Goal: Task Accomplishment & Management: Use online tool/utility

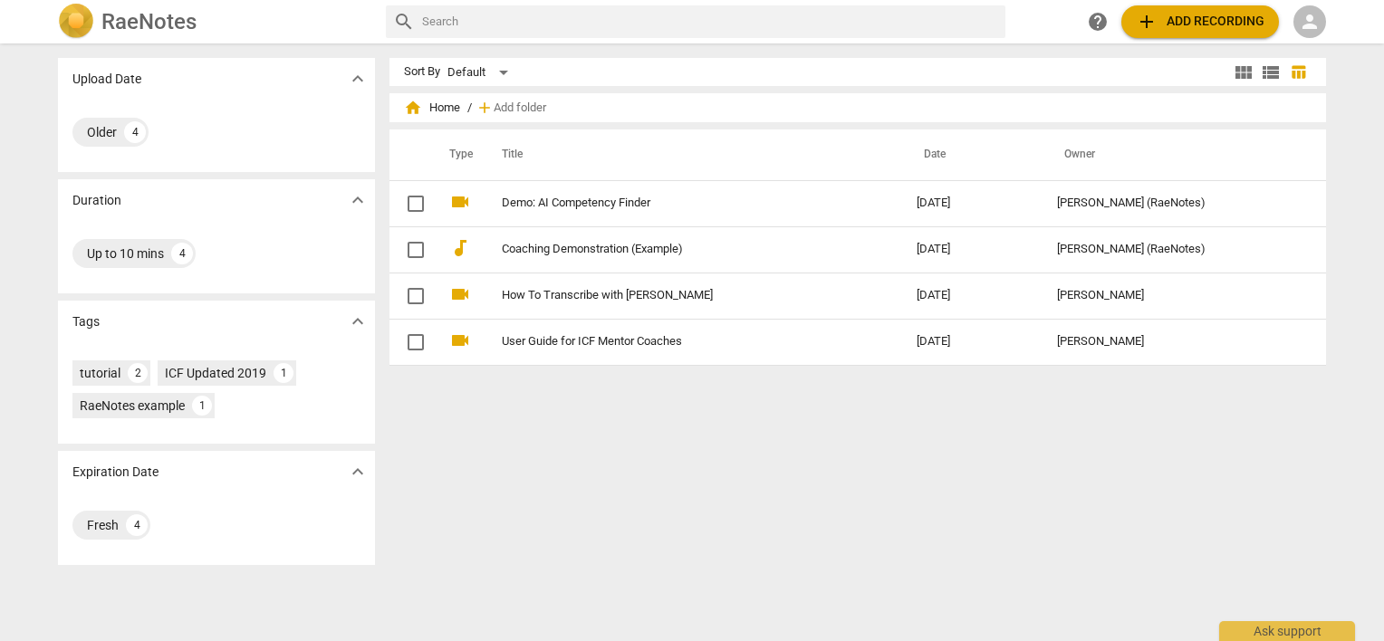
click at [1321, 27] on div "person" at bounding box center [1309, 21] width 33 height 33
click at [1322, 43] on li "Login" at bounding box center [1325, 43] width 65 height 43
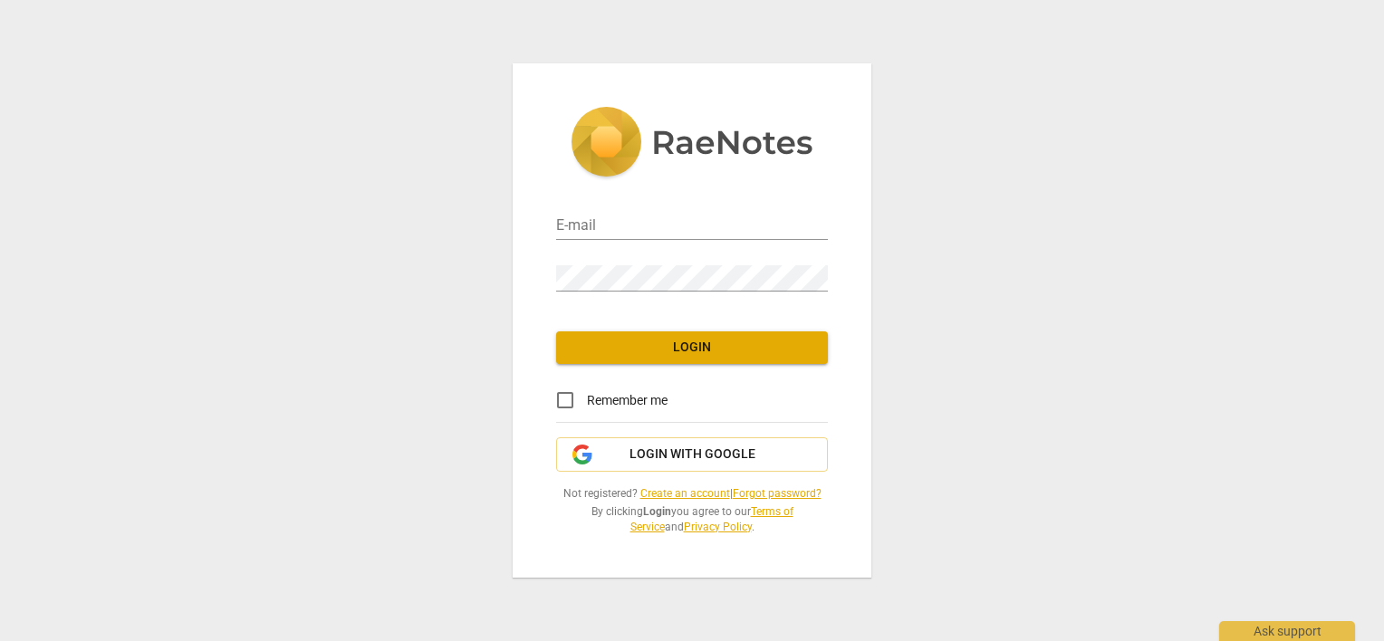
type input "[PERSON_NAME][EMAIL_ADDRESS][DOMAIN_NAME]"
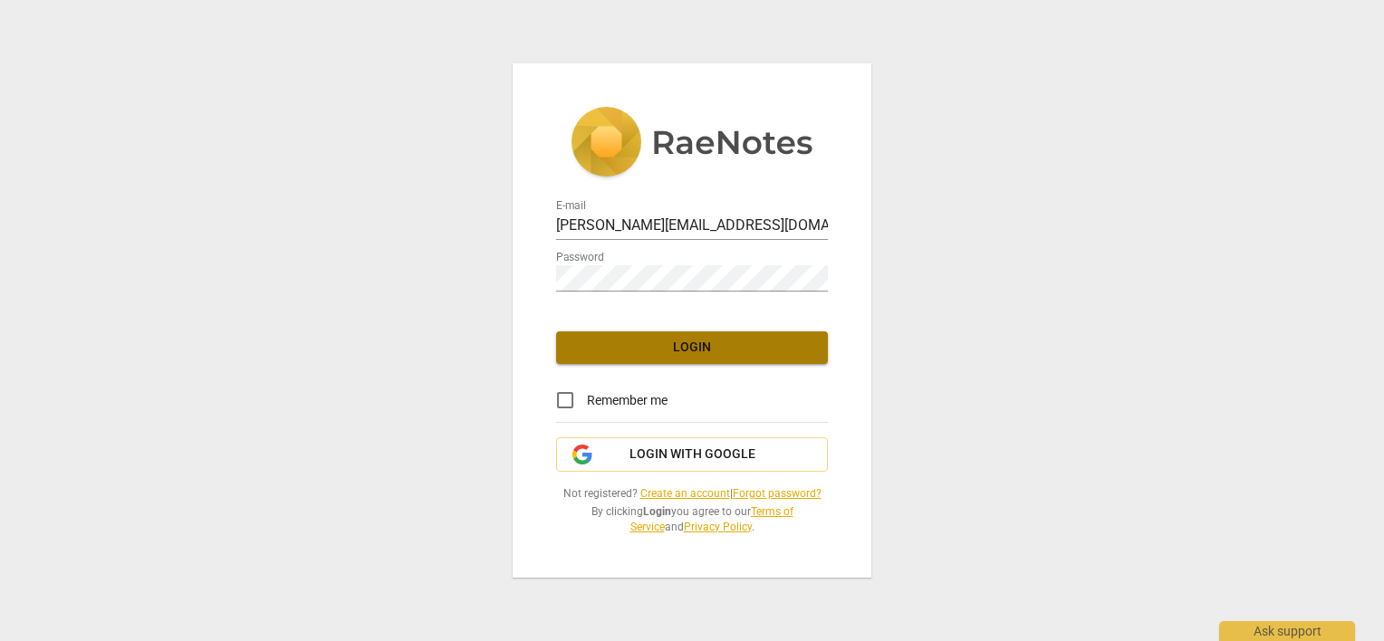
click at [623, 359] on button "Login" at bounding box center [692, 347] width 272 height 33
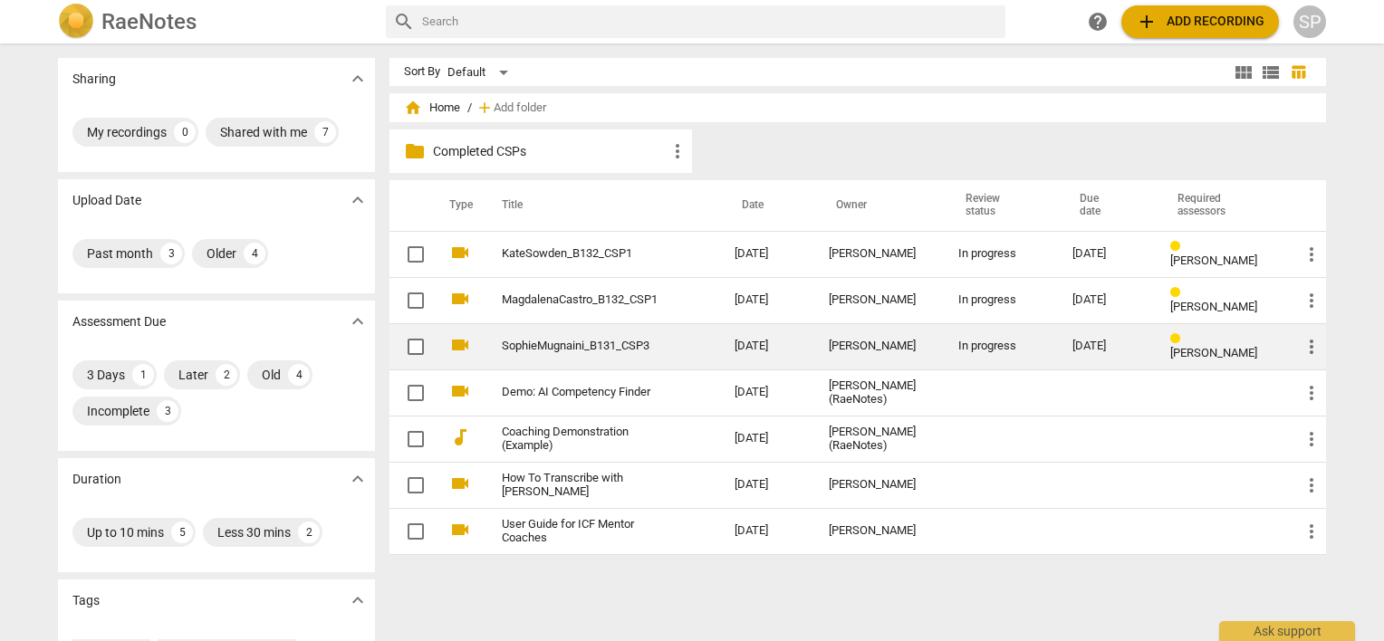
click at [584, 355] on td "SophieMugnaini_B131_CSP3" at bounding box center [600, 346] width 240 height 46
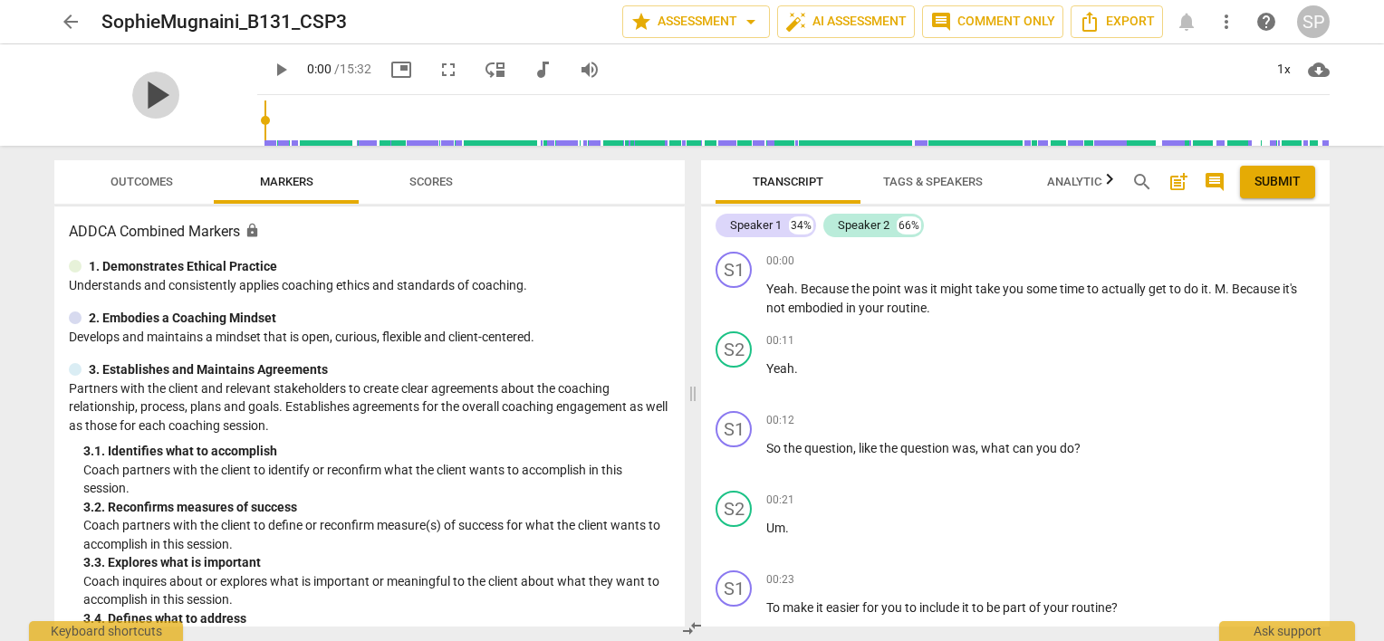
click at [134, 97] on span "play_arrow" at bounding box center [155, 95] width 47 height 47
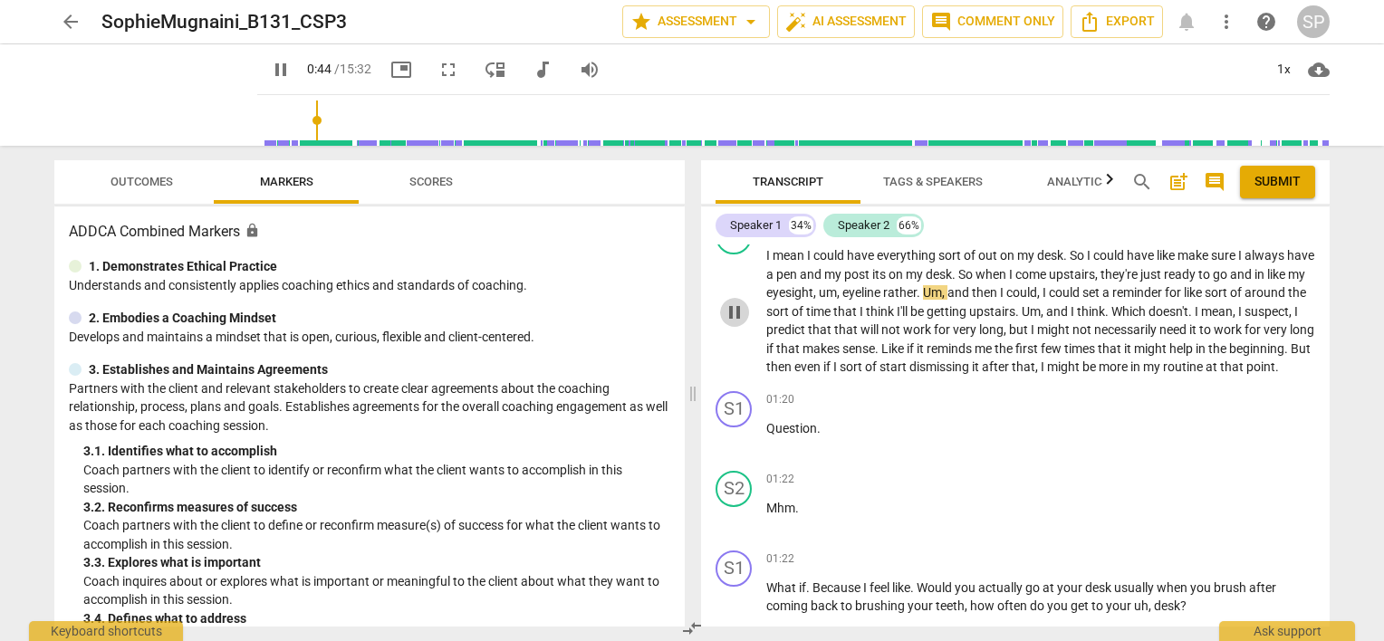
click at [741, 320] on span "pause" at bounding box center [735, 313] width 22 height 22
type input "45"
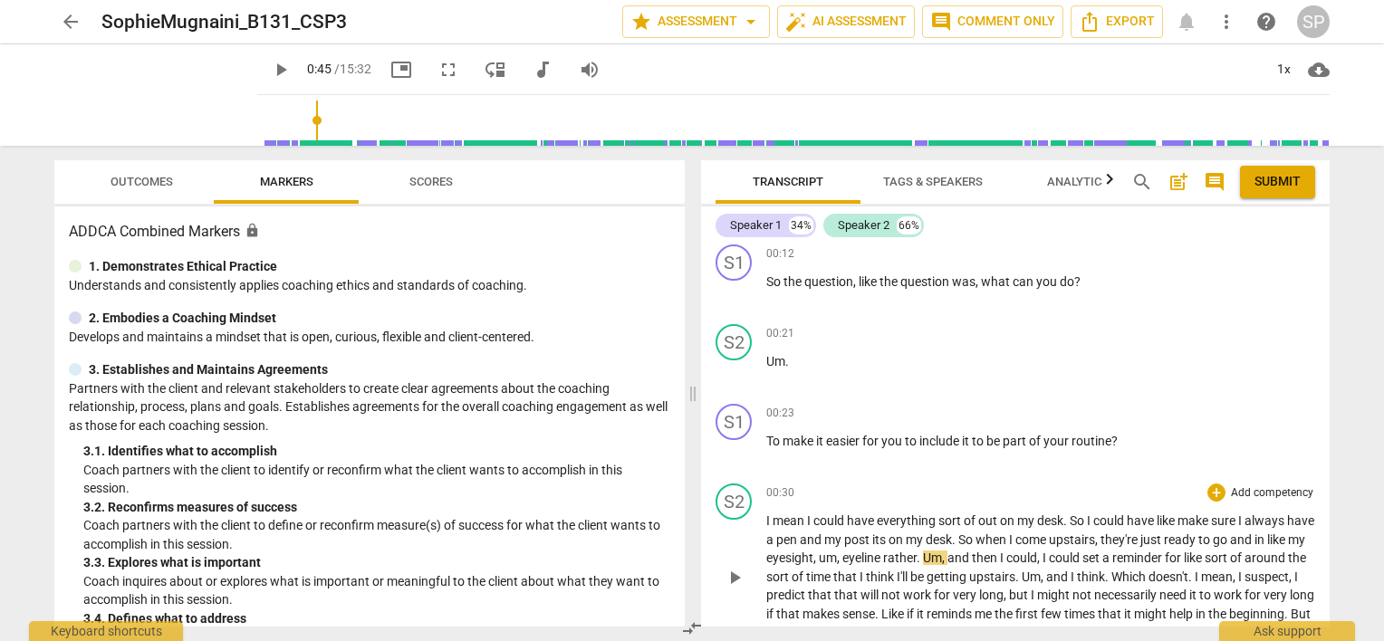
scroll to position [160, 0]
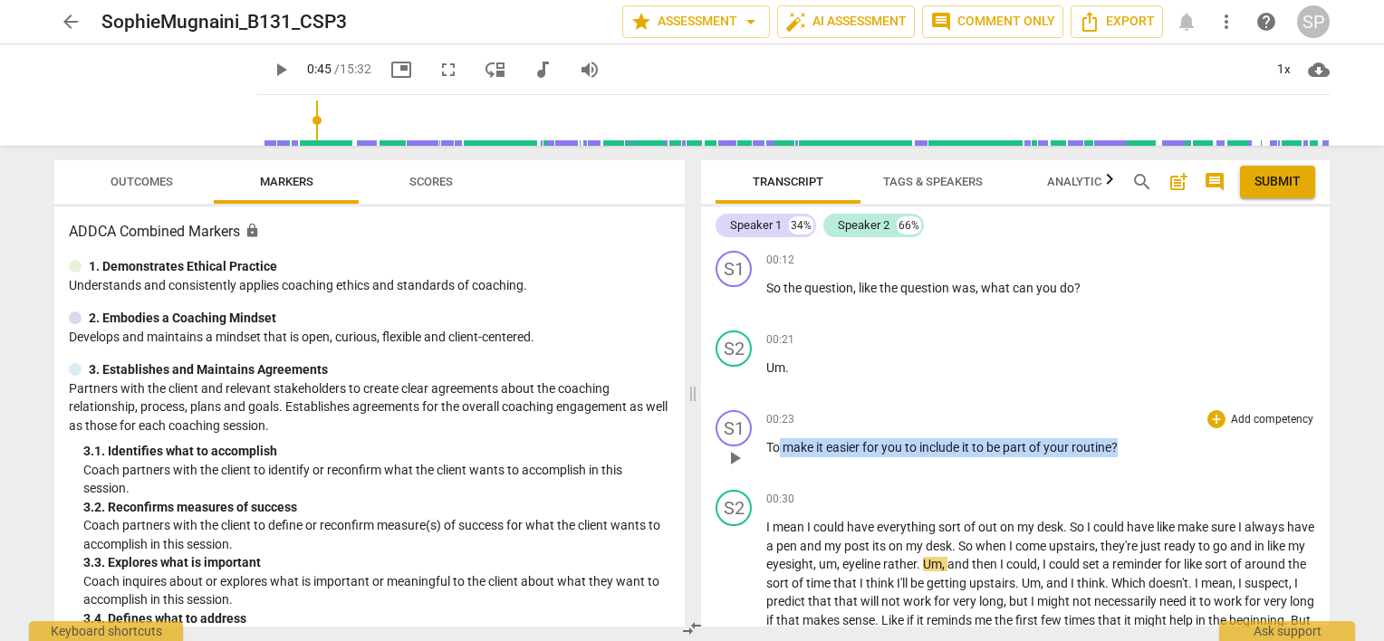
drag, startPoint x: 779, startPoint y: 446, endPoint x: 1120, endPoint y: 447, distance: 341.4
click at [1120, 447] on p "To make it easier for you to include it to be part of your routine ?" at bounding box center [1040, 447] width 549 height 19
click at [1213, 418] on div "+" at bounding box center [1216, 419] width 18 height 18
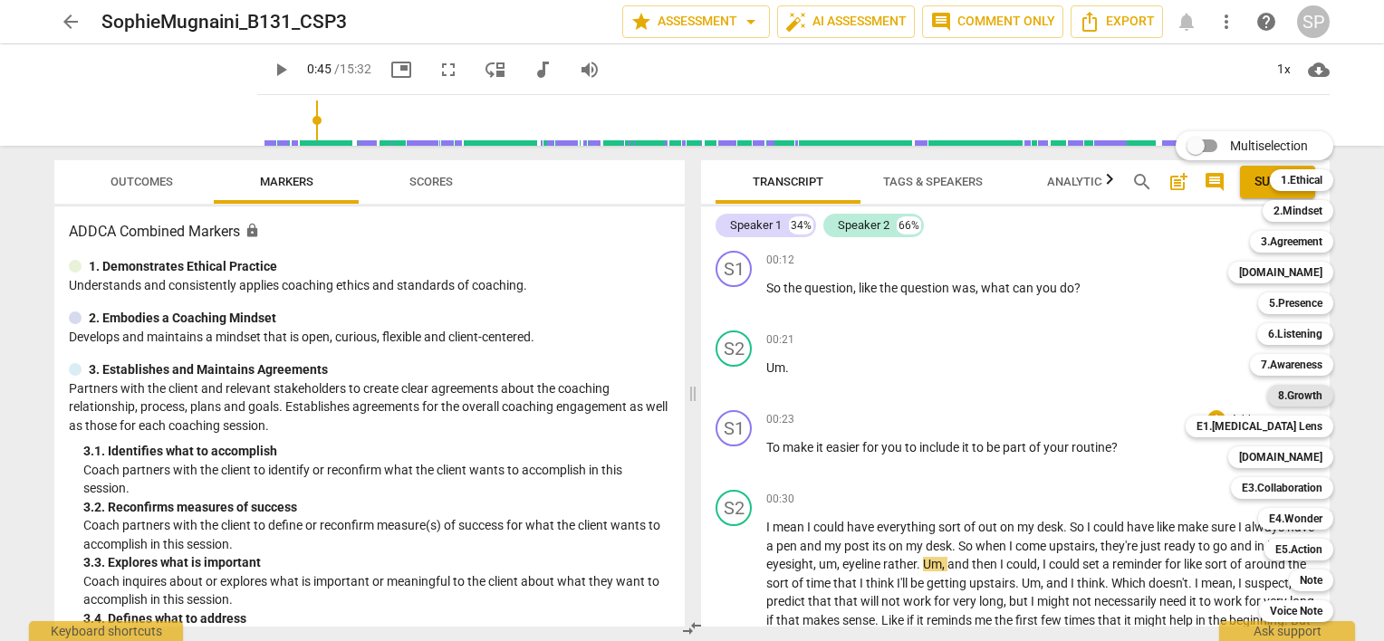
click at [1289, 394] on b "8.Growth" at bounding box center [1300, 396] width 44 height 22
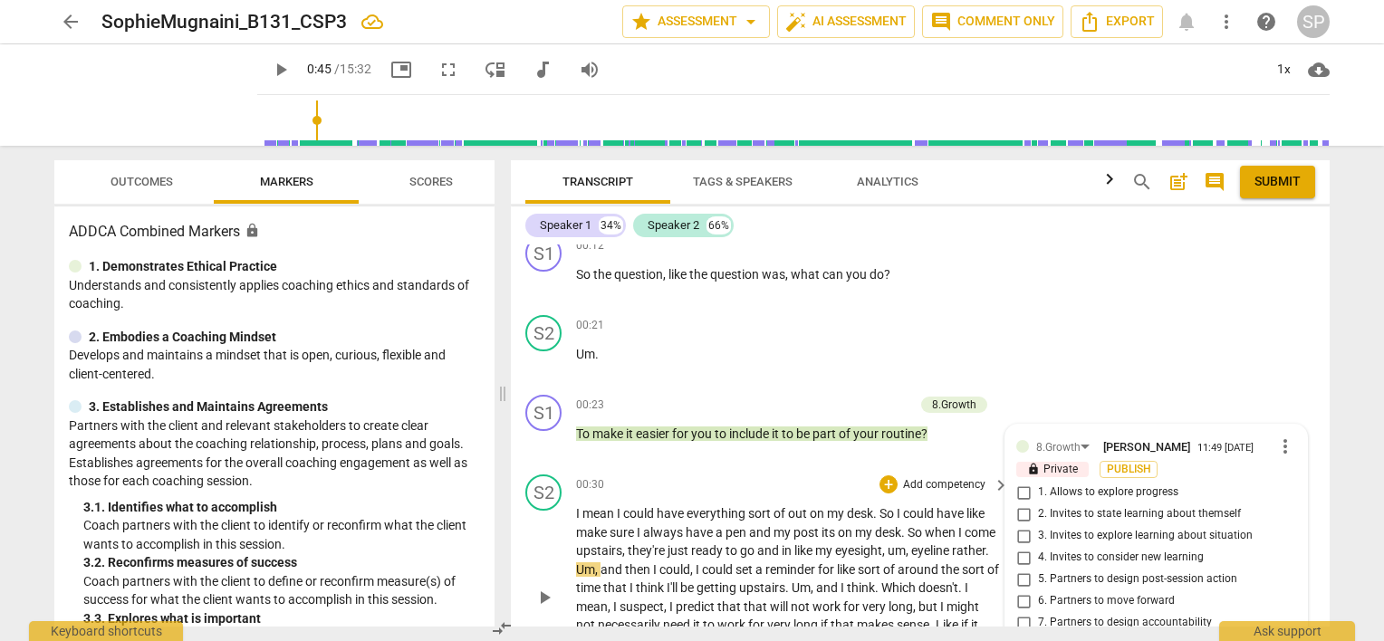
scroll to position [181, 0]
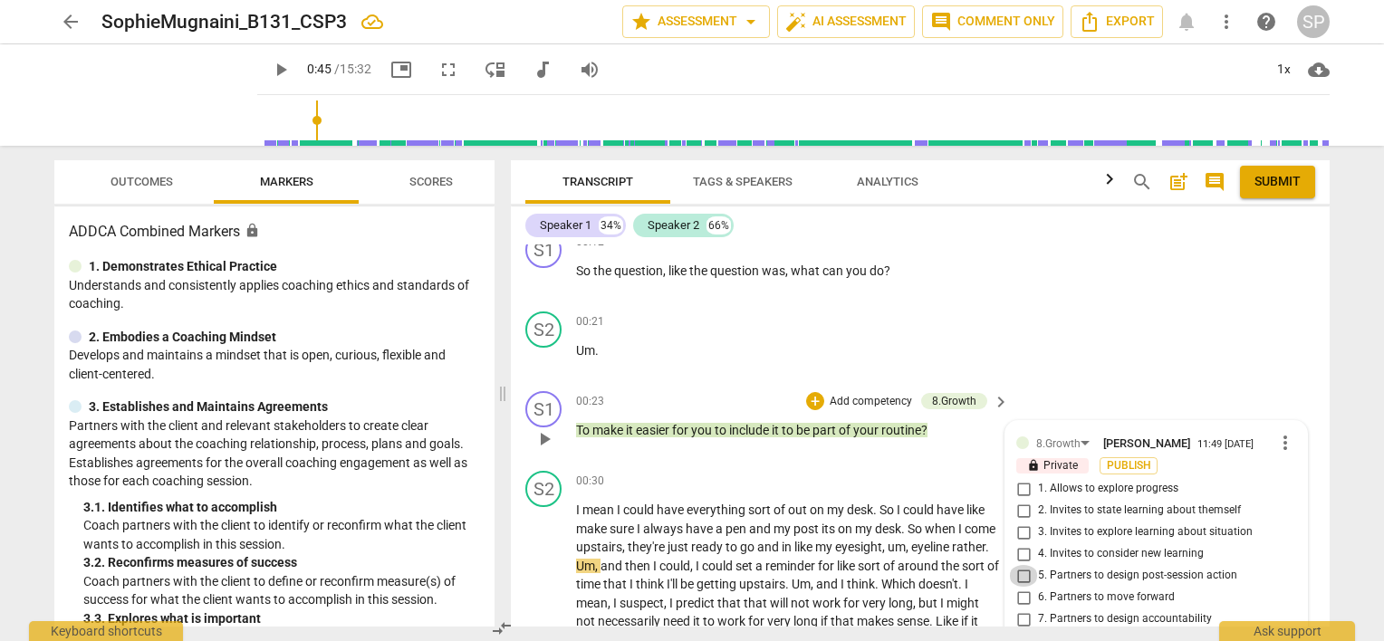
click at [1019, 575] on input "5. Partners to design post-session action" at bounding box center [1023, 576] width 29 height 22
checkbox input "true"
click at [1016, 598] on input "6. Partners to move forward" at bounding box center [1023, 598] width 29 height 22
checkbox input "true"
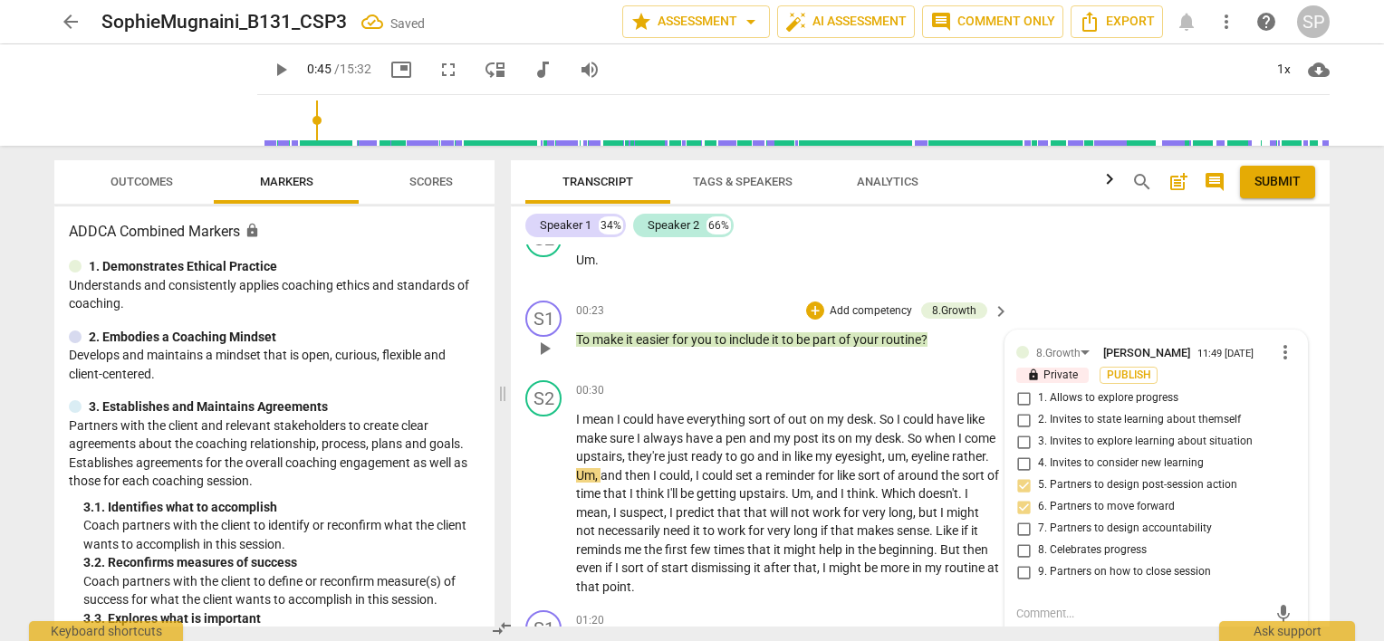
scroll to position [362, 0]
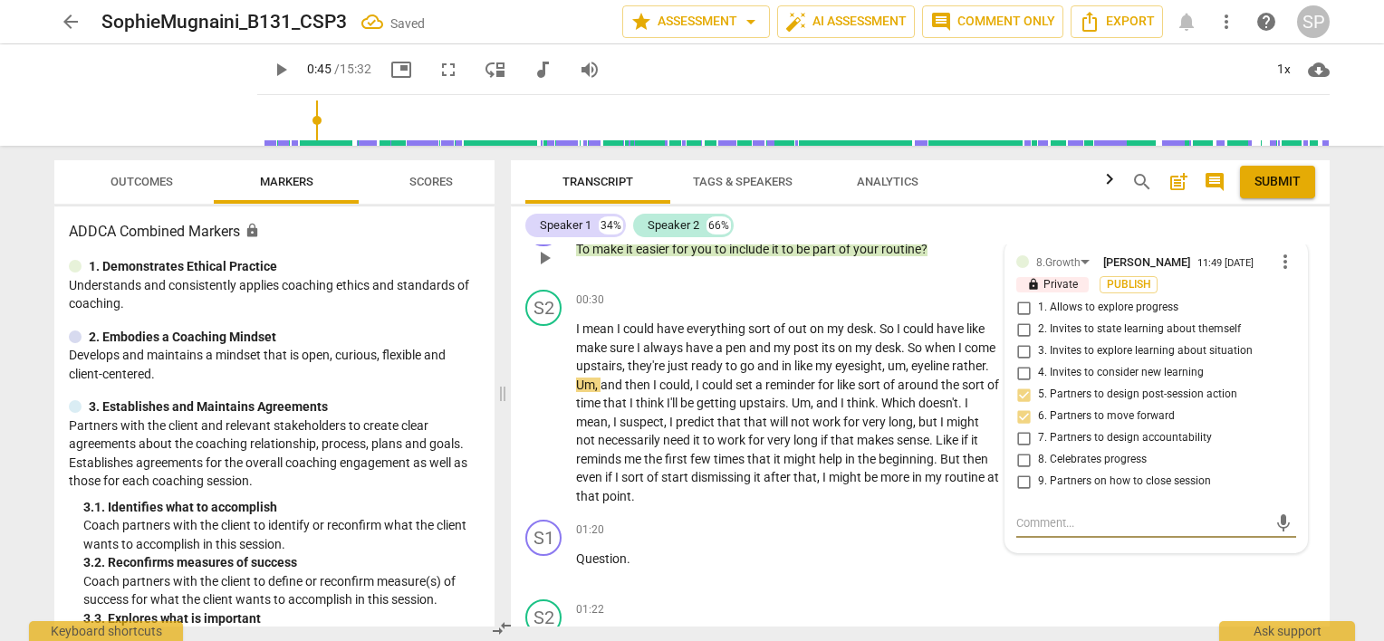
click at [1038, 525] on textarea at bounding box center [1141, 522] width 251 height 17
type textarea """
type textarea ""E"
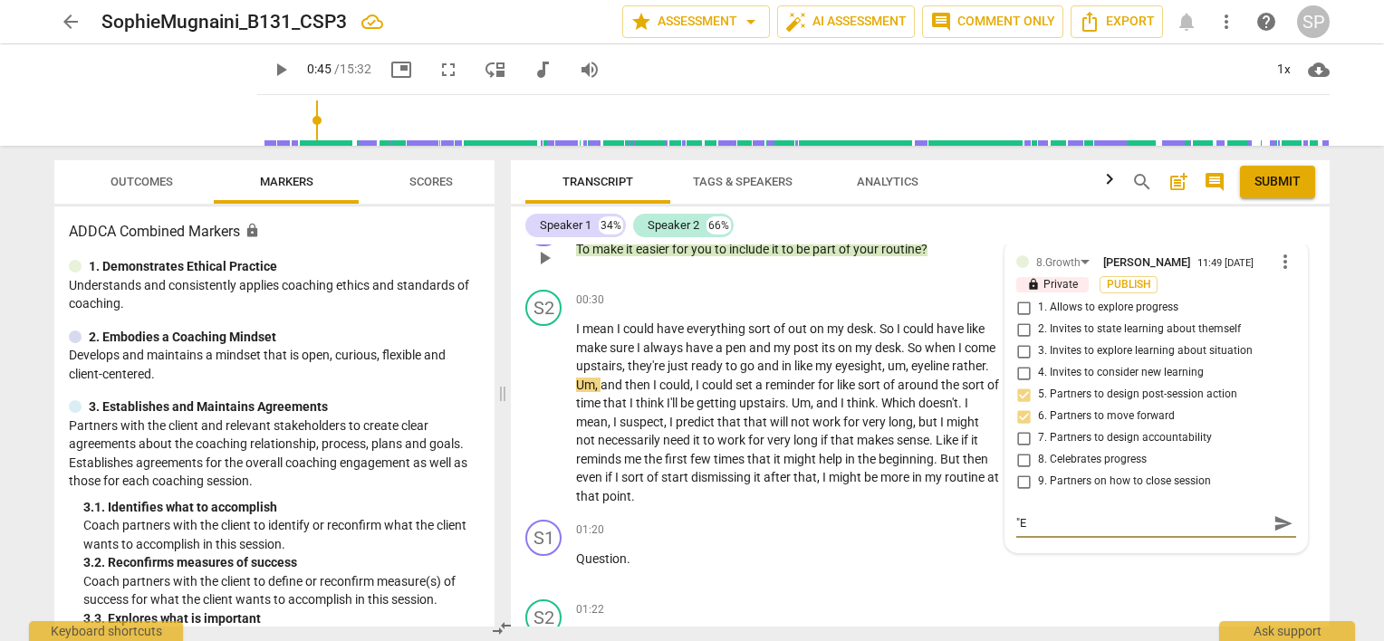
type textarea ""Ea"
type textarea ""Eas"
type textarea ""Easi"
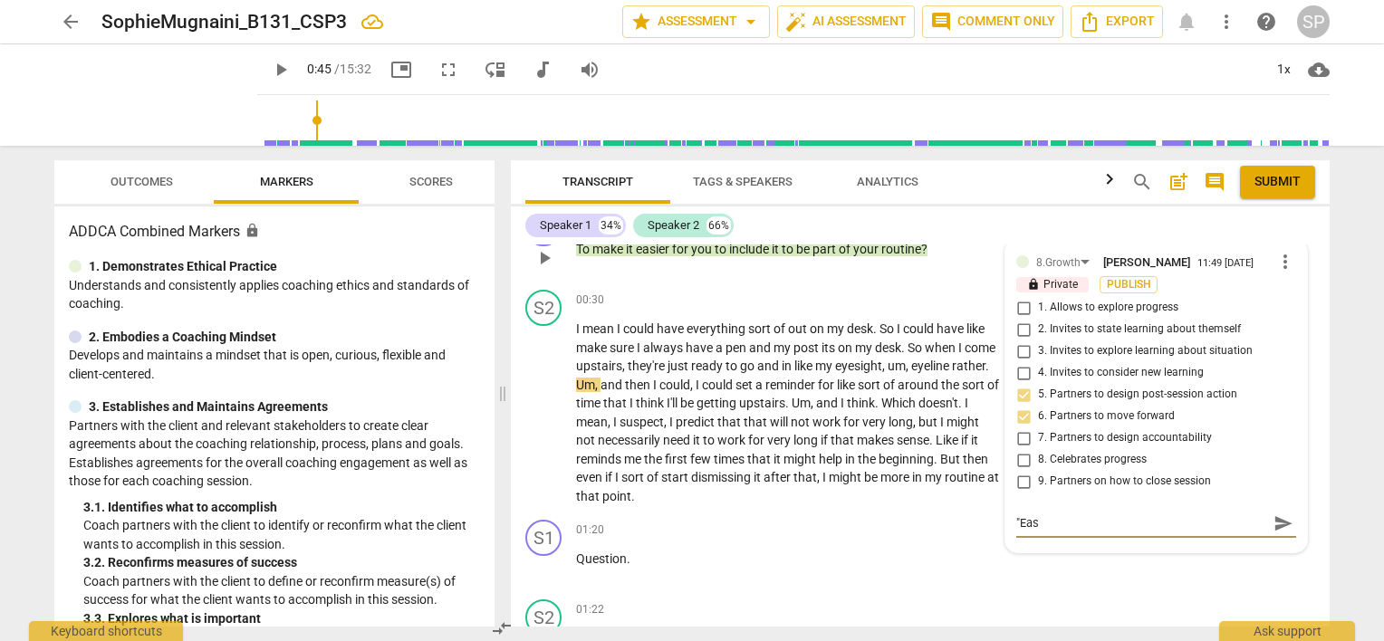
type textarea ""Easi"
type textarea ""Easie"
type textarea ""Easier"
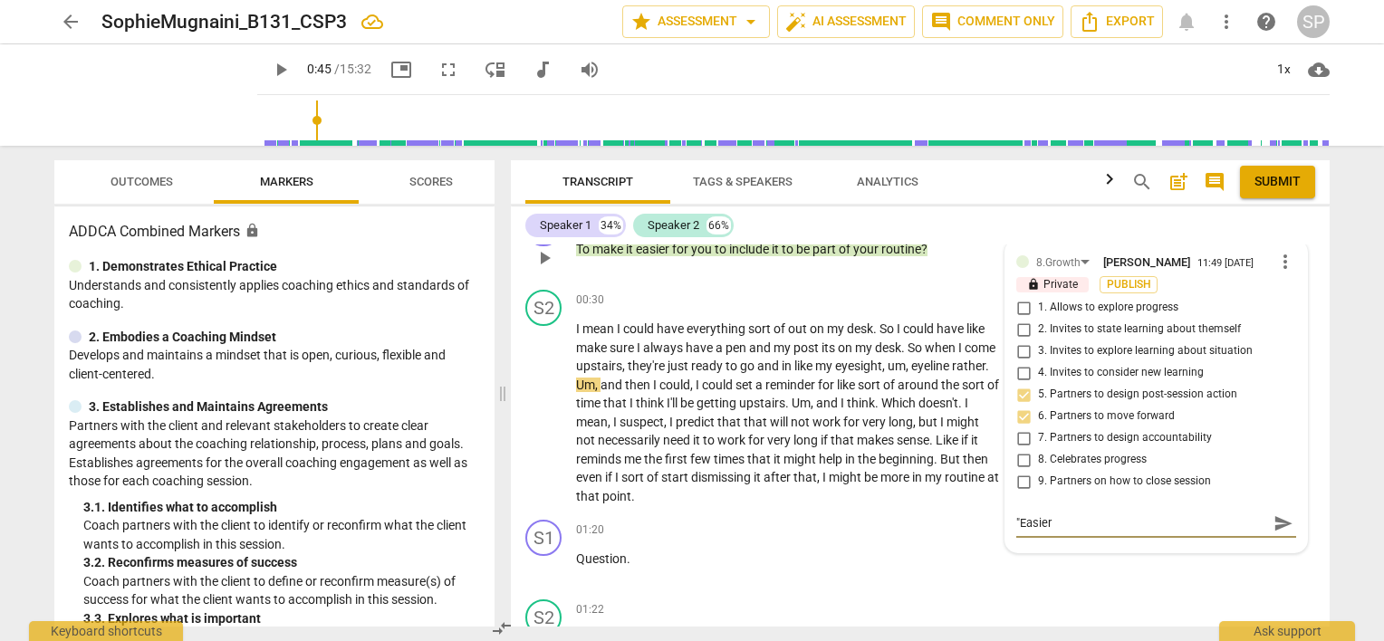
type textarea ""Easier""
type textarea ""Easier" i"
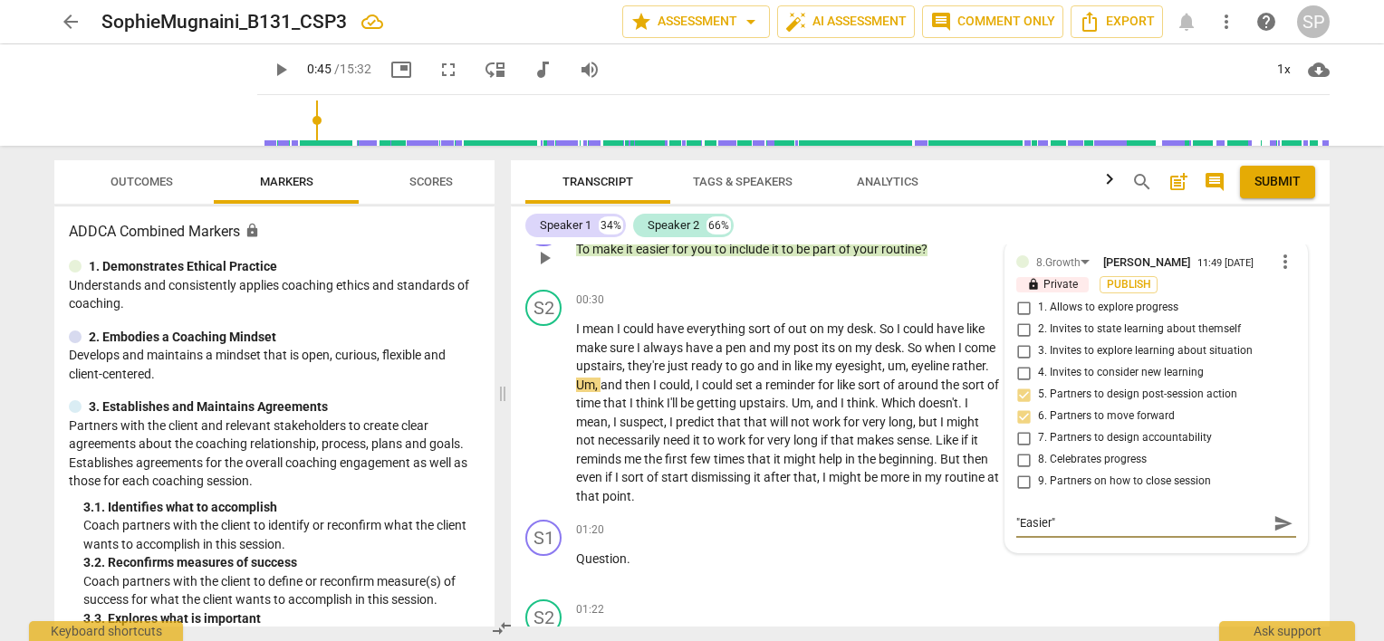
type textarea ""Easier" i"
type textarea ""Easier" is"
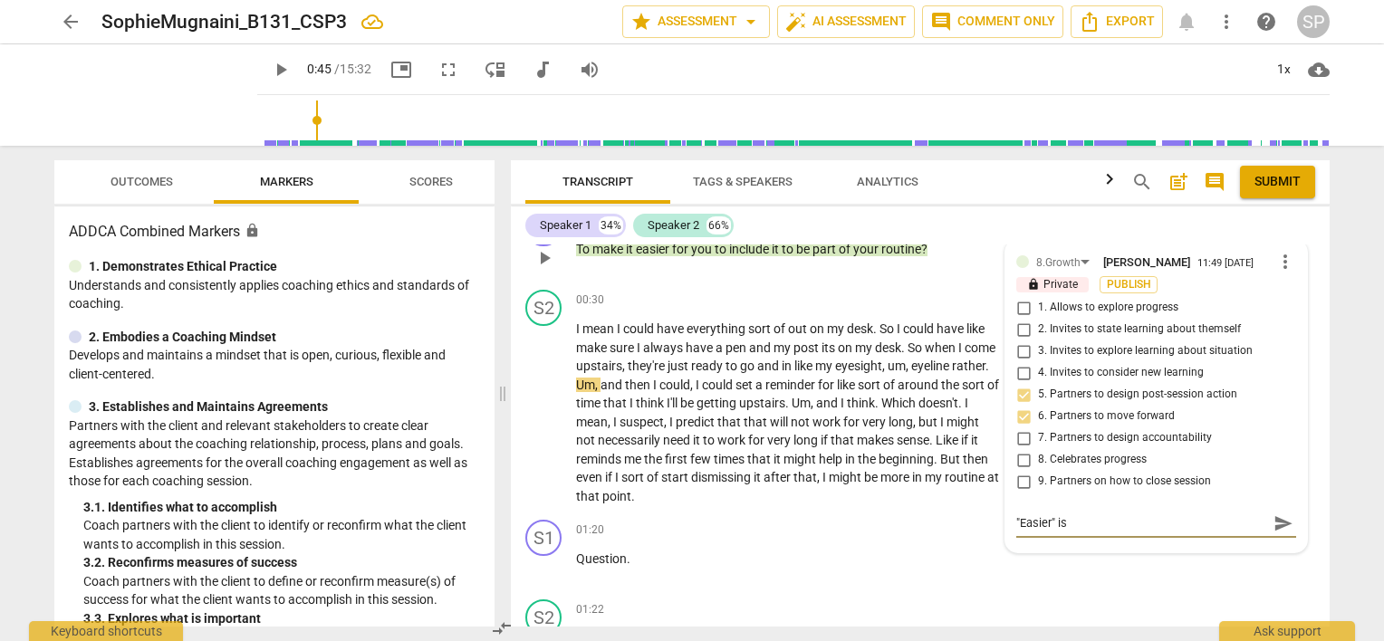
type textarea ""Easier" is a"
type textarea ""Easier" is an"
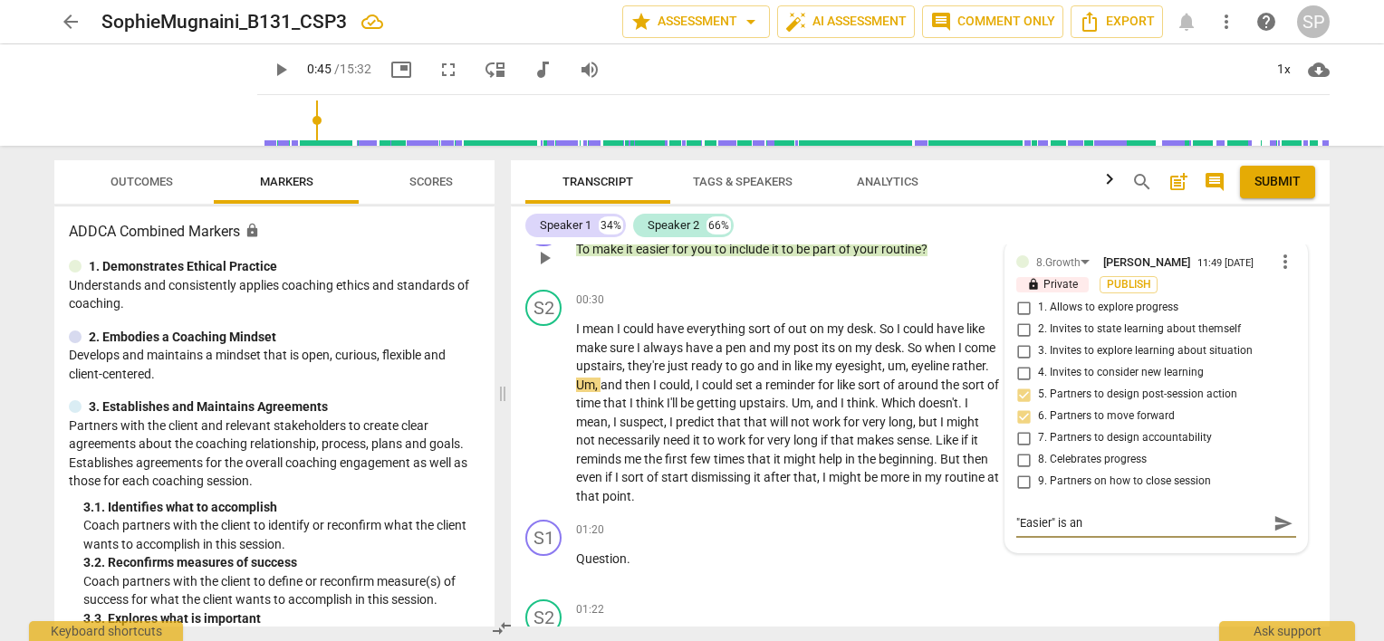
type textarea ""Easier" is an"
type textarea ""Easier" is an e"
type textarea ""Easier" is an ex"
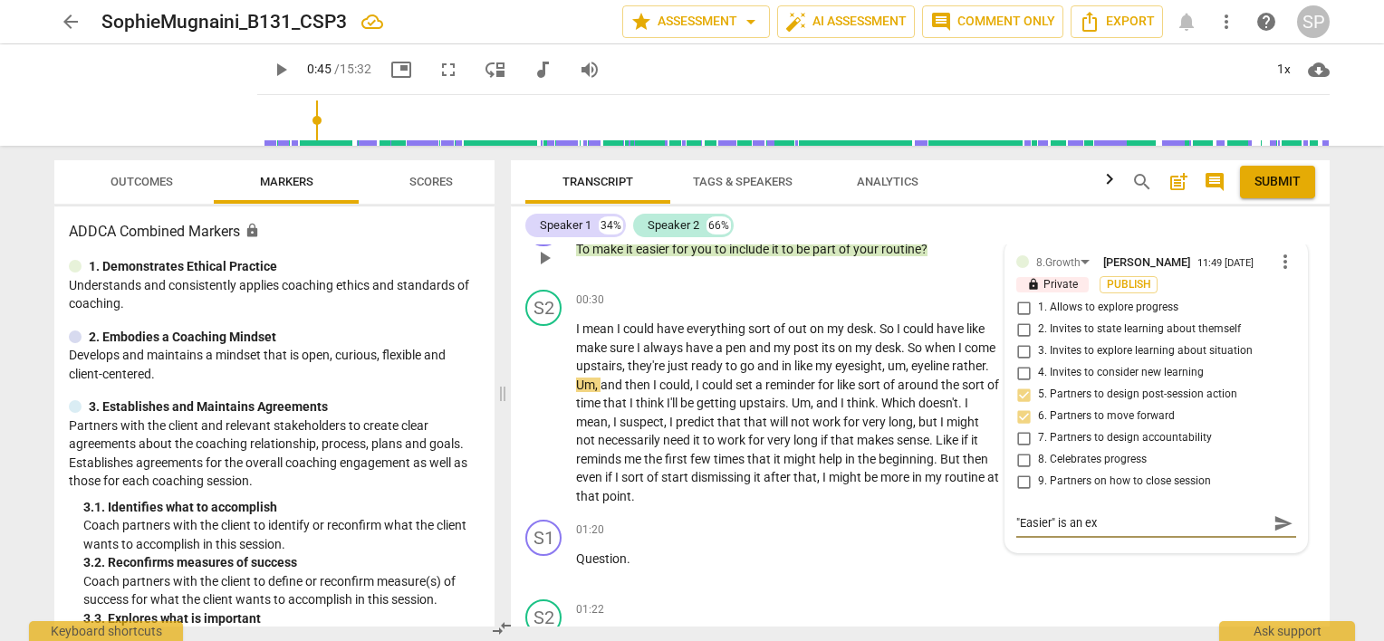
type textarea ""Easier" is an exc"
type textarea ""Easier" is an exce"
type textarea ""Easier" is an excel"
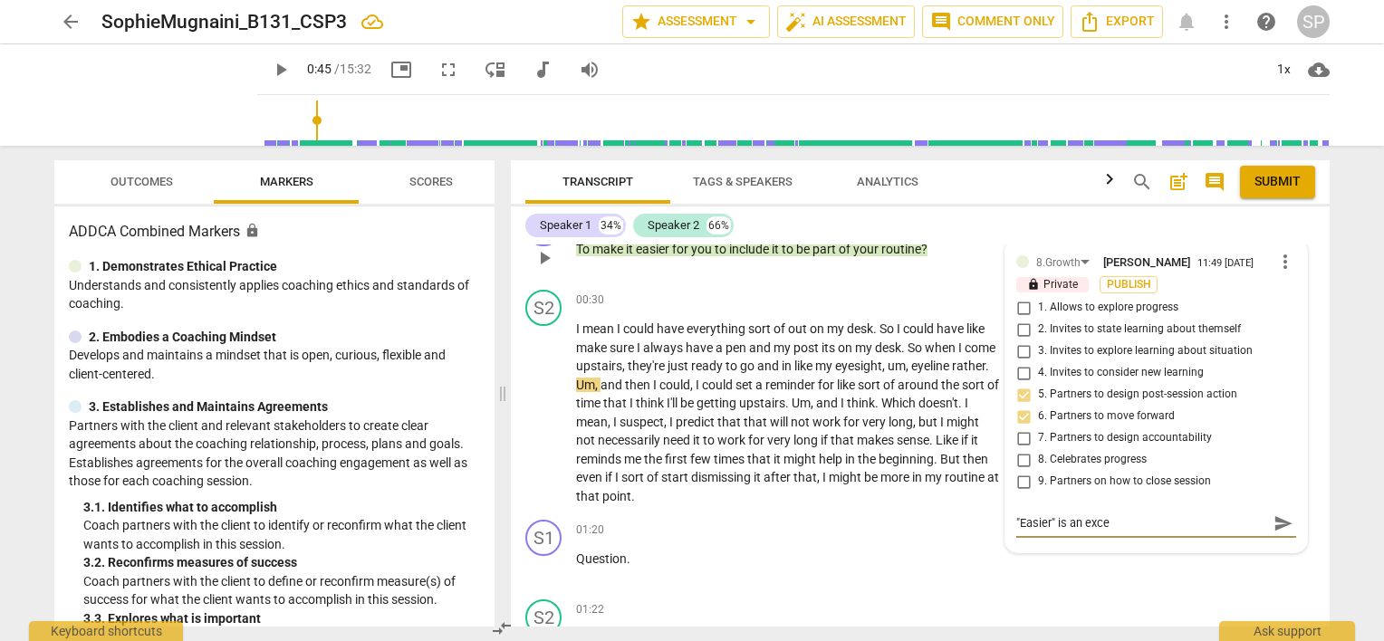
type textarea ""Easier" is an excel"
type textarea ""Easier" is an excell"
type textarea ""Easier" is an excelle"
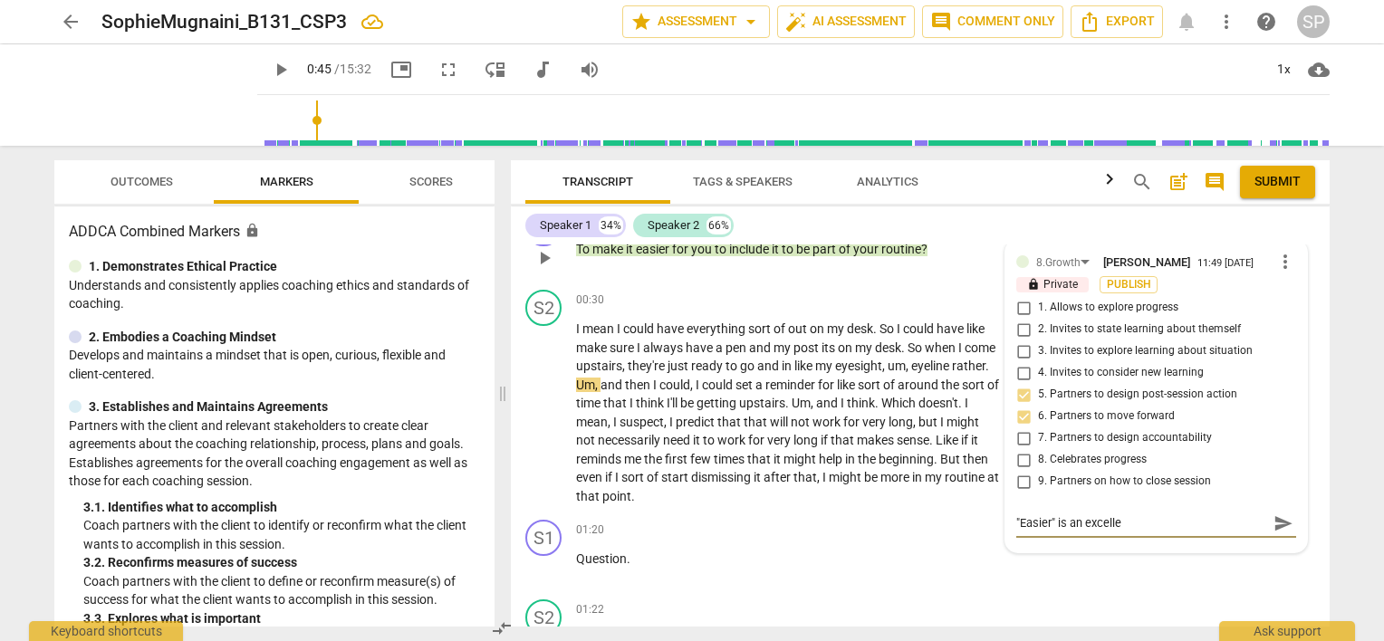
type textarea ""Easier" is an excellen"
type textarea ""Easier" is an excellent"
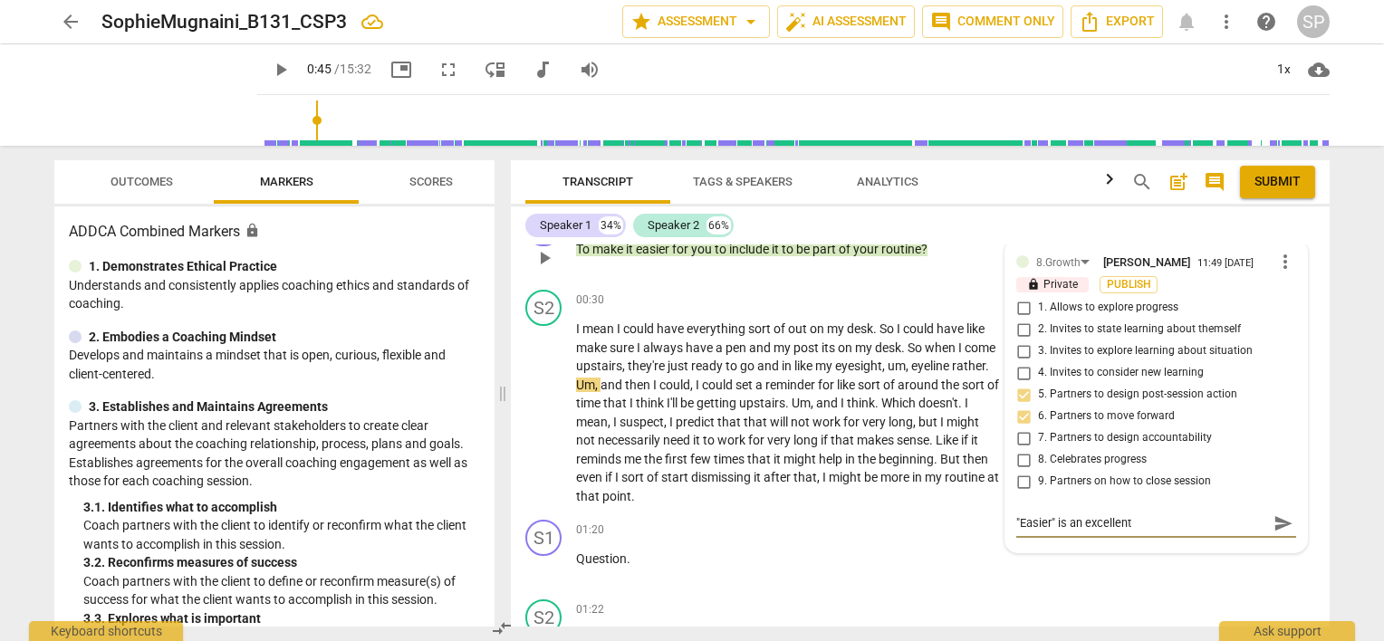
type textarea ""Easier" is an excellent"
type textarea ""Easier" is an excellent h"
type textarea ""Easier" is an excellent"
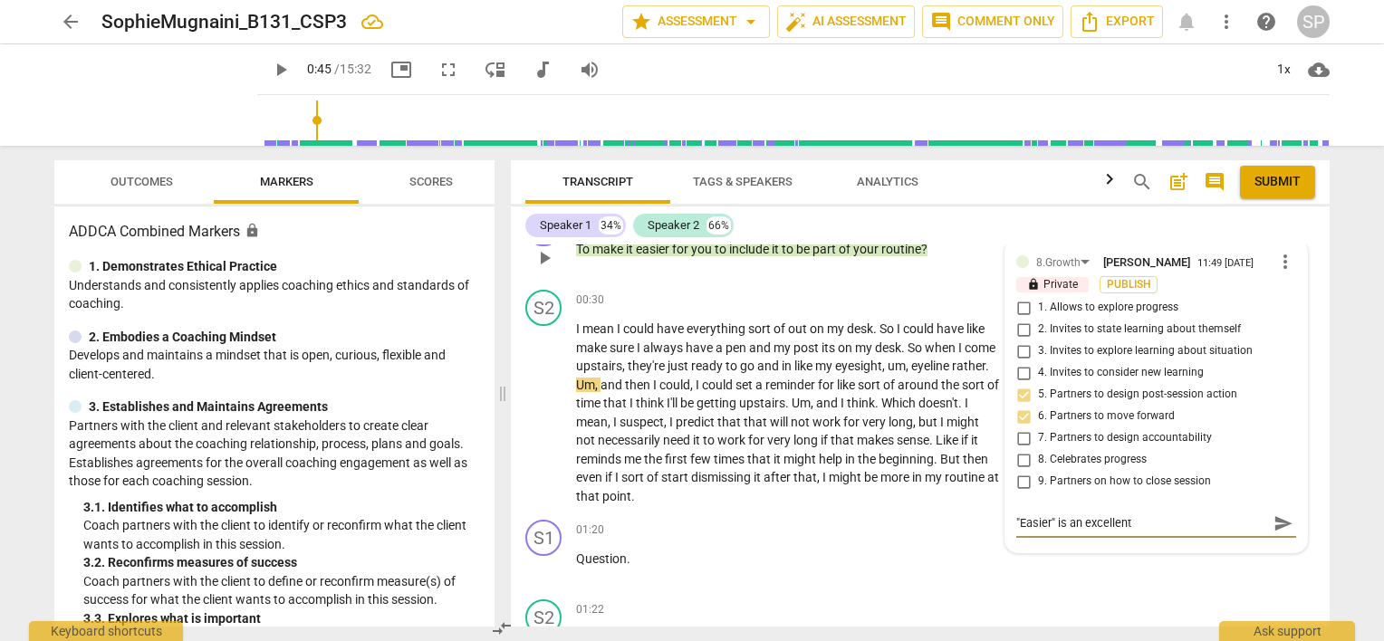
type textarea ""Easier" is an excellent i"
type textarea ""Easier" is an excellent"
type textarea ""Easier" is an excellent c"
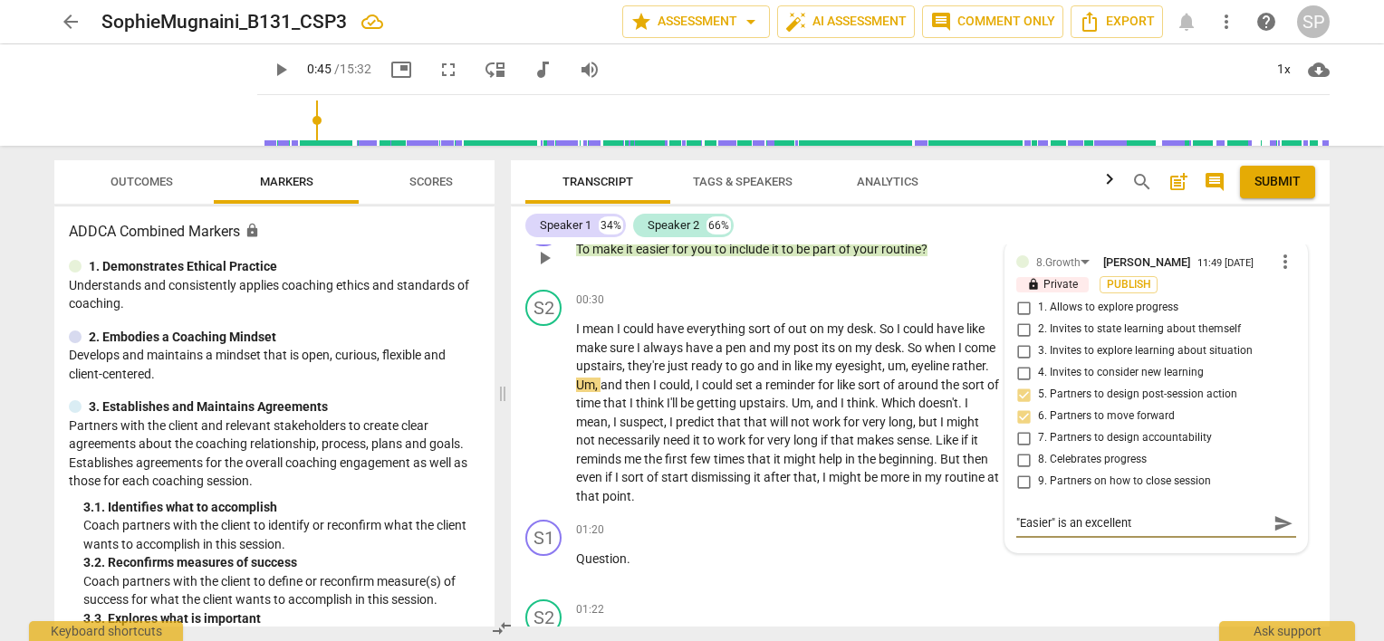
type textarea ""Easier" is an excellent c"
type textarea ""Easier" is an excellent ch"
type textarea ""Easier" is an excellent cho"
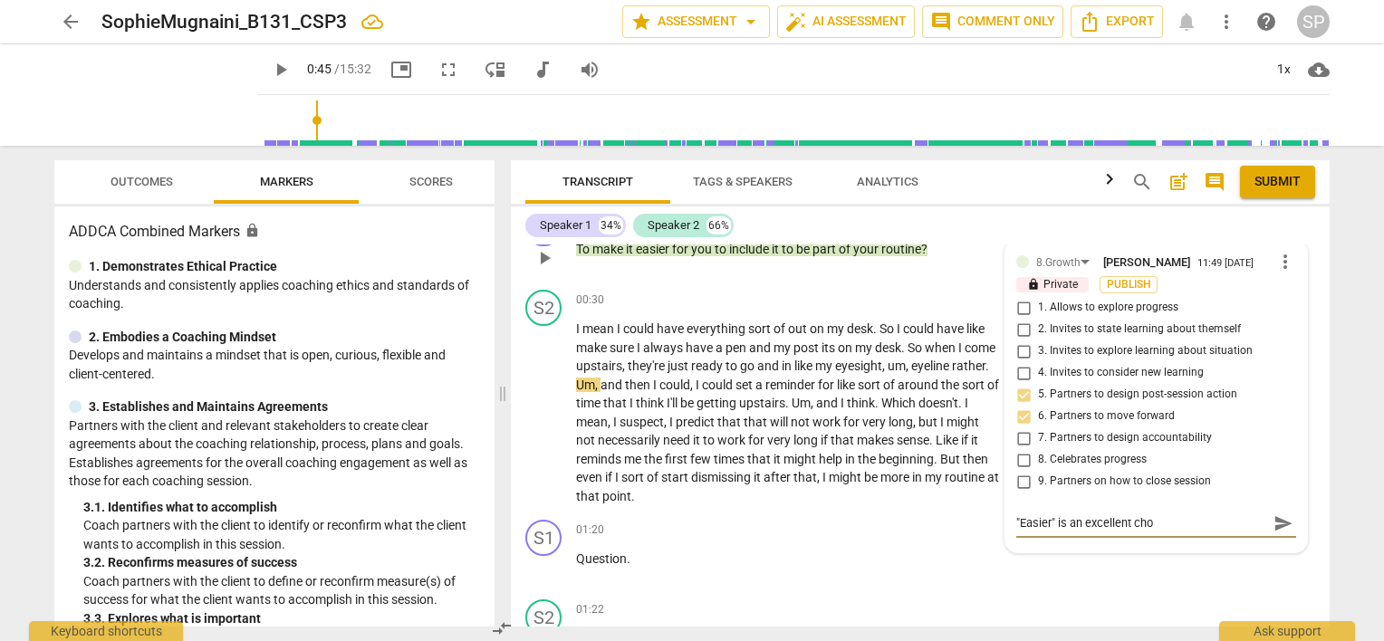
type textarea ""Easier" is an excellent [PERSON_NAME]"
type textarea ""Easier" is an excellent choid"
type textarea ""Easier" is an excellent [PERSON_NAME]"
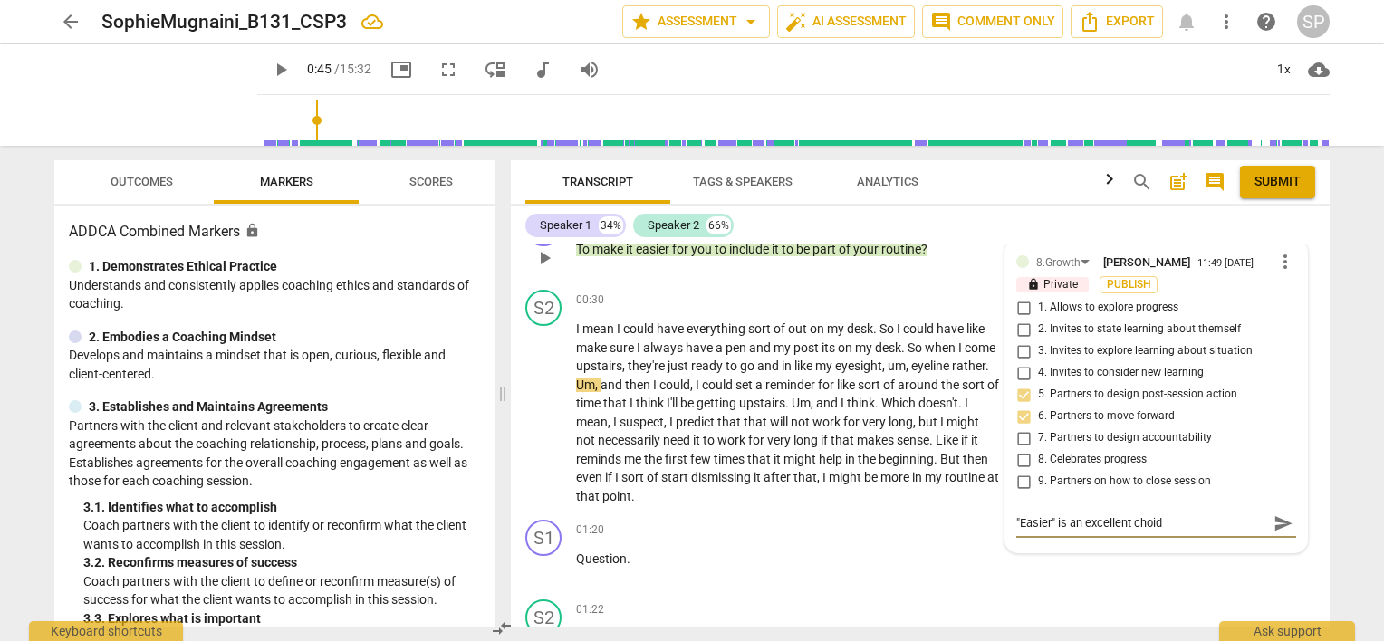
type textarea ""Easier" is an excellent [PERSON_NAME]"
type textarea ""Easier" is an excellent choic"
type textarea ""Easier" is an excellent choice"
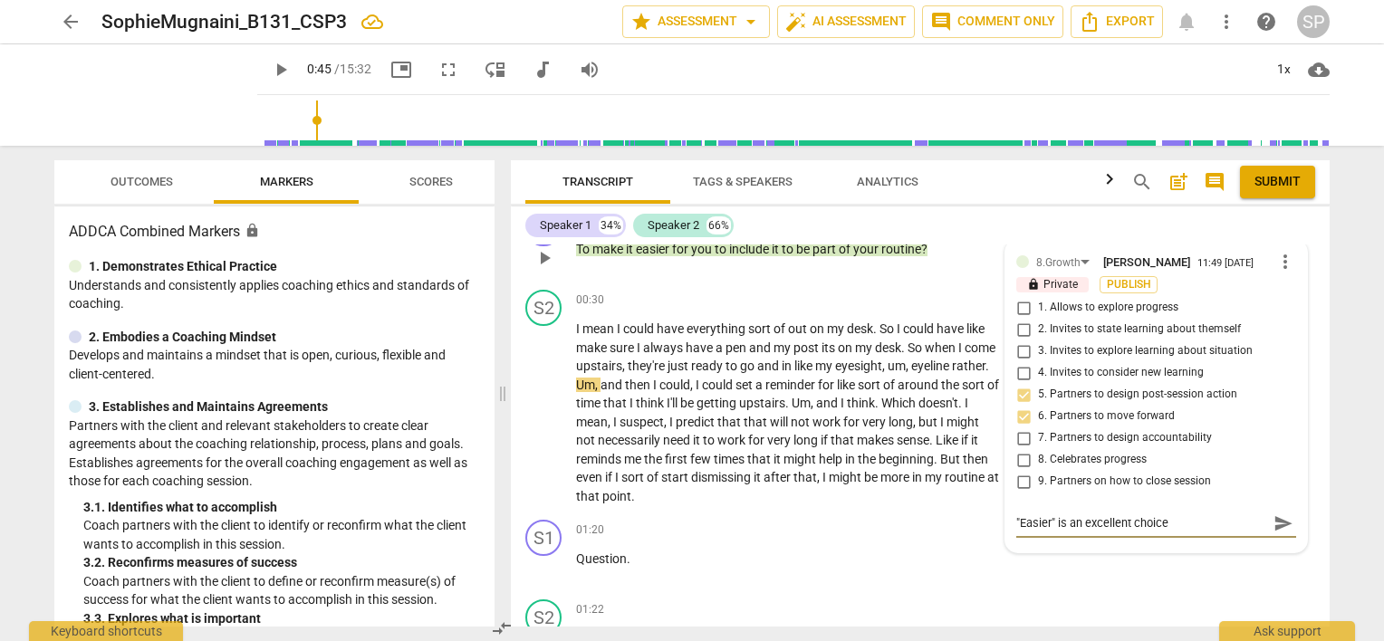
type textarea ""Easier" is an excellent choice"
type textarea ""Easier" is an excellent choice o"
type textarea ""Easier" is an excellent choice of"
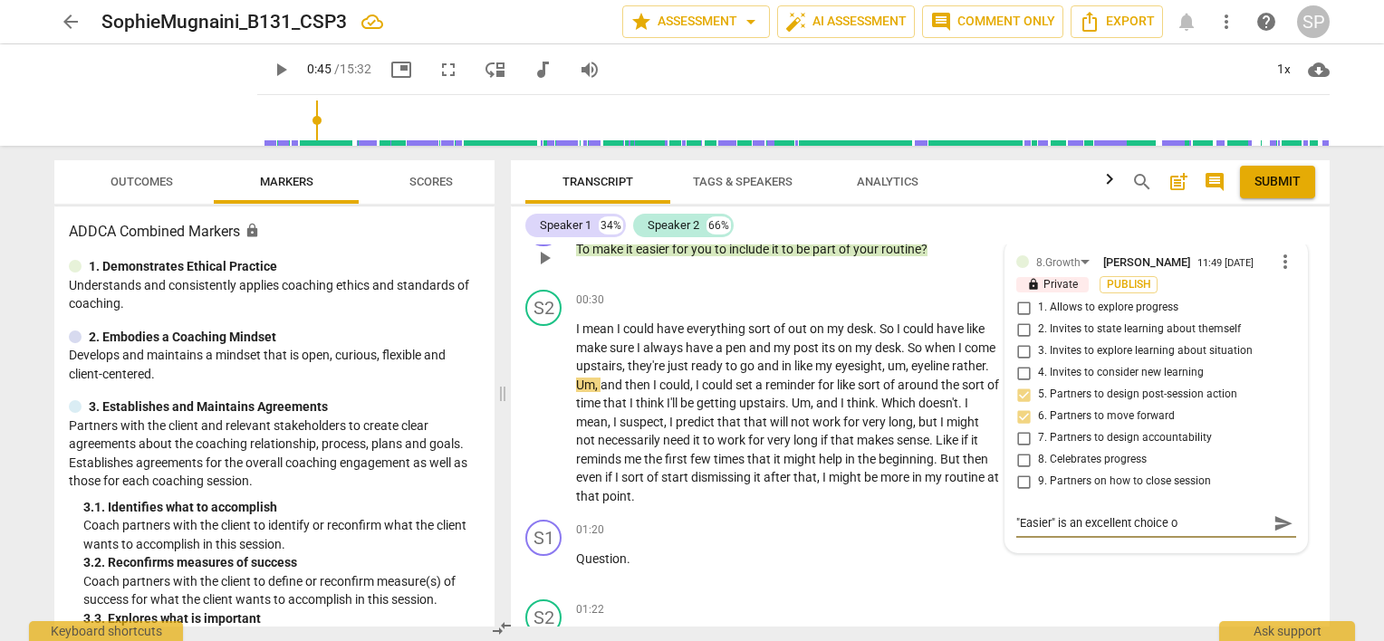
type textarea ""Easier" is an excellent choice of"
type textarea ""Easier" is an excellent choice of w"
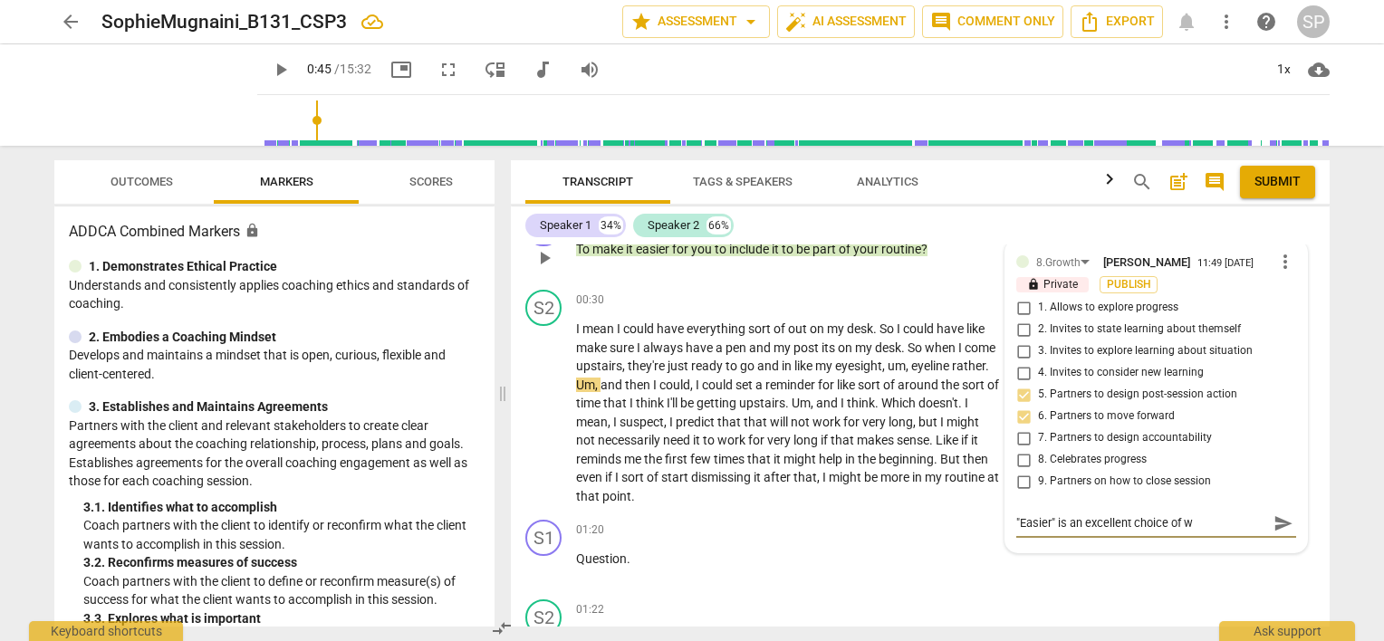
type textarea ""Easier" is an excellent choice of wo"
type textarea ""Easier" is an excellent choice of wor"
type textarea ""Easier" is an excellent choice of worr"
type textarea ""Easier" is an excellent choice of wor"
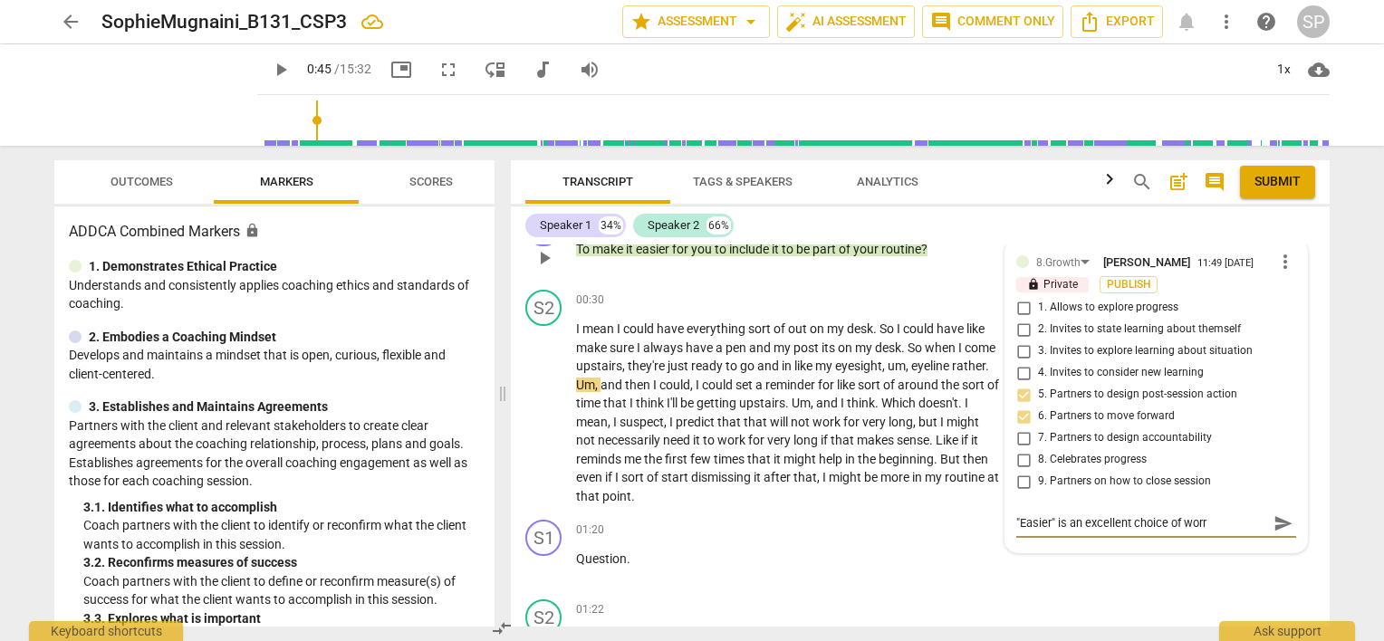
type textarea ""Easier" is an excellent choice of wor"
type textarea ""Easier" is an excellent choice of wo"
type textarea ""Easier" is an excellent choice of w"
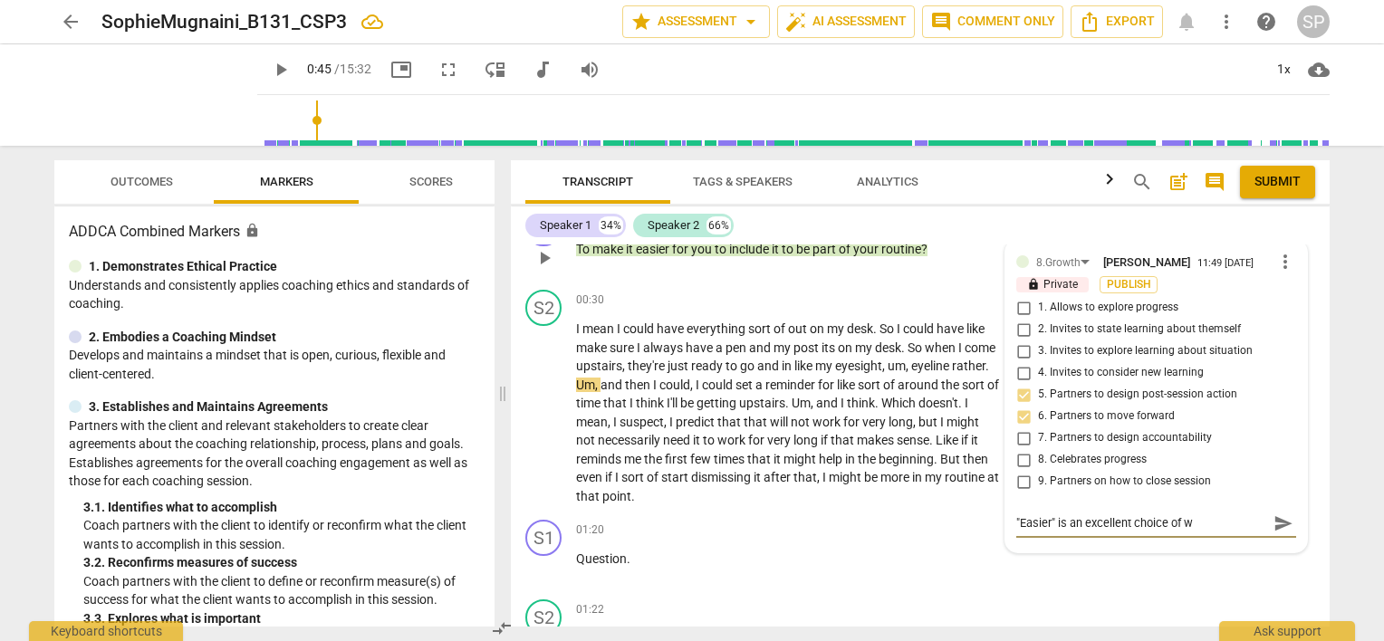
type textarea ""Easier" is an excellent choice of"
type textarea ""Easier" is an excellent choice o"
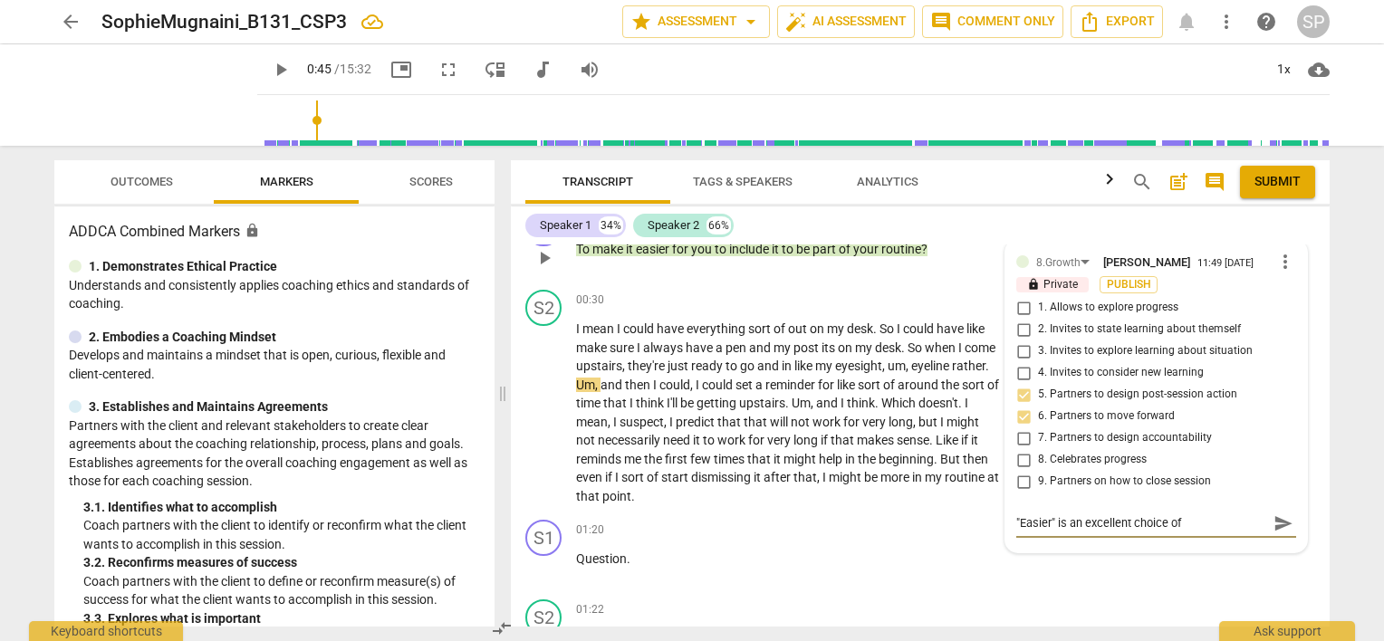
type textarea ""Easier" is an excellent choice o"
type textarea ""Easier" is an excellent choice"
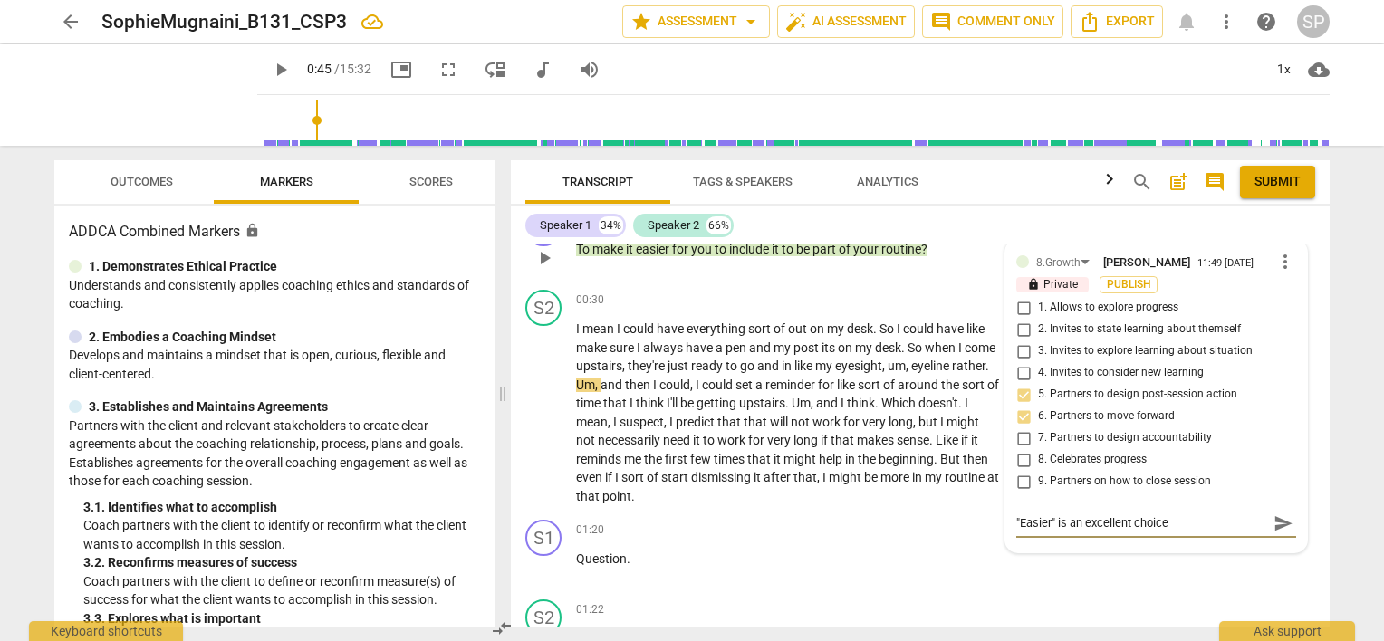
type textarea ""Easier" is an excellent choice!"
click at [1275, 519] on span "send" at bounding box center [1283, 523] width 20 height 20
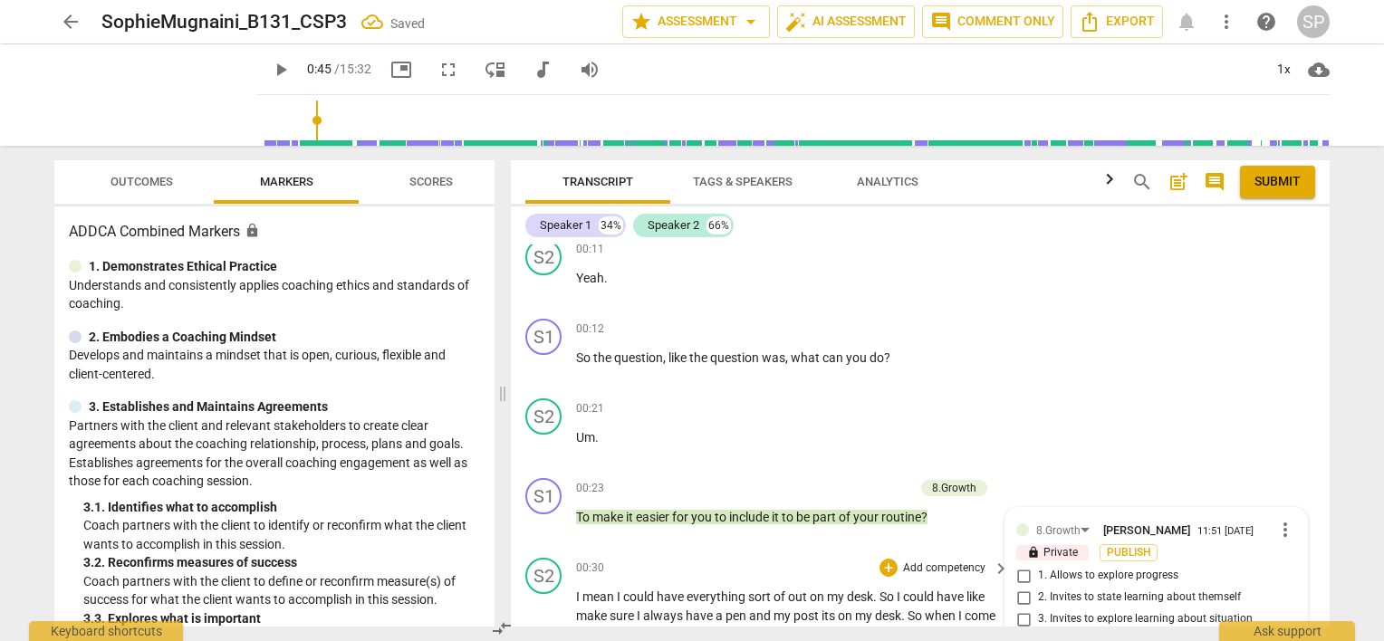
scroll to position [91, 0]
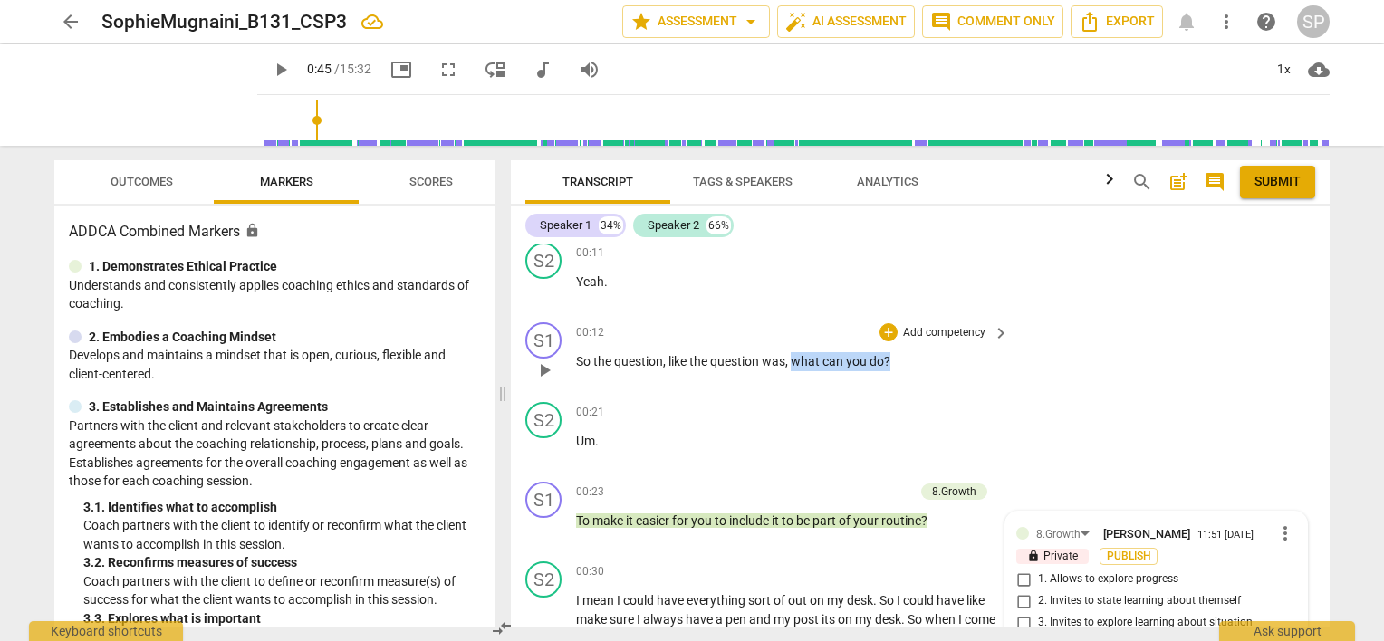
drag, startPoint x: 793, startPoint y: 362, endPoint x: 887, endPoint y: 364, distance: 94.2
click at [887, 364] on p "So the question , like the question was , what can you do ?" at bounding box center [788, 361] width 424 height 19
click at [887, 331] on div "+" at bounding box center [888, 332] width 18 height 18
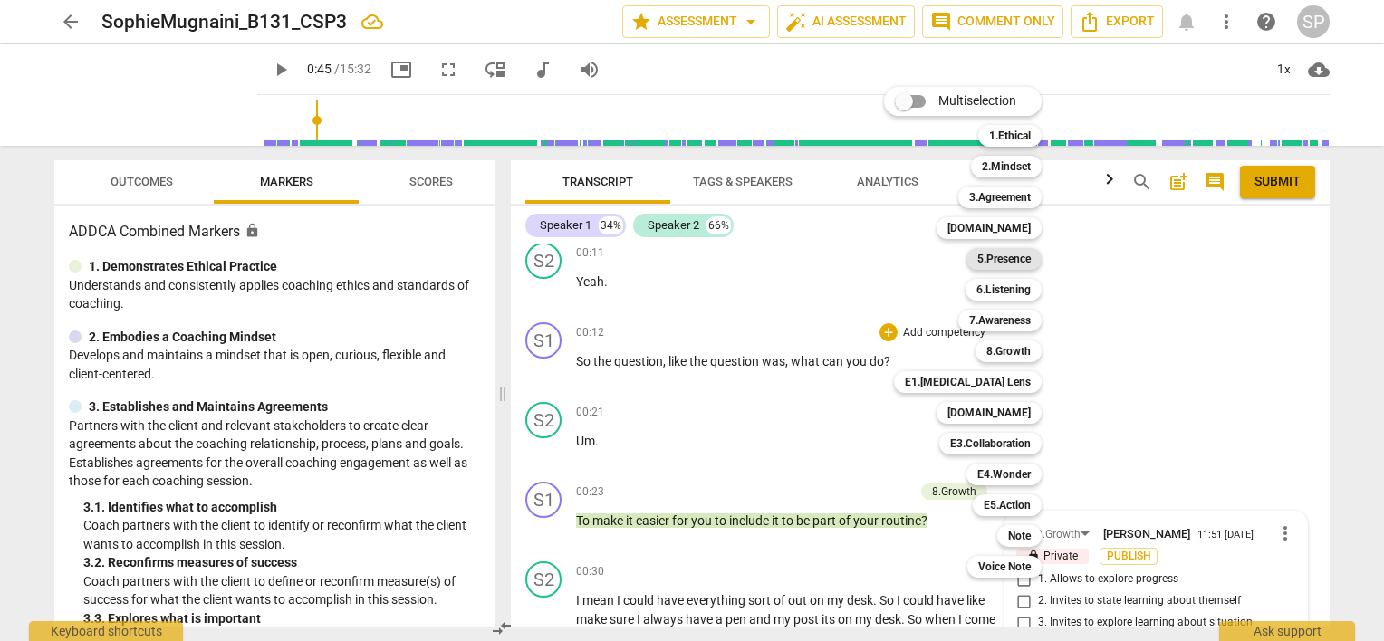
click at [1017, 261] on b "5.Presence" at bounding box center [1003, 259] width 53 height 22
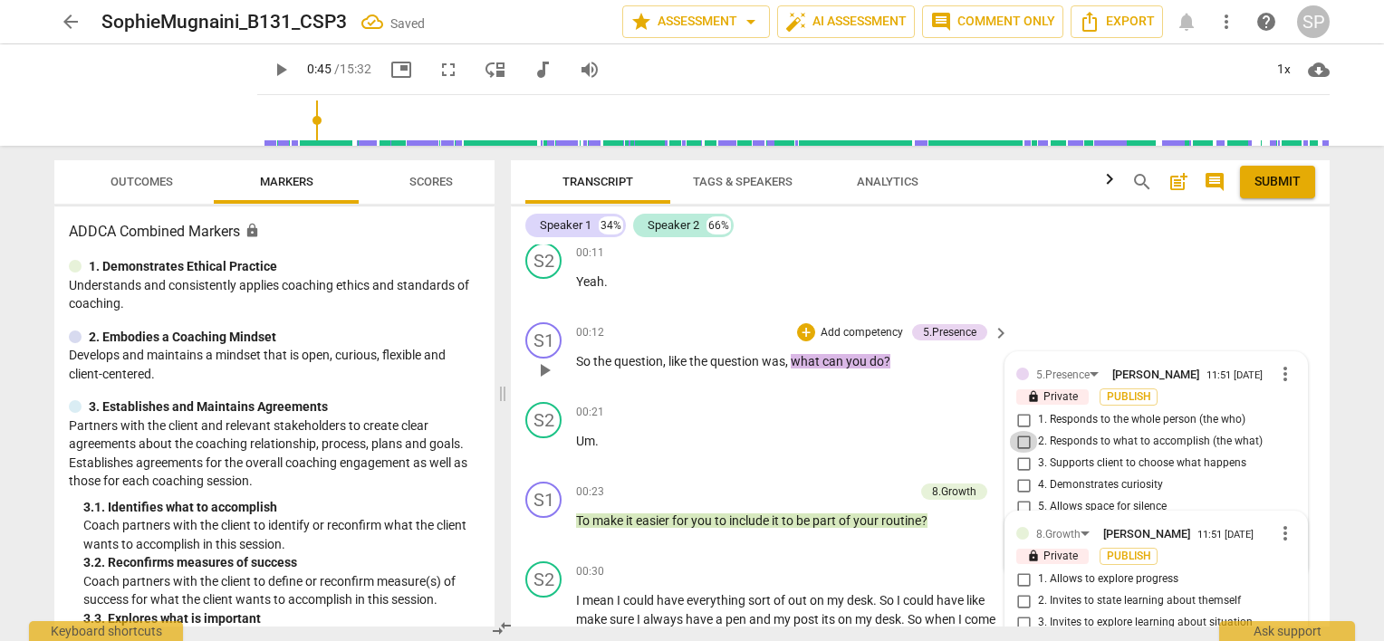
click at [1019, 440] on input "2. Responds to what to accomplish (the what)" at bounding box center [1023, 442] width 29 height 22
checkbox input "true"
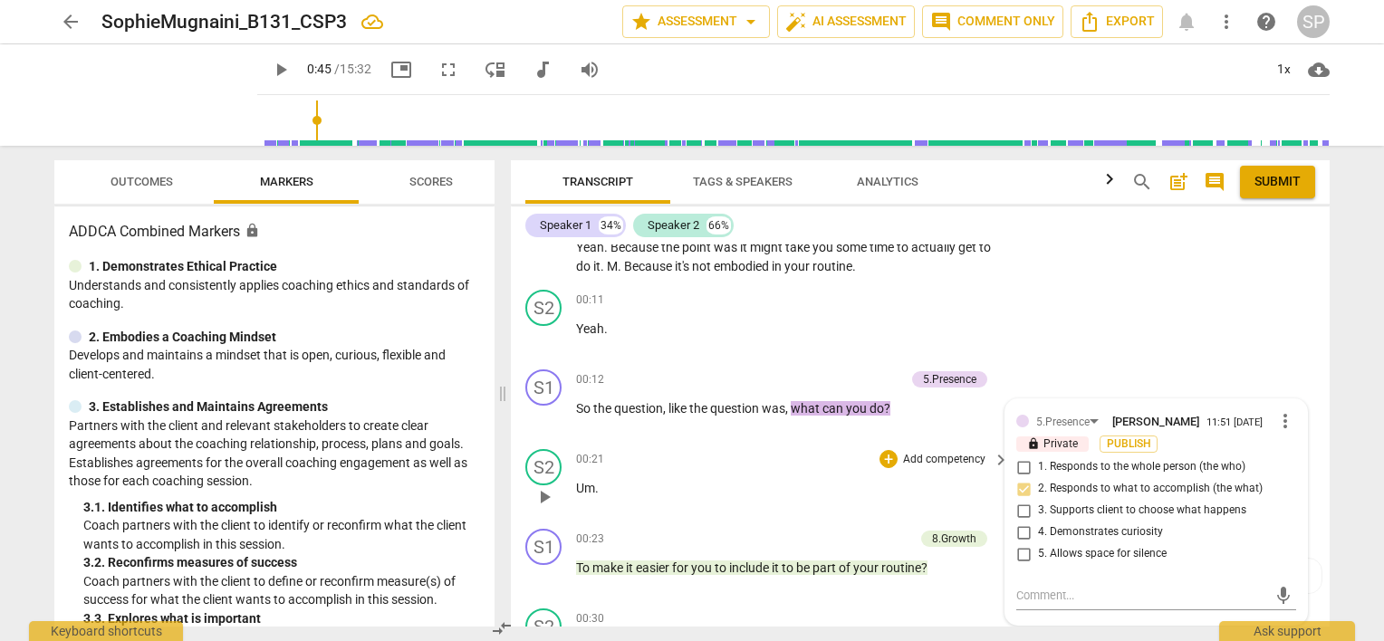
scroll to position [0, 0]
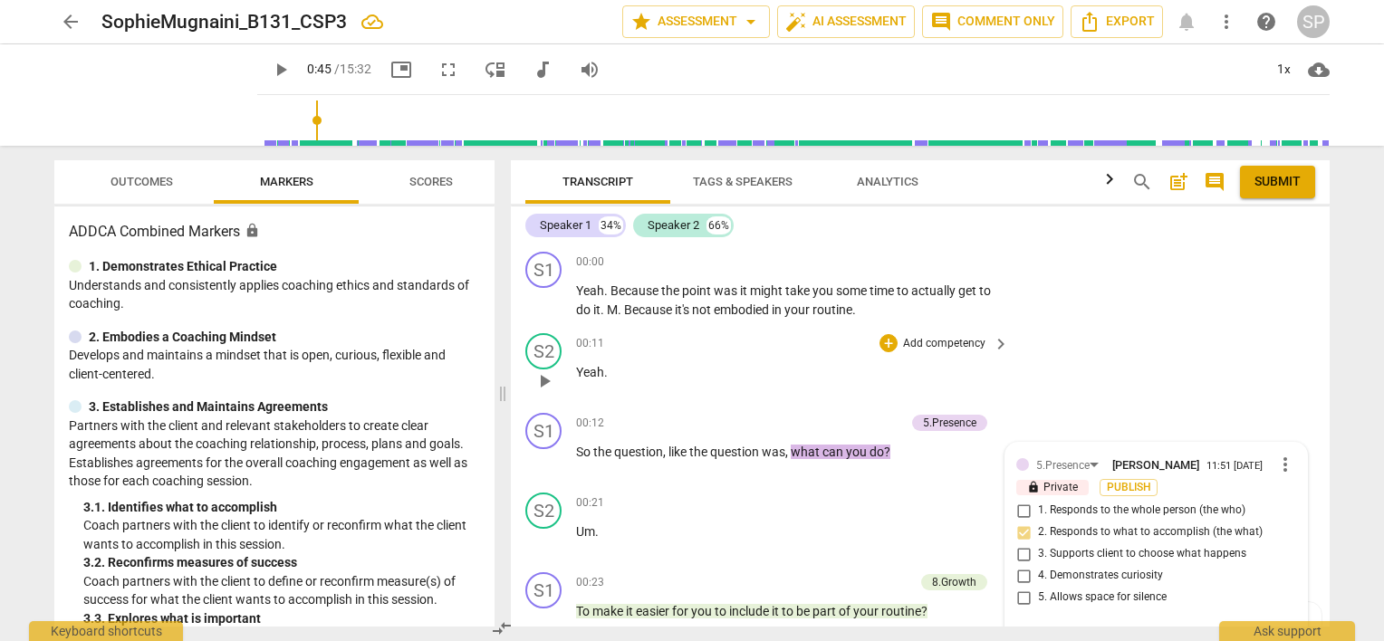
click at [765, 396] on div "00:11 + Add competency keyboard_arrow_right Yeah ." at bounding box center [793, 365] width 435 height 65
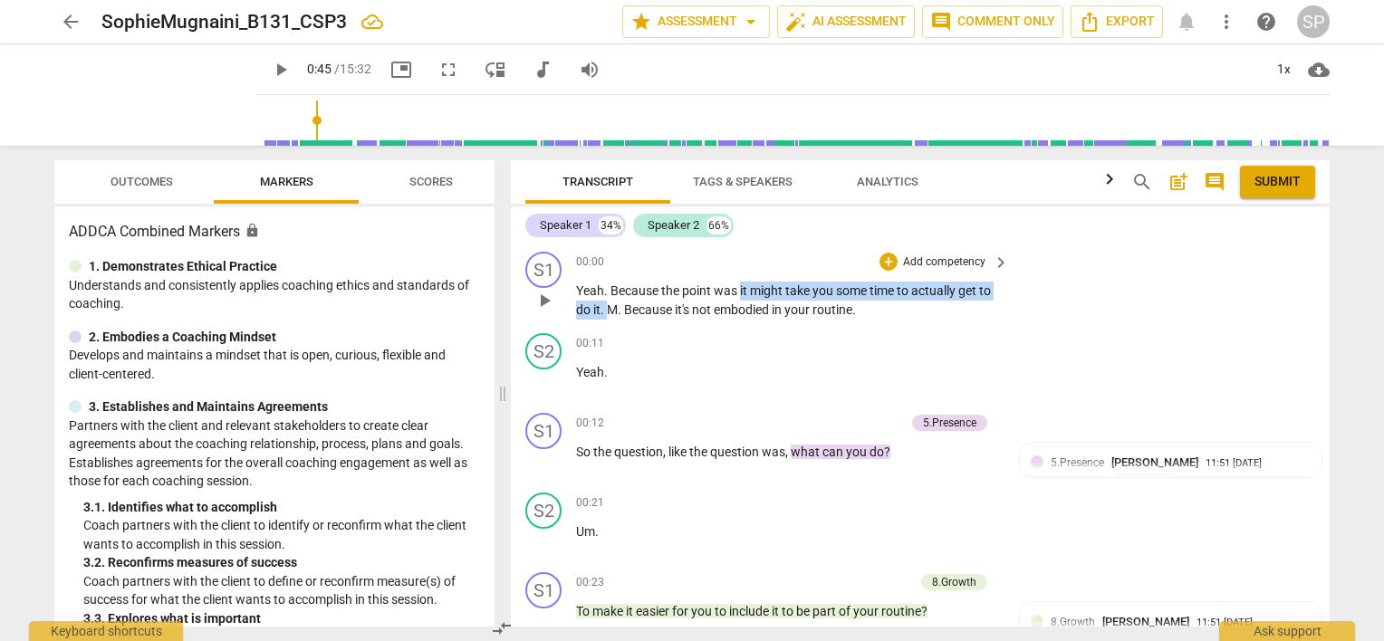
drag, startPoint x: 739, startPoint y: 286, endPoint x: 609, endPoint y: 315, distance: 133.6
click at [609, 315] on p "Yeah . Because the point was it might take you some time to actually get to do …" at bounding box center [788, 300] width 424 height 37
click at [882, 263] on div "+" at bounding box center [888, 262] width 18 height 18
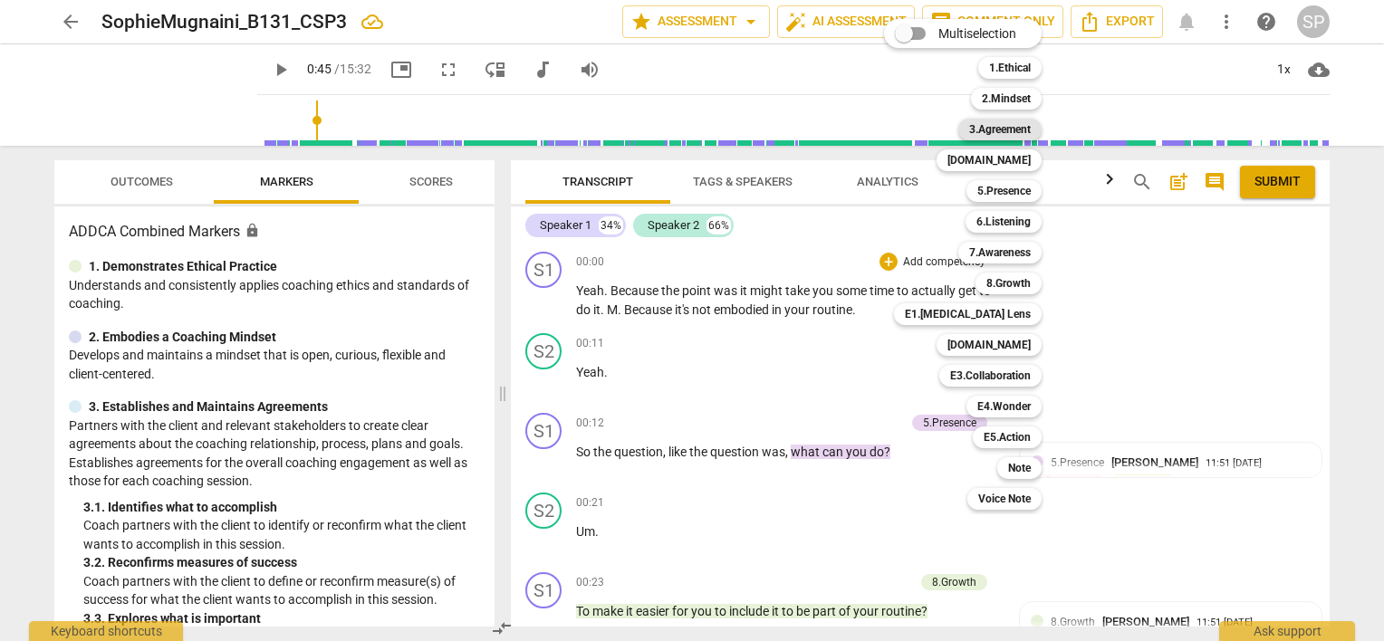
click at [982, 129] on b "3.Agreement" at bounding box center [1000, 130] width 62 height 22
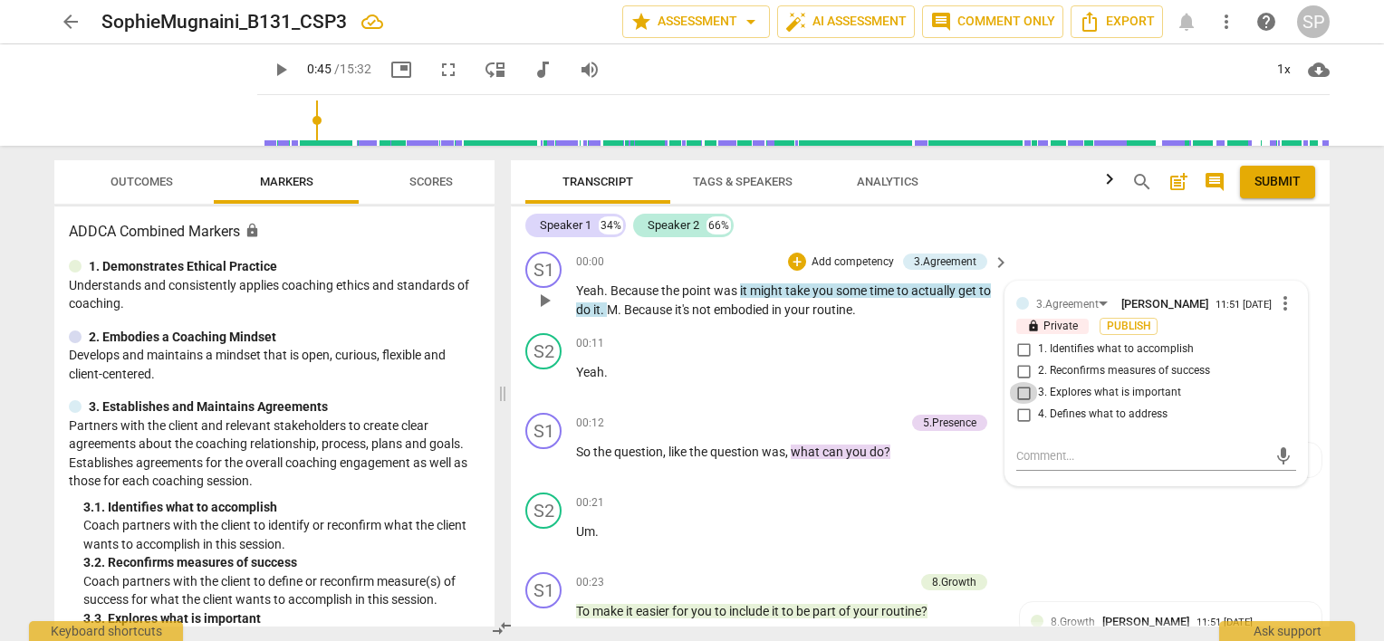
click at [1024, 395] on input "3. Explores what is important" at bounding box center [1023, 393] width 29 height 22
checkbox input "true"
click at [863, 381] on p "Yeah ." at bounding box center [788, 372] width 424 height 19
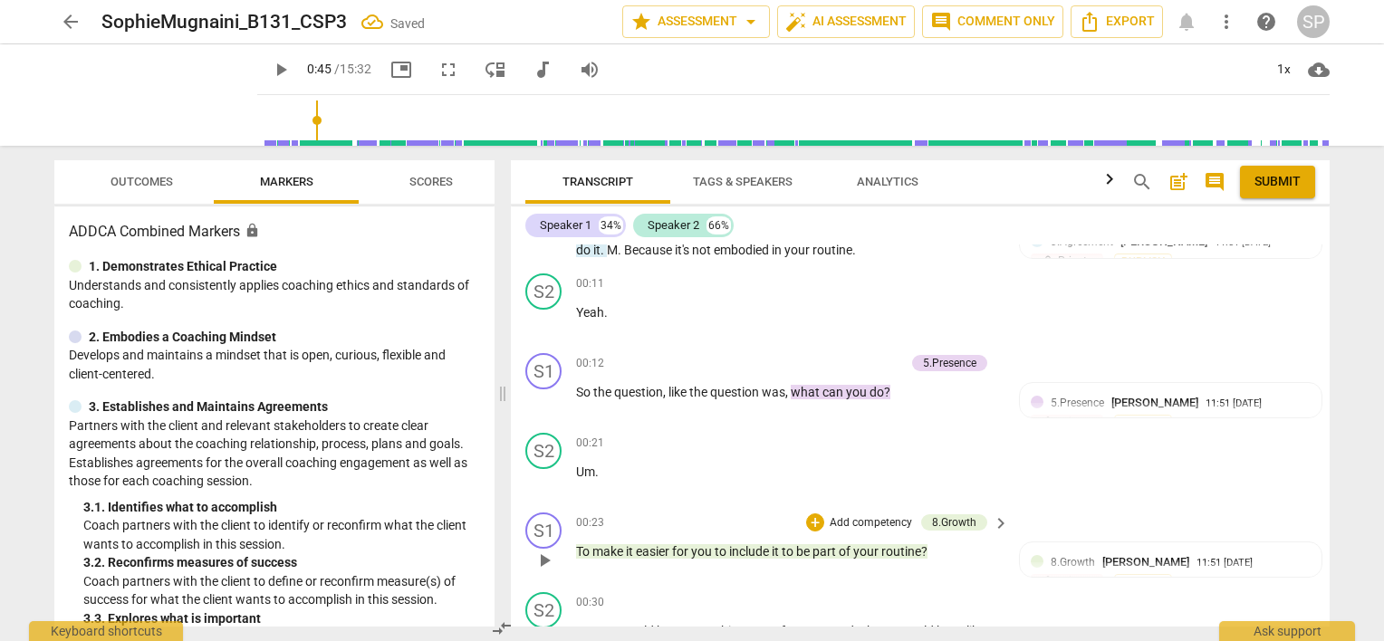
scroll to position [91, 0]
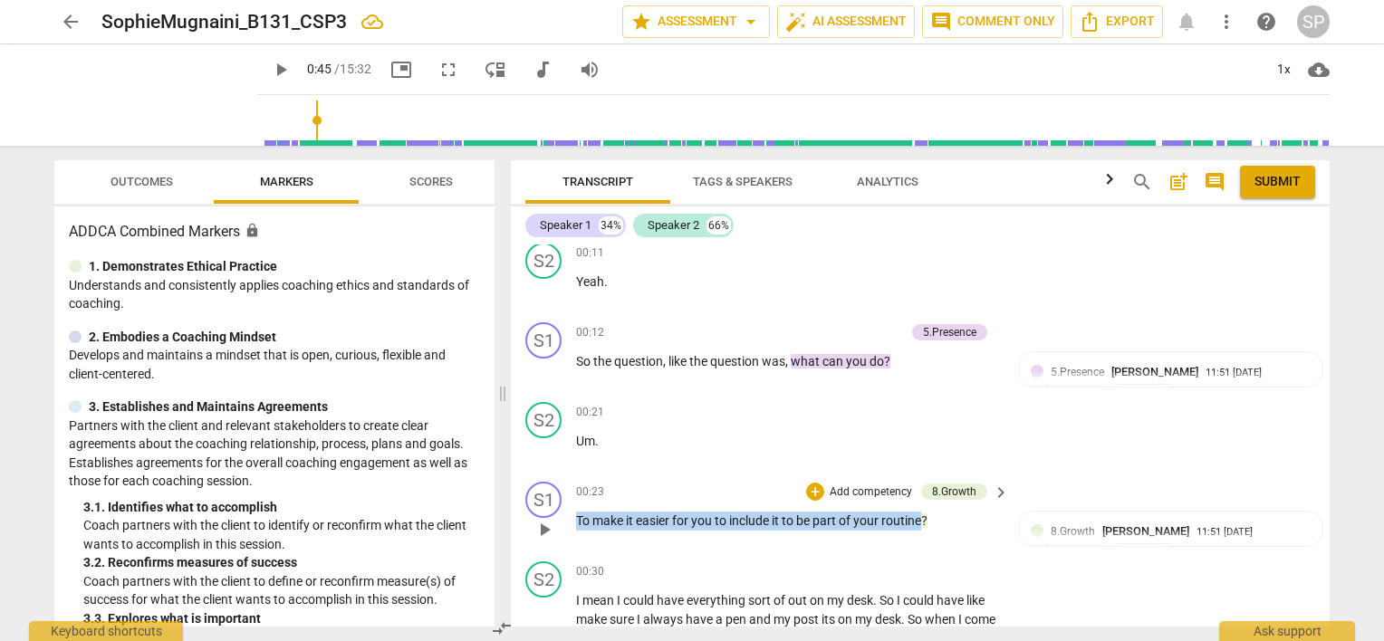
drag, startPoint x: 576, startPoint y: 518, endPoint x: 926, endPoint y: 518, distance: 350.4
click at [926, 518] on p "To make it easier for you to include it to be part of your routine ?" at bounding box center [788, 521] width 424 height 19
click at [811, 493] on div "+" at bounding box center [815, 492] width 18 height 18
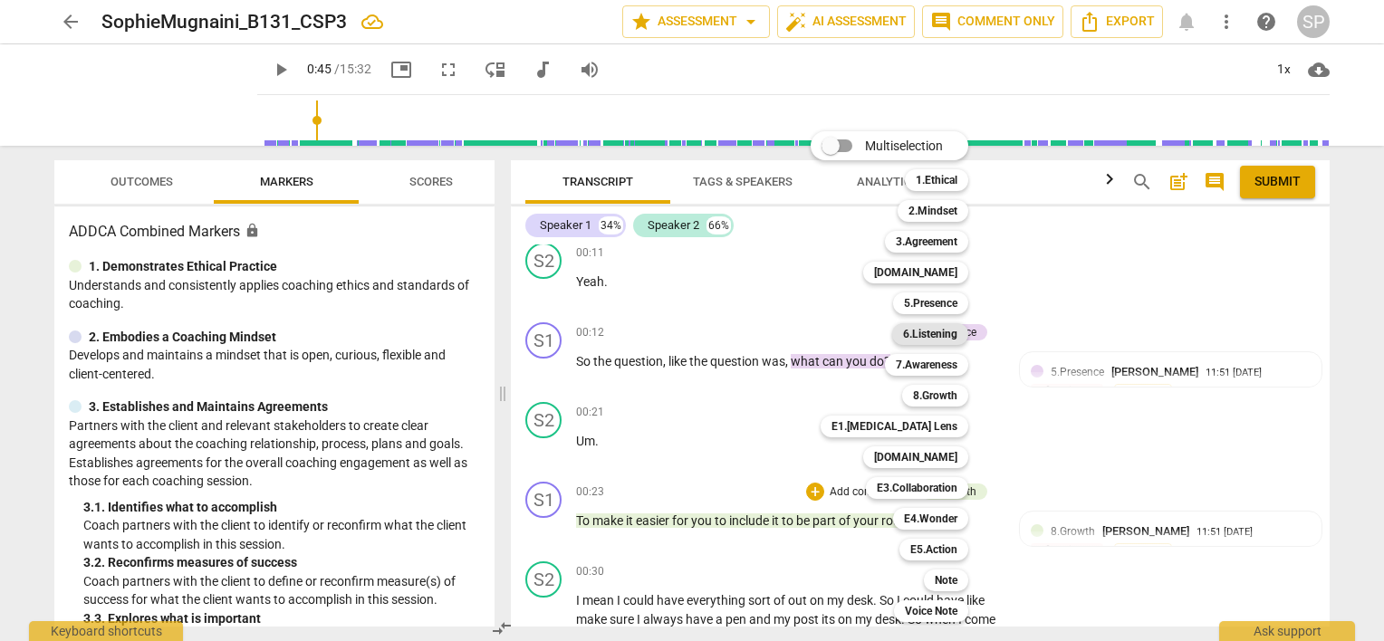
click at [954, 335] on b "6.Listening" at bounding box center [930, 334] width 54 height 22
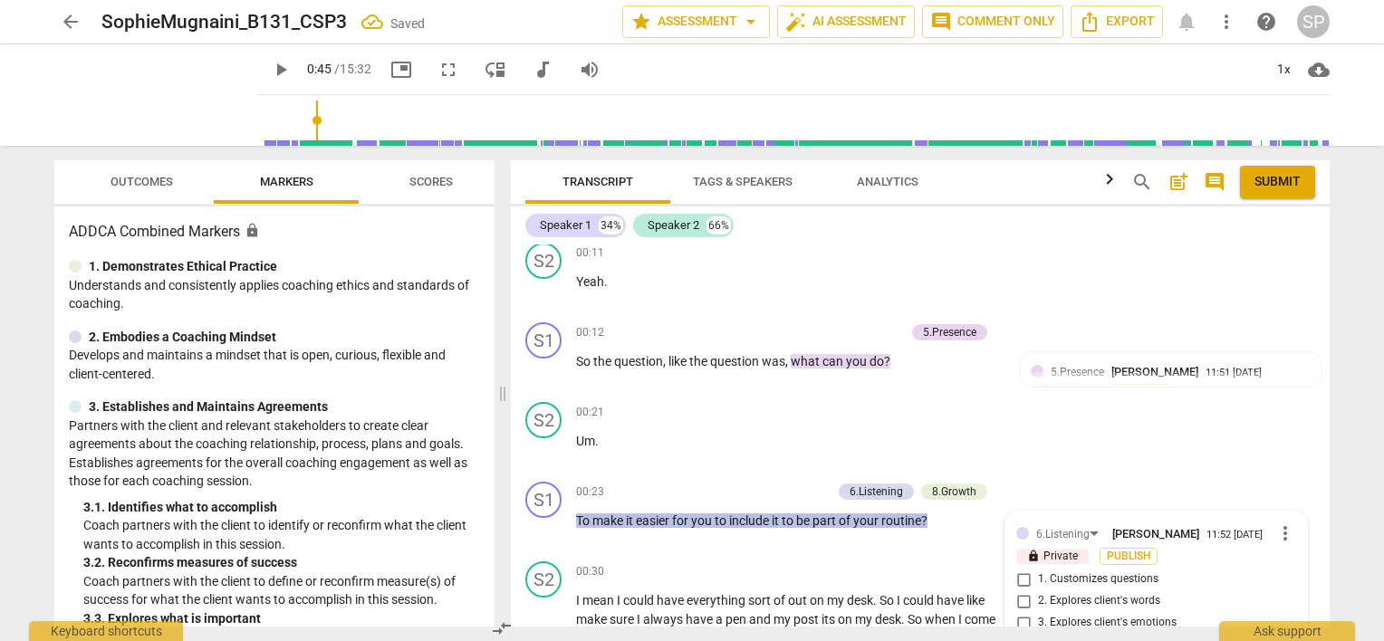
scroll to position [404, 0]
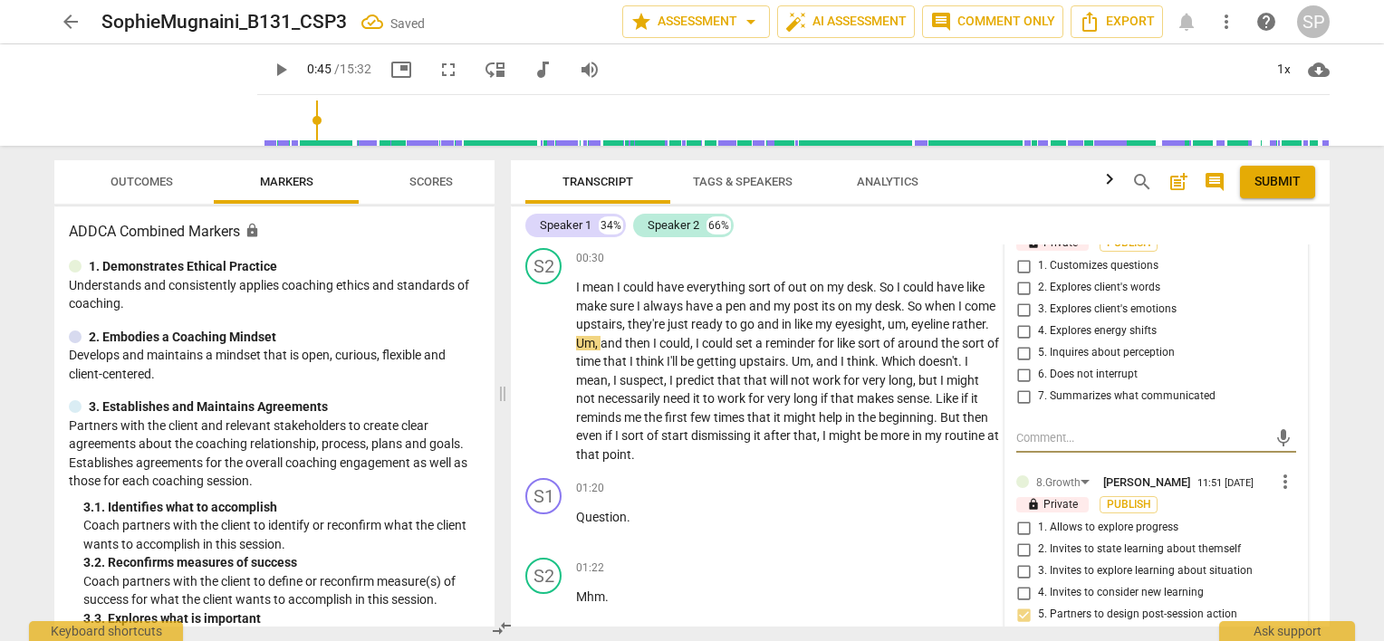
click at [1019, 264] on input "1. Customizes questions" at bounding box center [1023, 266] width 29 height 22
checkbox input "true"
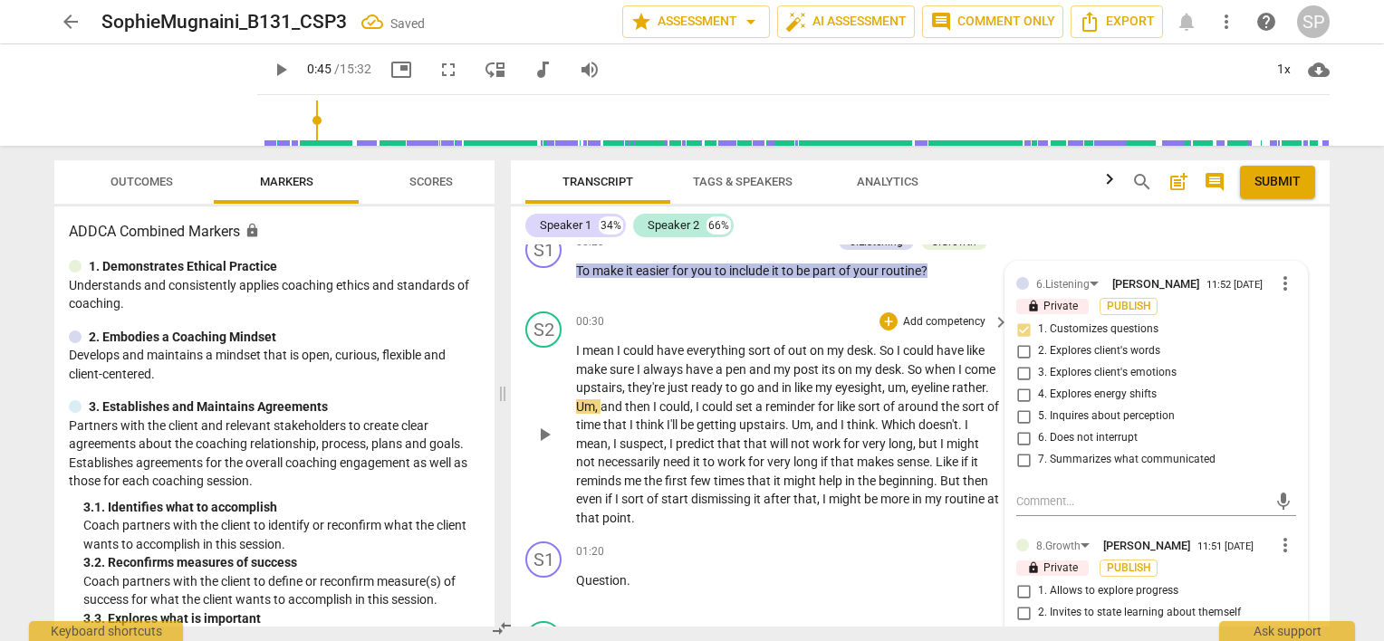
scroll to position [313, 0]
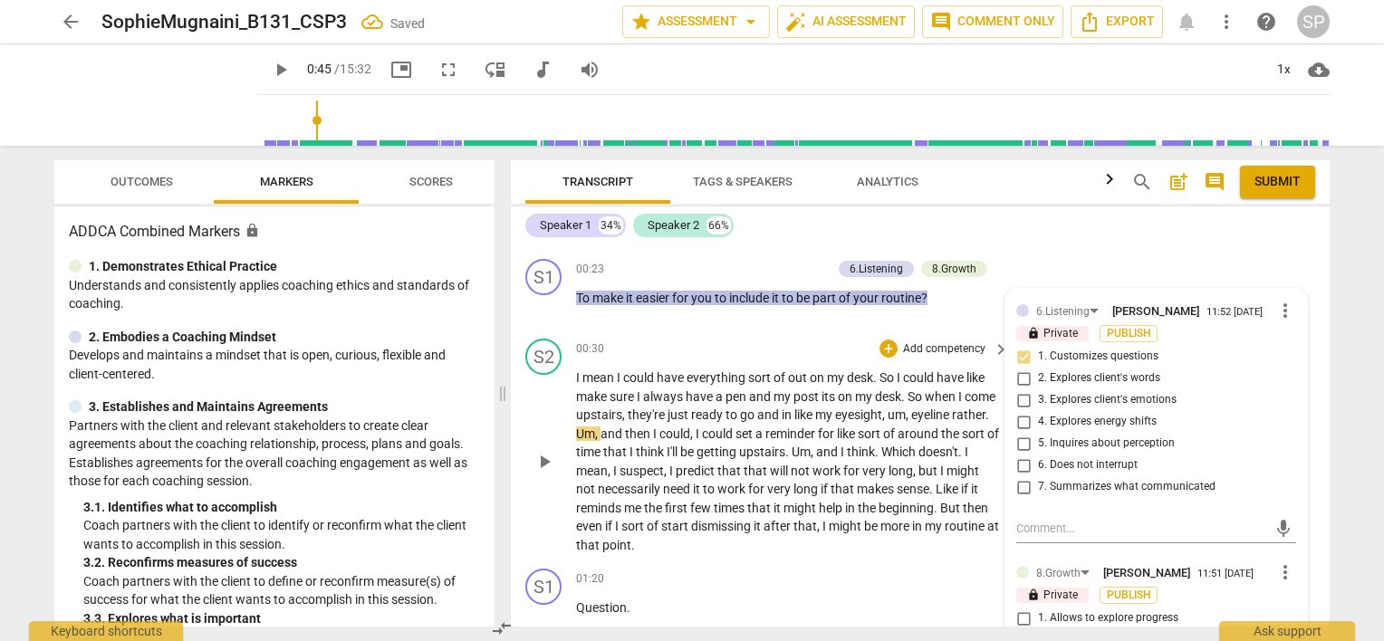
click at [775, 348] on div "00:30 + Add competency keyboard_arrow_right" at bounding box center [793, 349] width 435 height 20
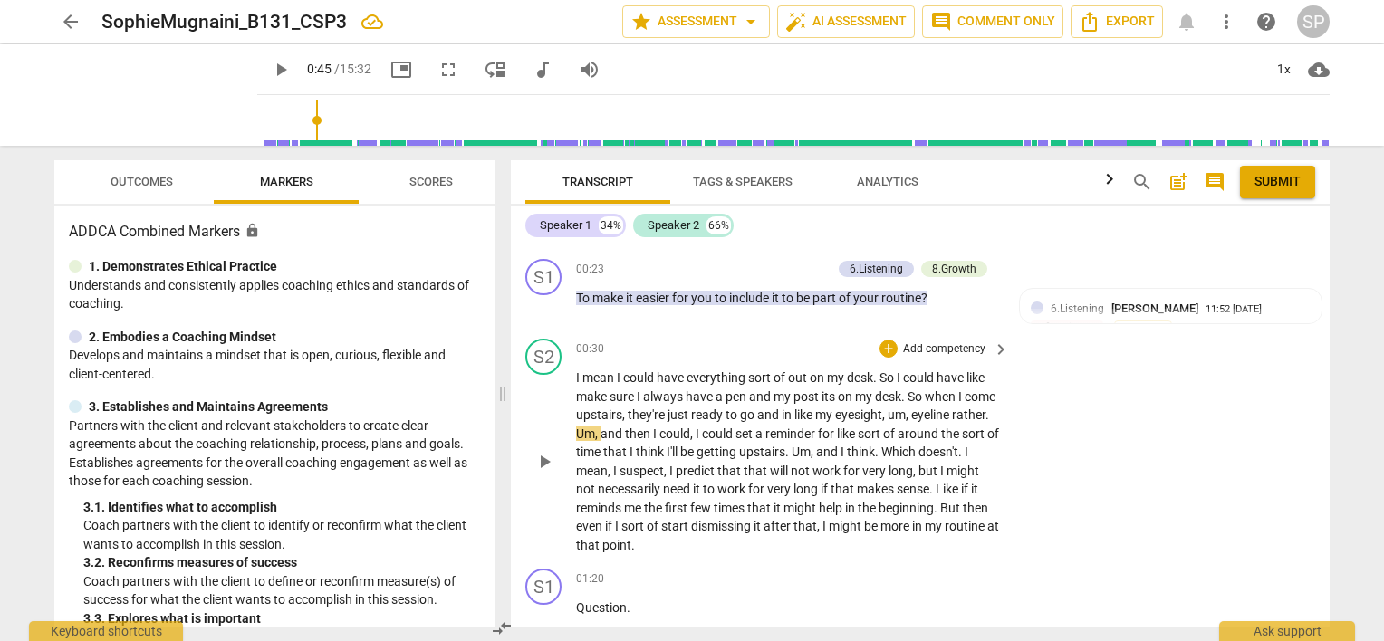
scroll to position [223, 0]
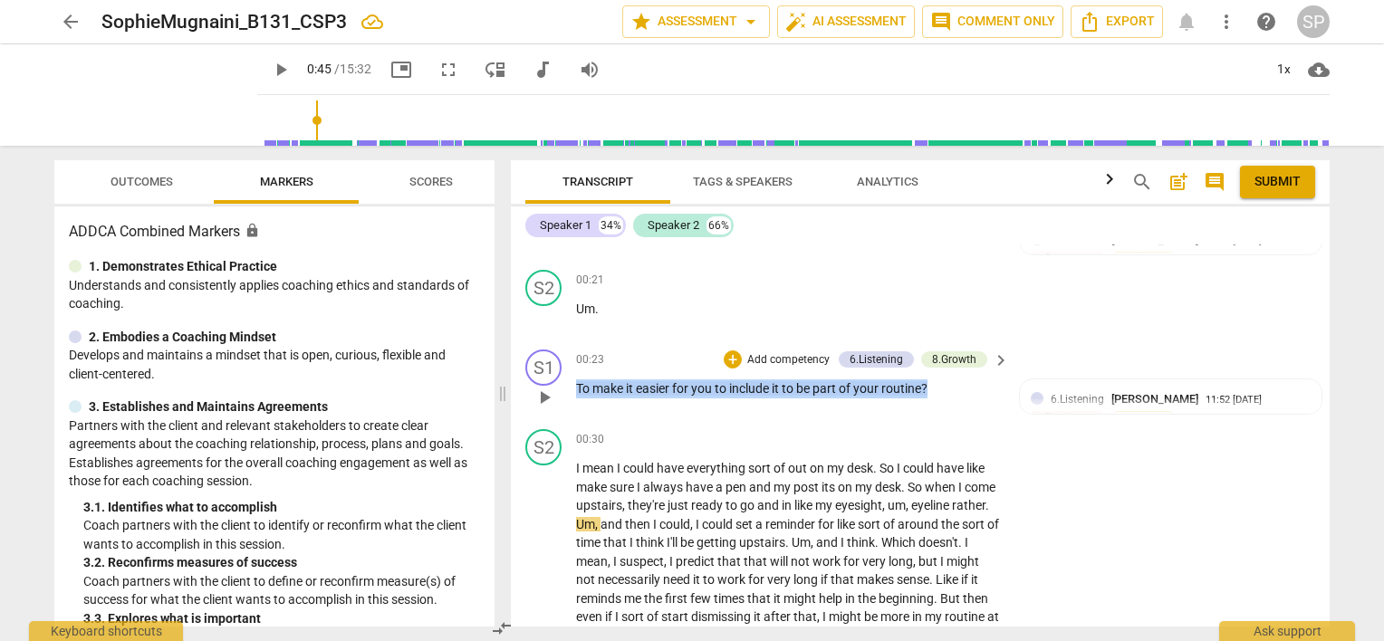
drag, startPoint x: 578, startPoint y: 390, endPoint x: 949, endPoint y: 390, distance: 371.3
click at [949, 390] on p "To make it easier for you to include it to be part of your routine ?" at bounding box center [788, 388] width 424 height 19
click at [733, 358] on div "+" at bounding box center [733, 359] width 18 height 18
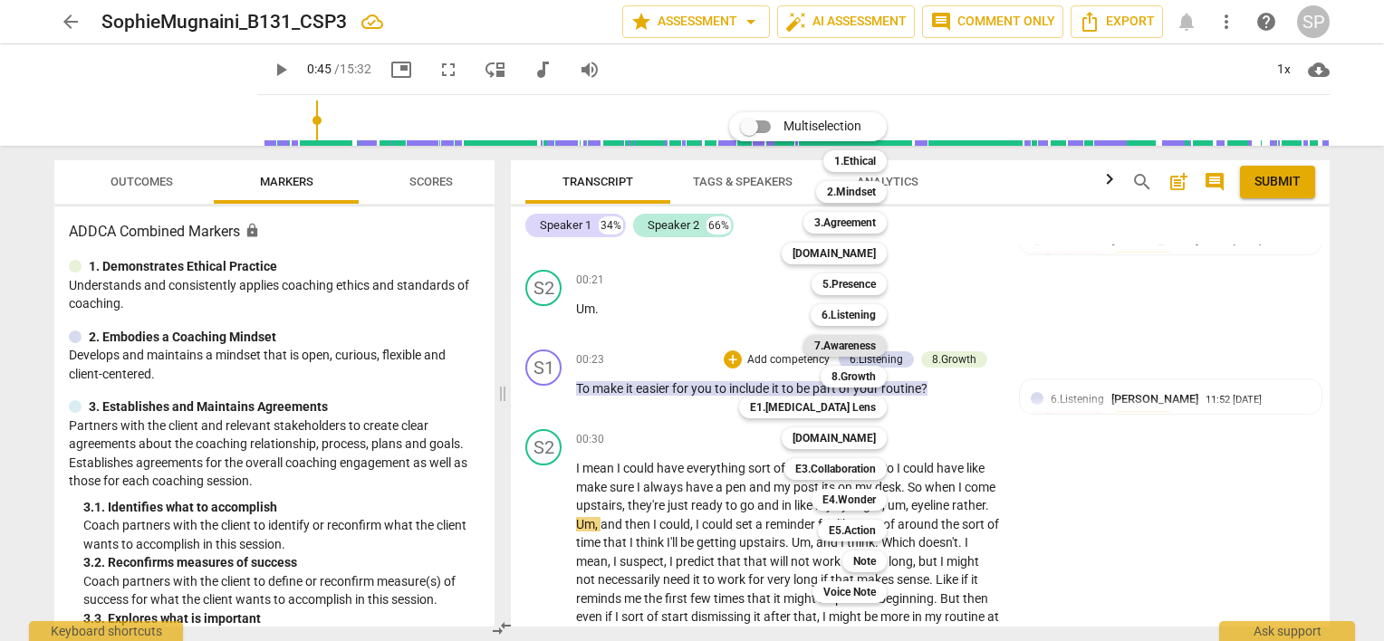
click at [857, 348] on b "7.Awareness" at bounding box center [845, 346] width 62 height 22
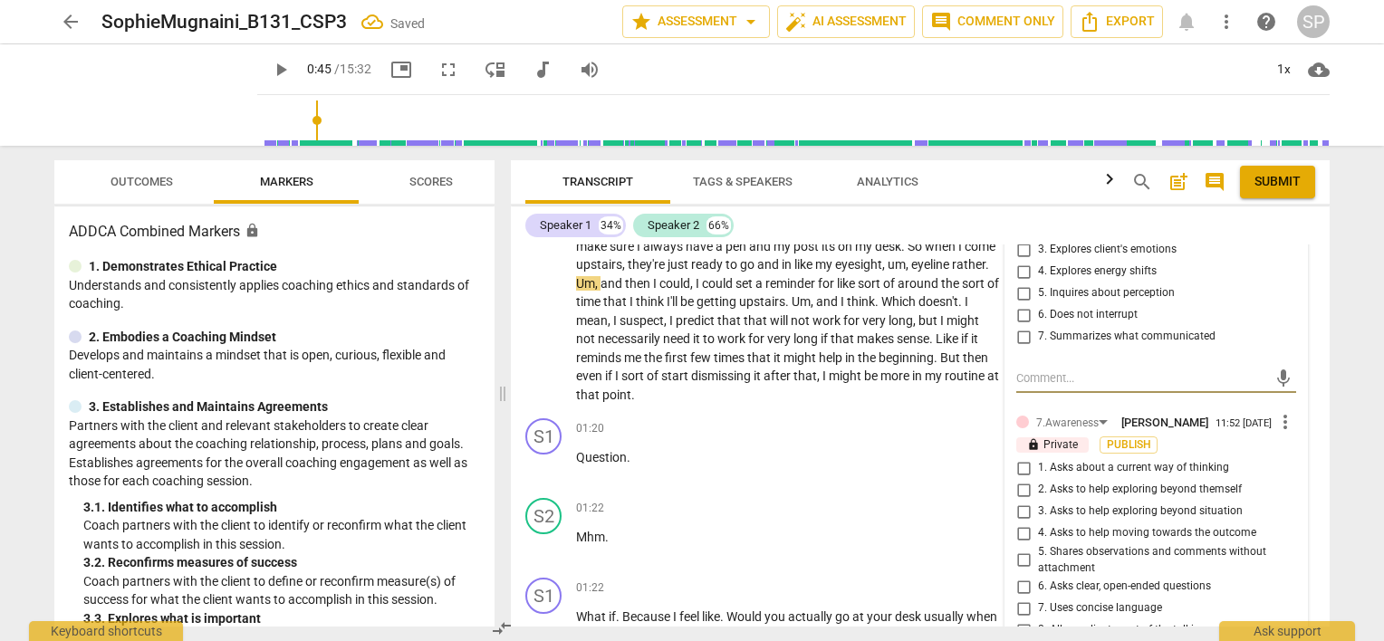
scroll to position [494, 0]
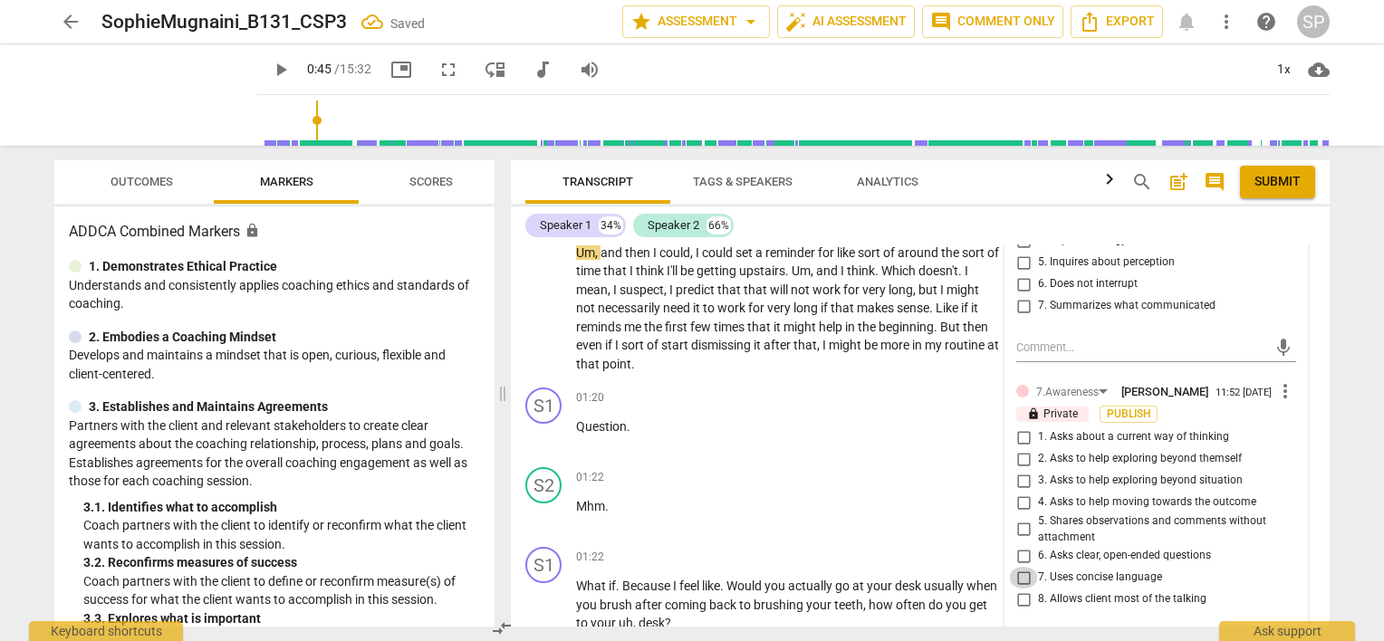
click at [1021, 572] on input "7. Uses concise language" at bounding box center [1023, 578] width 29 height 22
checkbox input "true"
click at [1020, 549] on input "6. Asks clear, open-ended questions" at bounding box center [1023, 556] width 29 height 22
checkbox input "true"
click at [1021, 496] on input "4. Asks to help moving towards the outcome" at bounding box center [1023, 503] width 29 height 22
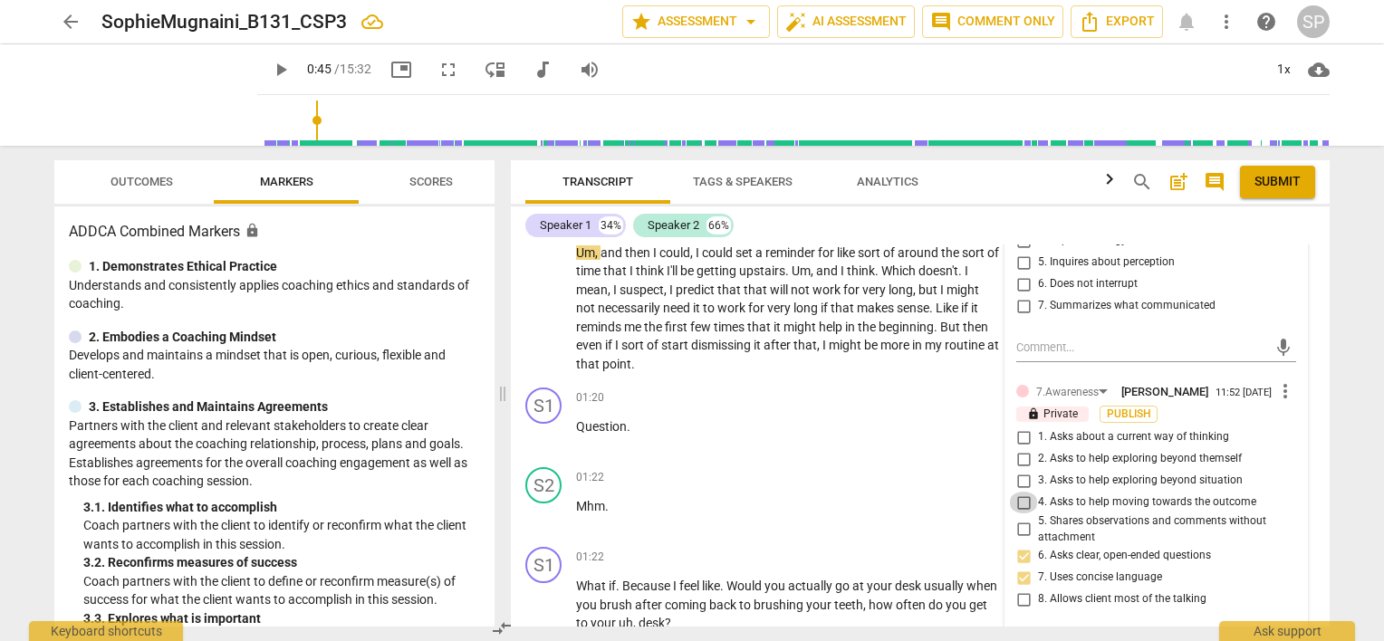
checkbox input "true"
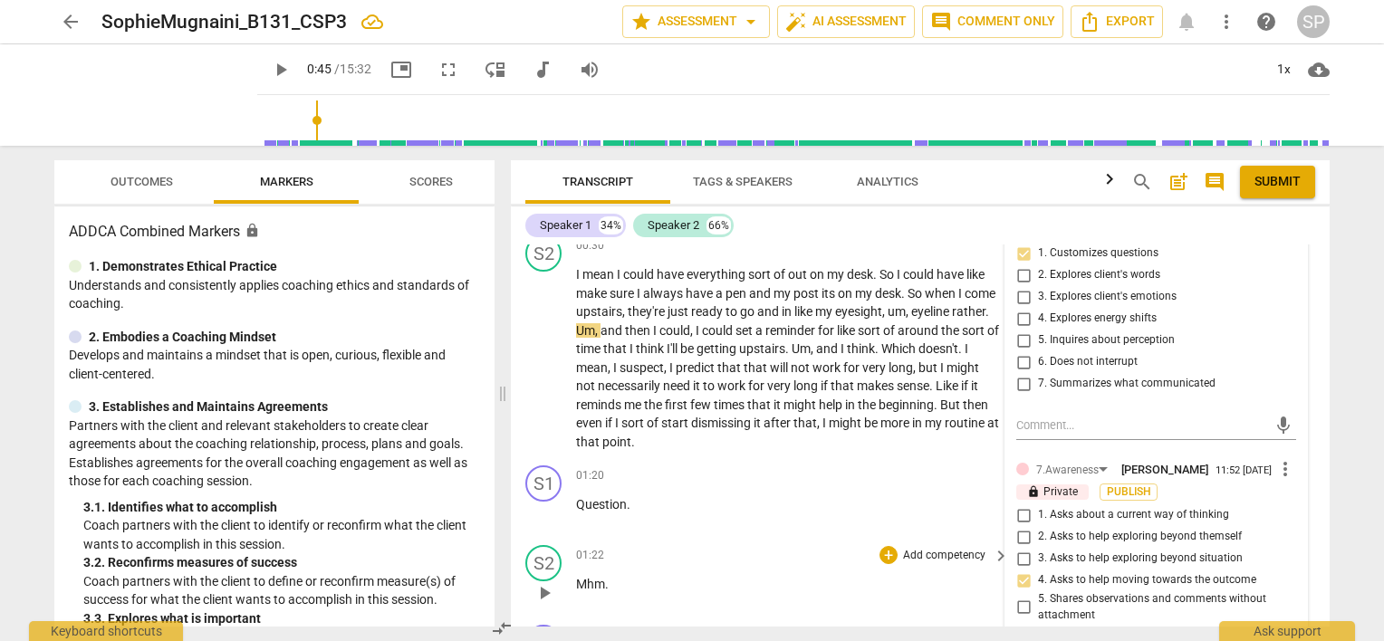
scroll to position [313, 0]
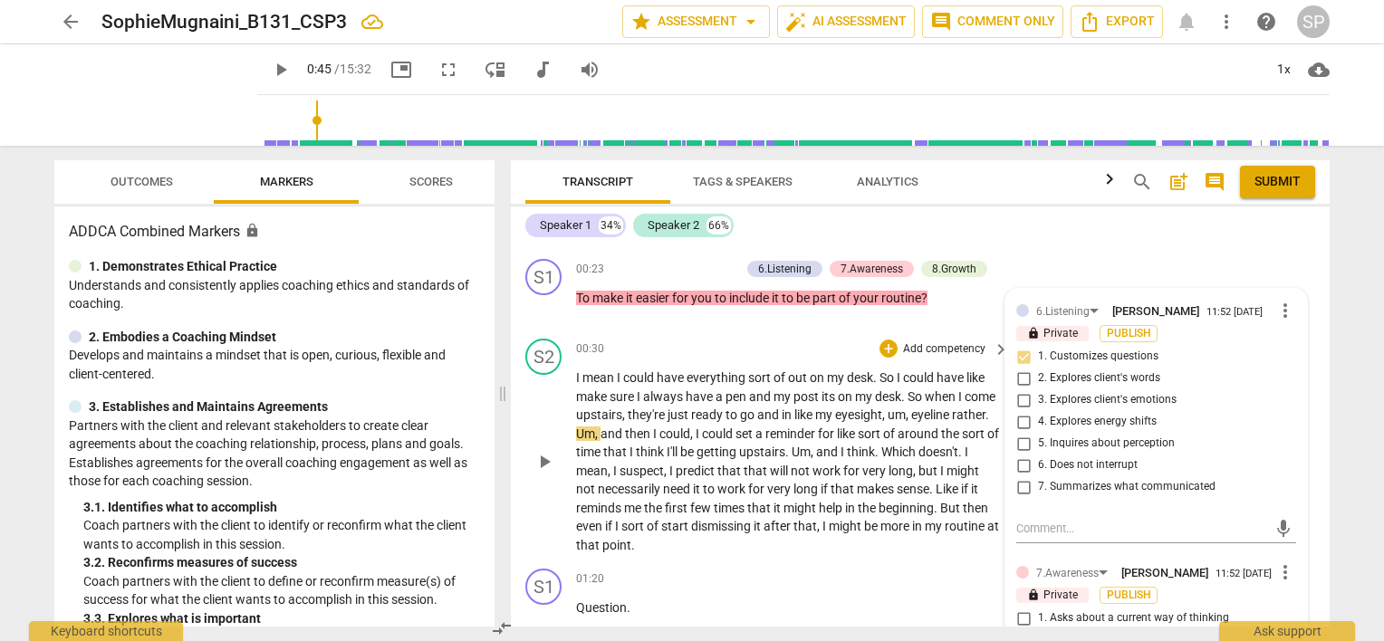
click at [785, 341] on div "00:30 + Add competency keyboard_arrow_right" at bounding box center [793, 349] width 435 height 20
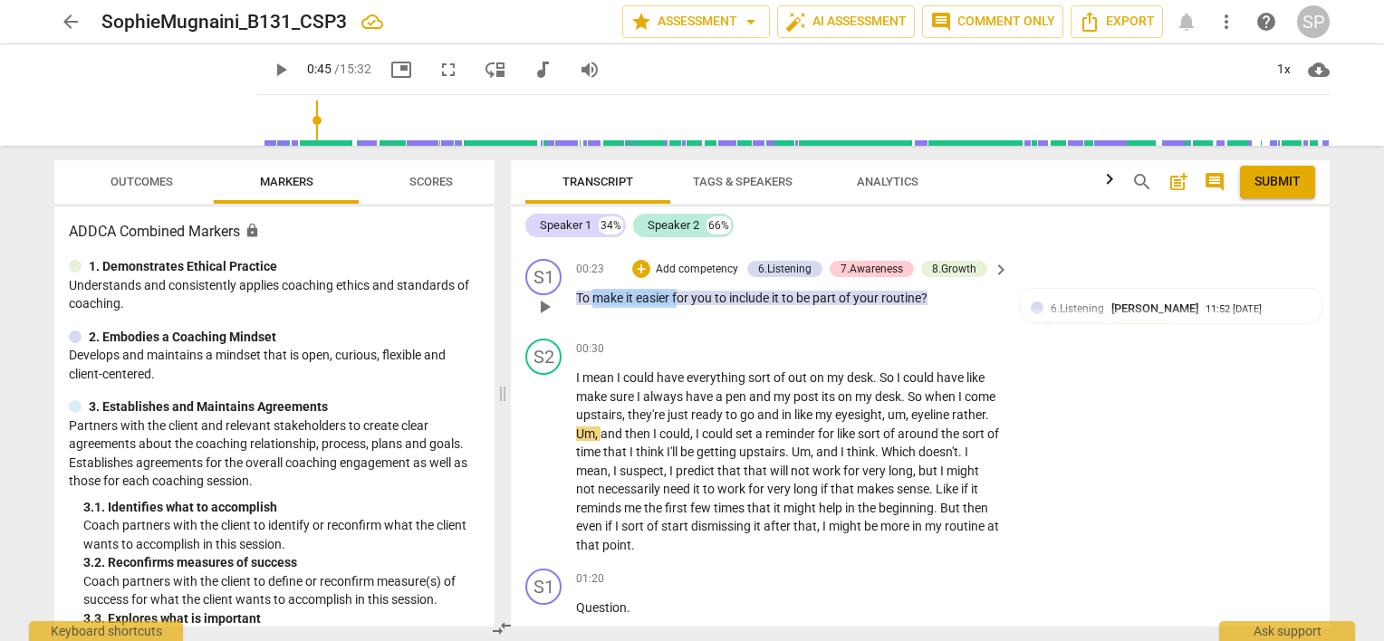
drag, startPoint x: 595, startPoint y: 296, endPoint x: 679, endPoint y: 301, distance: 84.3
click at [679, 301] on p "To make it easier for you to include it to be part of your routine ?" at bounding box center [788, 298] width 424 height 19
click at [641, 264] on div "+" at bounding box center [641, 269] width 18 height 18
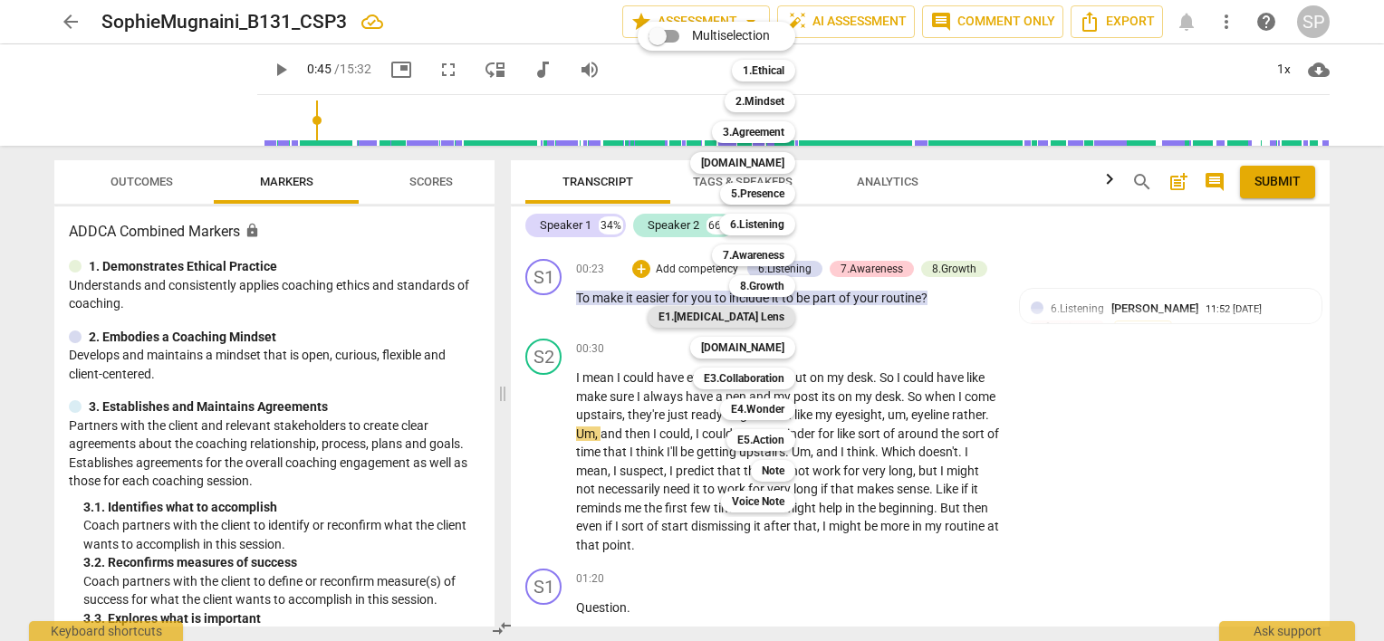
click at [751, 313] on b "E1.[MEDICAL_DATA] Lens" at bounding box center [721, 317] width 126 height 22
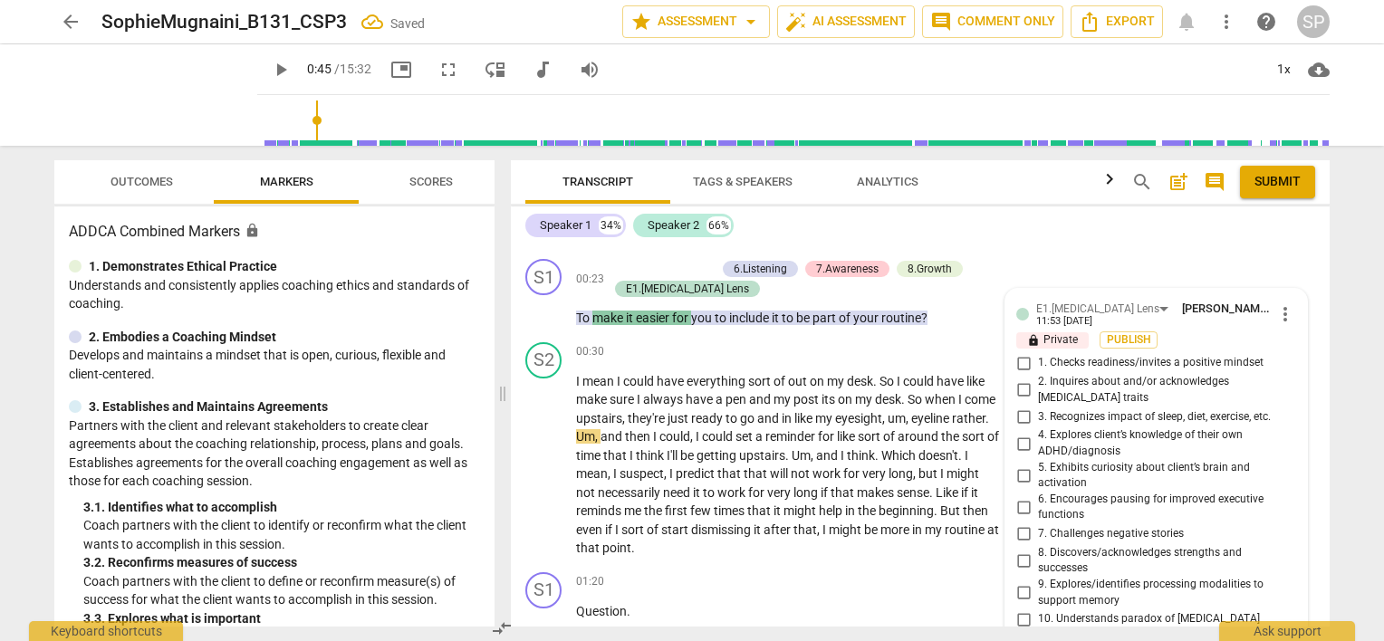
scroll to position [526, 0]
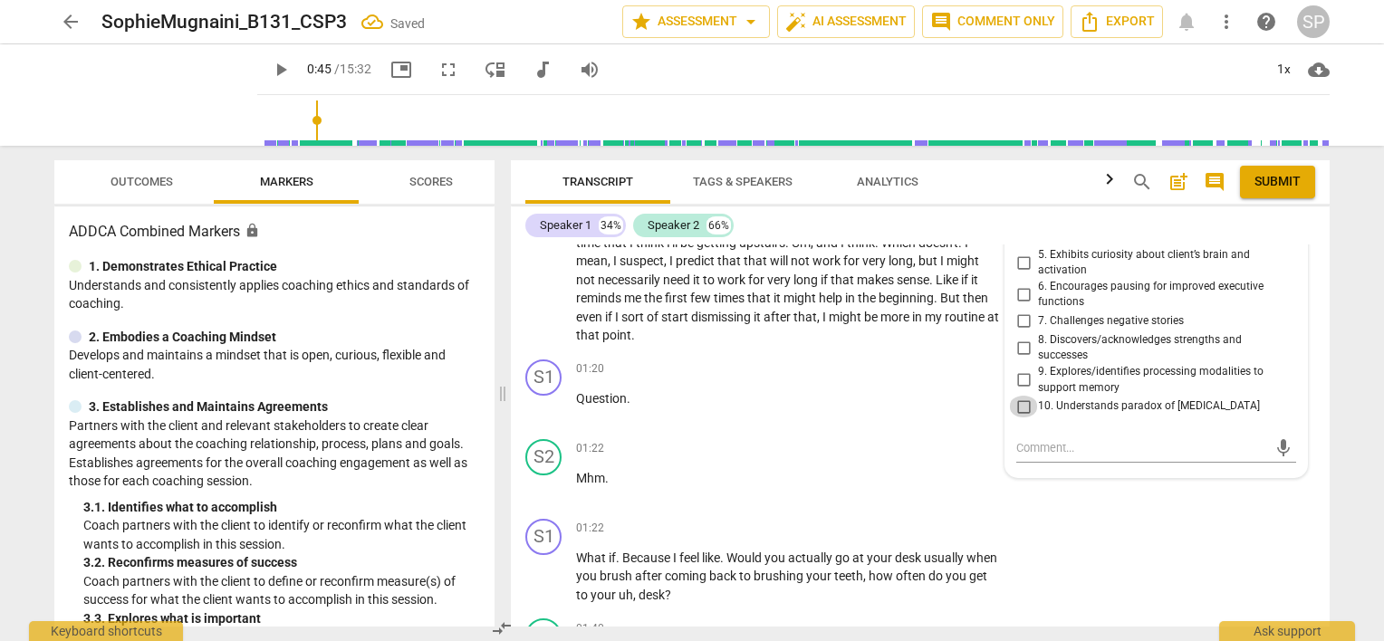
click at [1022, 396] on input "10. Understands paradox of [MEDICAL_DATA]" at bounding box center [1023, 407] width 29 height 22
checkbox input "true"
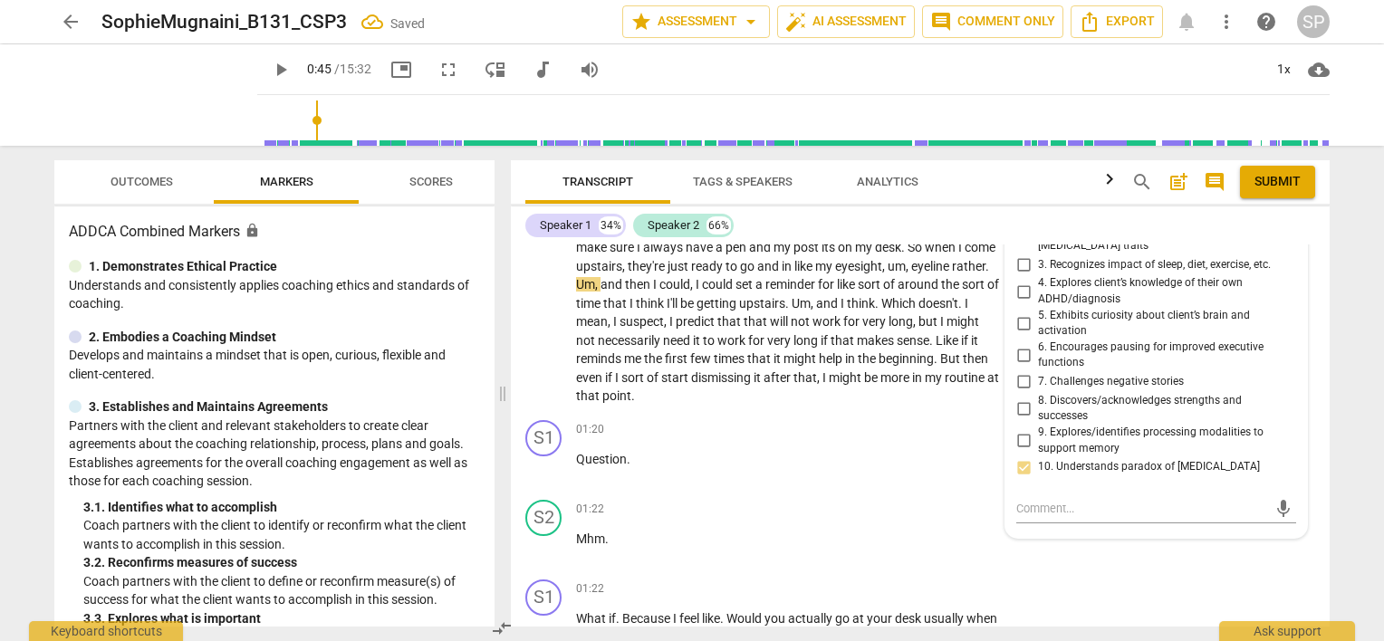
scroll to position [436, 0]
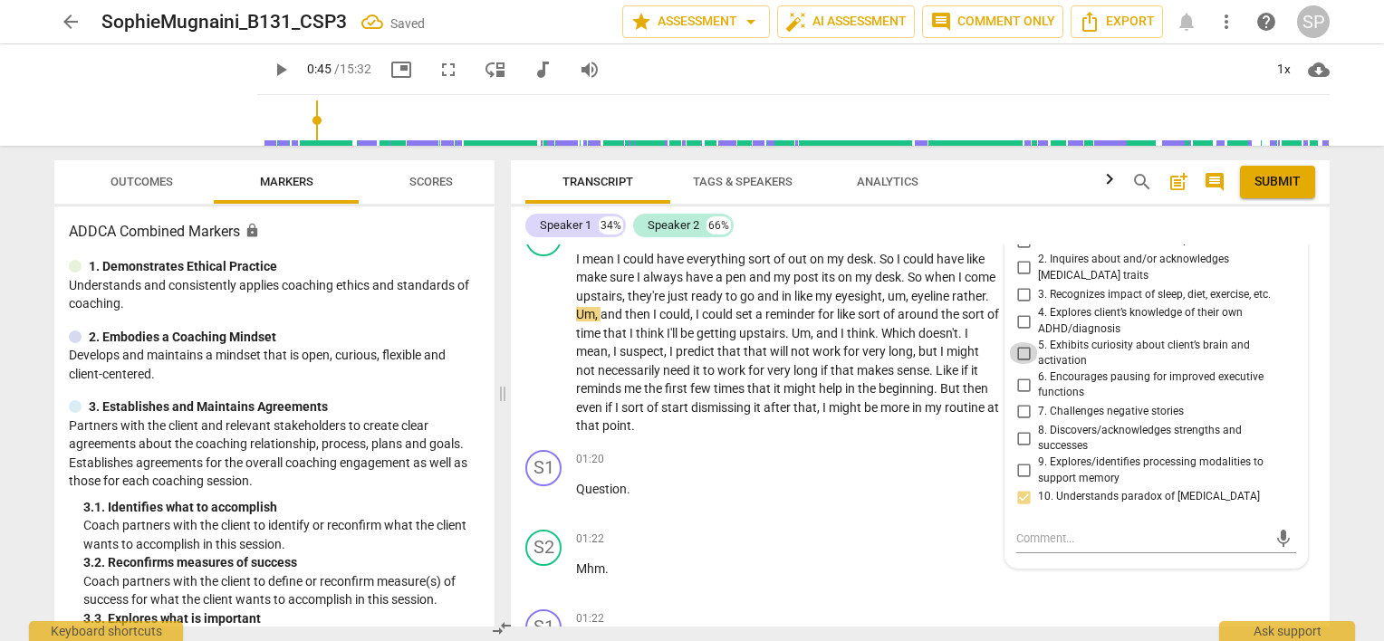
click at [1018, 342] on input "5. Exhibits curiosity about client’s brain and activation" at bounding box center [1023, 353] width 29 height 22
checkbox input "true"
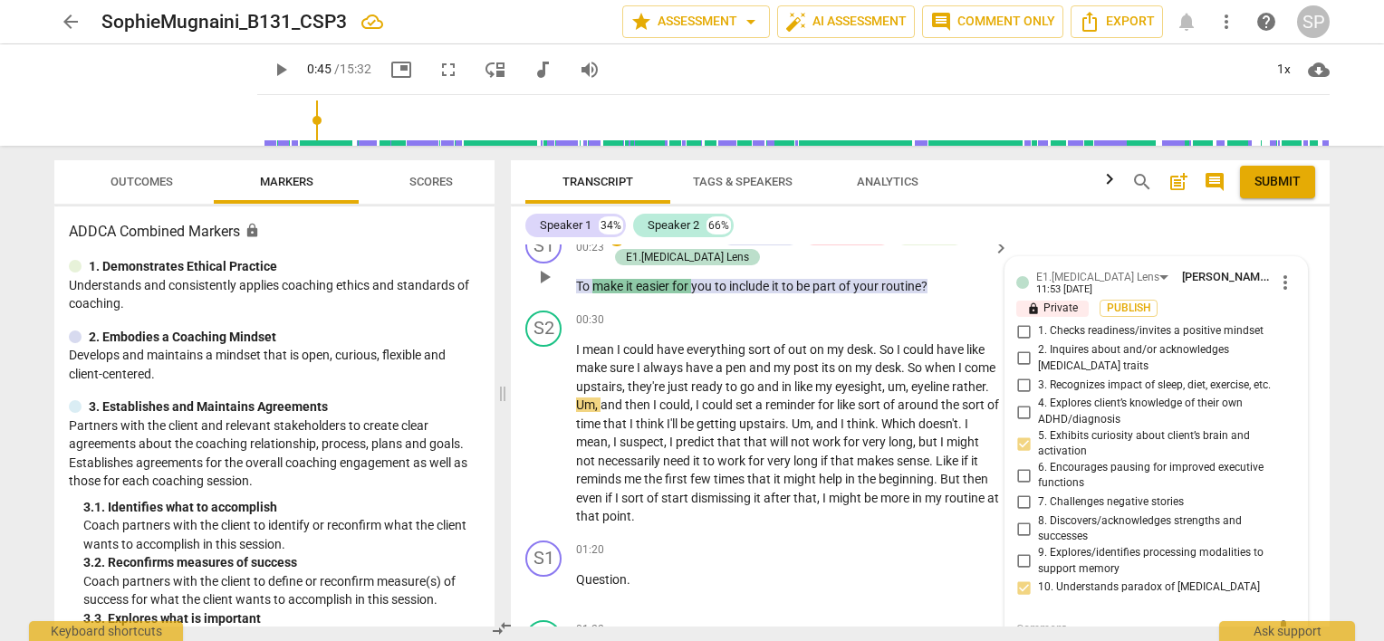
click at [1020, 351] on input "2. Inquires about and/or acknowledges [MEDICAL_DATA] traits" at bounding box center [1023, 359] width 29 height 22
checkbox input "true"
click at [1018, 551] on input "9. Explores/identifies processing modalities to support memory" at bounding box center [1023, 562] width 29 height 22
checkbox input "true"
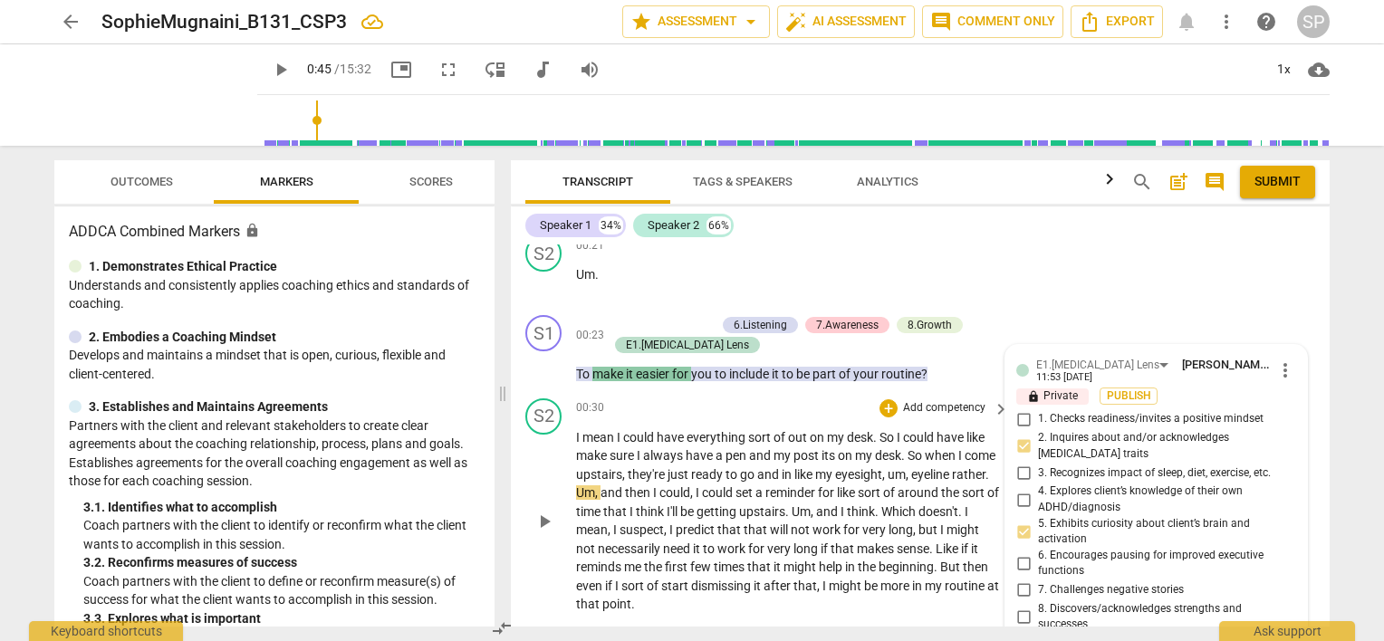
scroll to position [164, 0]
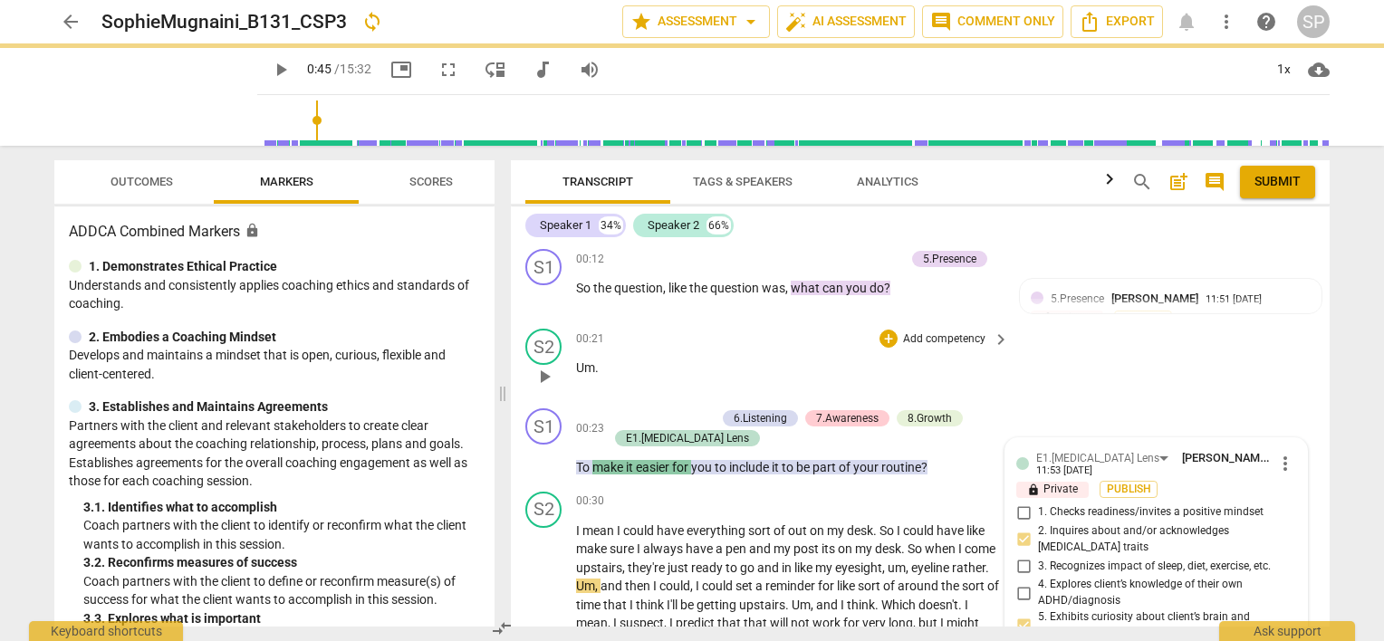
click at [676, 363] on p "Um ." at bounding box center [788, 368] width 424 height 19
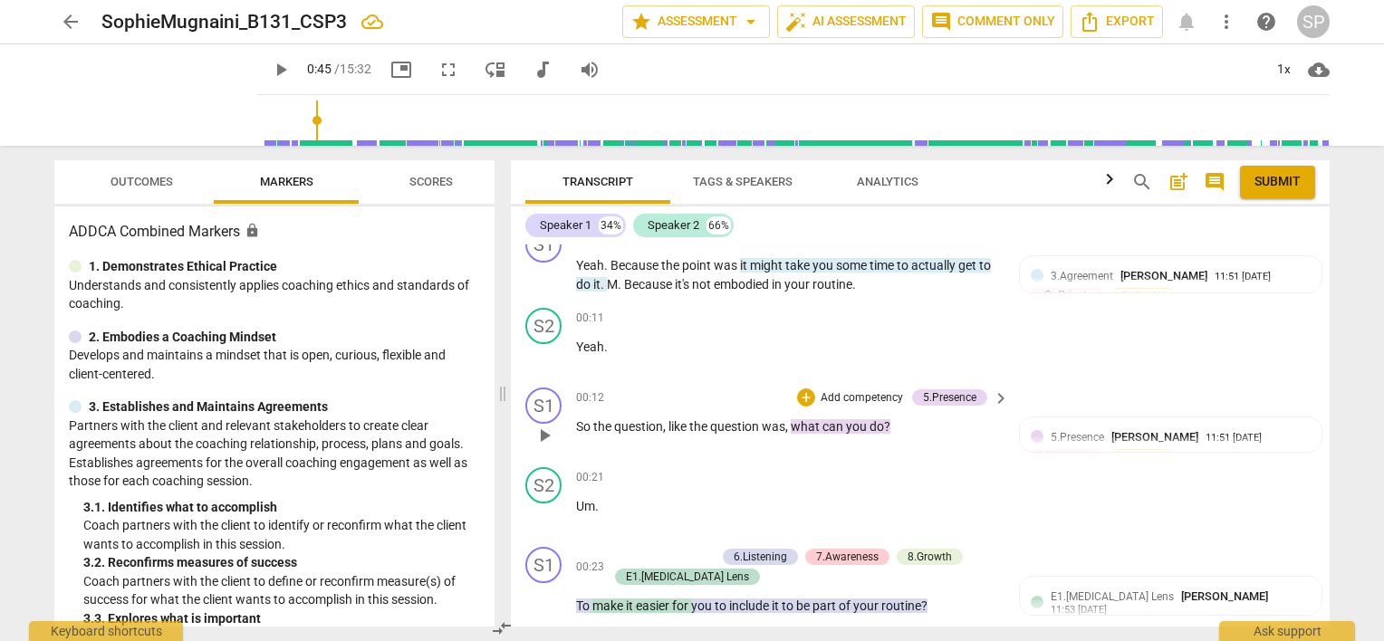
scroll to position [0, 0]
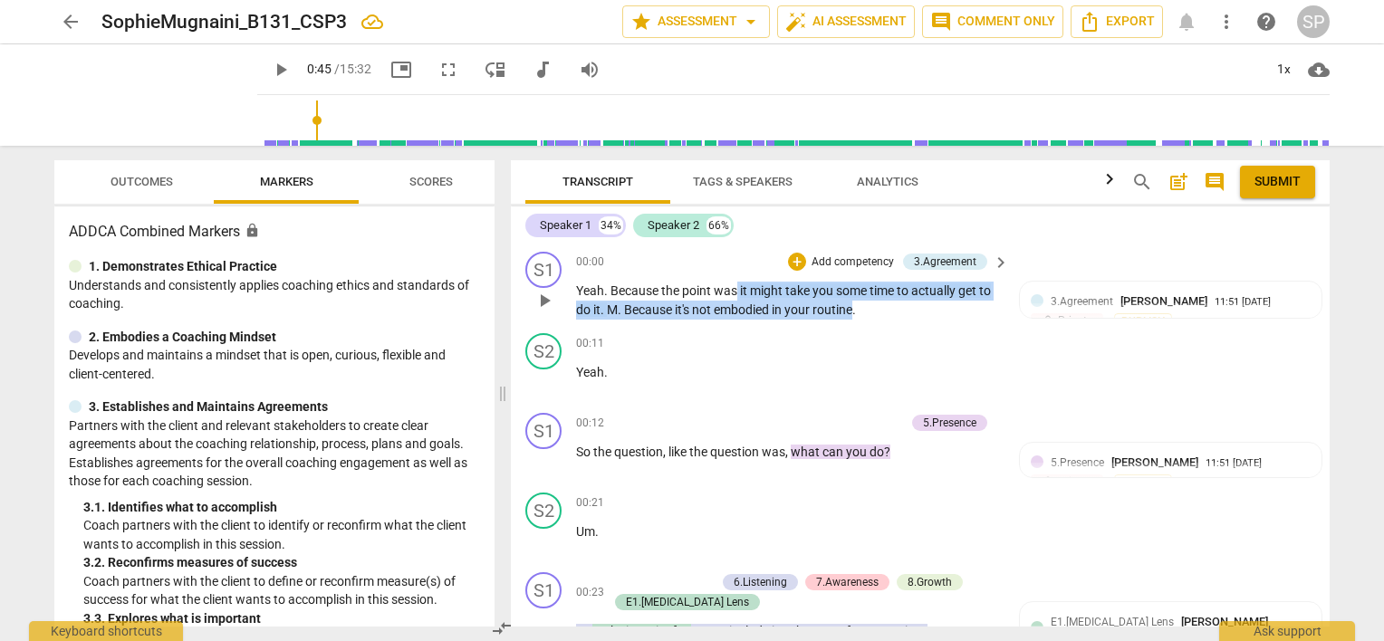
drag, startPoint x: 737, startPoint y: 289, endPoint x: 852, endPoint y: 312, distance: 117.4
click at [852, 312] on p "Yeah . Because the point was it might take you some time to actually get to do …" at bounding box center [788, 300] width 424 height 37
click at [790, 263] on div "+" at bounding box center [797, 262] width 18 height 18
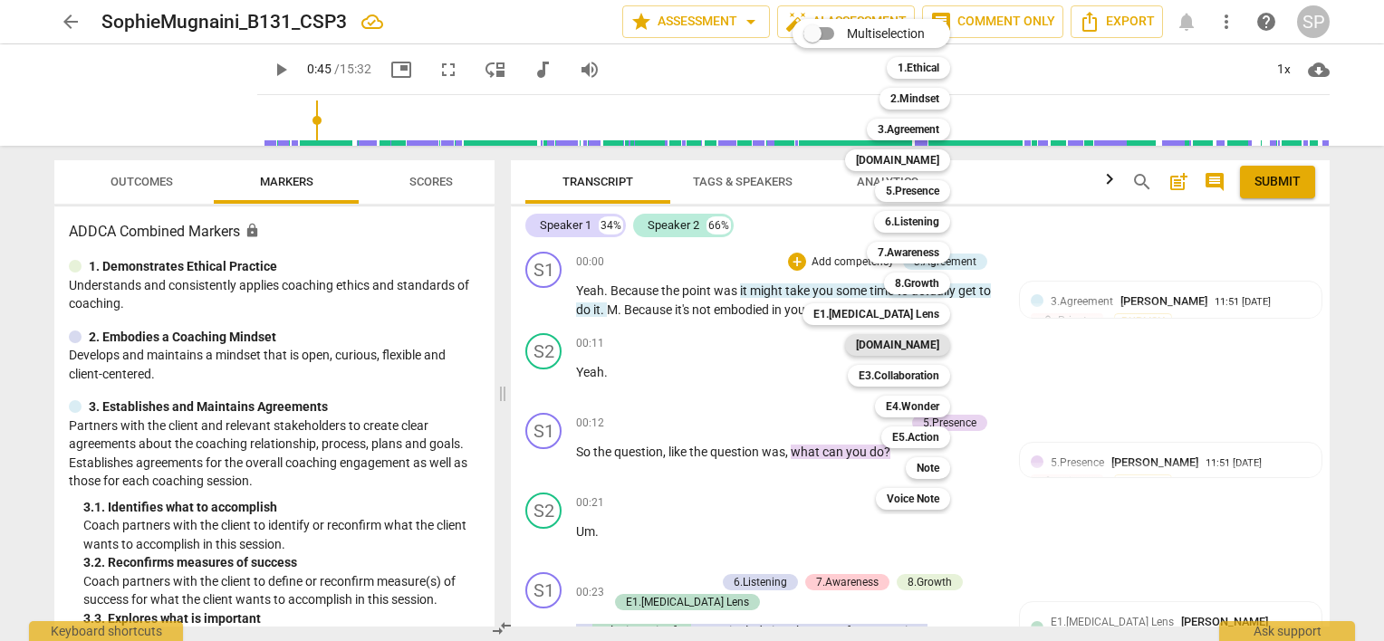
click at [916, 346] on b "[DOMAIN_NAME]" at bounding box center [897, 345] width 83 height 22
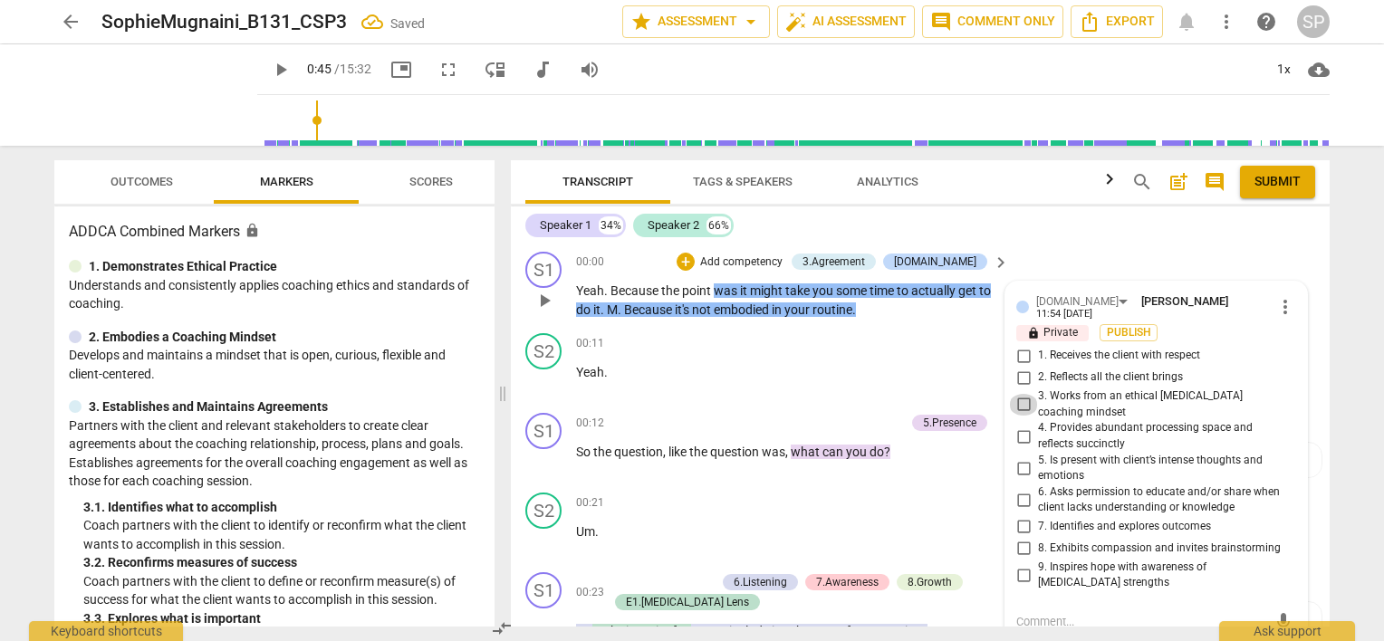
click at [1021, 394] on input "3. Works from an ethical [MEDICAL_DATA] coaching mindset" at bounding box center [1023, 405] width 29 height 22
checkbox input "true"
click at [782, 391] on div "00:11 + Add competency keyboard_arrow_right Yeah ." at bounding box center [793, 365] width 435 height 65
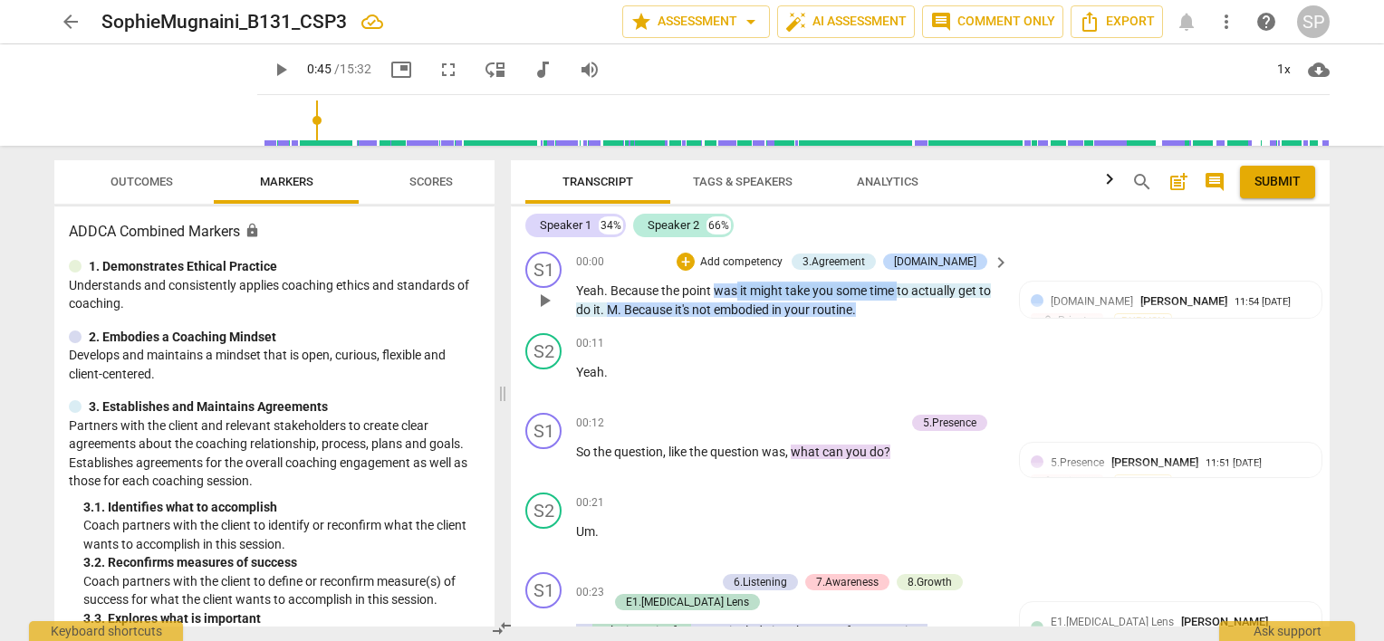
drag, startPoint x: 737, startPoint y: 289, endPoint x: 898, endPoint y: 297, distance: 161.4
click at [898, 297] on p "Yeah . Because the point was it might take you some time to actually get to do …" at bounding box center [788, 300] width 424 height 37
click at [695, 264] on div "+" at bounding box center [685, 262] width 18 height 18
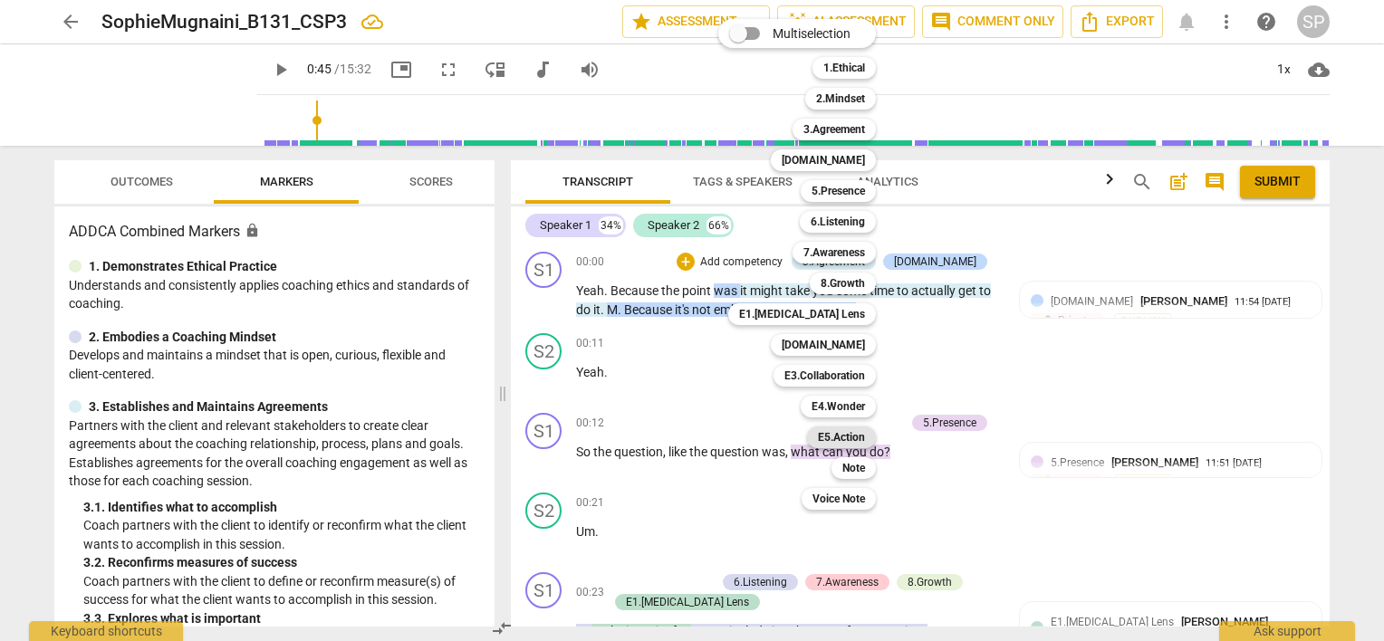
click at [849, 438] on b "E5.Action" at bounding box center [841, 437] width 47 height 22
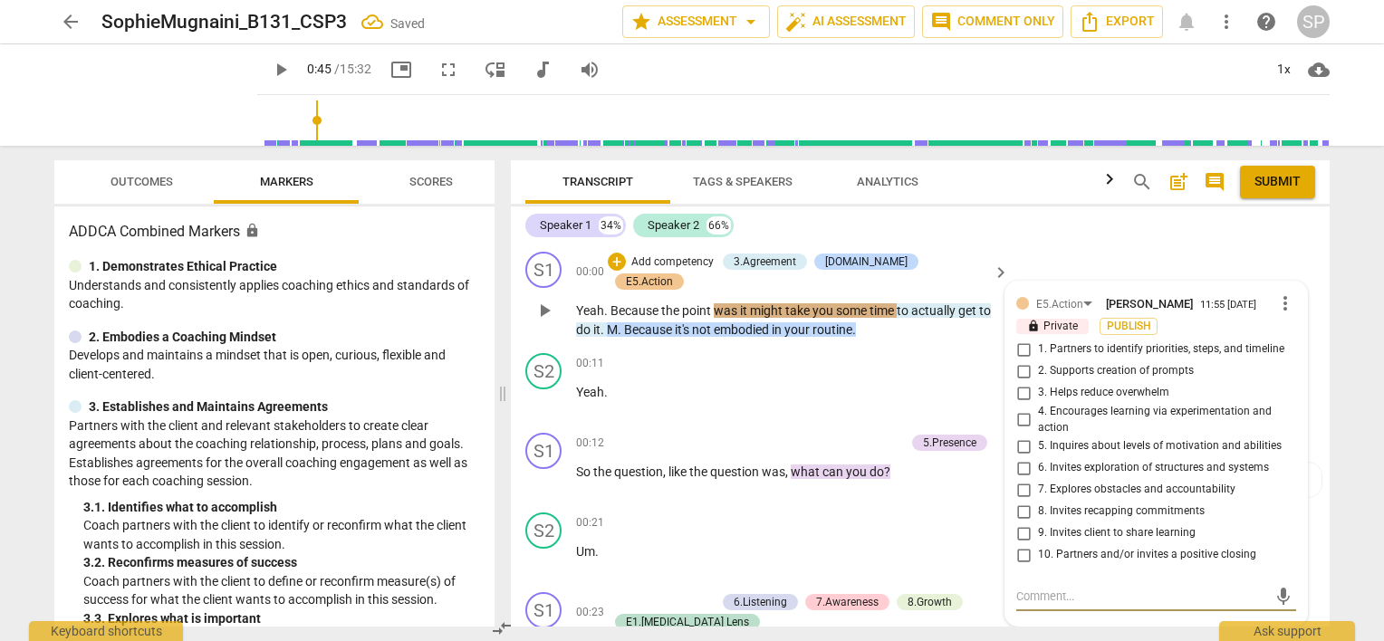
click at [1021, 491] on input "7. Explores obstacles and accountability" at bounding box center [1023, 490] width 29 height 22
checkbox input "true"
click at [721, 355] on div "00:11 + Add competency keyboard_arrow_right Yeah ." at bounding box center [793, 385] width 435 height 65
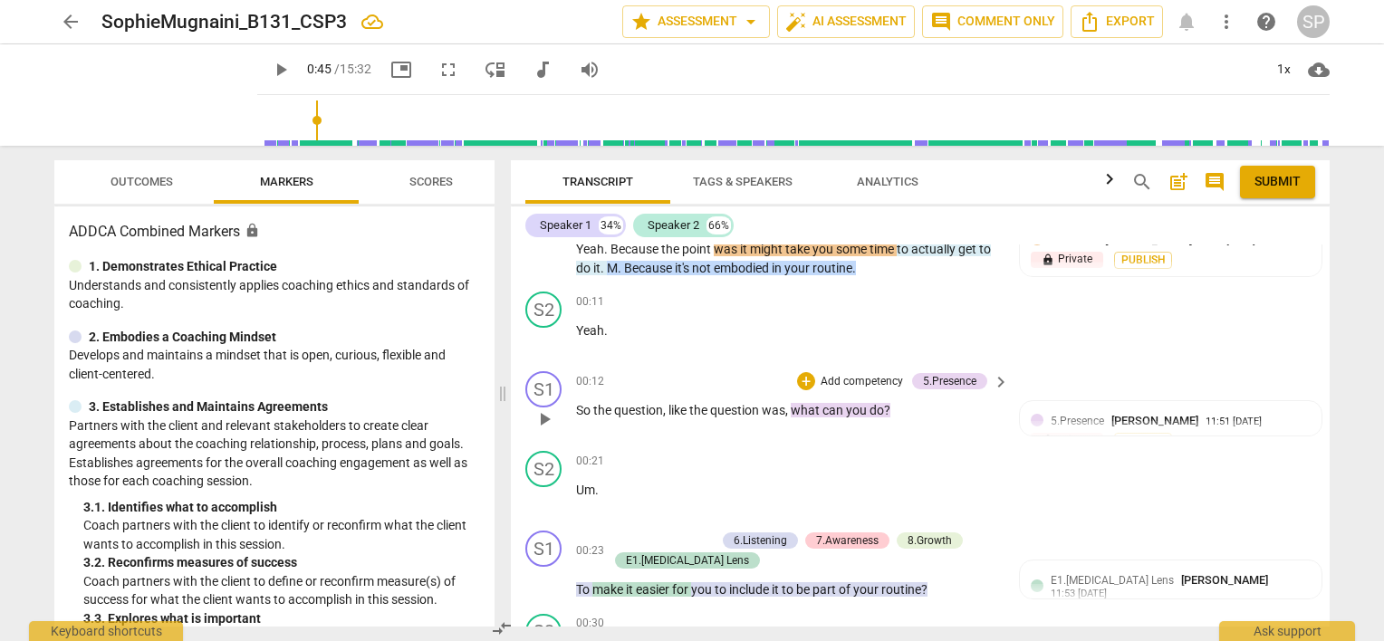
scroll to position [181, 0]
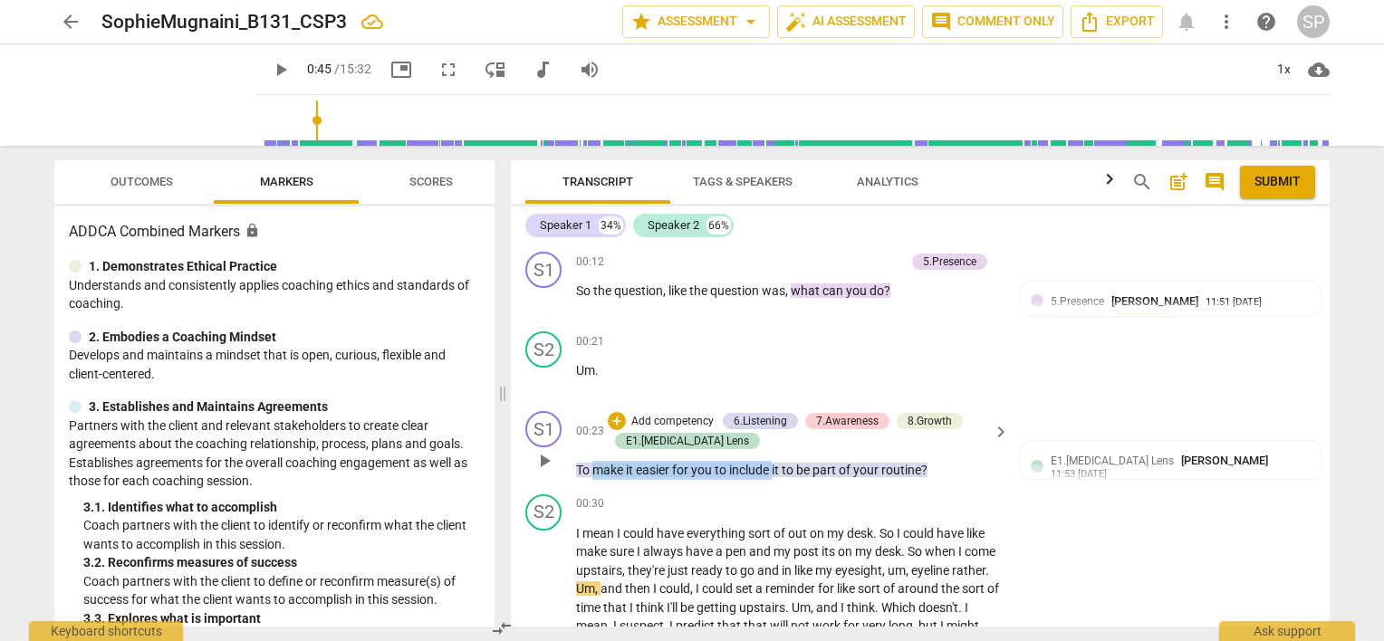
drag, startPoint x: 593, startPoint y: 448, endPoint x: 774, endPoint y: 453, distance: 181.2
click at [774, 461] on p "To make it easier for you to include it to be part of your routine ?" at bounding box center [788, 470] width 424 height 19
click at [612, 412] on div "+" at bounding box center [617, 421] width 18 height 18
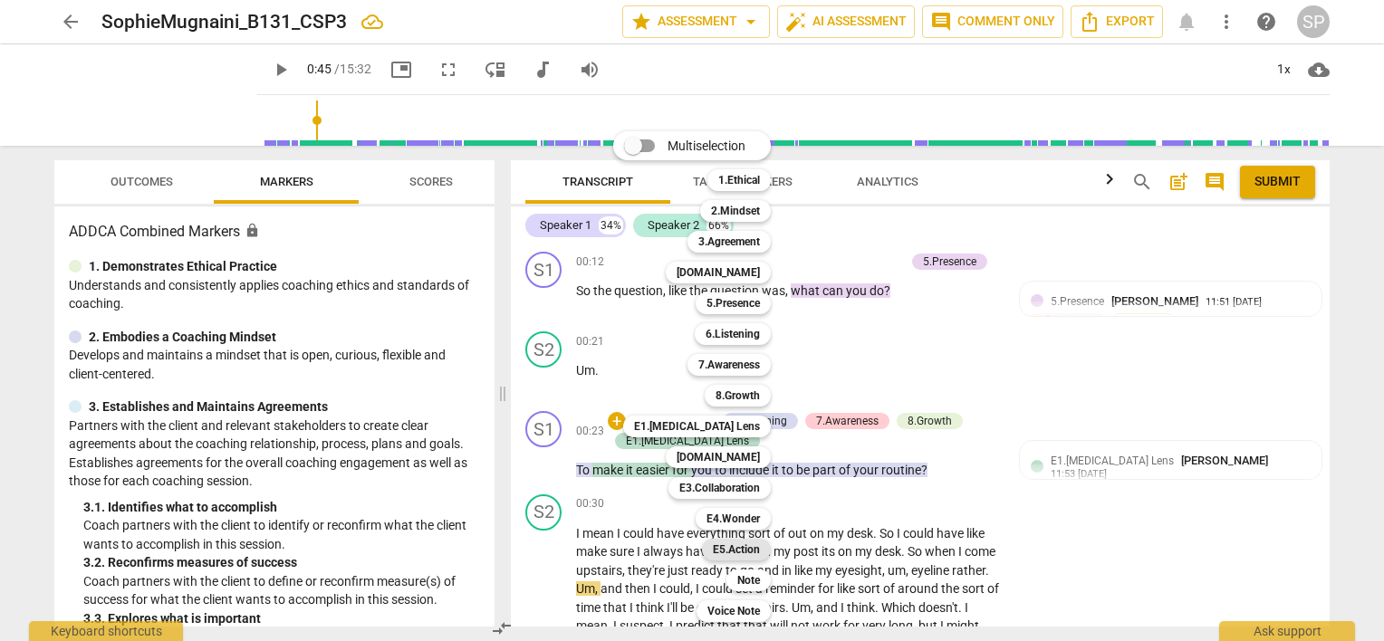
click at [742, 546] on b "E5.Action" at bounding box center [736, 550] width 47 height 22
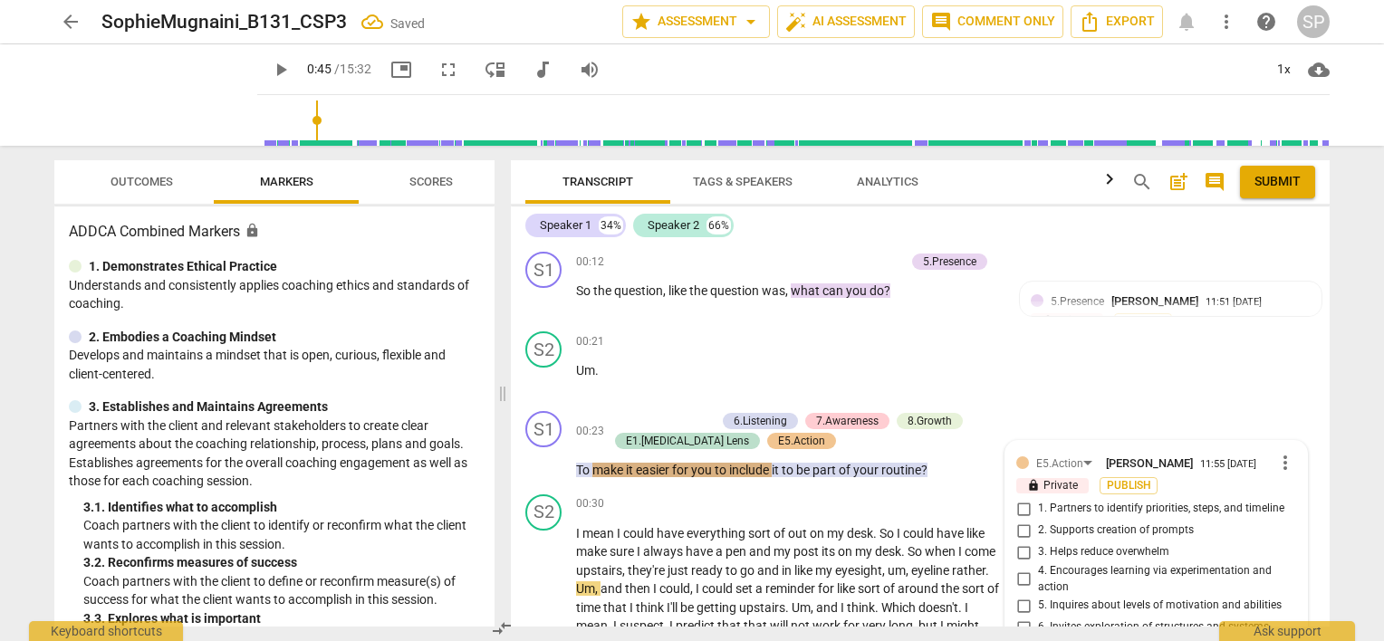
scroll to position [479, 0]
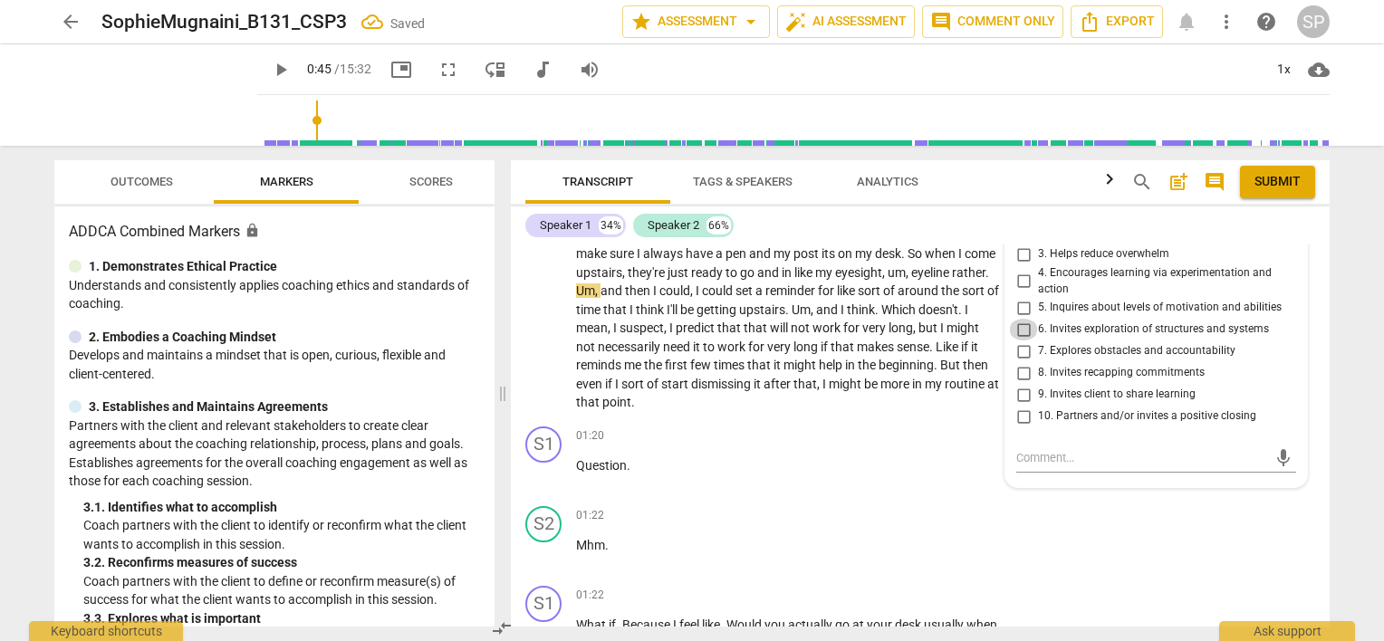
click at [1018, 319] on input "6. Invites exploration of structures and systems" at bounding box center [1023, 330] width 29 height 22
checkbox input "true"
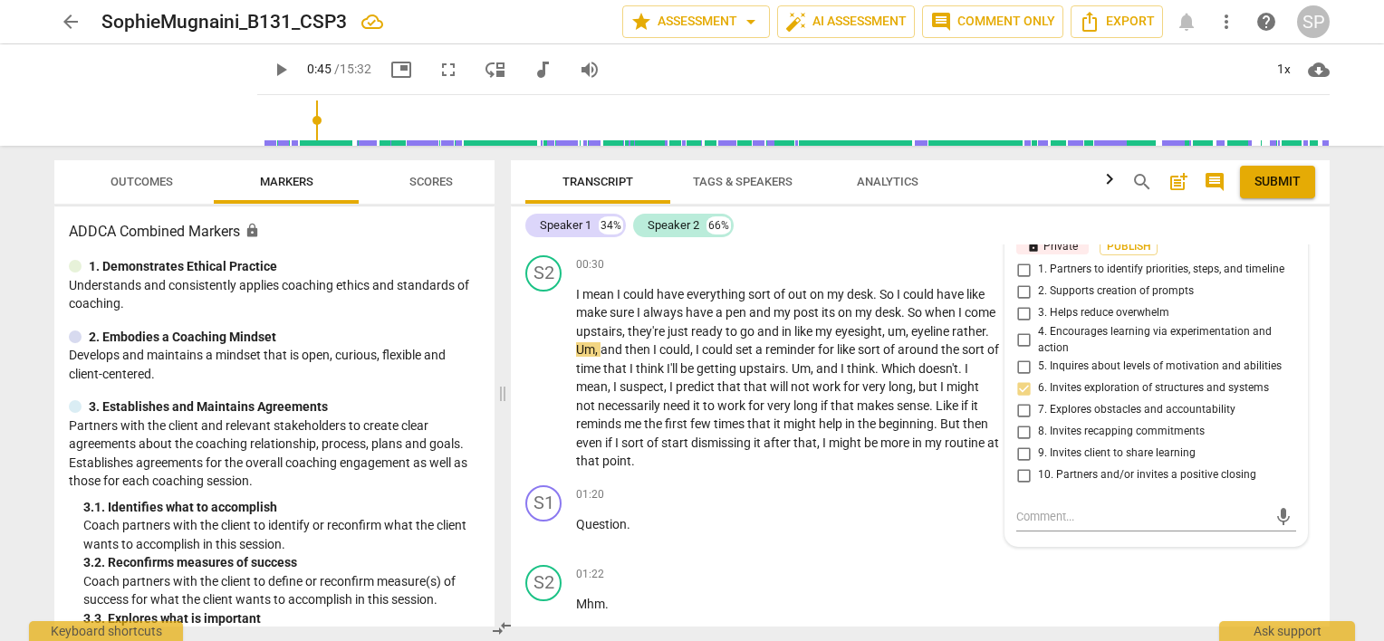
scroll to position [388, 0]
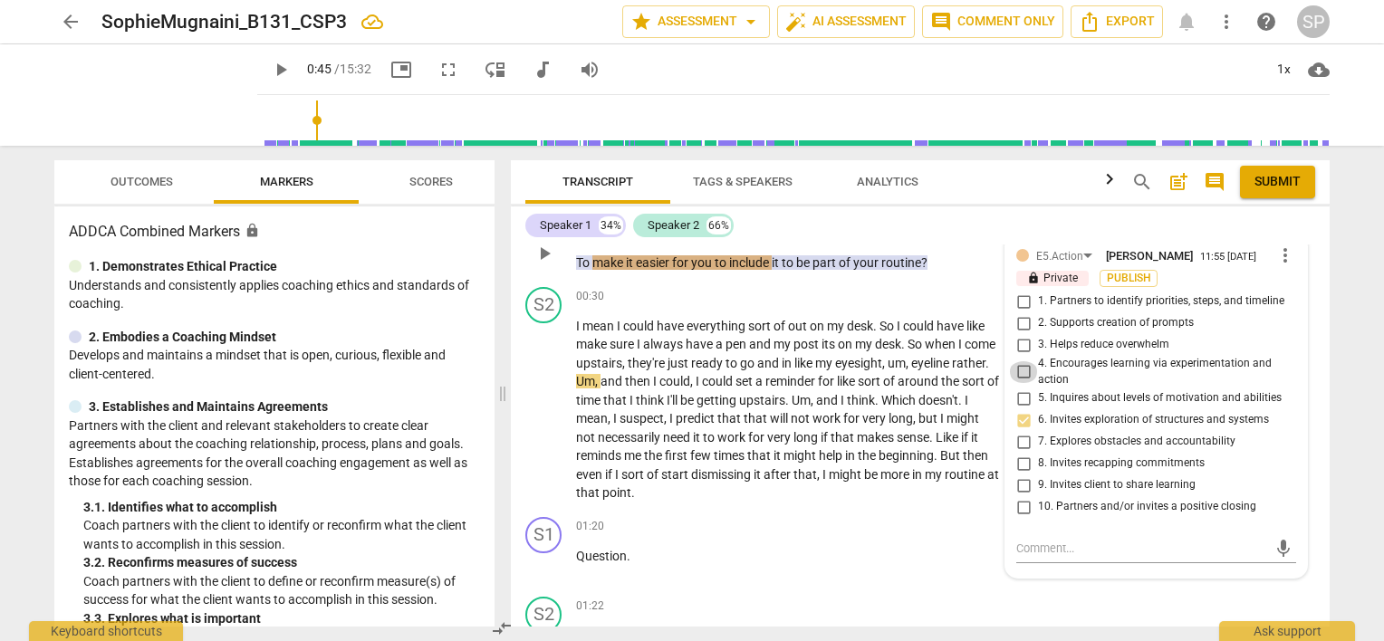
click at [1020, 361] on input "4. Encourages learning via experimentation and action" at bounding box center [1023, 372] width 29 height 22
checkbox input "true"
click at [1018, 312] on input "2. Supports creation of prompts" at bounding box center [1023, 323] width 29 height 22
checkbox input "true"
click at [1021, 291] on input "1. Partners to identify priorities, steps, and timeline" at bounding box center [1023, 302] width 29 height 22
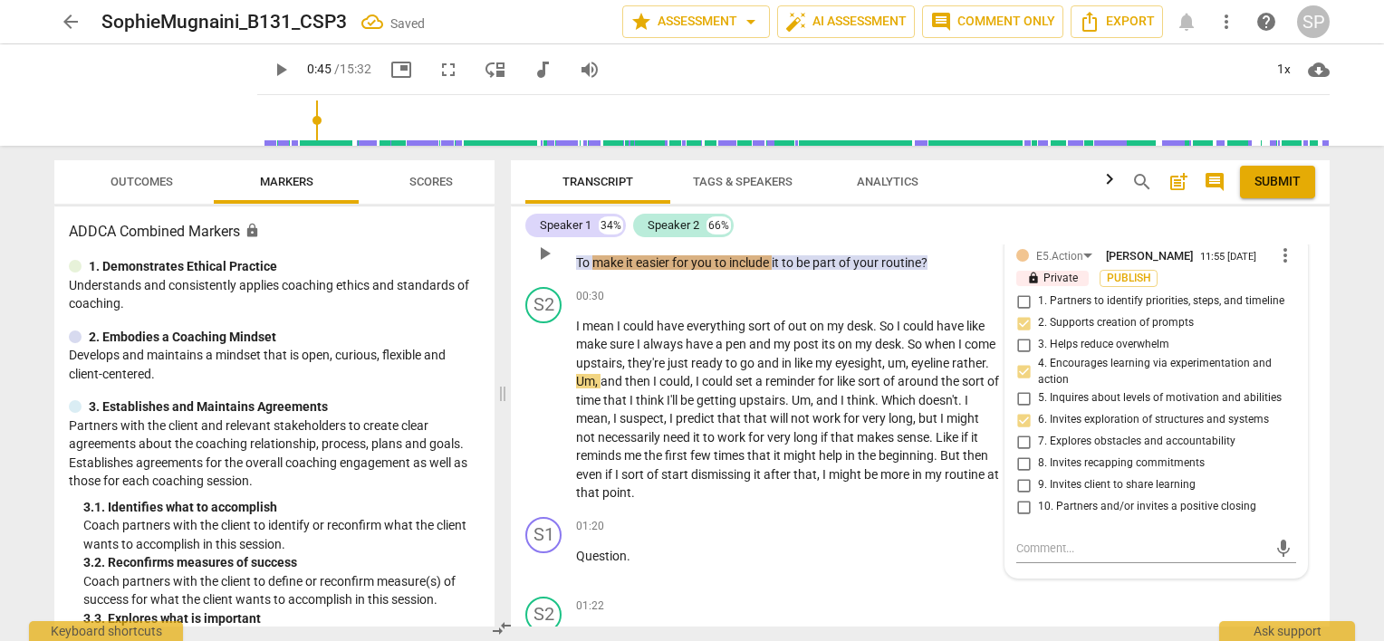
checkbox input "true"
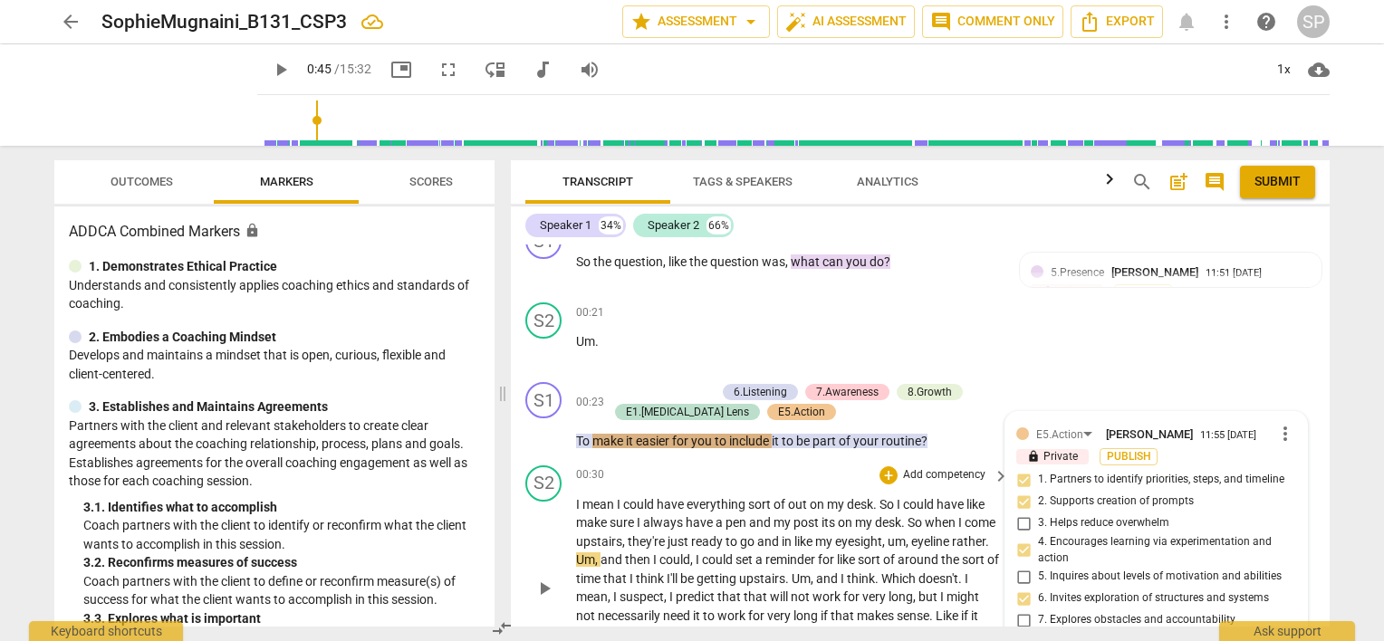
scroll to position [207, 0]
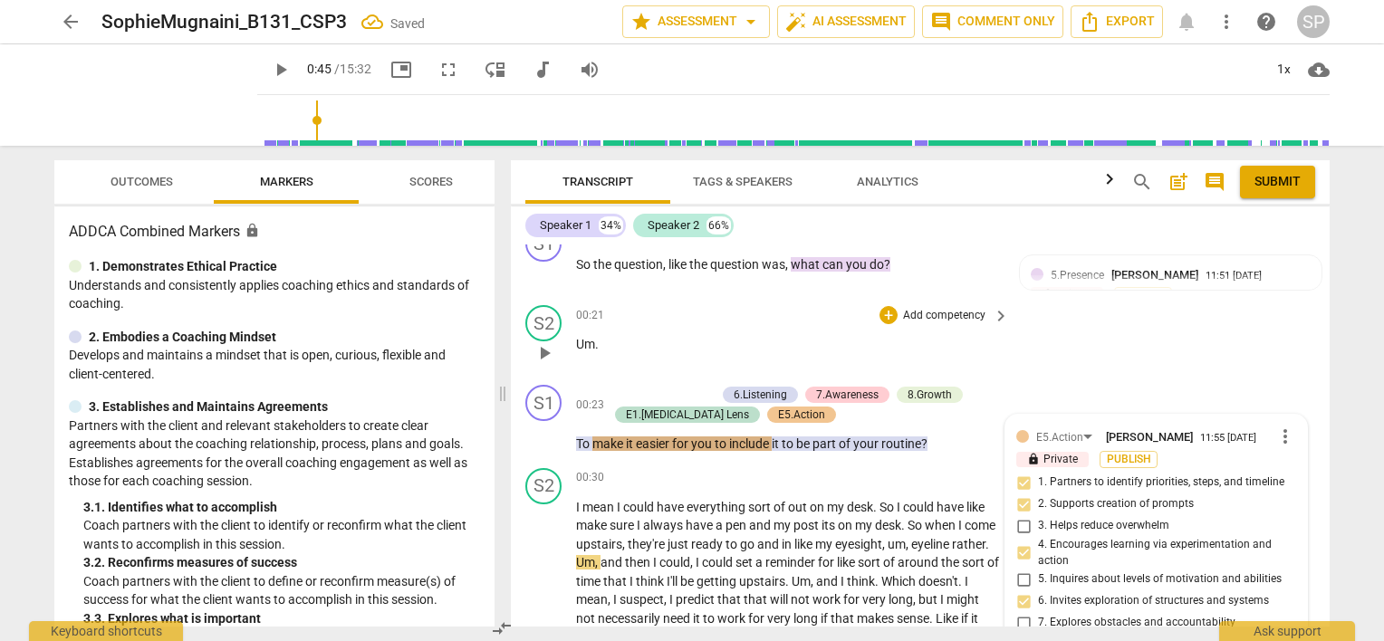
click at [692, 332] on div "00:21 + Add competency keyboard_arrow_right Um ." at bounding box center [793, 337] width 435 height 65
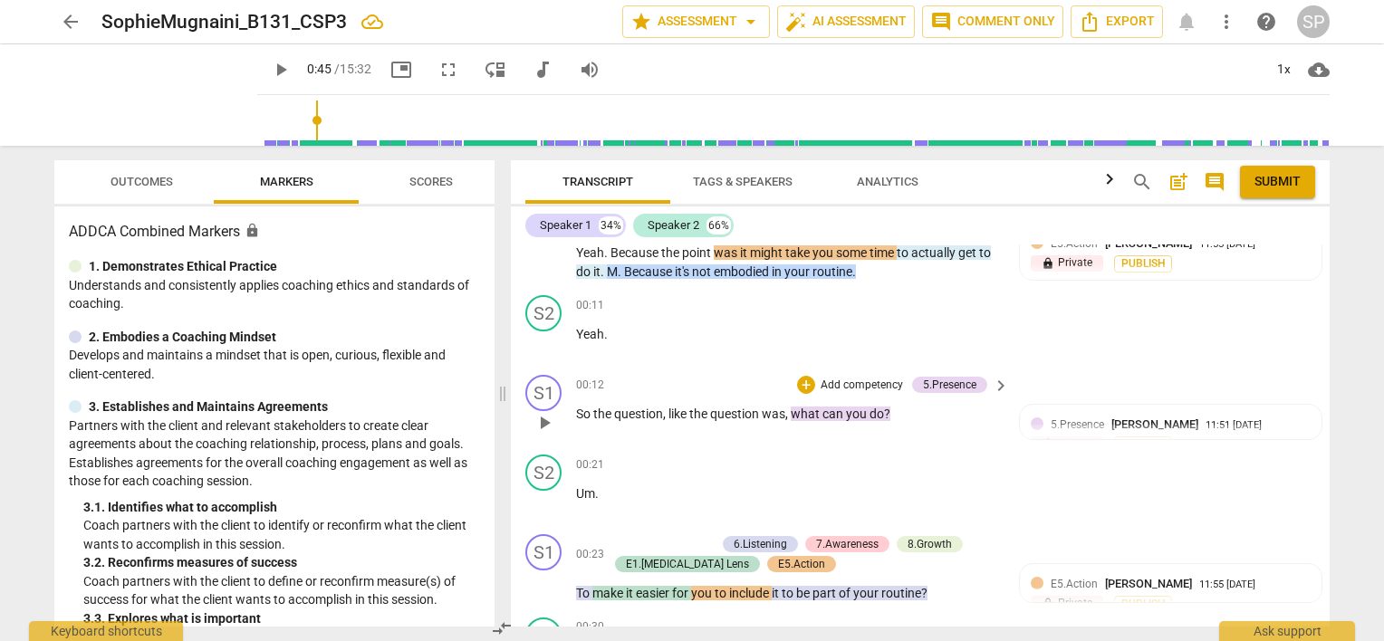
scroll to position [26, 0]
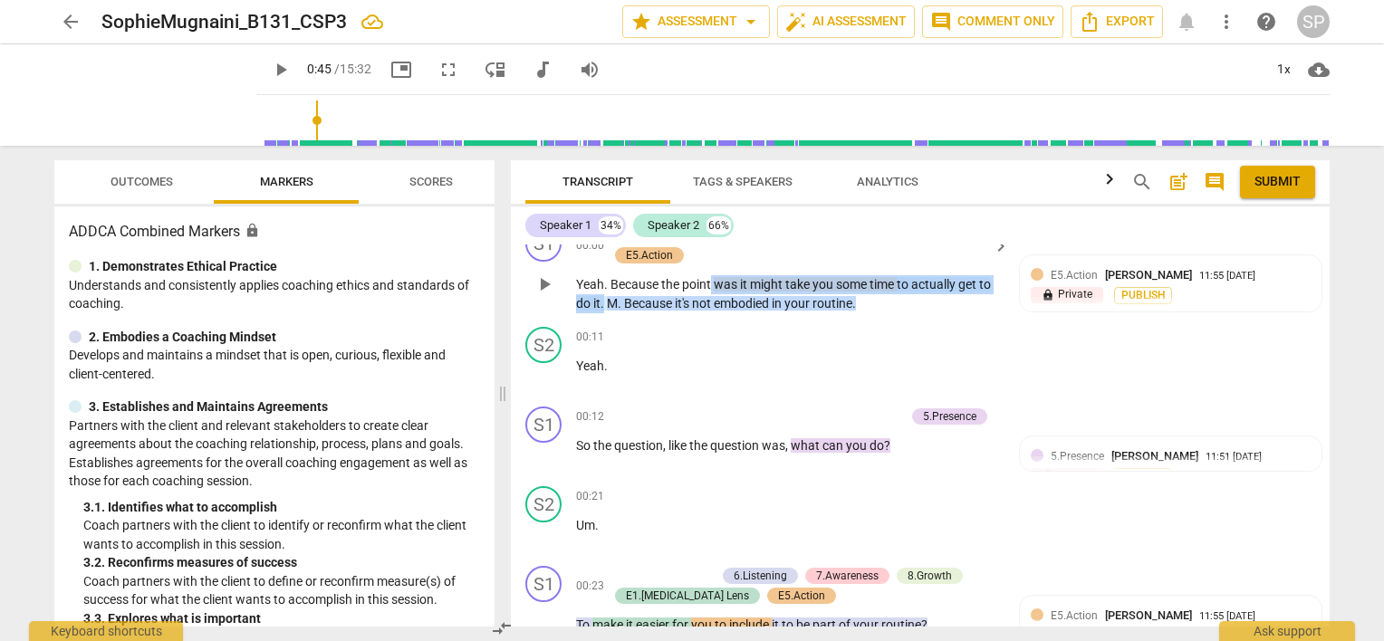
drag, startPoint x: 712, startPoint y: 264, endPoint x: 604, endPoint y: 281, distance: 109.1
click at [604, 281] on p "Yeah . Because the point was it might take you some time to actually get to do …" at bounding box center [788, 293] width 424 height 37
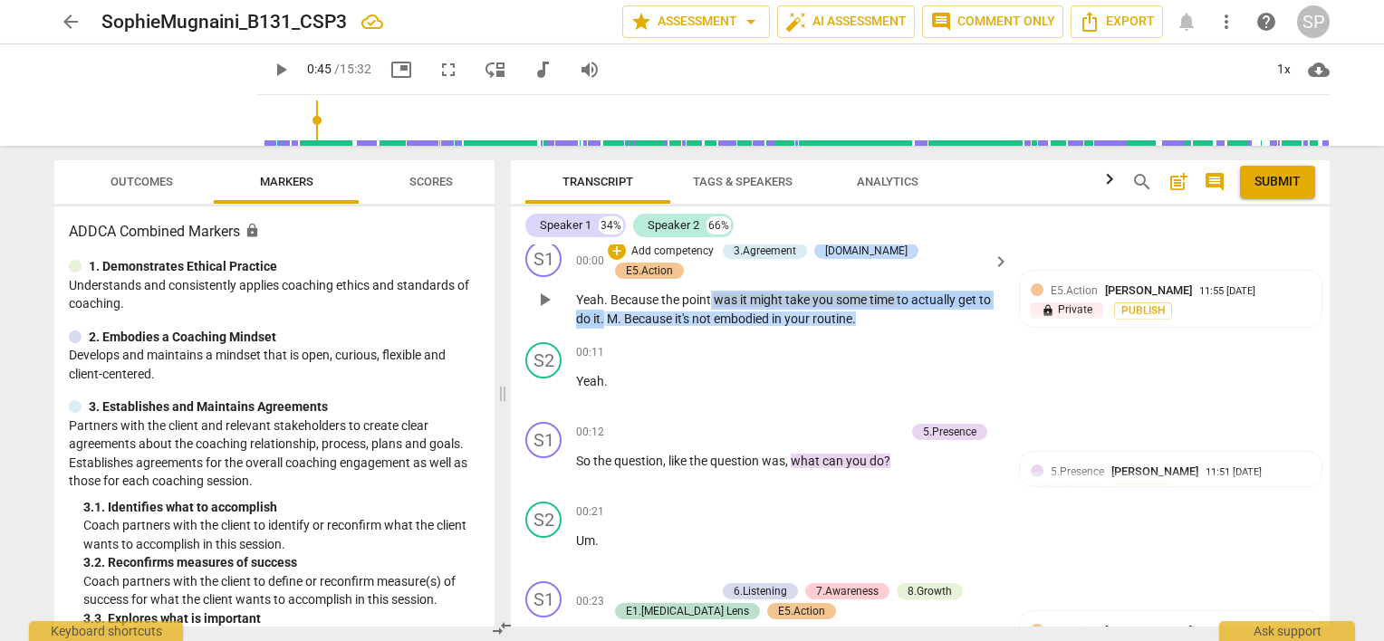
scroll to position [0, 0]
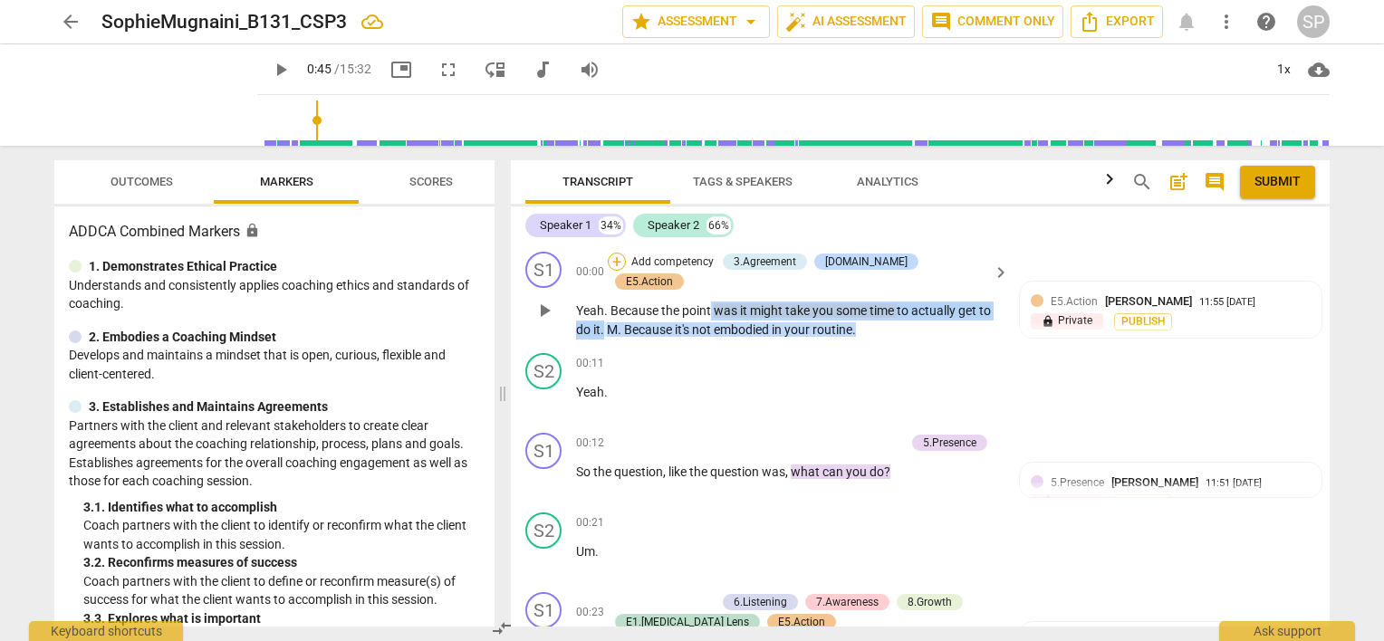
click at [626, 264] on div "+" at bounding box center [617, 262] width 18 height 18
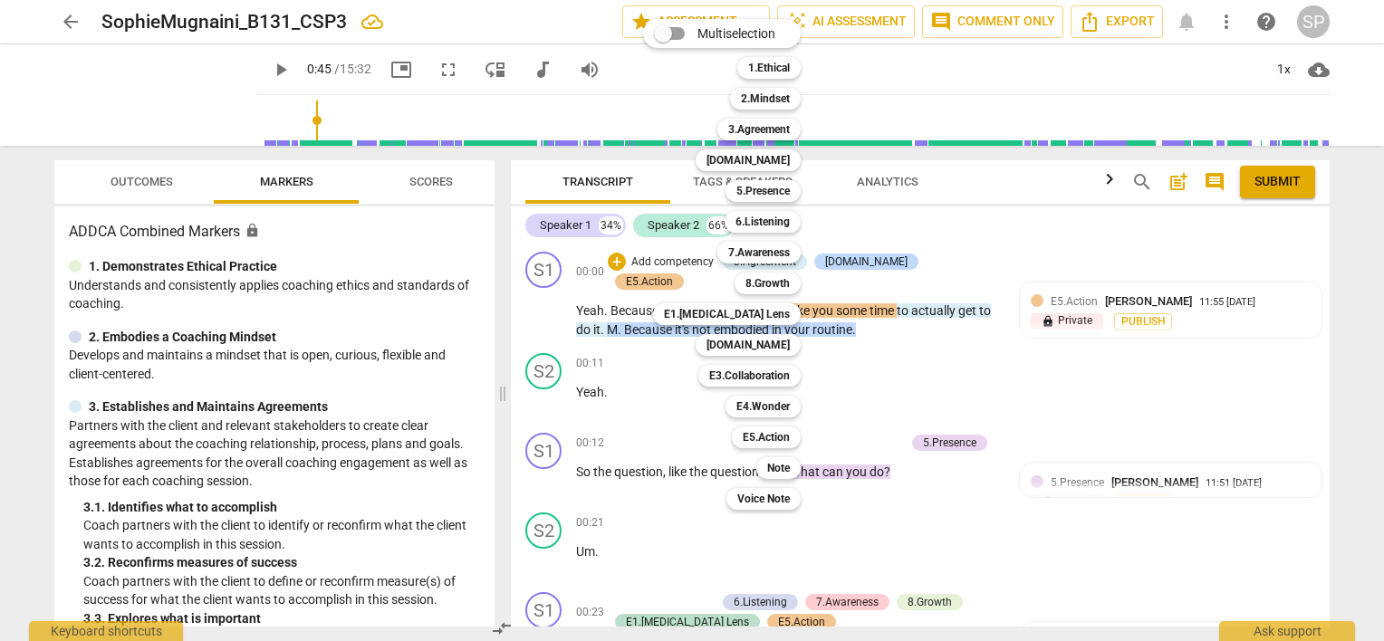
click at [876, 264] on div at bounding box center [692, 320] width 1384 height 641
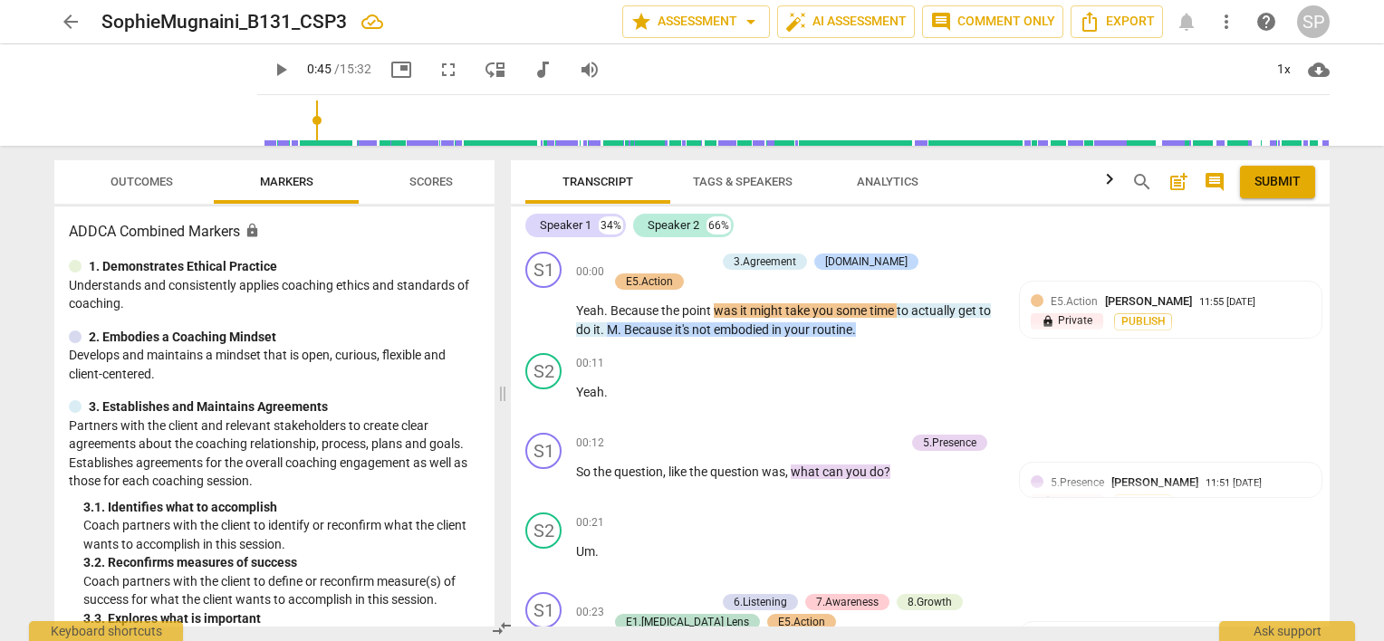
click at [876, 264] on div "[DOMAIN_NAME]" at bounding box center [866, 262] width 82 height 16
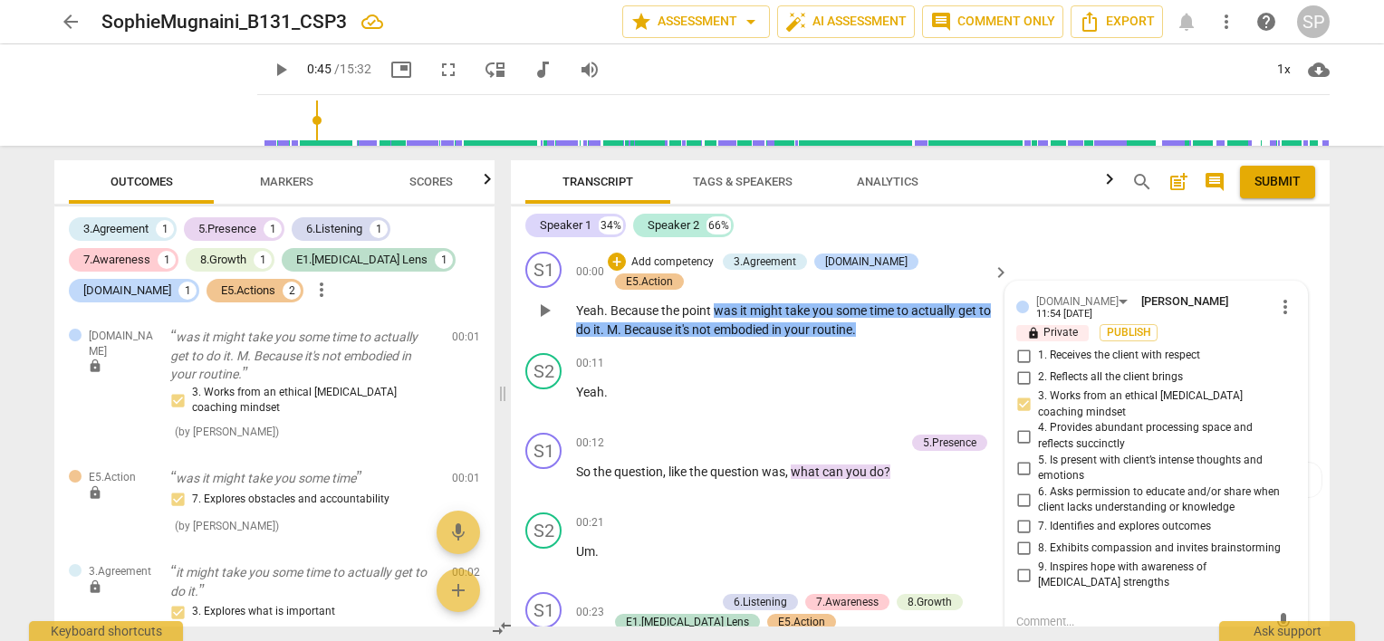
click at [1022, 370] on input "2. Reflects all the client brings" at bounding box center [1023, 378] width 29 height 22
checkbox input "true"
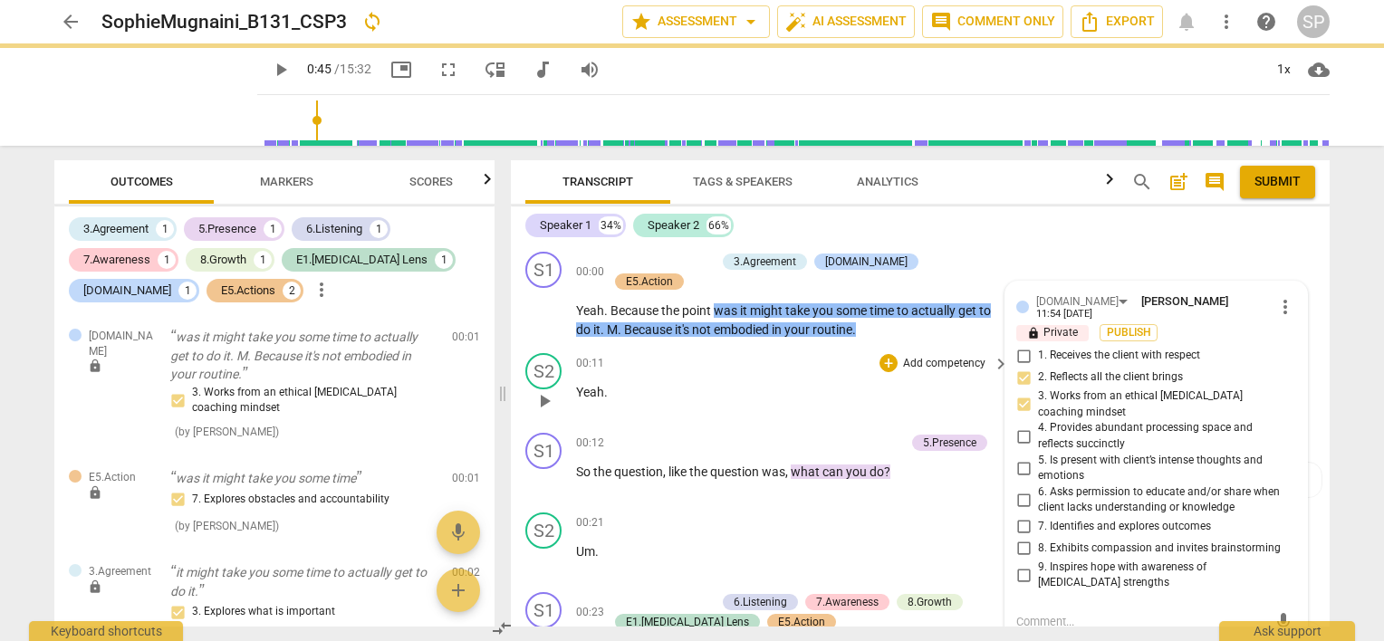
click at [857, 355] on div "00:11 + Add competency keyboard_arrow_right Yeah ." at bounding box center [793, 385] width 435 height 65
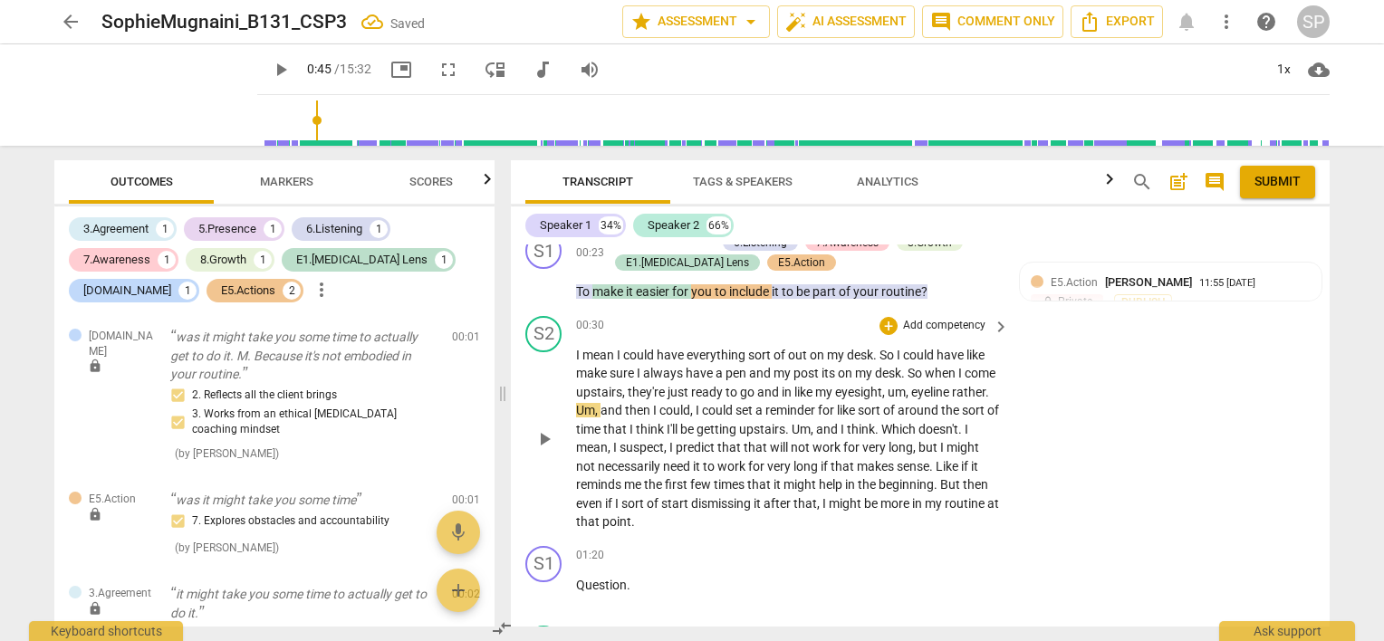
scroll to position [362, 0]
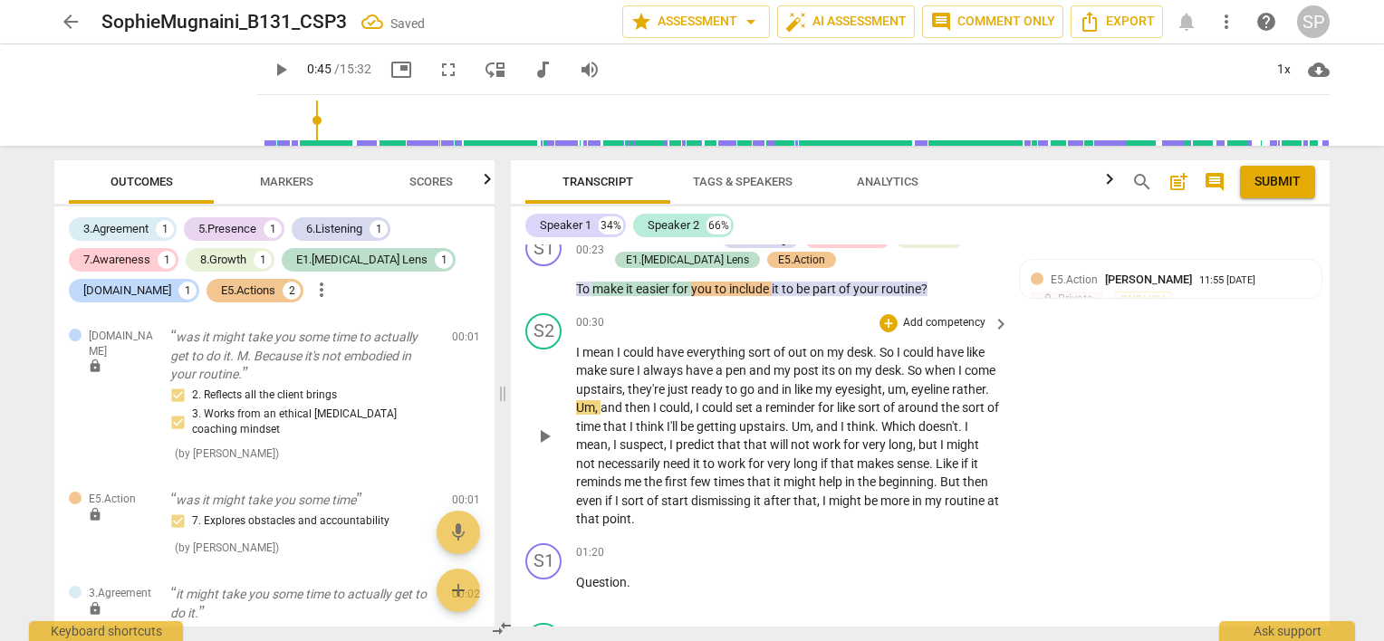
click at [541, 426] on span "play_arrow" at bounding box center [544, 437] width 22 height 22
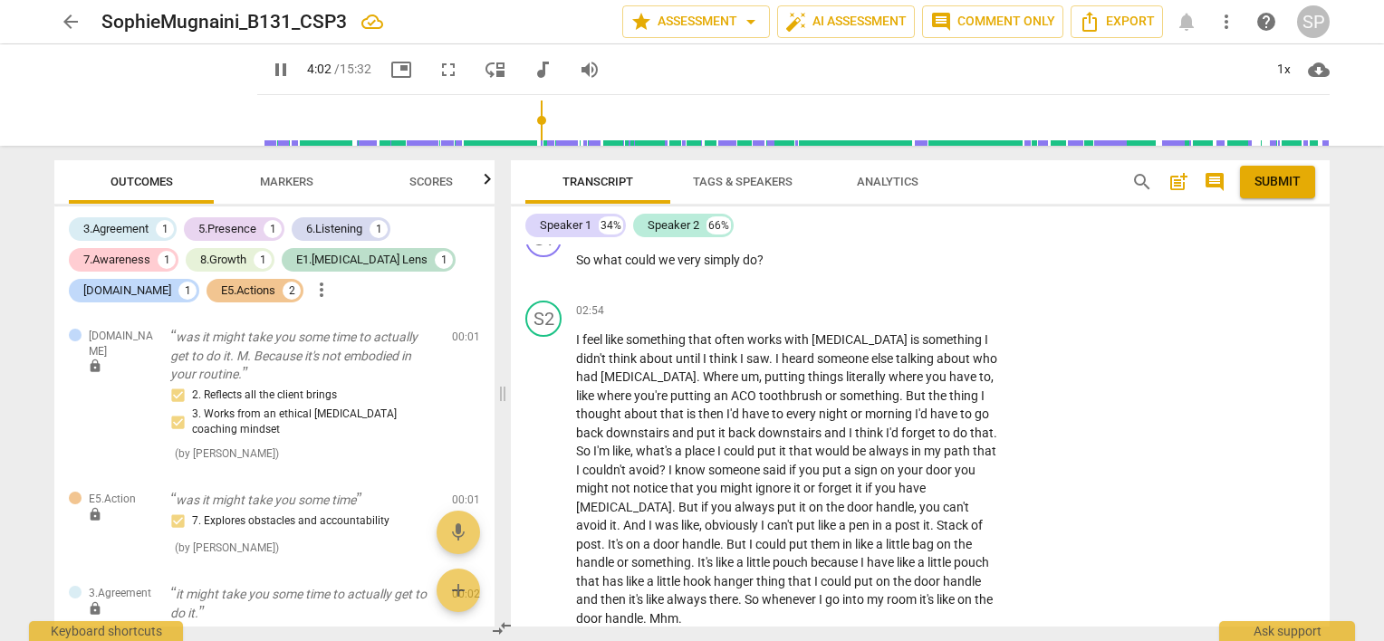
scroll to position [2003, 0]
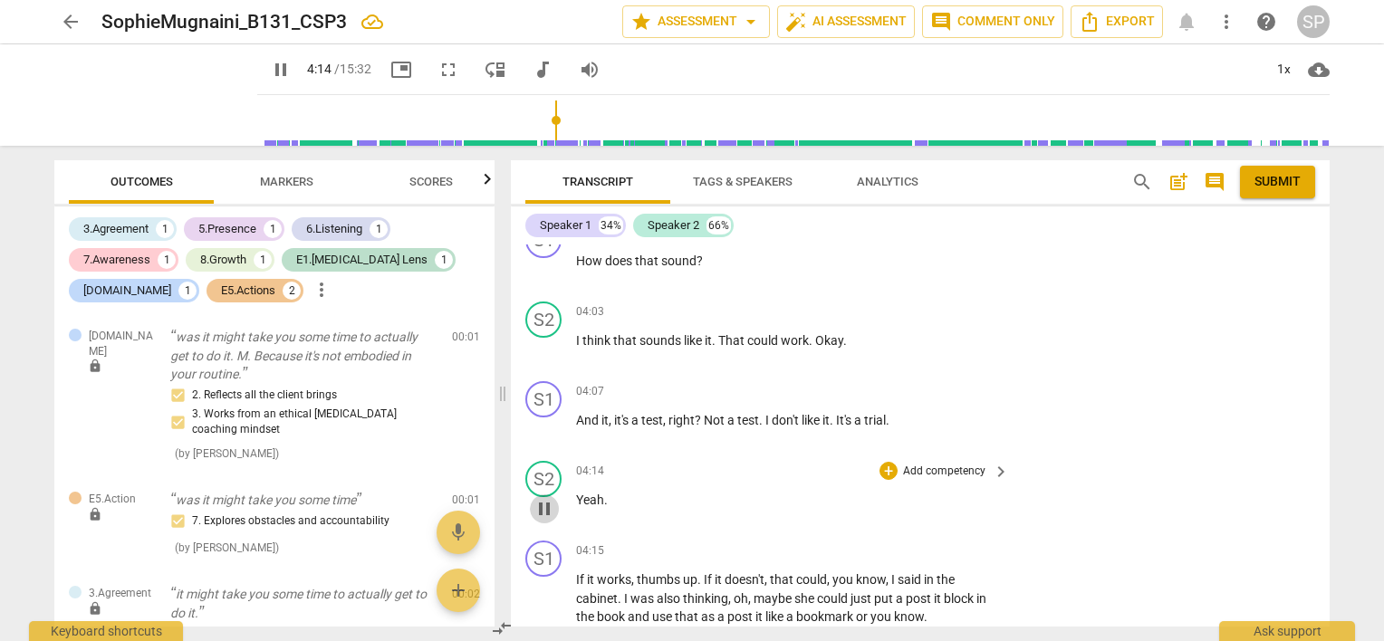
click at [536, 498] on span "pause" at bounding box center [544, 509] width 22 height 22
type input "255"
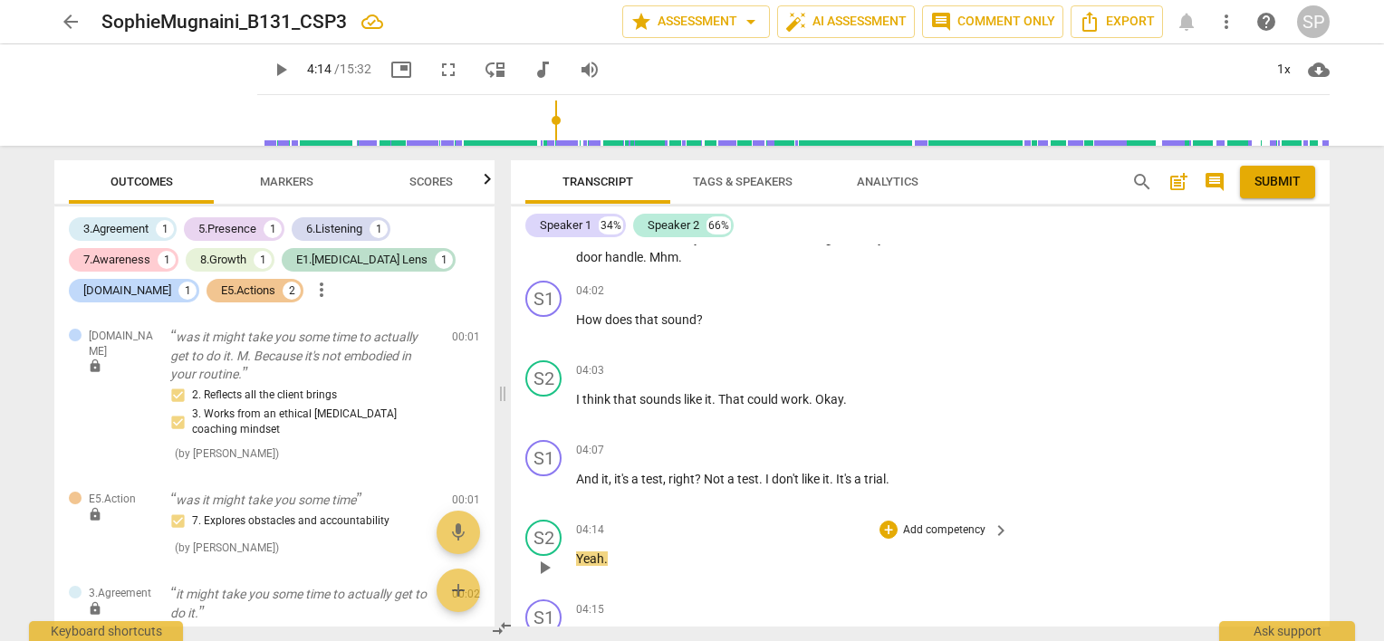
scroll to position [1912, 0]
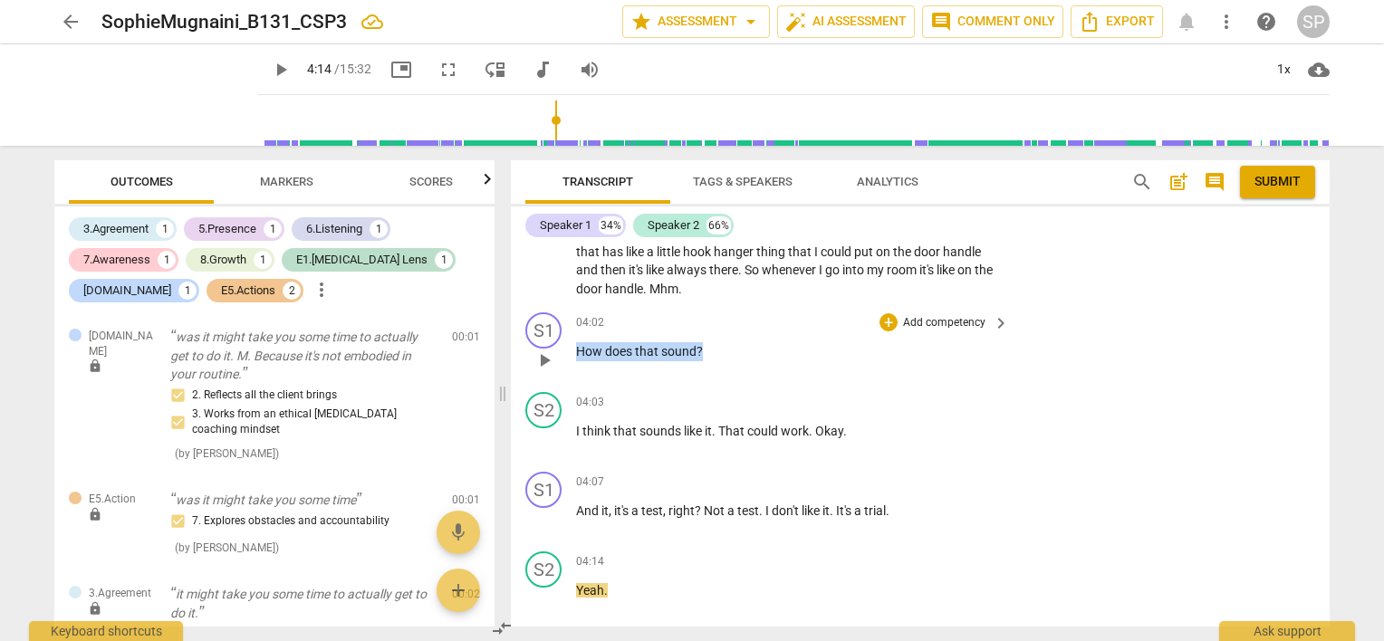
drag, startPoint x: 699, startPoint y: 339, endPoint x: 568, endPoint y: 342, distance: 131.3
click at [568, 342] on div "S1 play_arrow pause 04:02 + Add competency keyboard_arrow_right How does that s…" at bounding box center [920, 345] width 819 height 80
click at [879, 313] on div "+" at bounding box center [888, 322] width 18 height 18
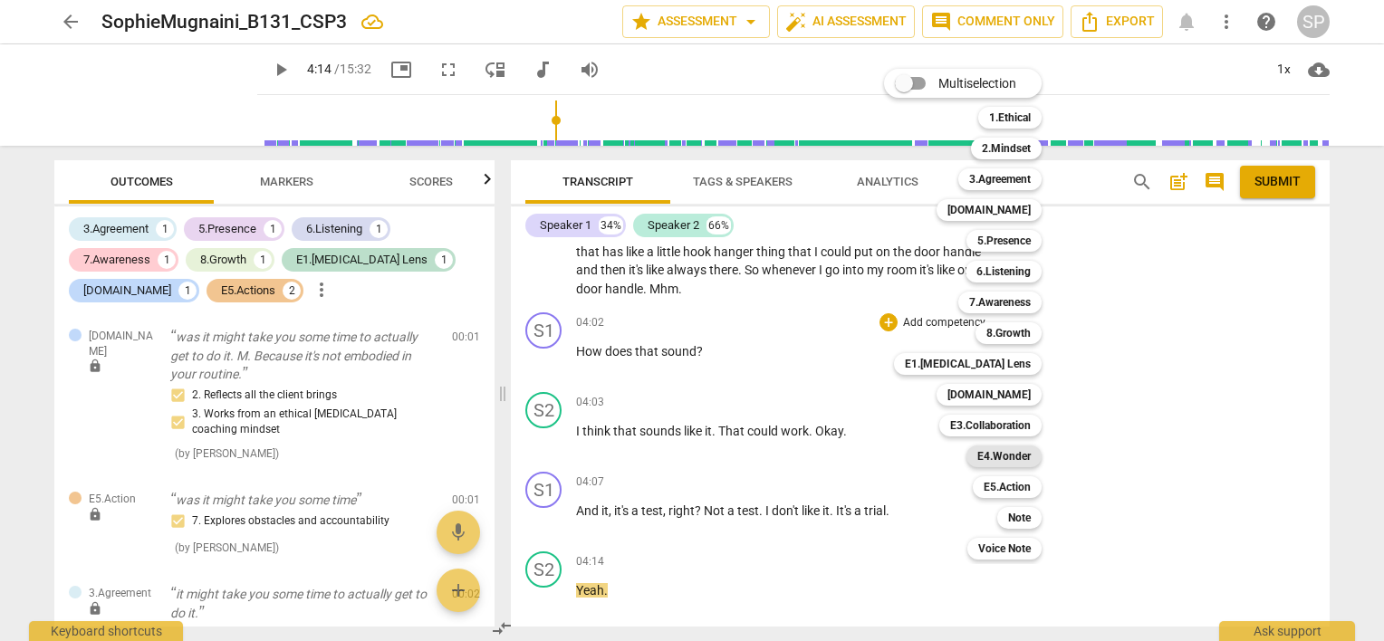
click at [1008, 454] on b "E4.Wonder" at bounding box center [1003, 457] width 53 height 22
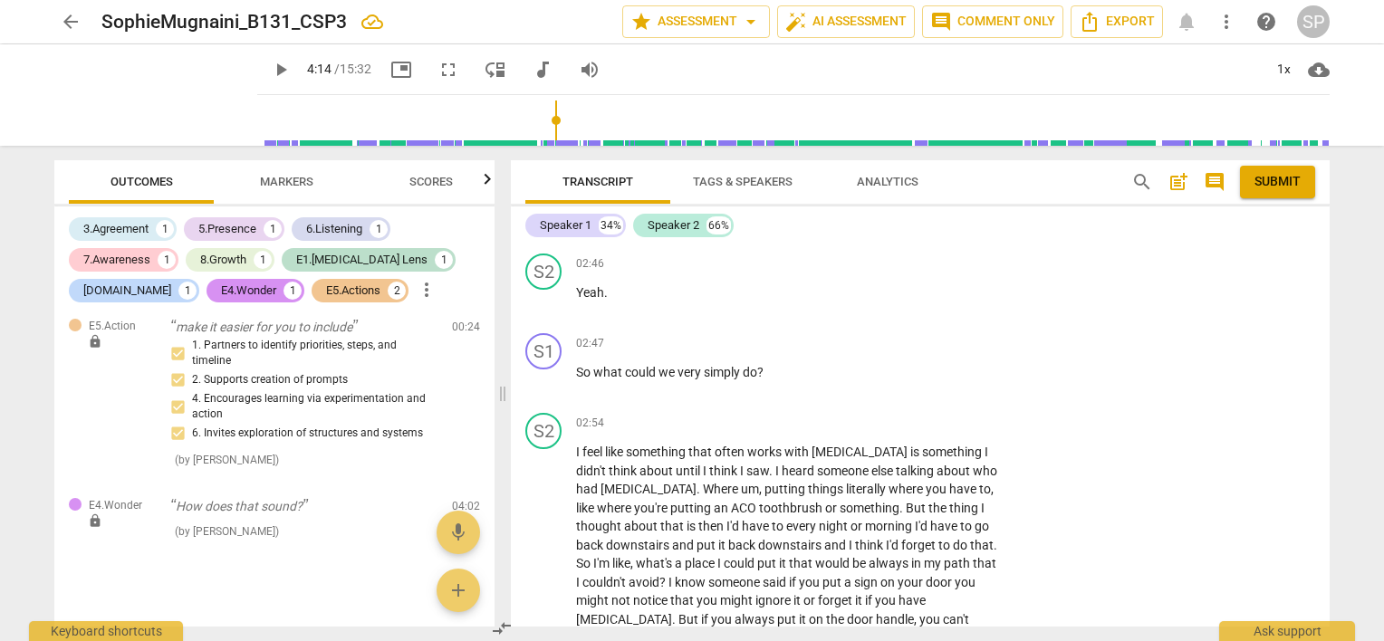
scroll to position [1460, 0]
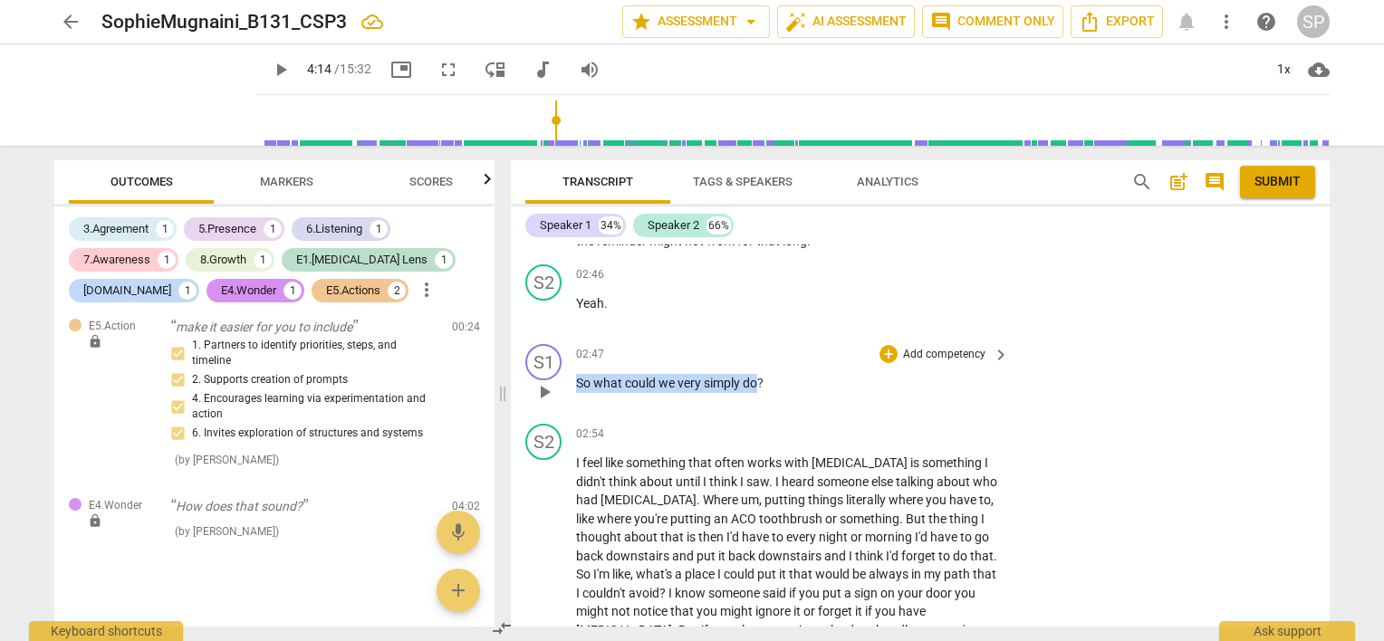
drag, startPoint x: 757, startPoint y: 376, endPoint x: 575, endPoint y: 377, distance: 182.0
click at [576, 377] on p "So what could we very simply do ?" at bounding box center [788, 383] width 424 height 19
click at [884, 348] on div "+" at bounding box center [888, 354] width 18 height 18
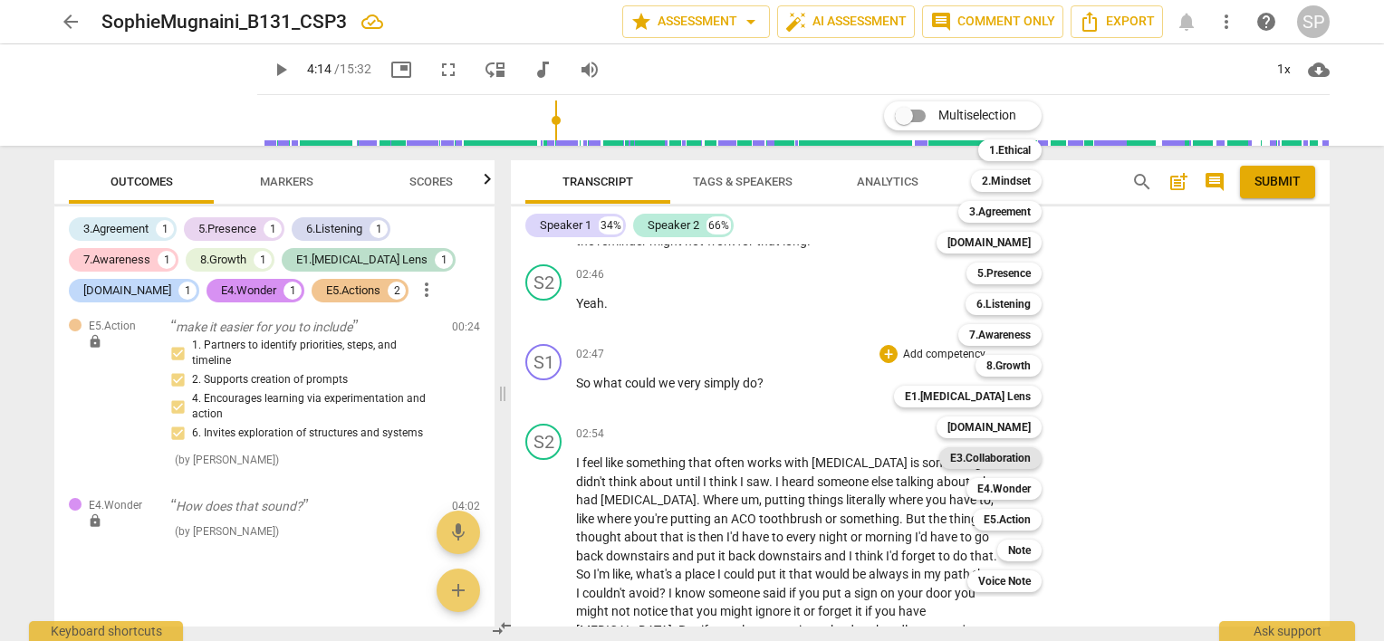
click at [1021, 455] on b "E3.Collaboration" at bounding box center [990, 458] width 81 height 22
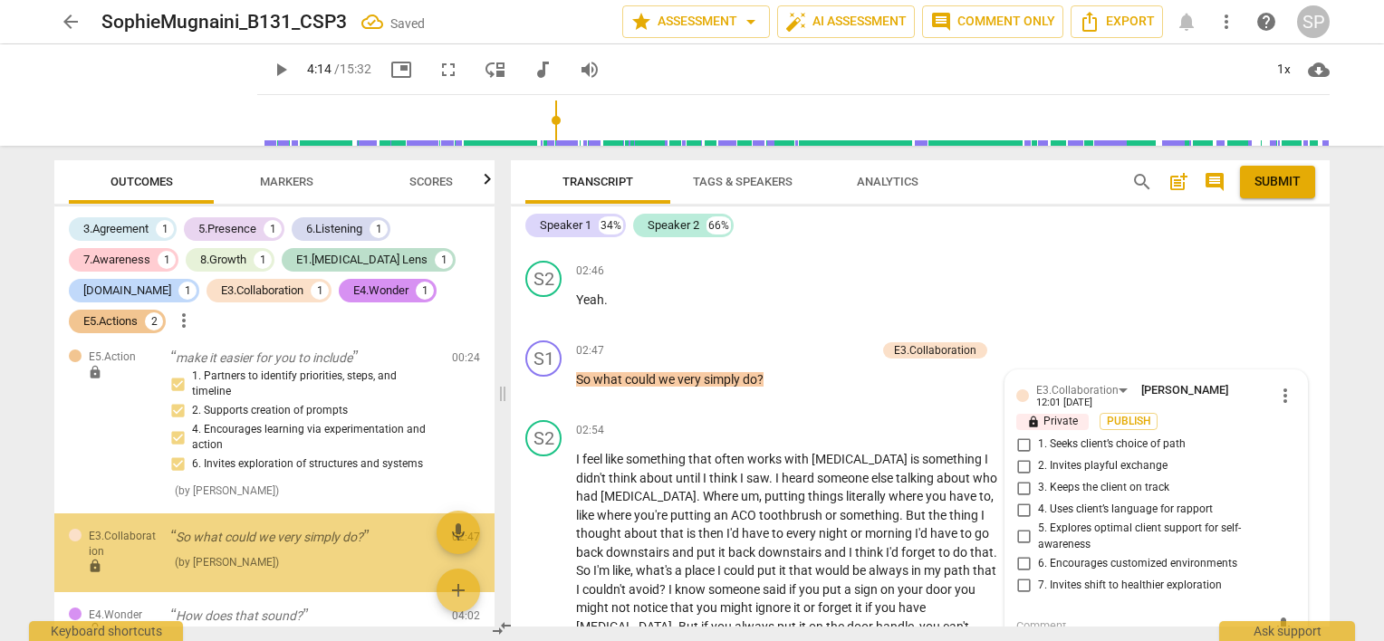
scroll to position [1135, 0]
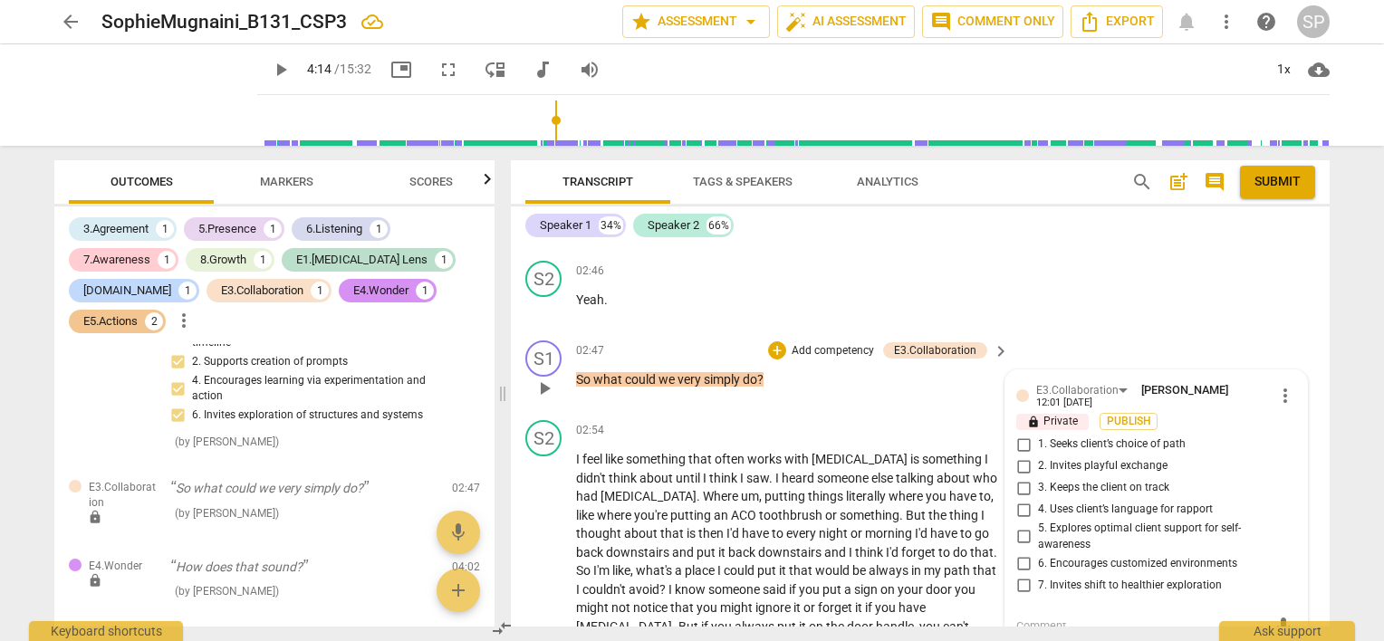
click at [1022, 557] on input "6. Encourages customized environments" at bounding box center [1023, 563] width 29 height 22
checkbox input "true"
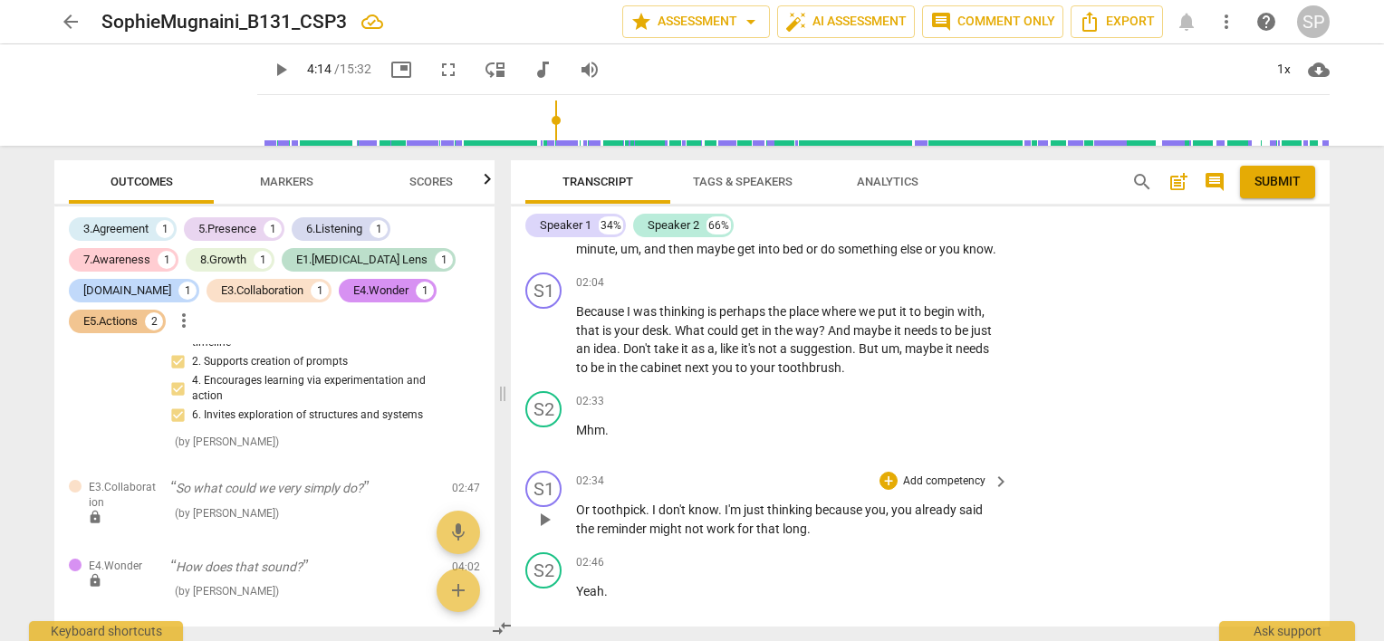
scroll to position [1282, 0]
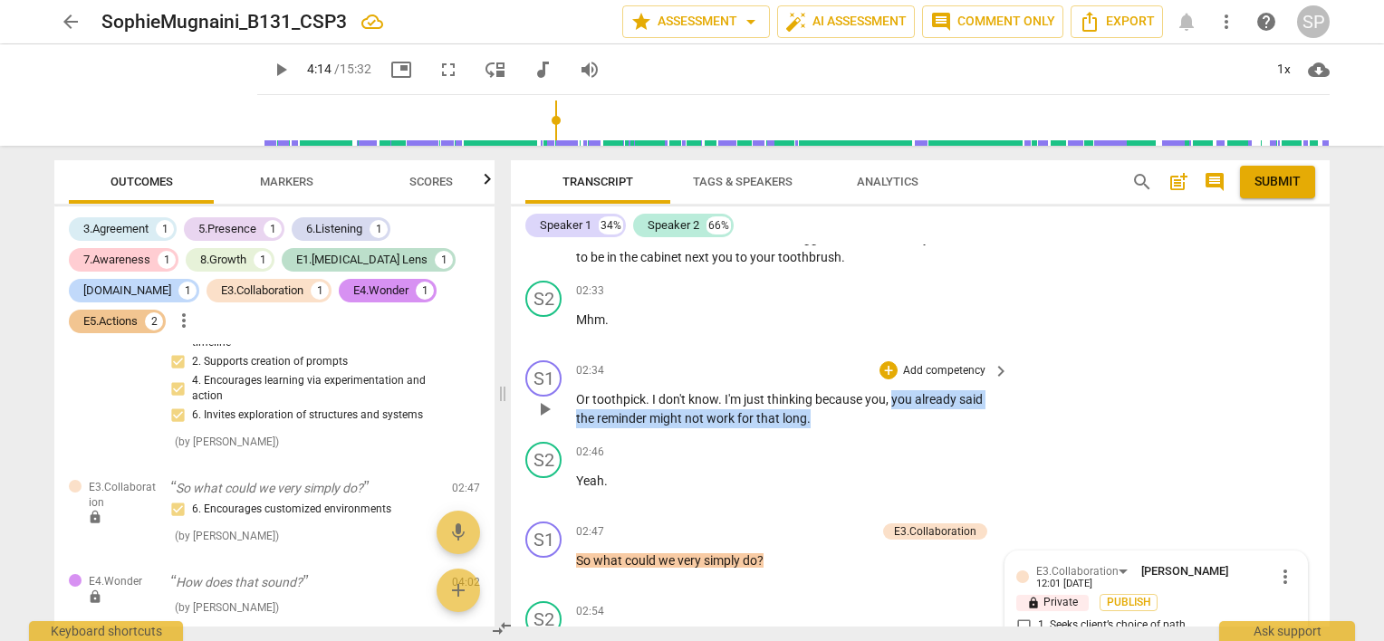
drag, startPoint x: 891, startPoint y: 388, endPoint x: 895, endPoint y: 402, distance: 14.9
click at [895, 402] on p "Or toothpick . I don't know . I'm just thinking because you , you already said …" at bounding box center [788, 408] width 424 height 37
click at [880, 366] on div "+" at bounding box center [888, 370] width 18 height 18
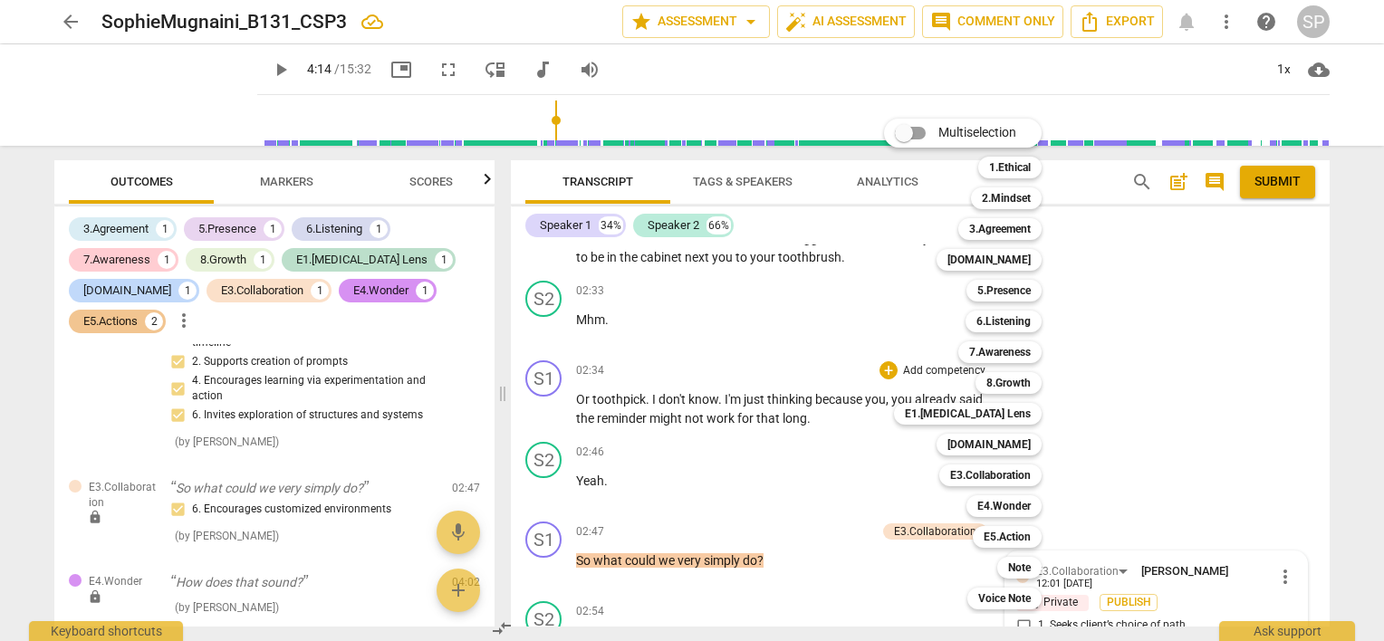
click at [866, 361] on div at bounding box center [692, 320] width 1384 height 641
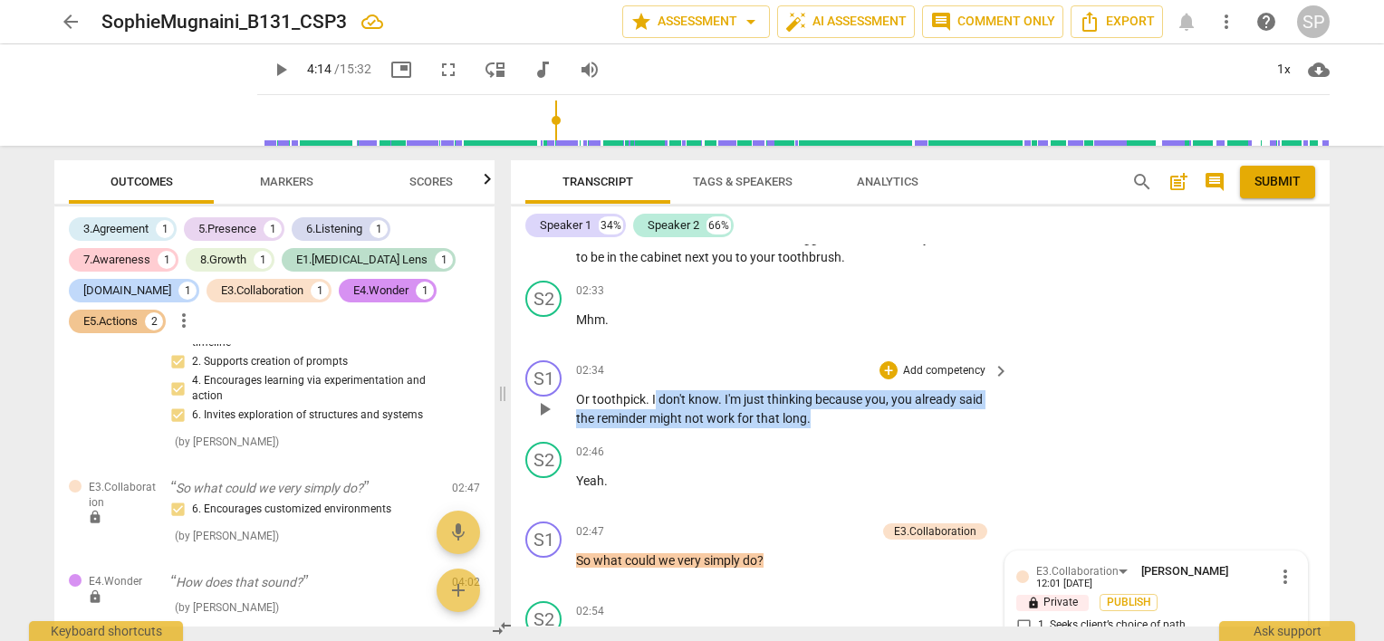
drag, startPoint x: 653, startPoint y: 390, endPoint x: 839, endPoint y: 410, distance: 186.7
click at [839, 410] on p "Or toothpick . I don't know . I'm just thinking because you , you already said …" at bounding box center [788, 408] width 424 height 37
click at [883, 372] on div "+ Add competency" at bounding box center [933, 370] width 108 height 18
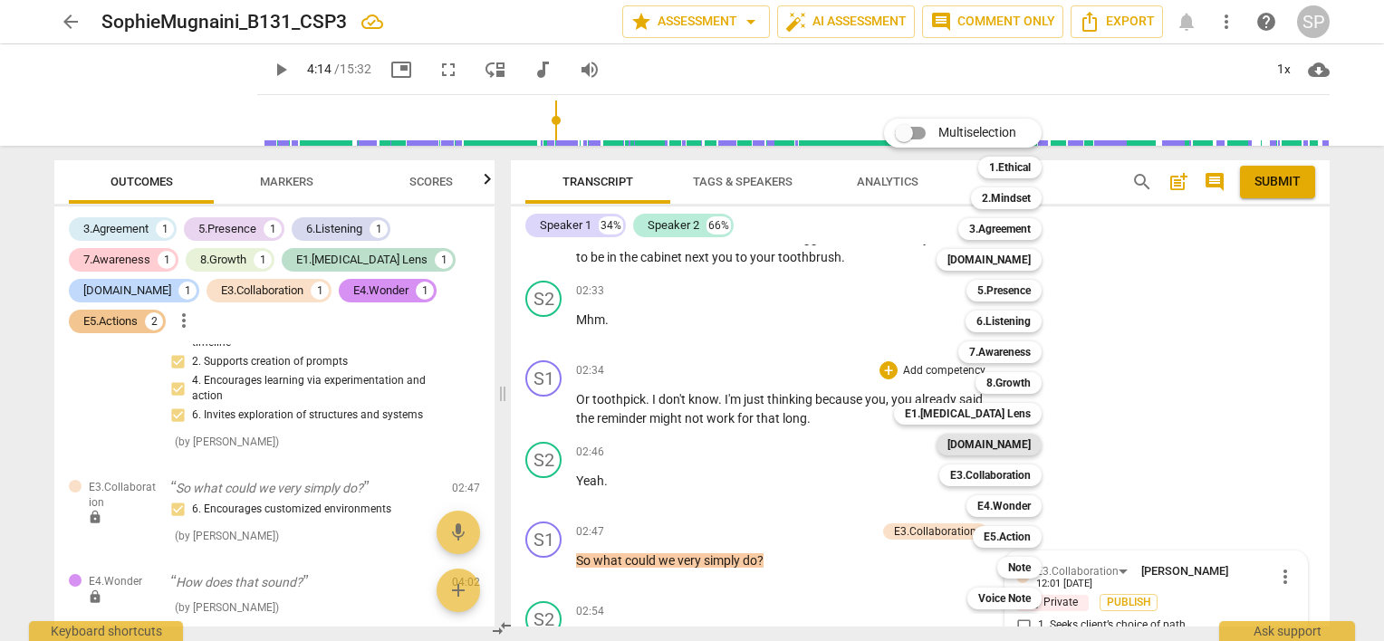
click at [1021, 442] on b "[DOMAIN_NAME]" at bounding box center [988, 445] width 83 height 22
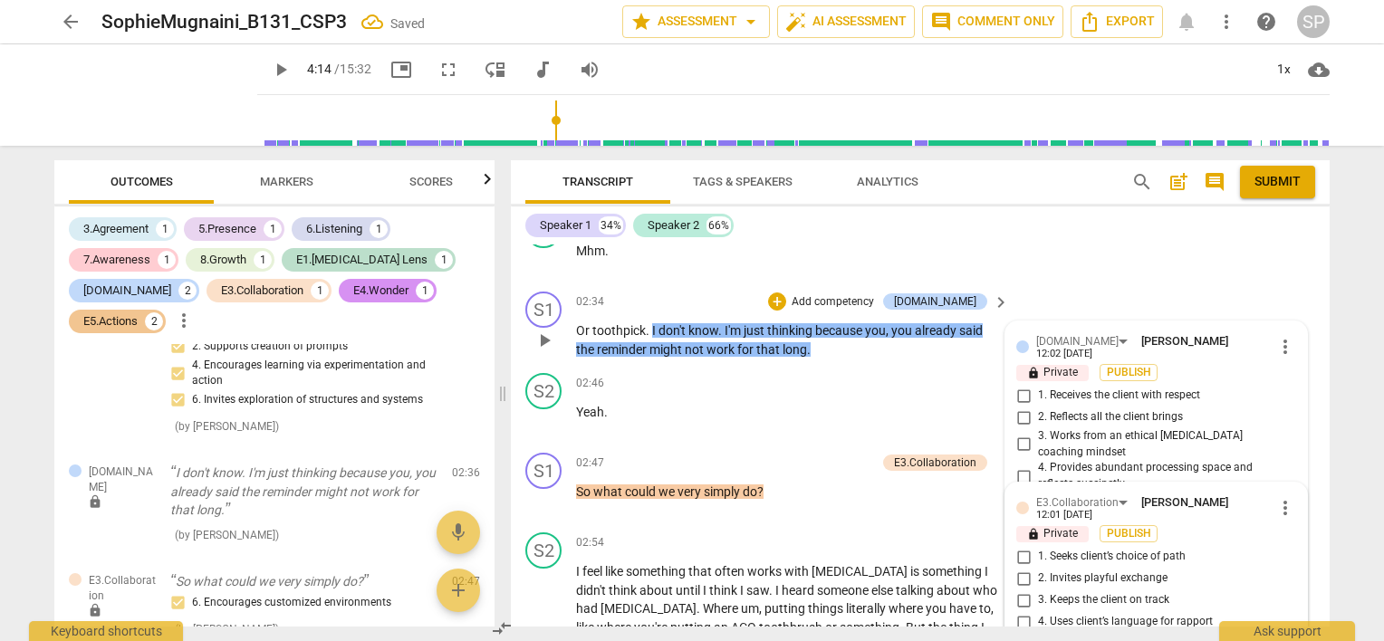
scroll to position [1363, 0]
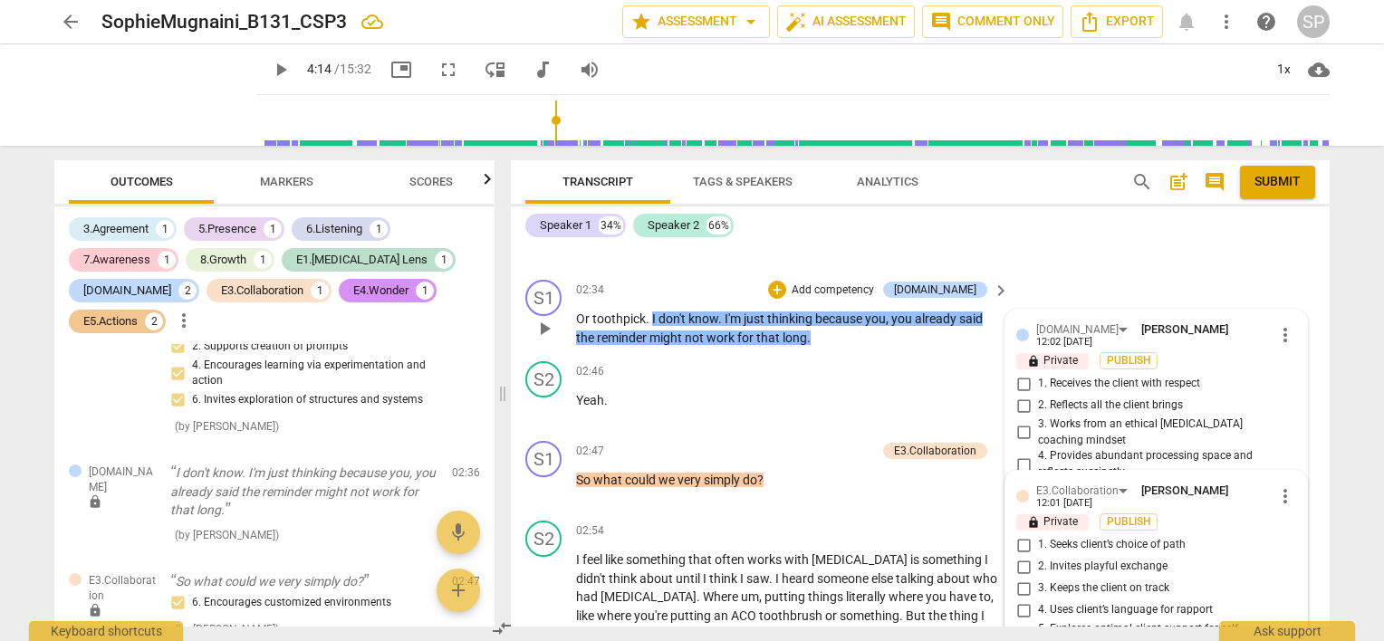
click at [1020, 373] on input "1. Receives the client with respect" at bounding box center [1023, 384] width 29 height 22
checkbox input "true"
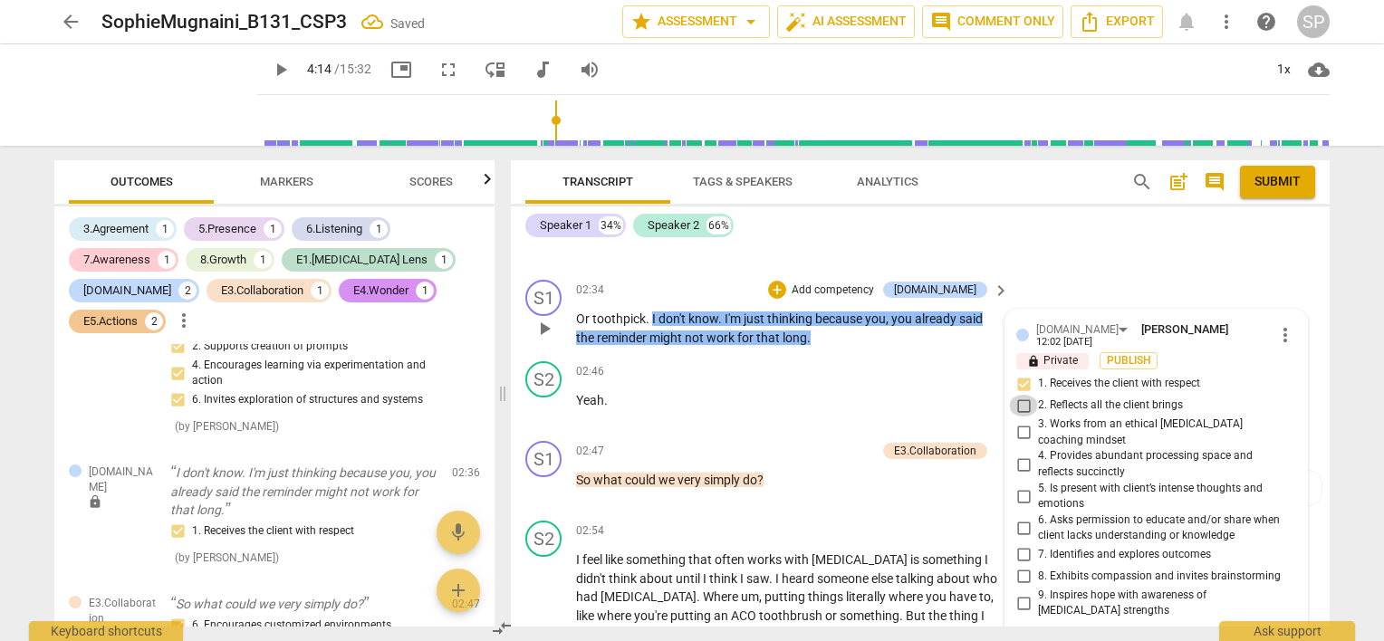
click at [1019, 395] on input "2. Reflects all the client brings" at bounding box center [1023, 406] width 29 height 22
checkbox input "true"
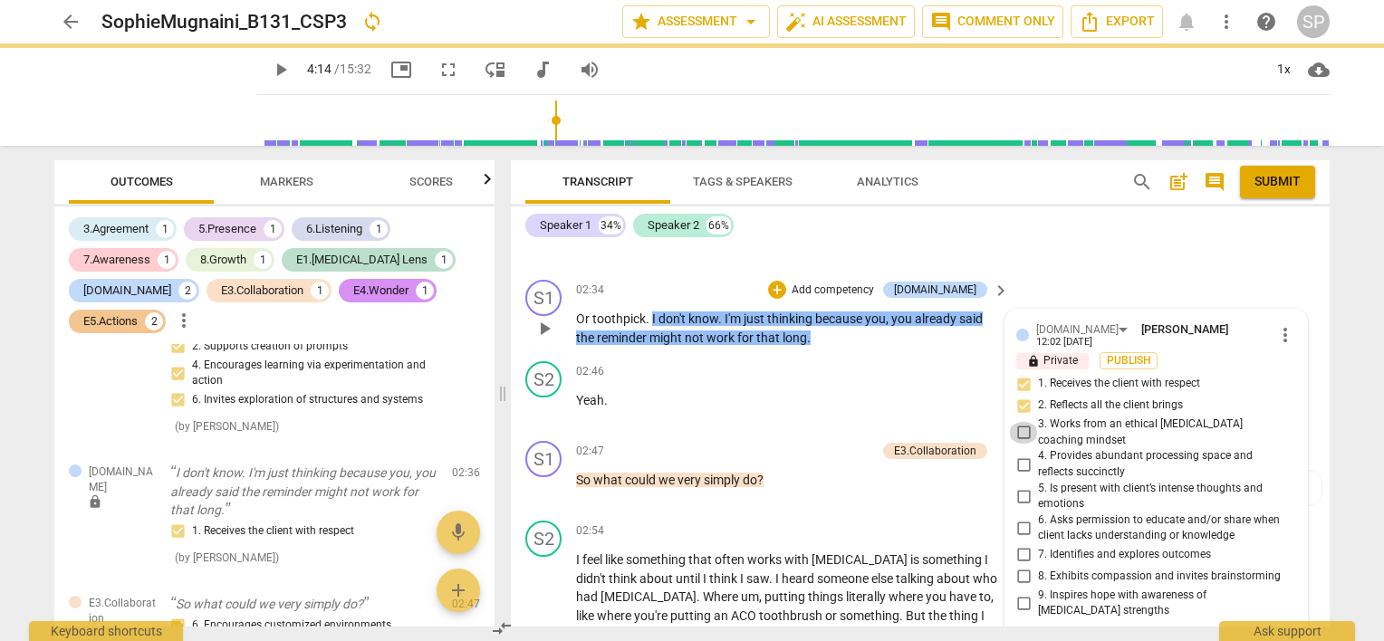
click at [1019, 422] on input "3. Works from an ethical [MEDICAL_DATA] coaching mindset" at bounding box center [1023, 433] width 29 height 22
checkbox input "true"
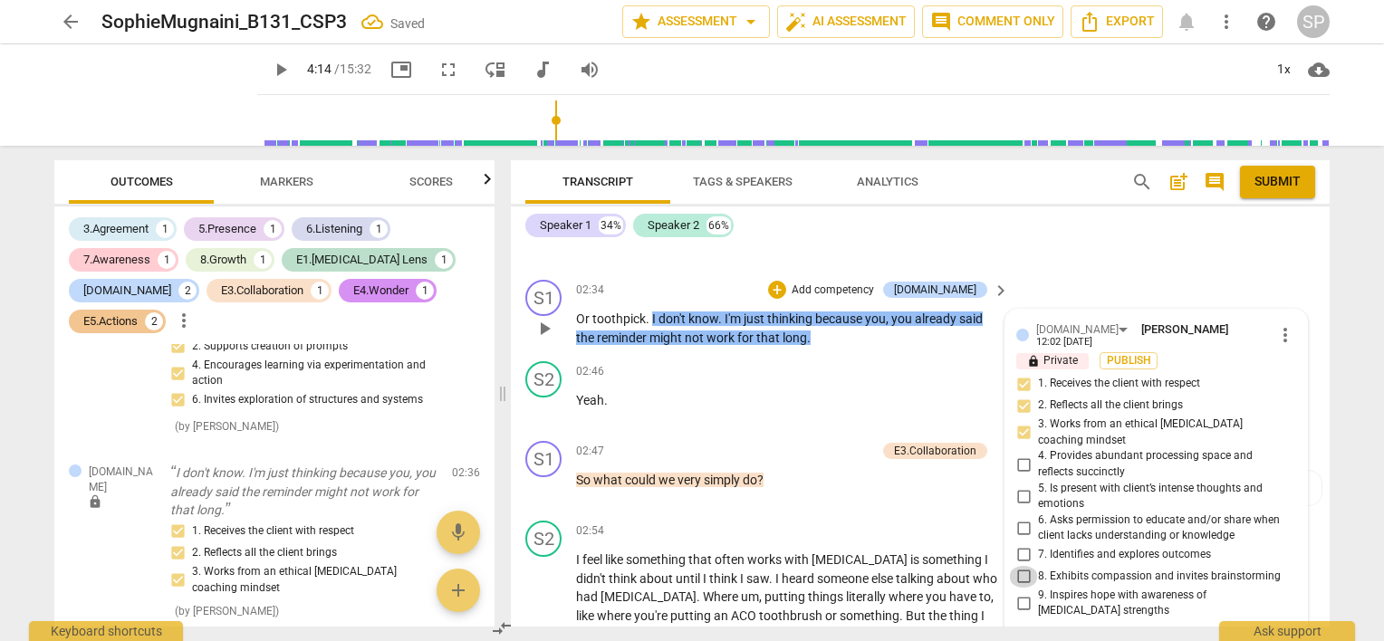
click at [1021, 566] on input "8. Exhibits compassion and invites brainstorming" at bounding box center [1023, 577] width 29 height 22
checkbox input "true"
click at [1019, 373] on input "1. Receives the client with respect" at bounding box center [1023, 384] width 29 height 22
checkbox input "false"
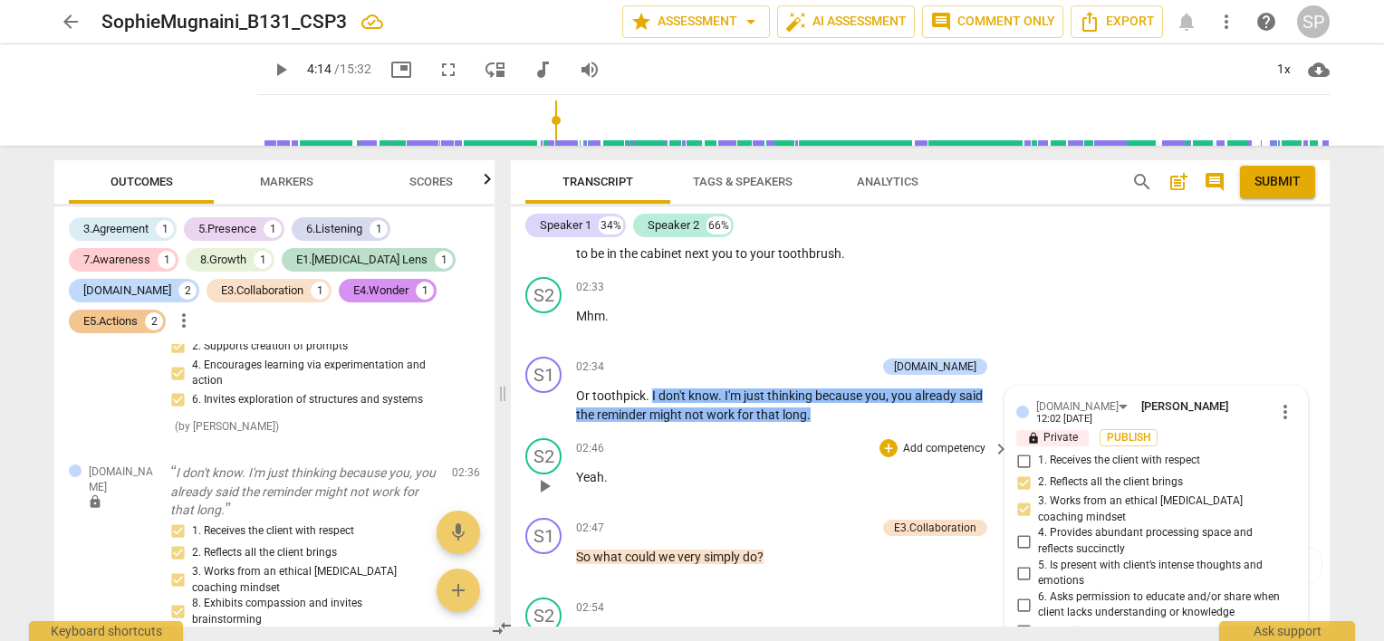
scroll to position [1182, 0]
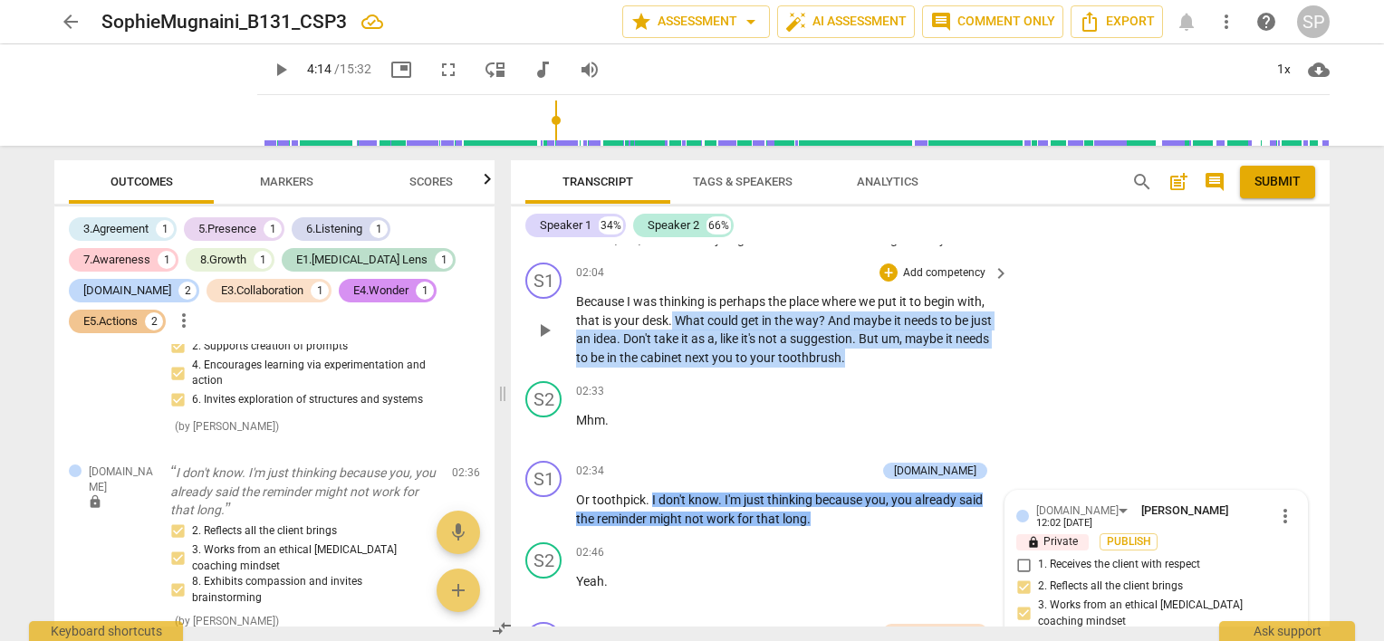
drag, startPoint x: 671, startPoint y: 312, endPoint x: 845, endPoint y: 337, distance: 175.6
click at [844, 343] on p "Because I was thinking is perhaps the place where we put it to begin with , tha…" at bounding box center [788, 329] width 424 height 74
click at [886, 271] on div "+" at bounding box center [888, 273] width 18 height 18
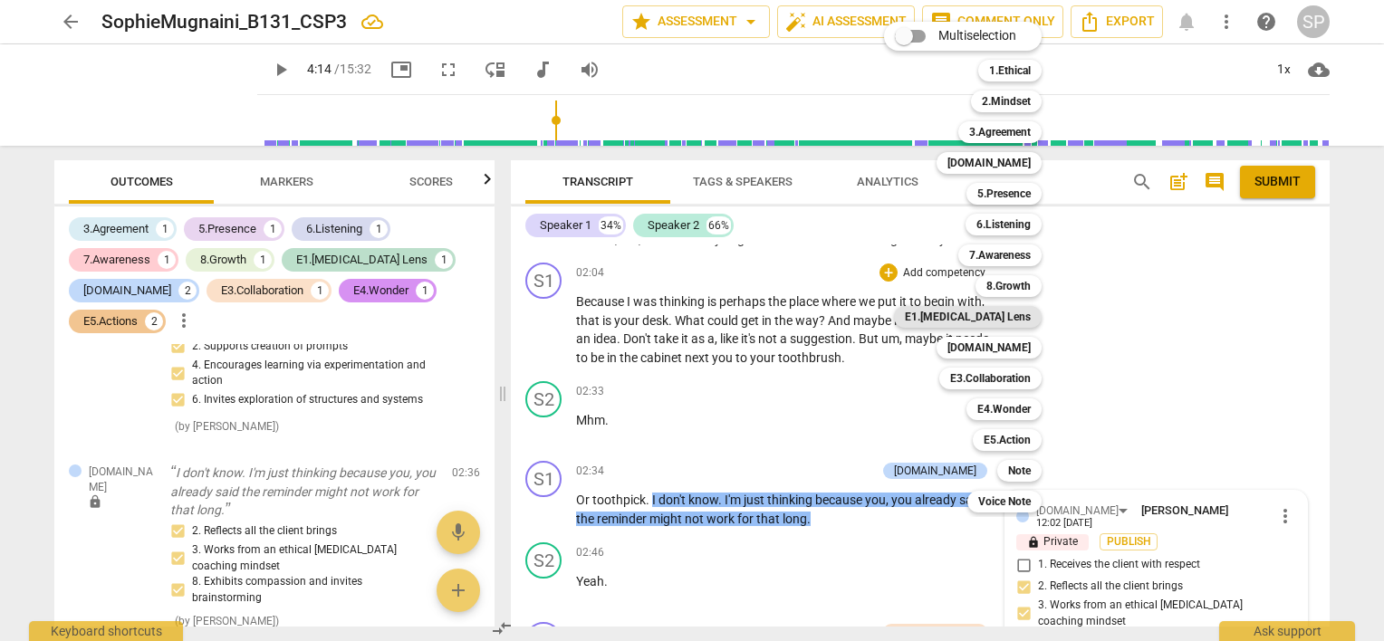
click at [991, 316] on b "E1.[MEDICAL_DATA] Lens" at bounding box center [968, 317] width 126 height 22
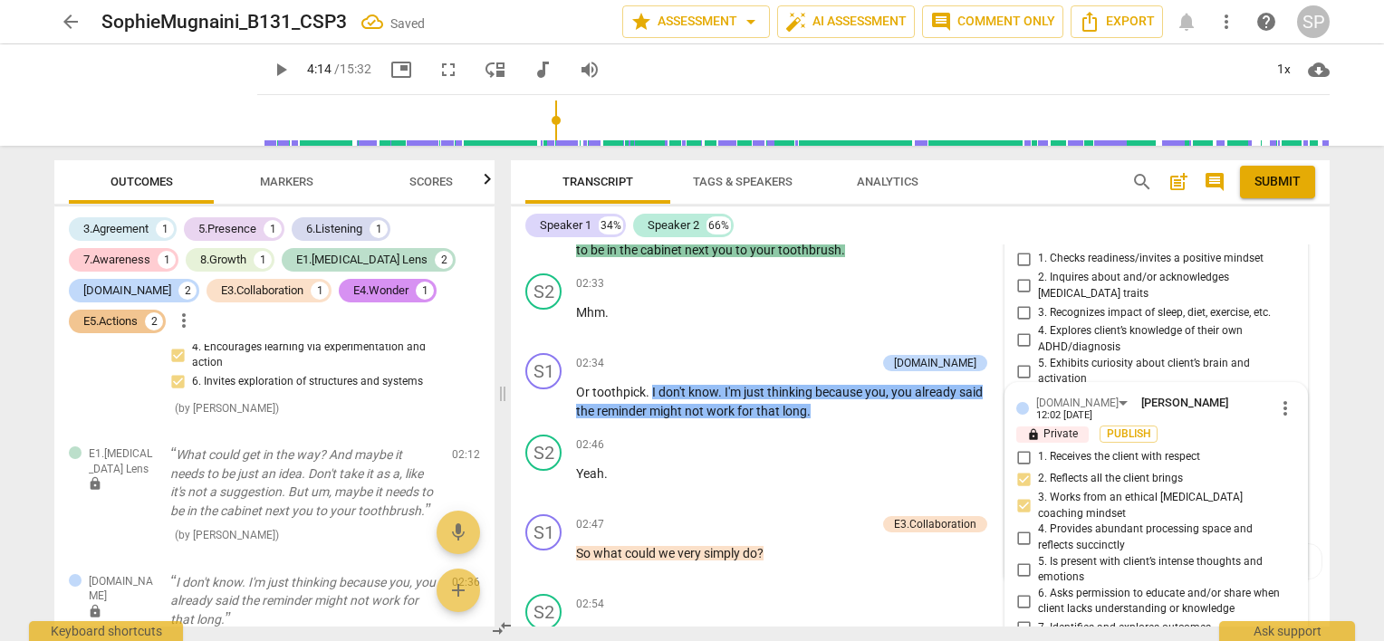
scroll to position [1123, 0]
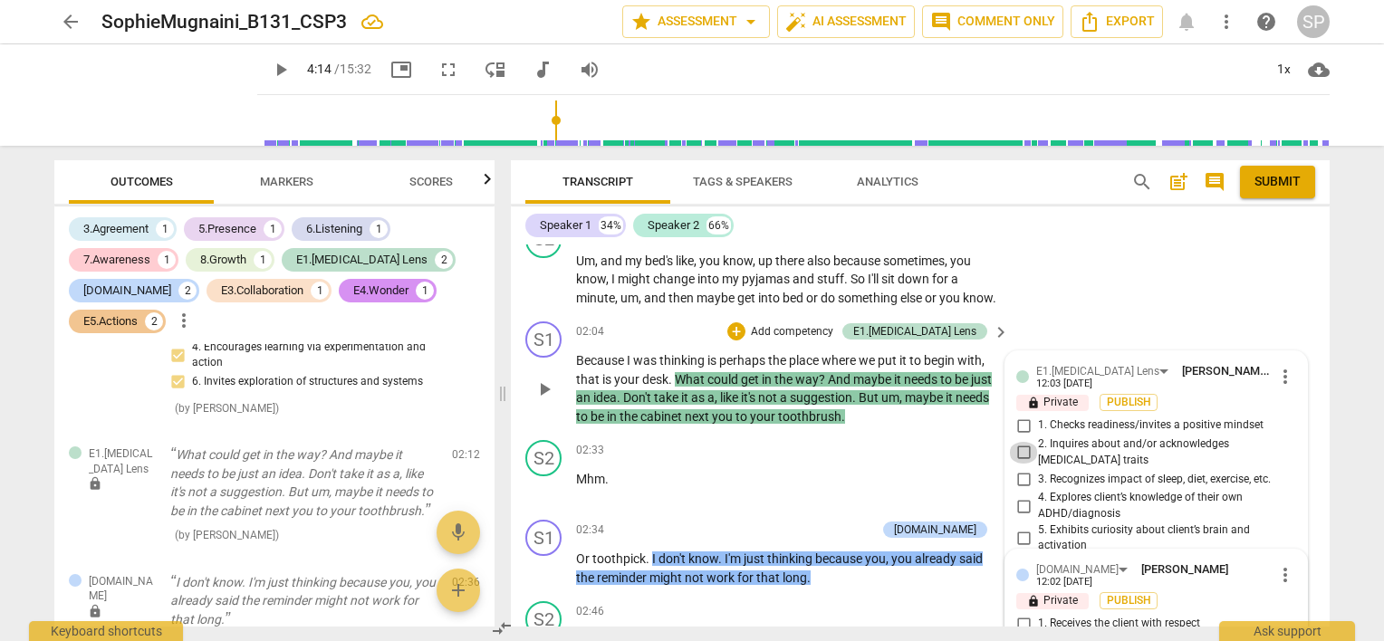
click at [1025, 442] on input "2. Inquires about and/or acknowledges [MEDICAL_DATA] traits" at bounding box center [1023, 453] width 29 height 22
checkbox input "true"
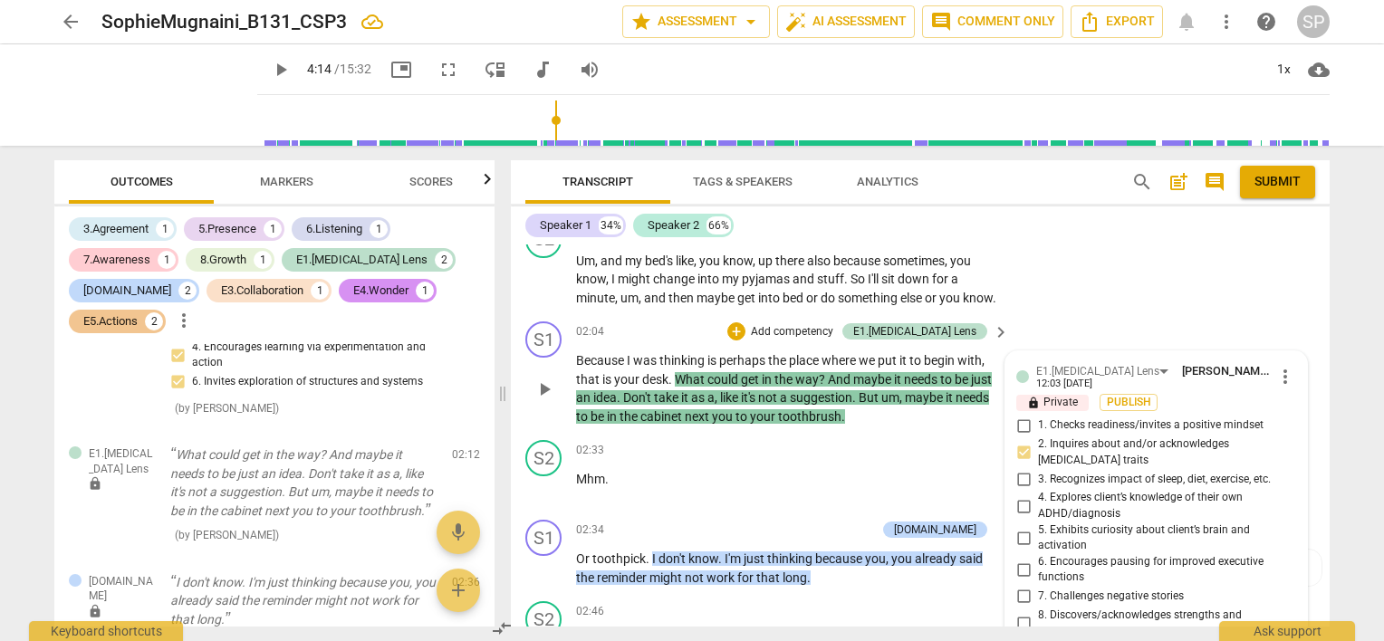
scroll to position [1213, 0]
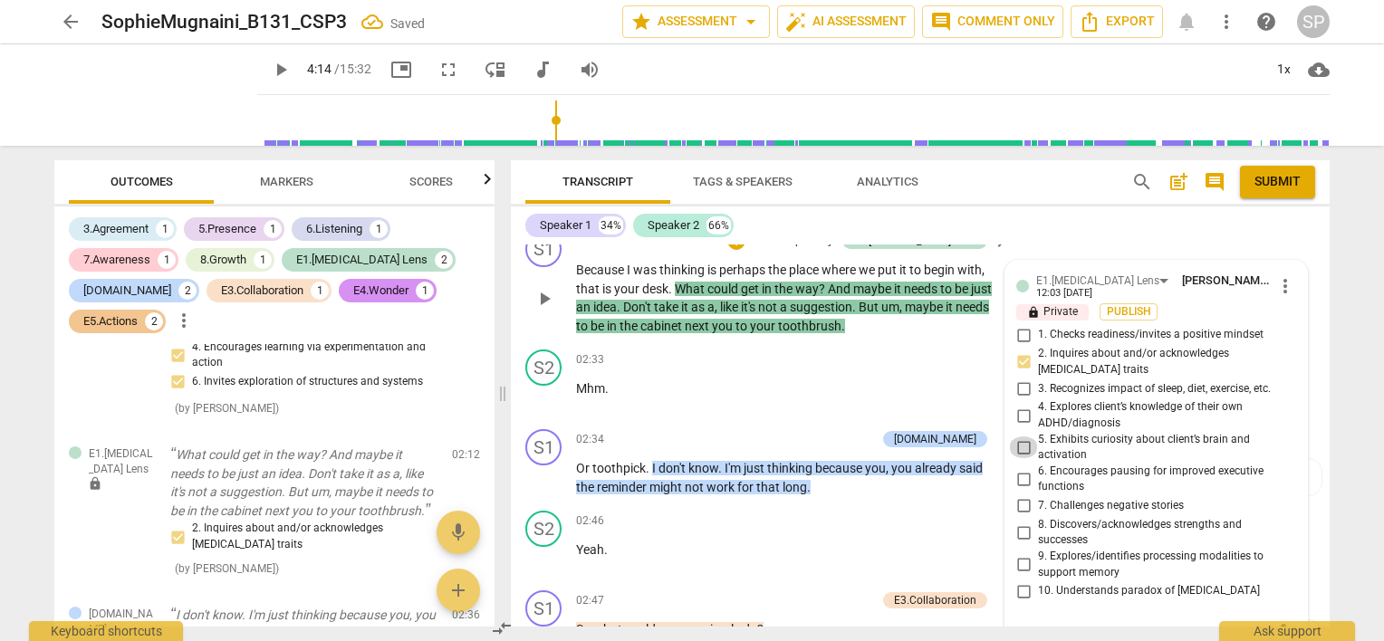
click at [1020, 436] on input "5. Exhibits curiosity about client’s brain and activation" at bounding box center [1023, 447] width 29 height 22
checkbox input "true"
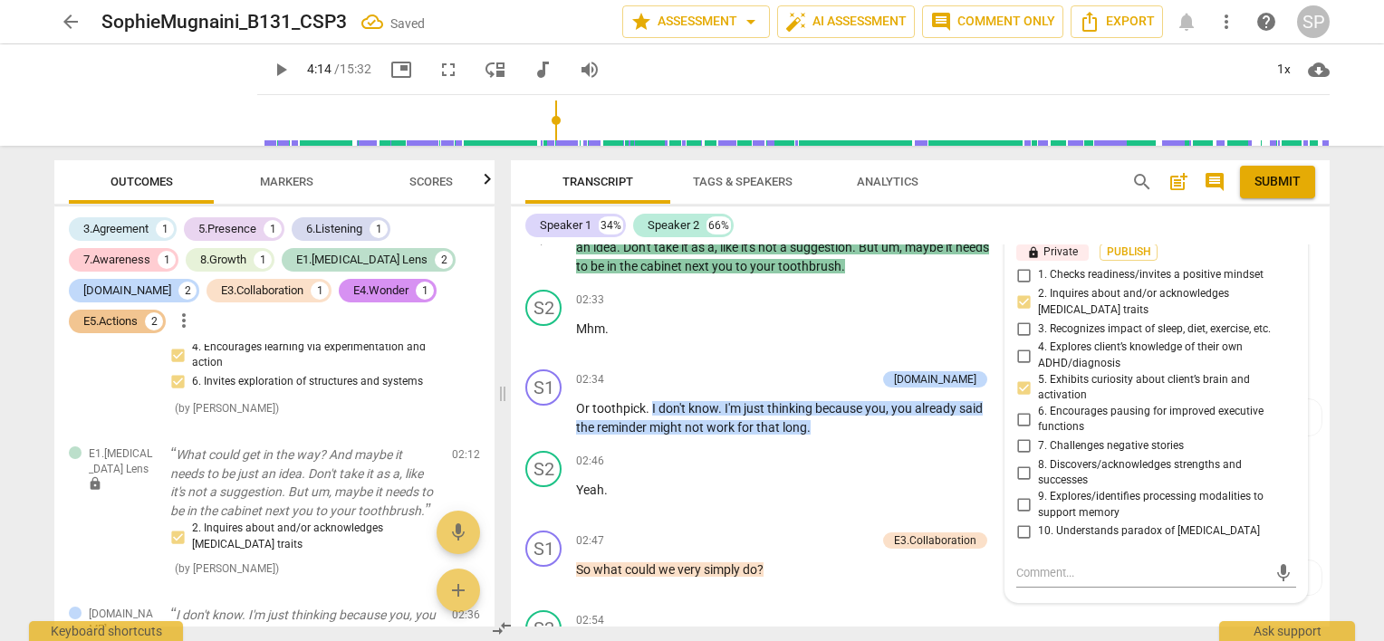
scroll to position [1304, 0]
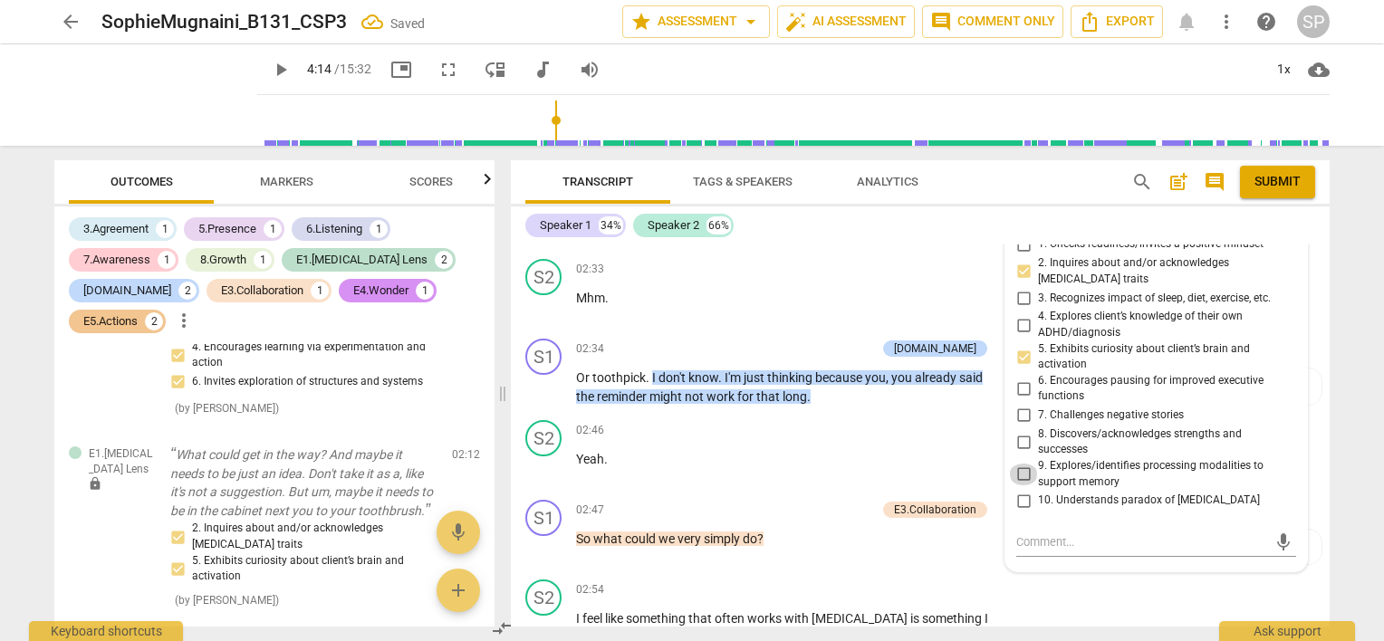
click at [1022, 464] on input "9. Explores/identifies processing modalities to support memory" at bounding box center [1023, 475] width 29 height 22
checkbox input "true"
click at [1021, 490] on input "10. Understands paradox of [MEDICAL_DATA]" at bounding box center [1023, 501] width 29 height 22
checkbox input "true"
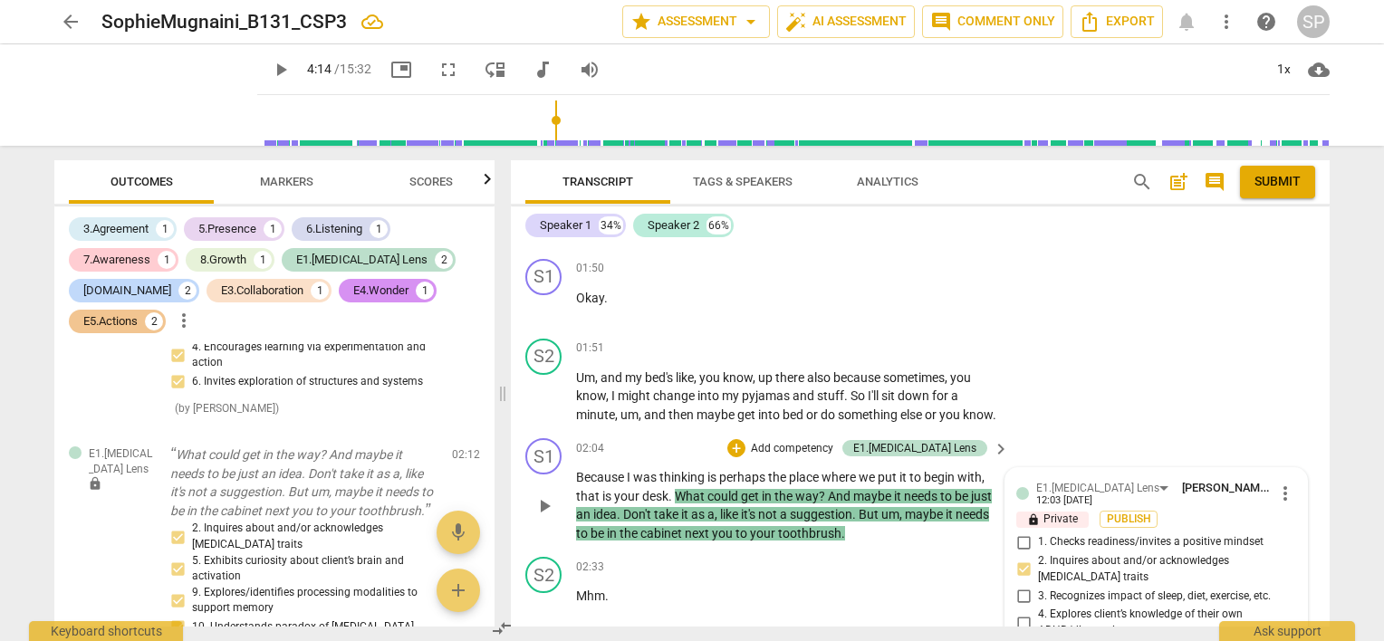
scroll to position [1032, 0]
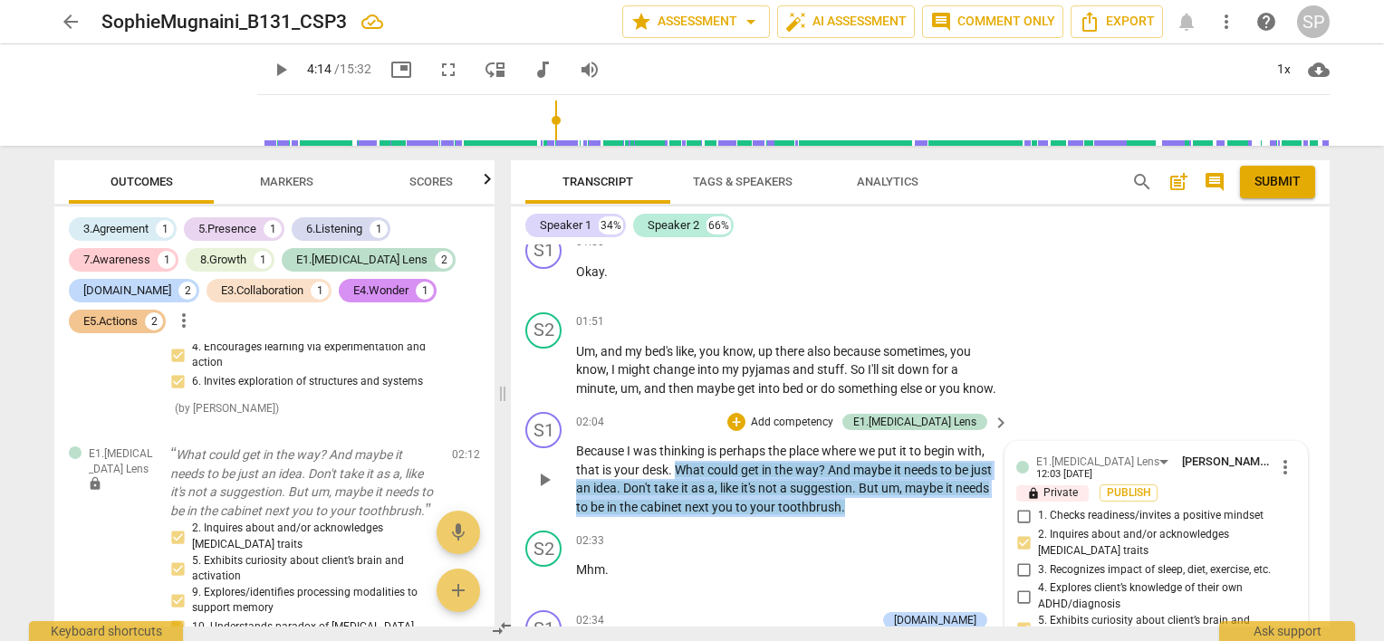
drag, startPoint x: 675, startPoint y: 457, endPoint x: 848, endPoint y: 503, distance: 179.7
click at [848, 503] on p "Because I was thinking is perhaps the place where we put it to begin with , tha…" at bounding box center [788, 479] width 424 height 74
click at [745, 417] on div "+" at bounding box center [736, 422] width 18 height 18
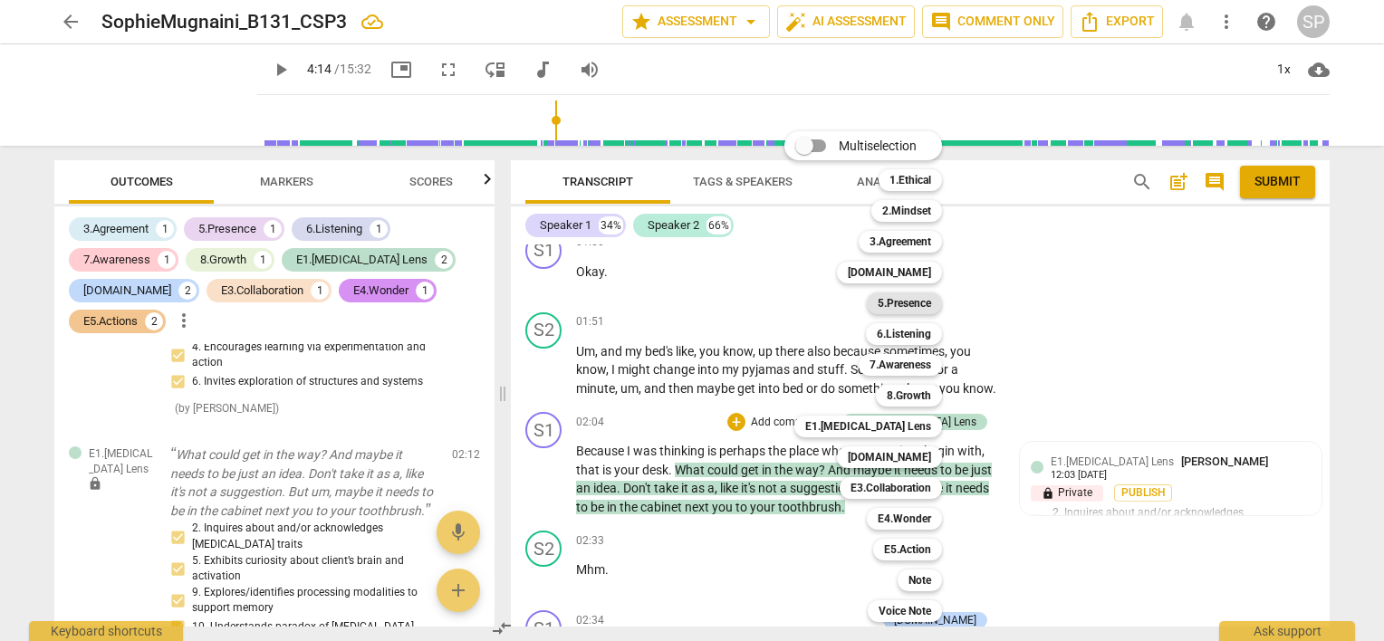
click at [906, 302] on b "5.Presence" at bounding box center [903, 303] width 53 height 22
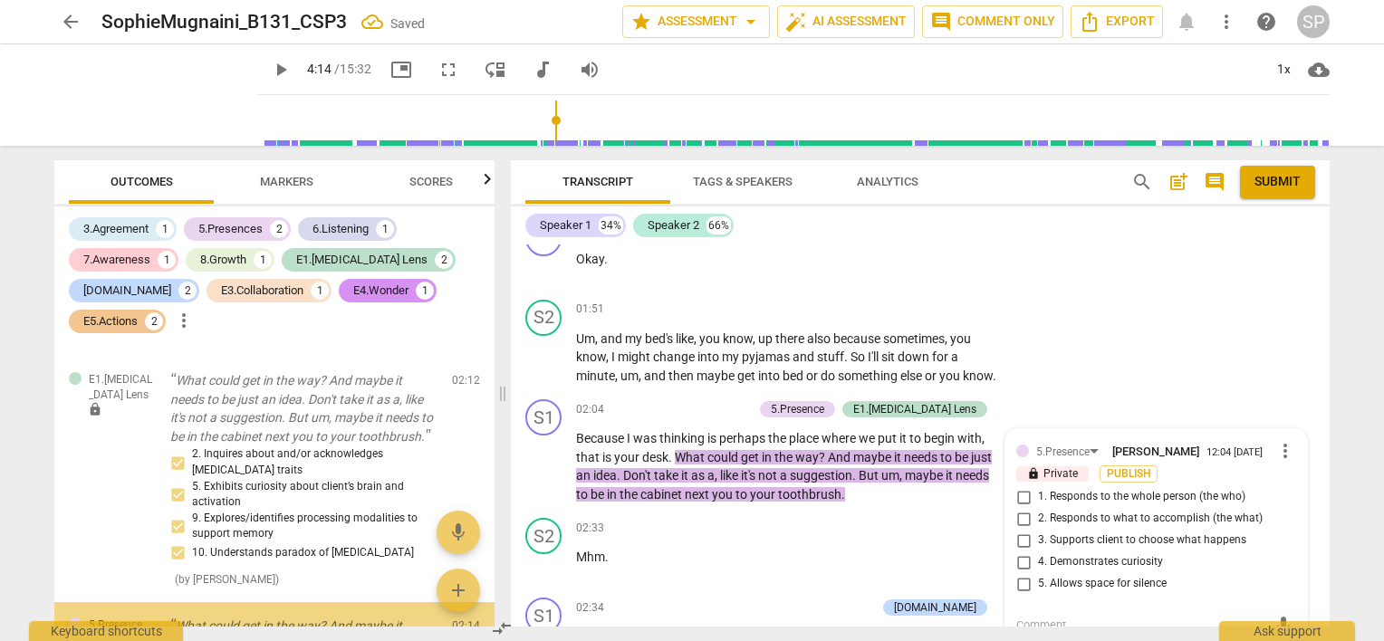
scroll to position [1433, 0]
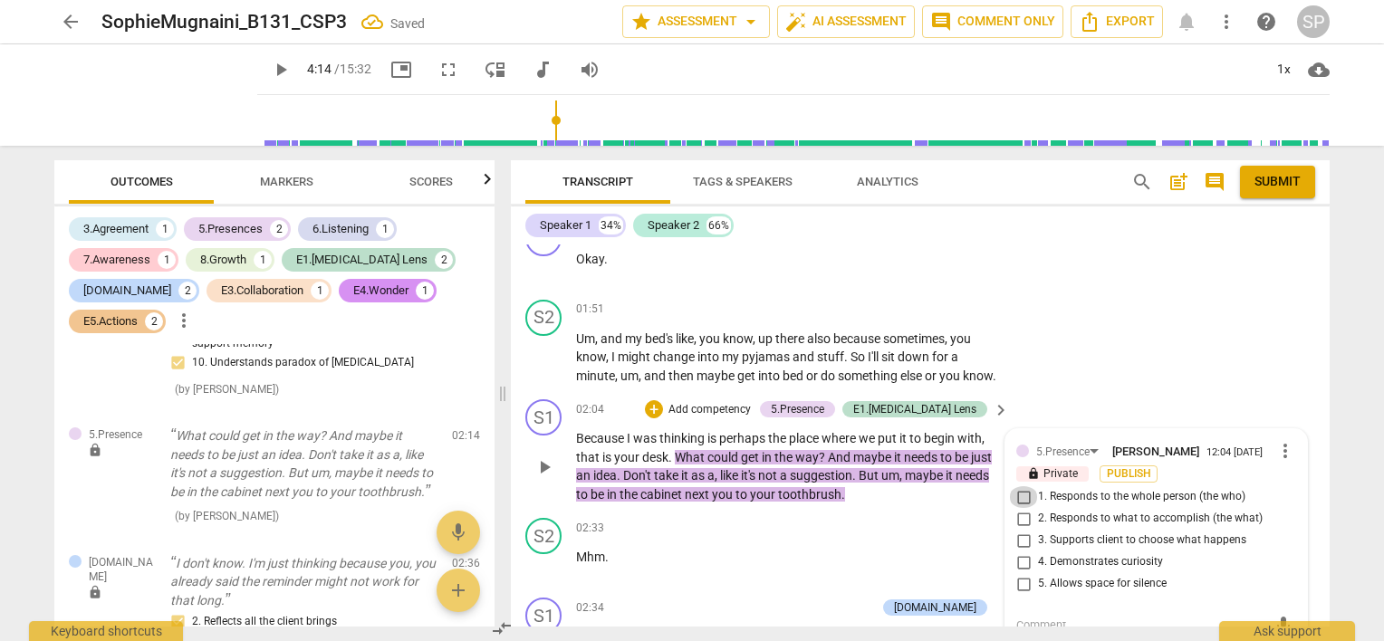
click at [1021, 489] on input "1. Responds to the whole person (the who)" at bounding box center [1023, 497] width 29 height 22
checkbox input "true"
click at [1018, 508] on input "2. Responds to what to accomplish (the what)" at bounding box center [1023, 519] width 29 height 22
checkbox input "true"
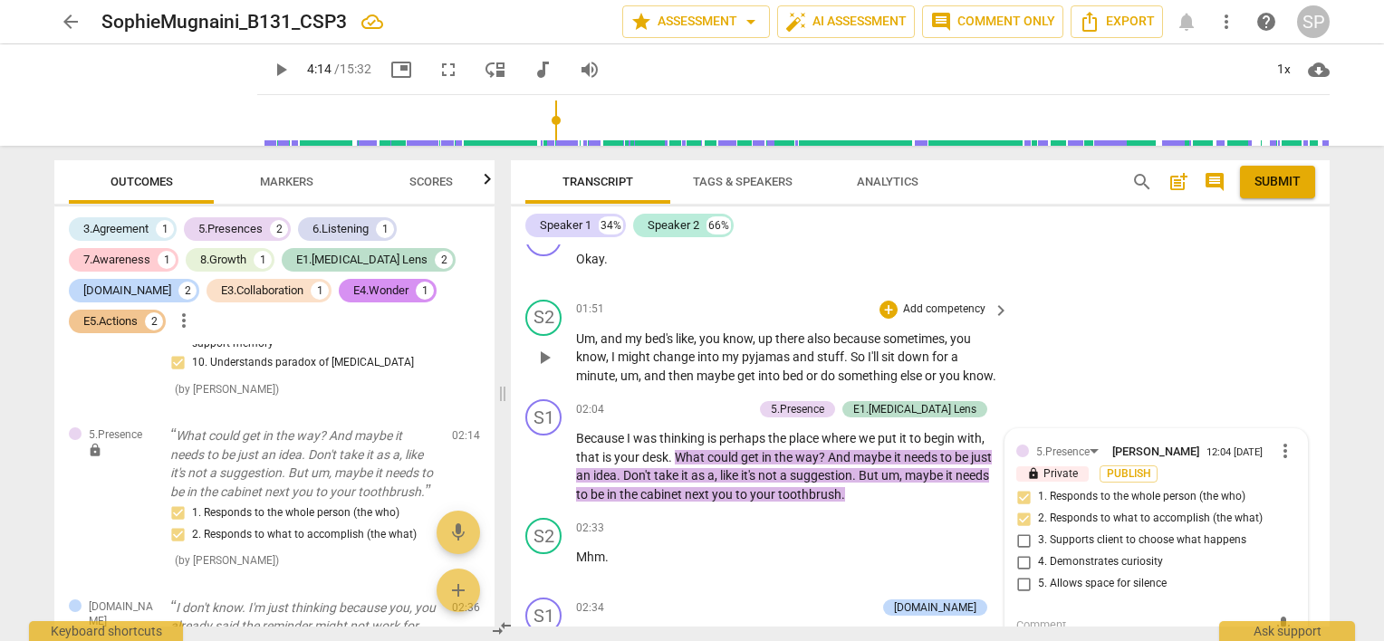
click at [711, 373] on p "Um , and my bed's like , you know , up there also because sometimes , you know …" at bounding box center [788, 358] width 424 height 56
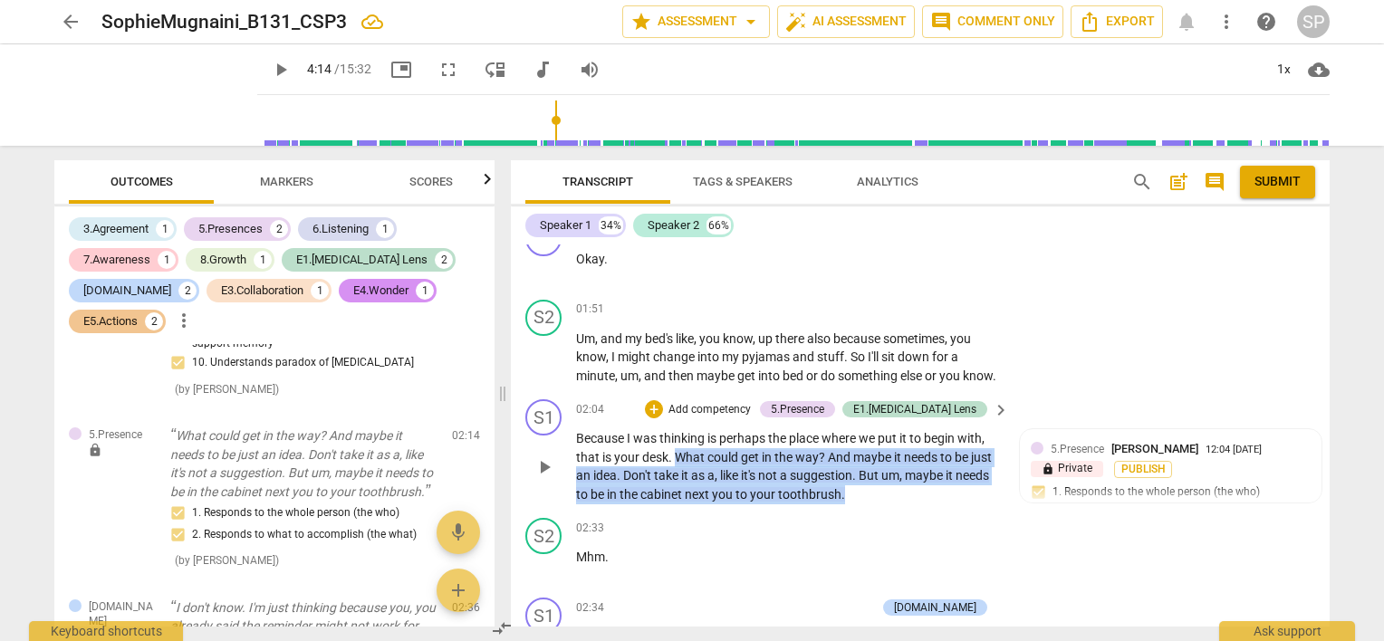
drag, startPoint x: 676, startPoint y: 448, endPoint x: 841, endPoint y: 490, distance: 170.9
click at [841, 490] on p "Because I was thinking is perhaps the place where we put it to begin with , tha…" at bounding box center [788, 466] width 424 height 74
click at [663, 404] on div "+" at bounding box center [654, 409] width 18 height 18
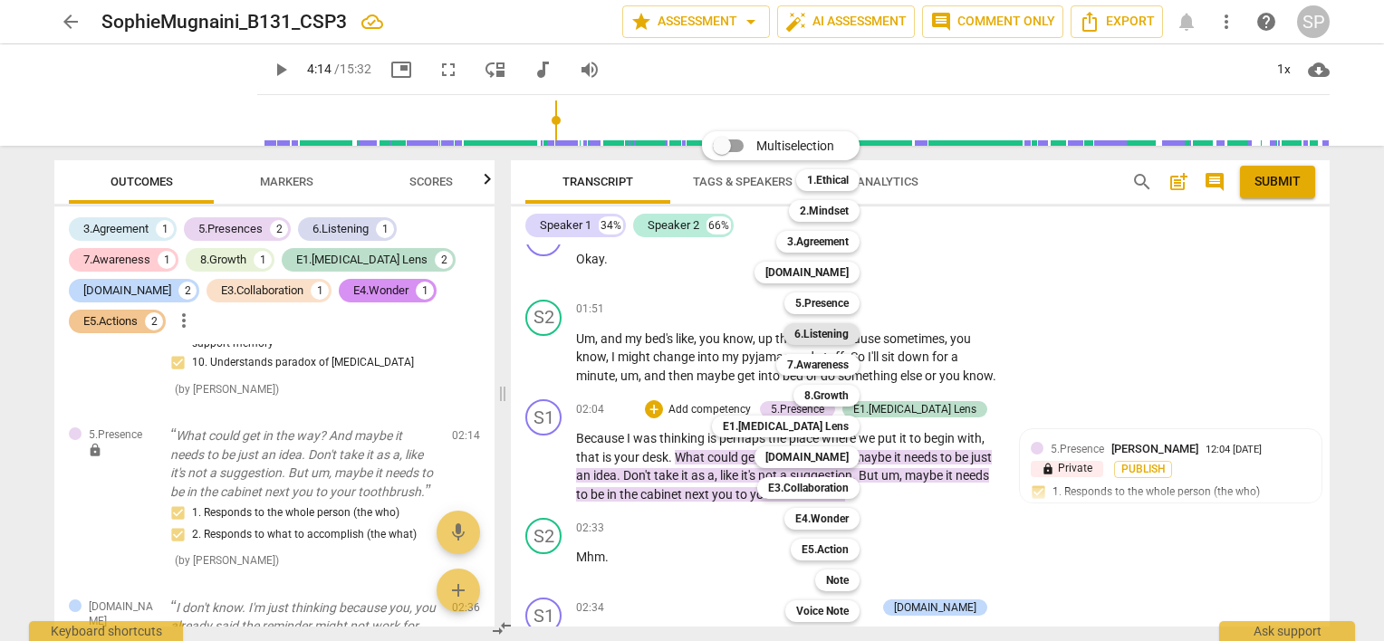
click at [844, 333] on b "6.Listening" at bounding box center [821, 334] width 54 height 22
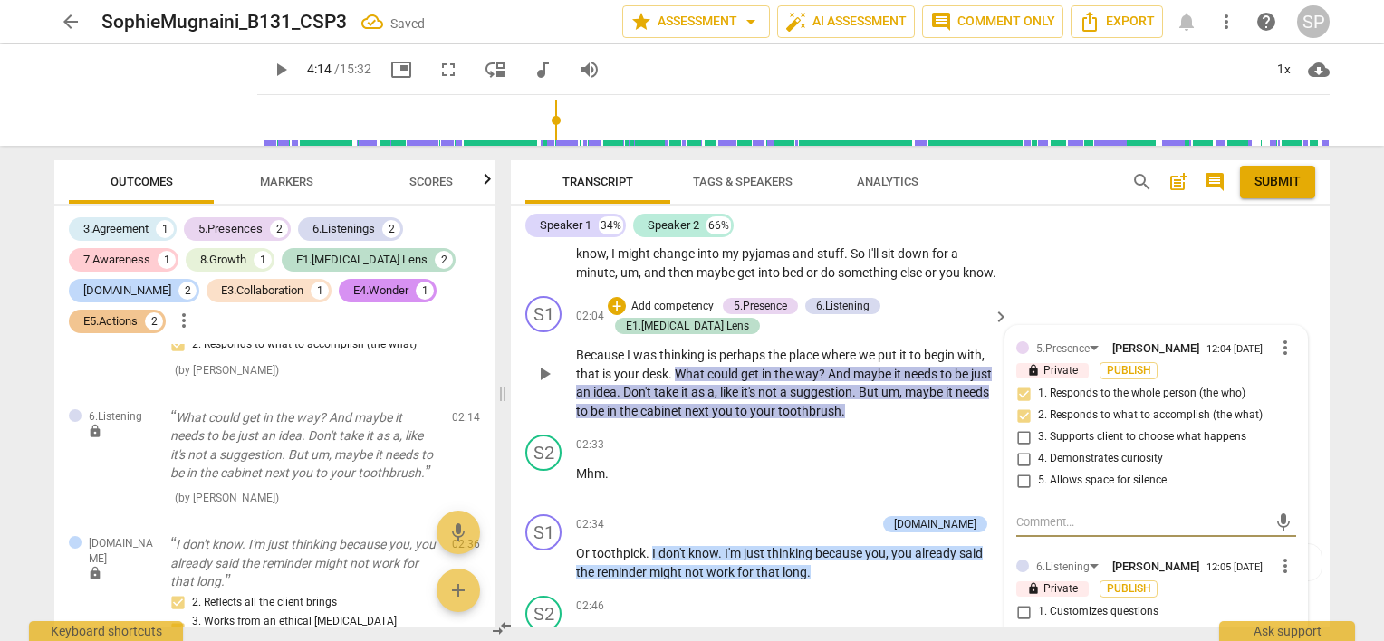
scroll to position [1226, 0]
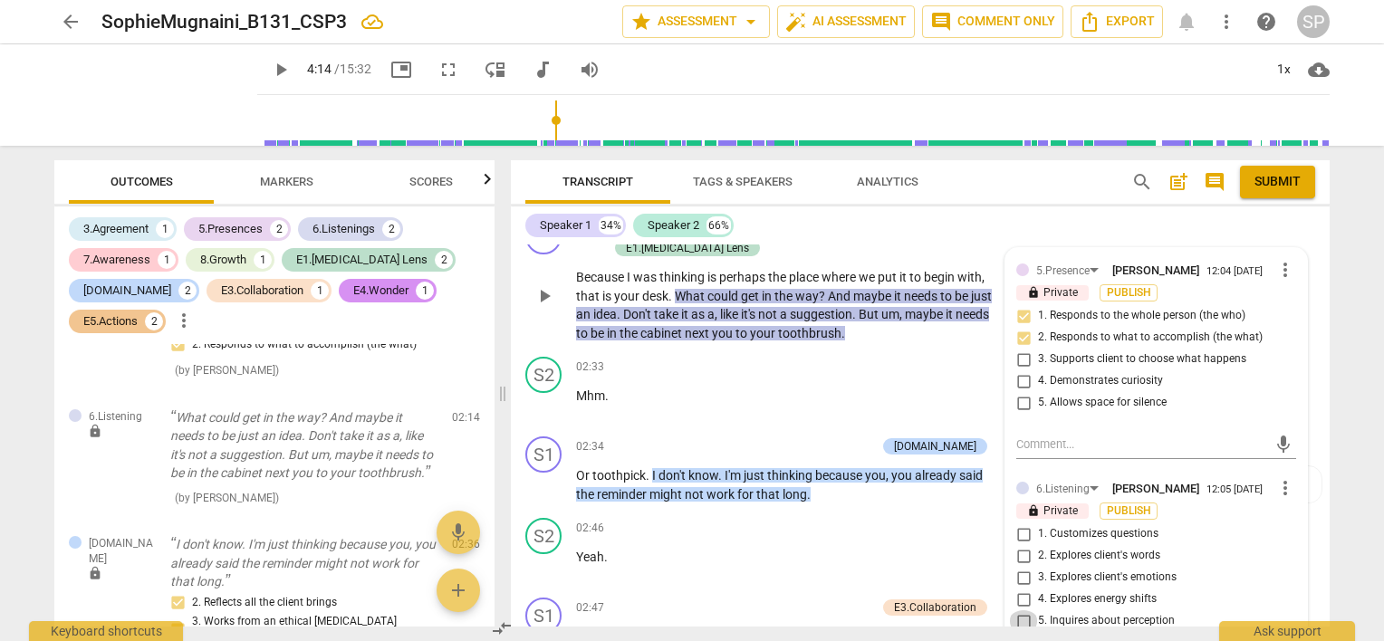
click at [1023, 612] on input "5. Inquires about perception" at bounding box center [1023, 621] width 29 height 22
checkbox input "true"
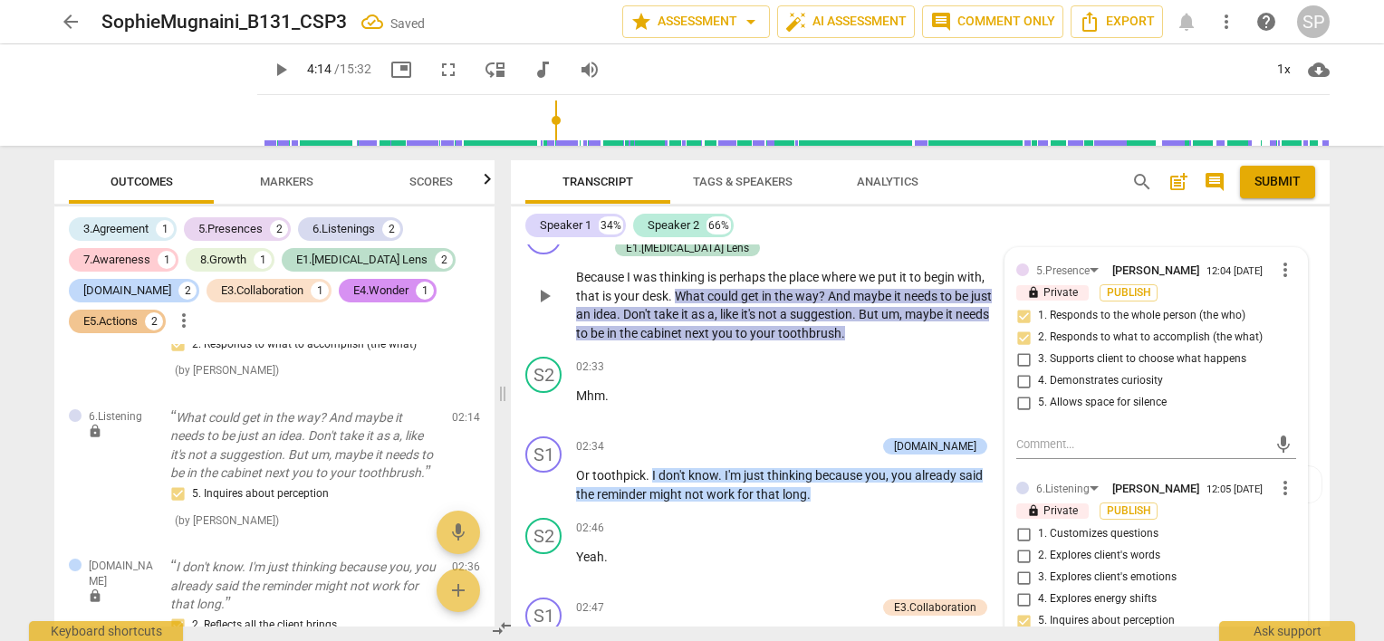
click at [1020, 529] on input "1. Customizes questions" at bounding box center [1023, 534] width 29 height 22
checkbox input "true"
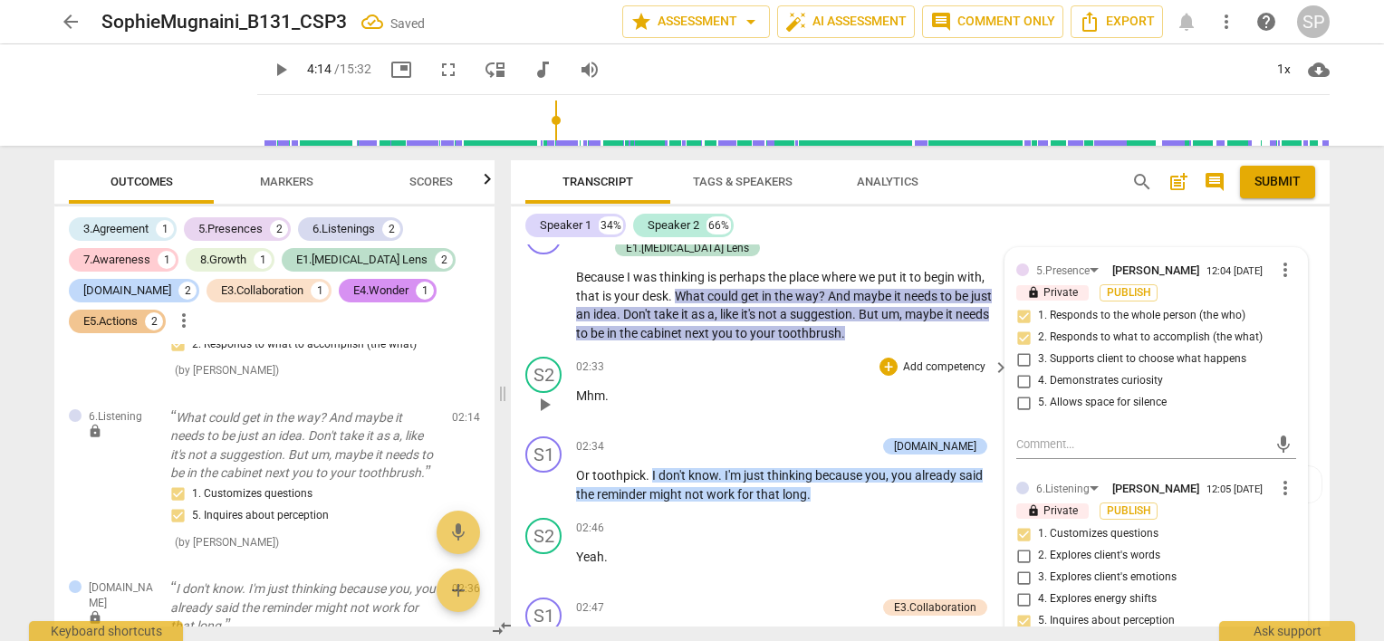
click at [799, 385] on div "02:33 + Add competency keyboard_arrow_right Mhm ." at bounding box center [793, 389] width 435 height 65
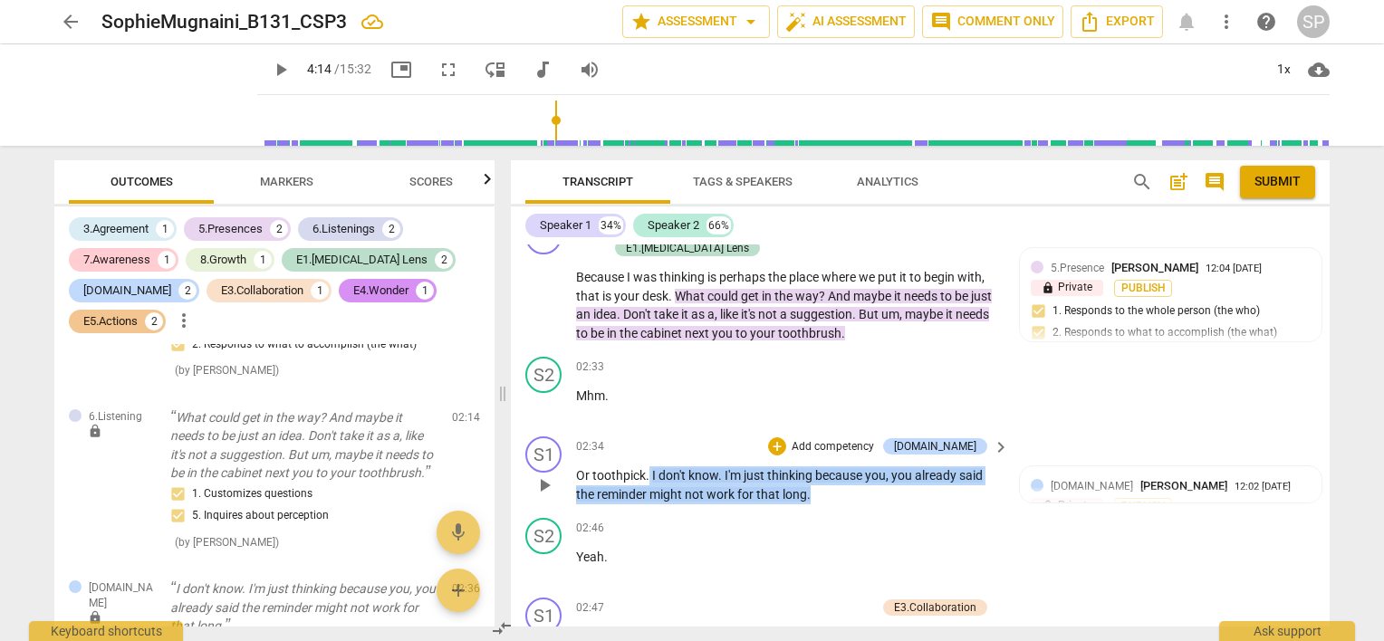
drag, startPoint x: 647, startPoint y: 442, endPoint x: 812, endPoint y: 471, distance: 167.3
click at [812, 471] on p "Or toothpick . I don't know . I'm just thinking because you , you already said …" at bounding box center [788, 484] width 424 height 37
click at [786, 437] on div "+" at bounding box center [777, 446] width 18 height 18
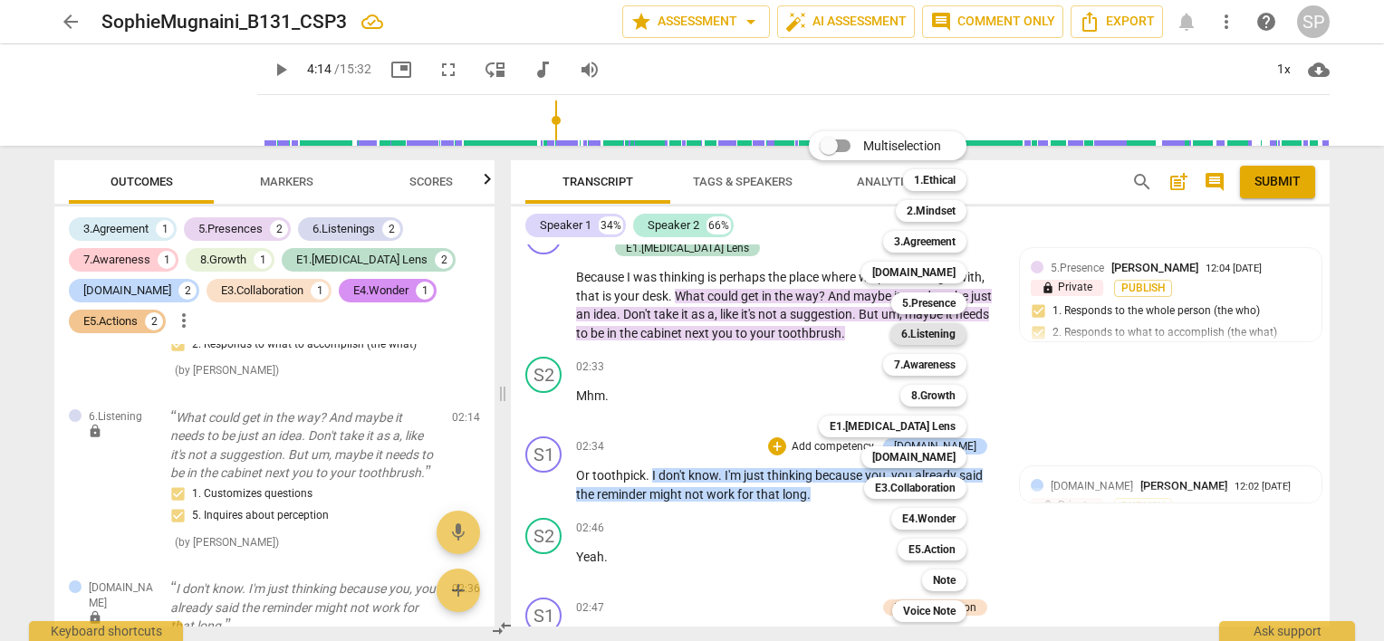
click at [916, 338] on b "6.Listening" at bounding box center [928, 334] width 54 height 22
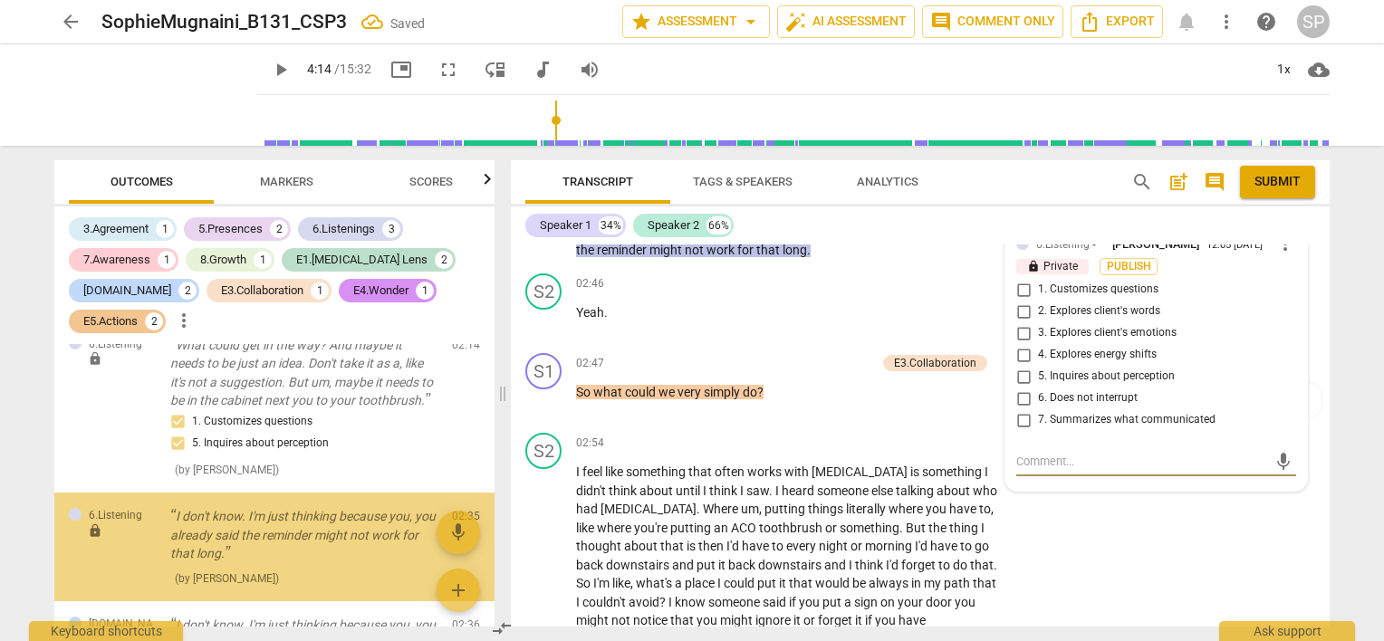
scroll to position [1794, 0]
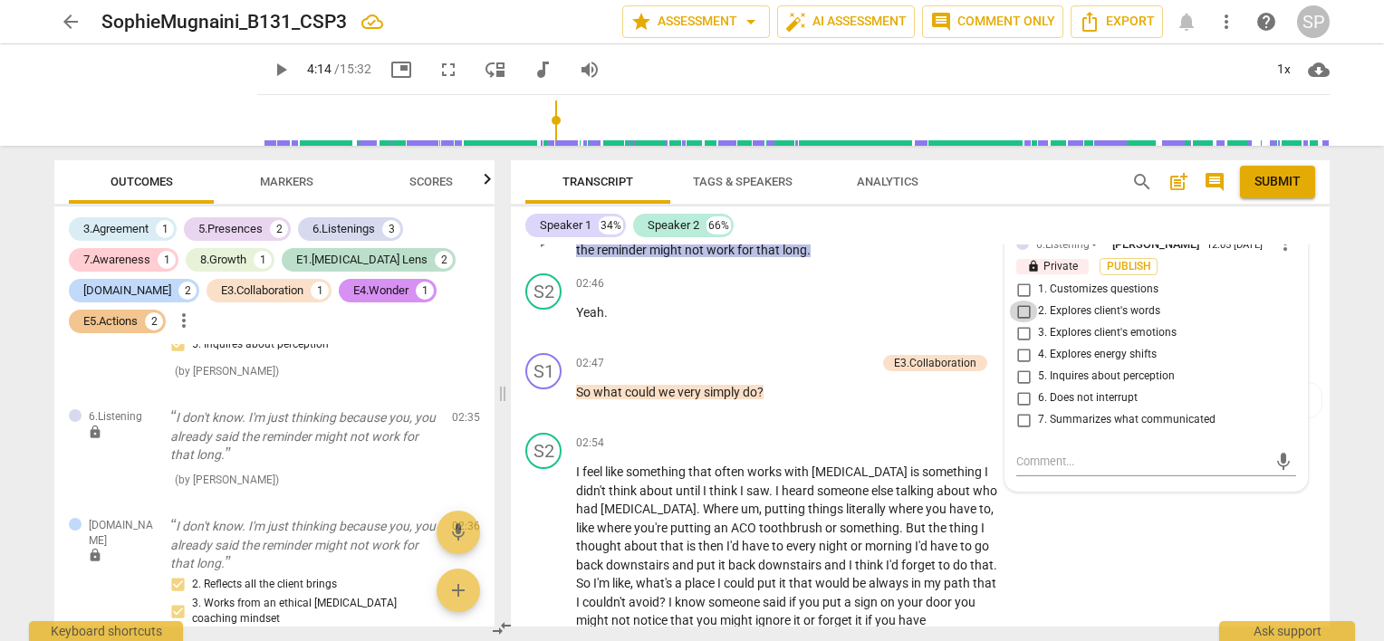
click at [1021, 301] on input "2. Explores client's words" at bounding box center [1023, 312] width 29 height 22
checkbox input "true"
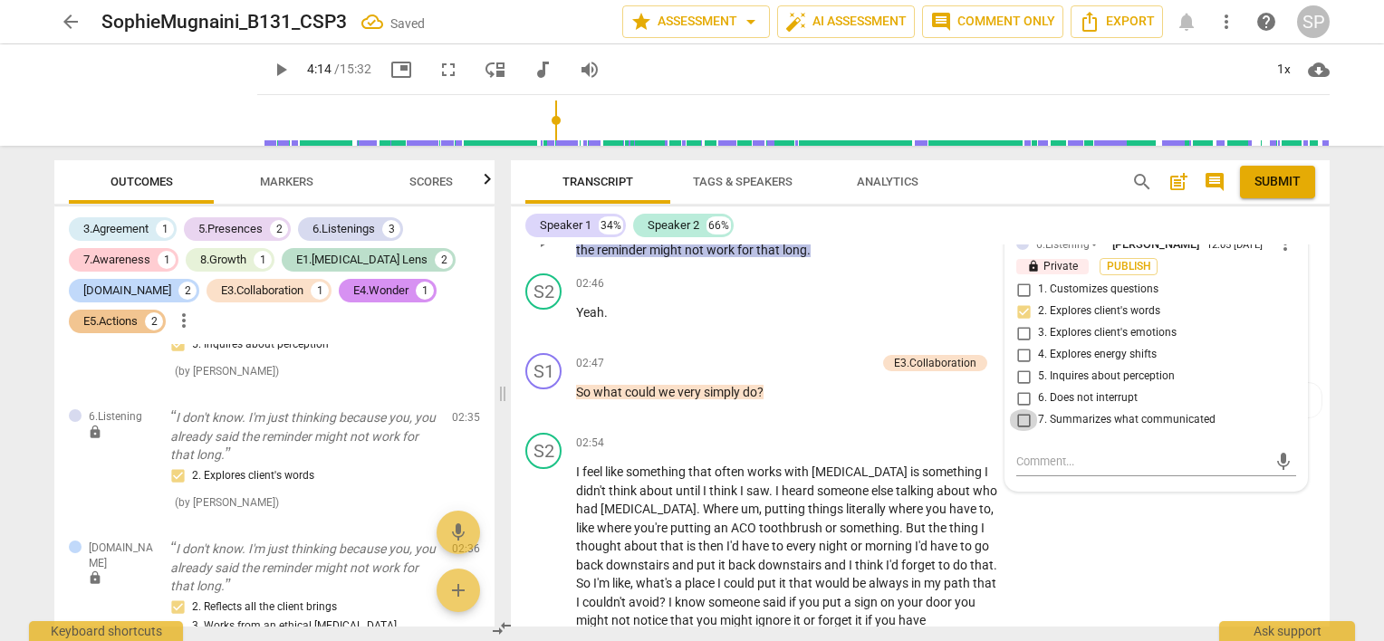
click at [1018, 409] on input "7. Summarizes what communicated" at bounding box center [1023, 420] width 29 height 22
checkbox input "true"
click at [782, 303] on p "Yeah ." at bounding box center [788, 312] width 424 height 19
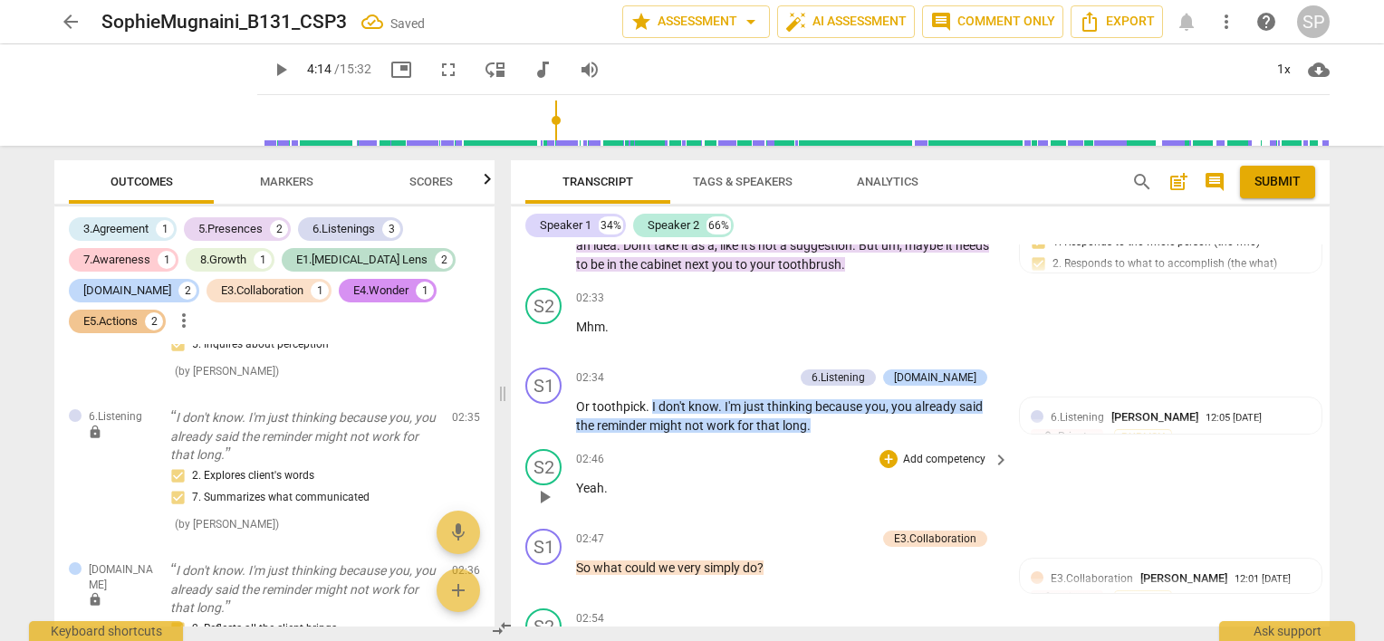
scroll to position [1289, 0]
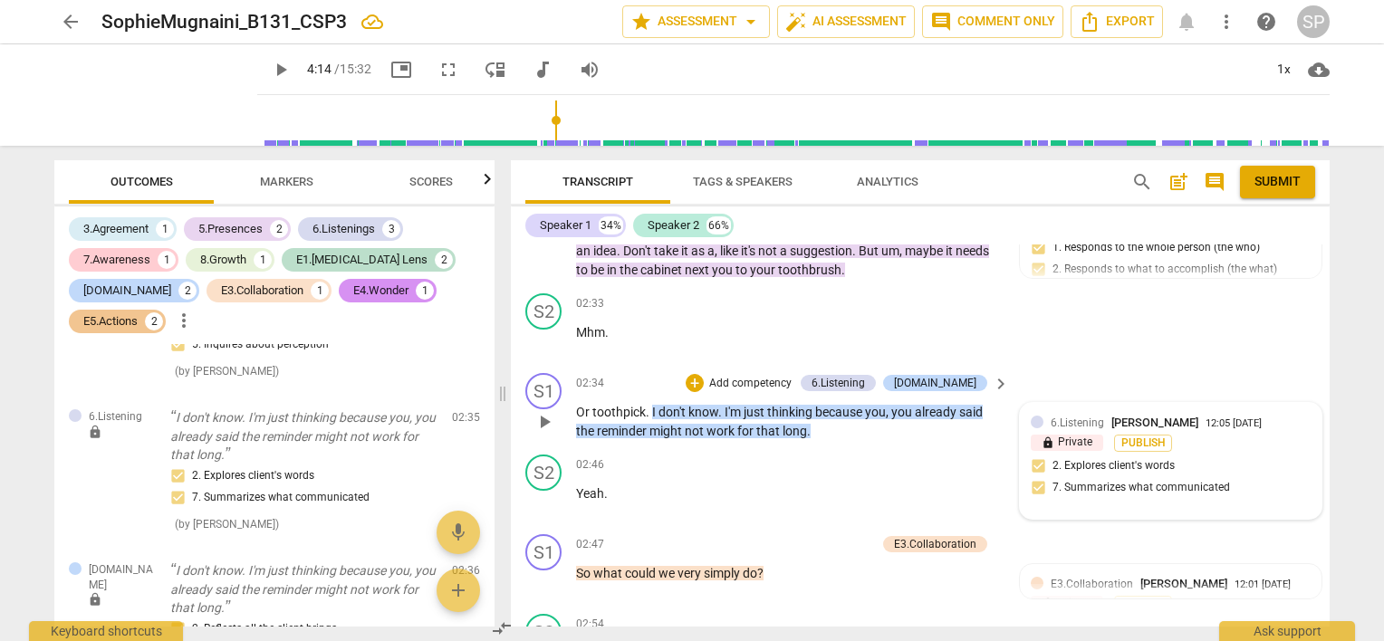
click at [1033, 440] on div "6.Listening [PERSON_NAME] 12:05 [DATE] lock Private Publish 2. Explores client'…" at bounding box center [1170, 461] width 280 height 94
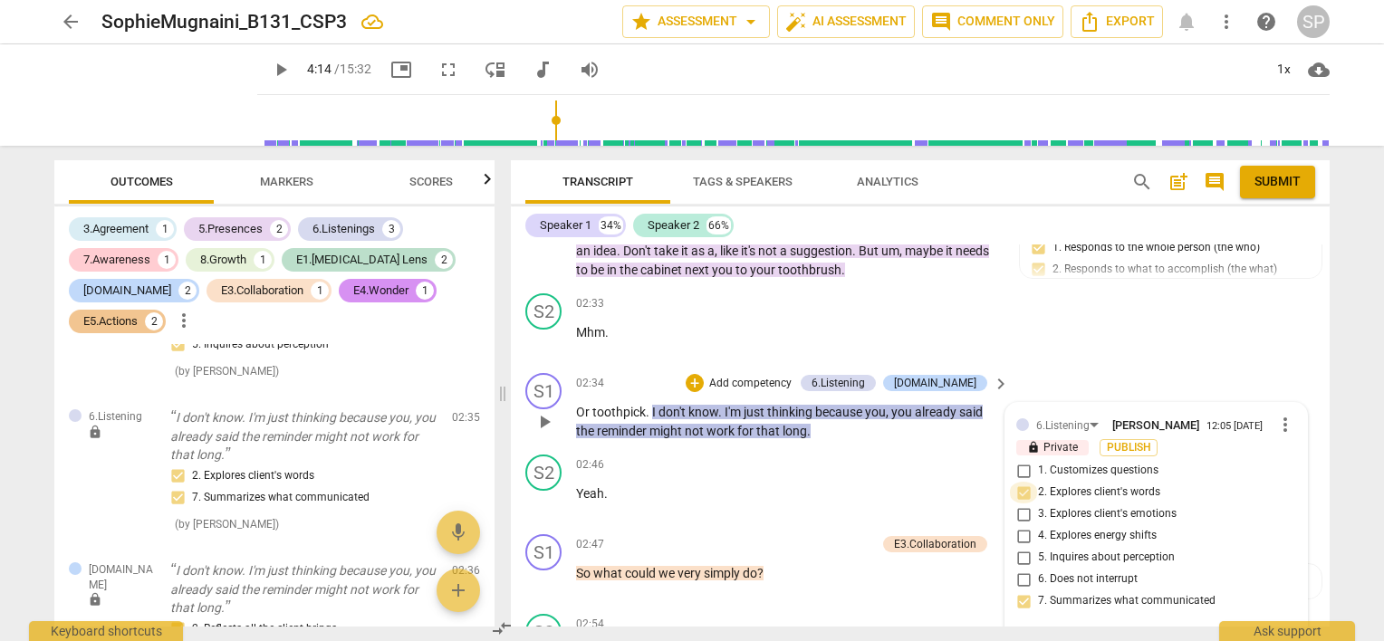
click at [1021, 482] on input "2. Explores client's words" at bounding box center [1023, 493] width 29 height 22
checkbox input "false"
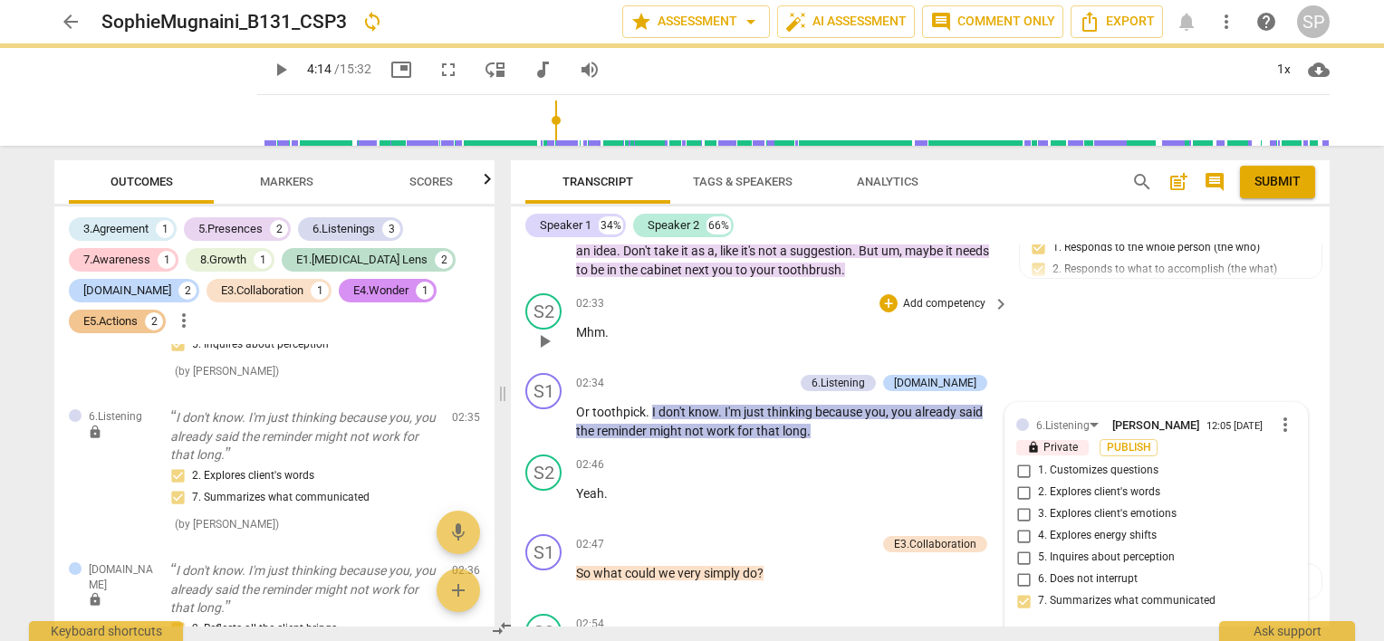
click at [682, 323] on p "Mhm ." at bounding box center [788, 332] width 424 height 19
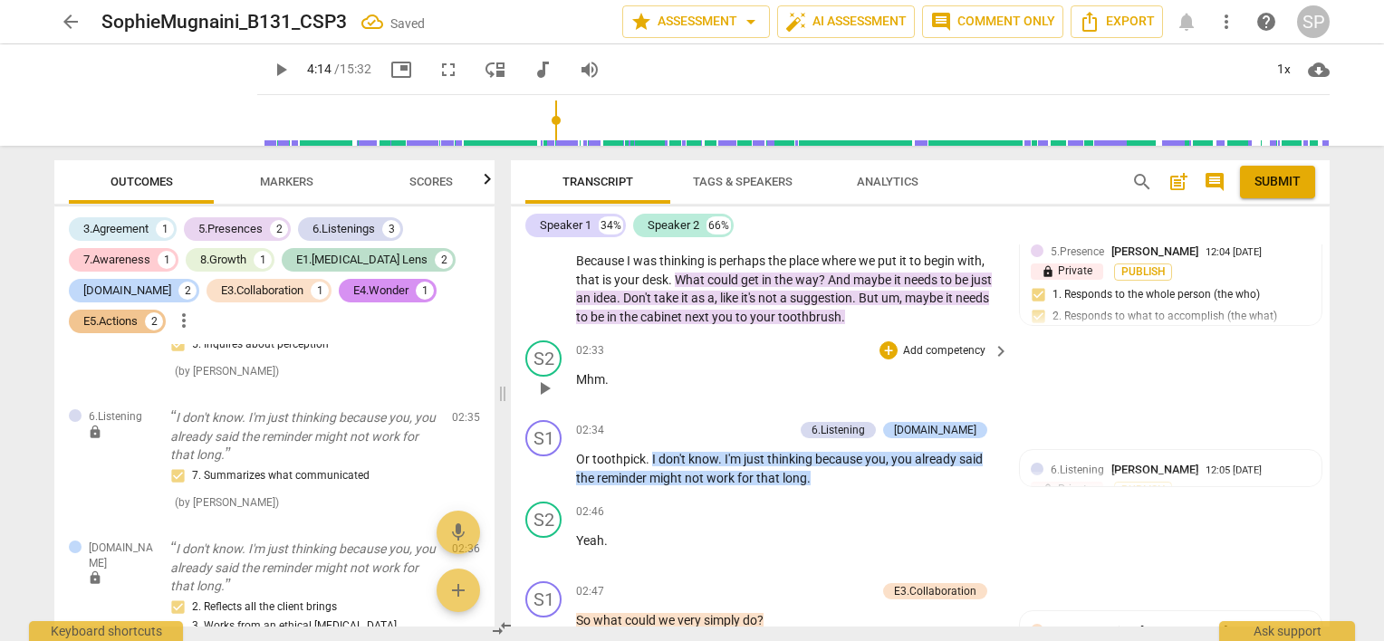
scroll to position [1199, 0]
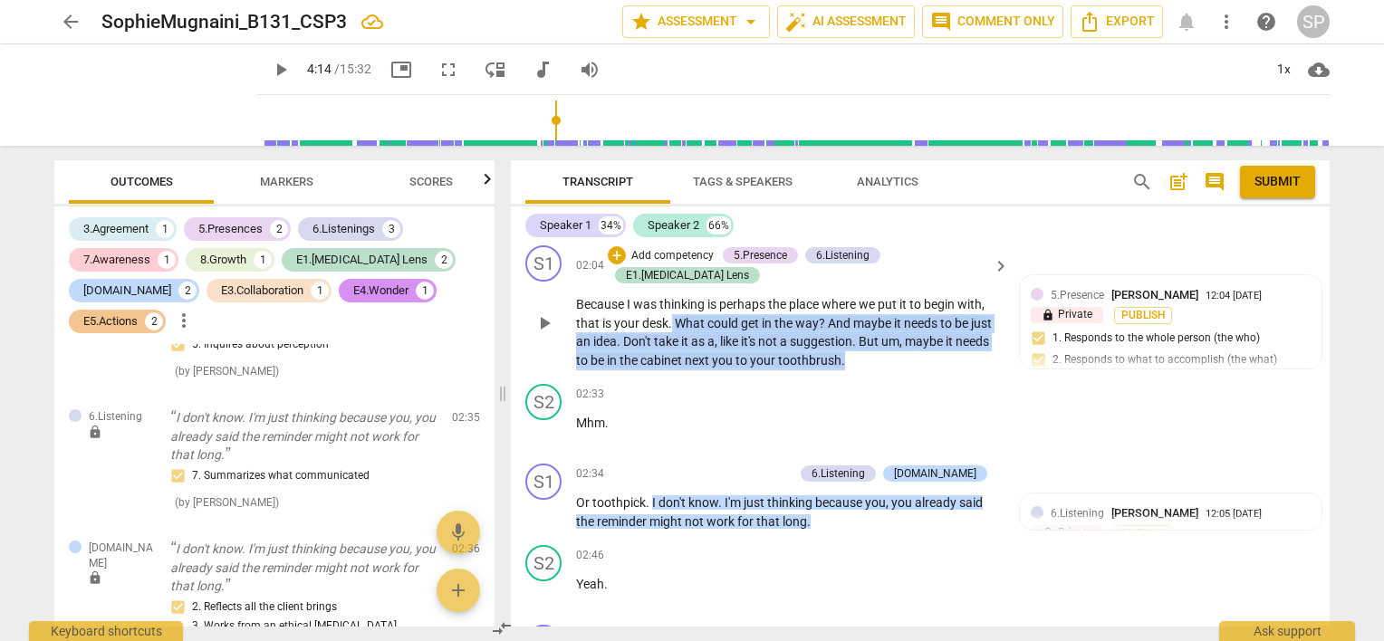
drag, startPoint x: 672, startPoint y: 296, endPoint x: 848, endPoint y: 334, distance: 179.7
click at [848, 334] on p "Because I was thinking is perhaps the place where we put it to begin with , tha…" at bounding box center [788, 332] width 424 height 74
click at [624, 254] on div "+" at bounding box center [617, 255] width 18 height 18
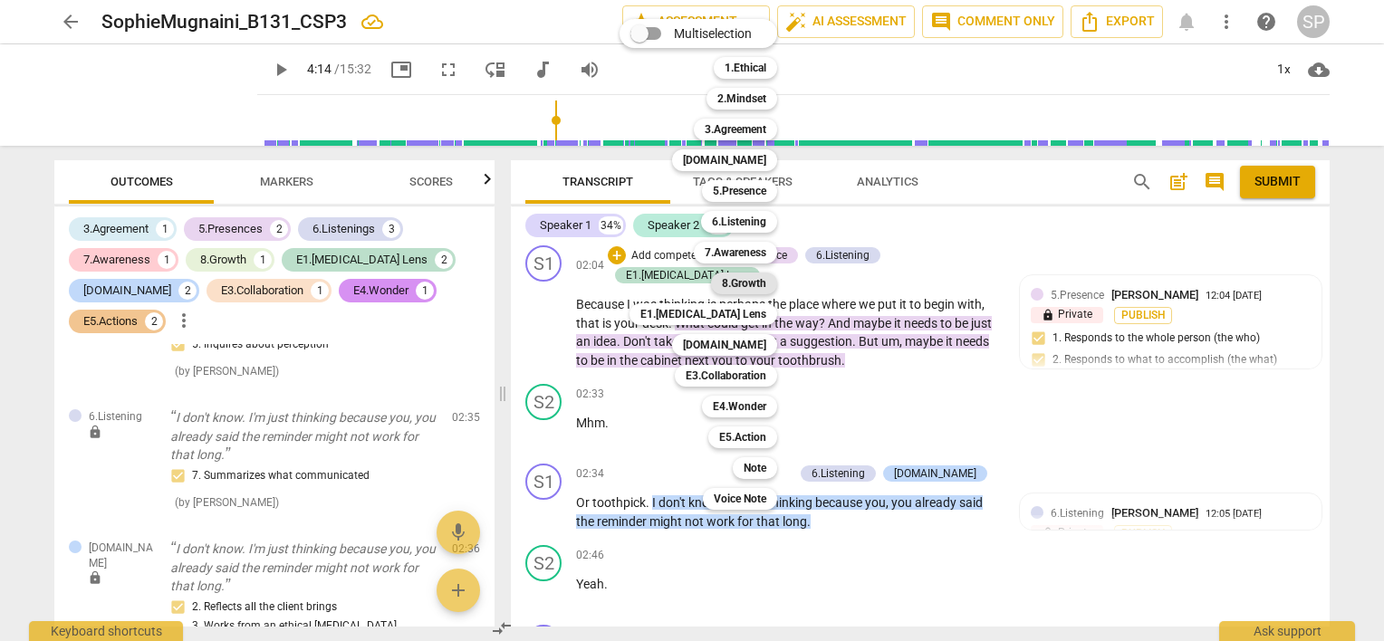
click at [743, 280] on b "8.Growth" at bounding box center [744, 284] width 44 height 22
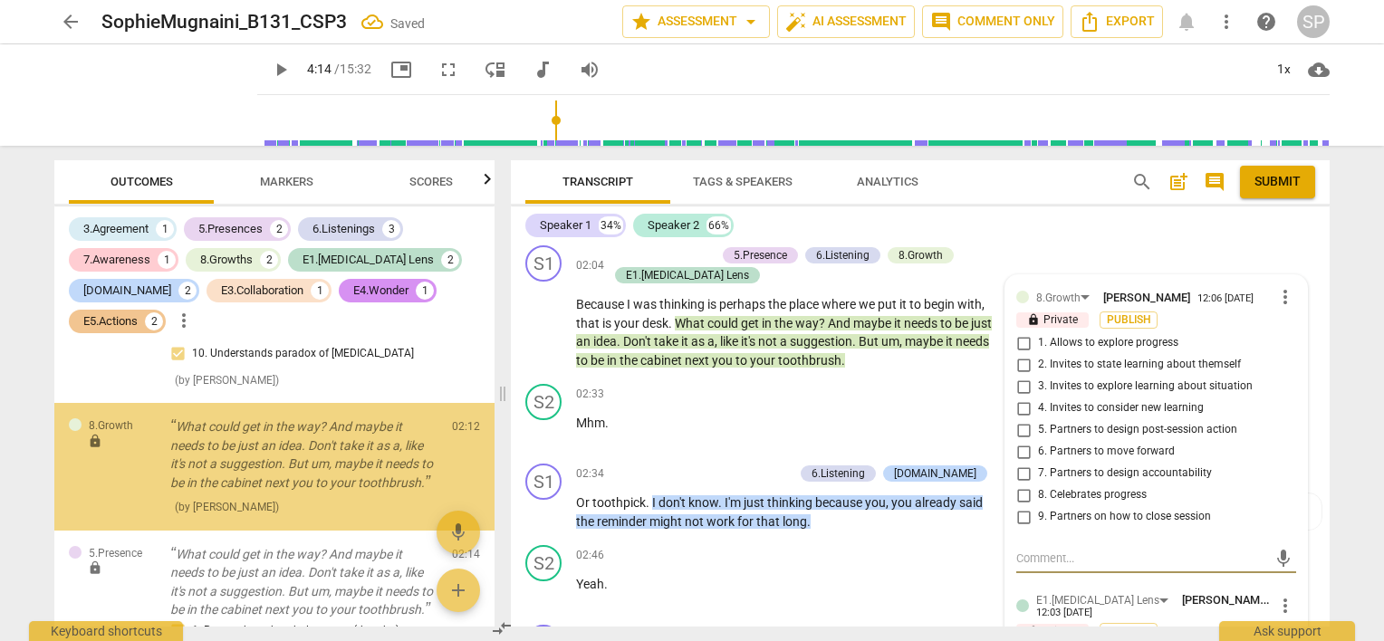
scroll to position [1433, 0]
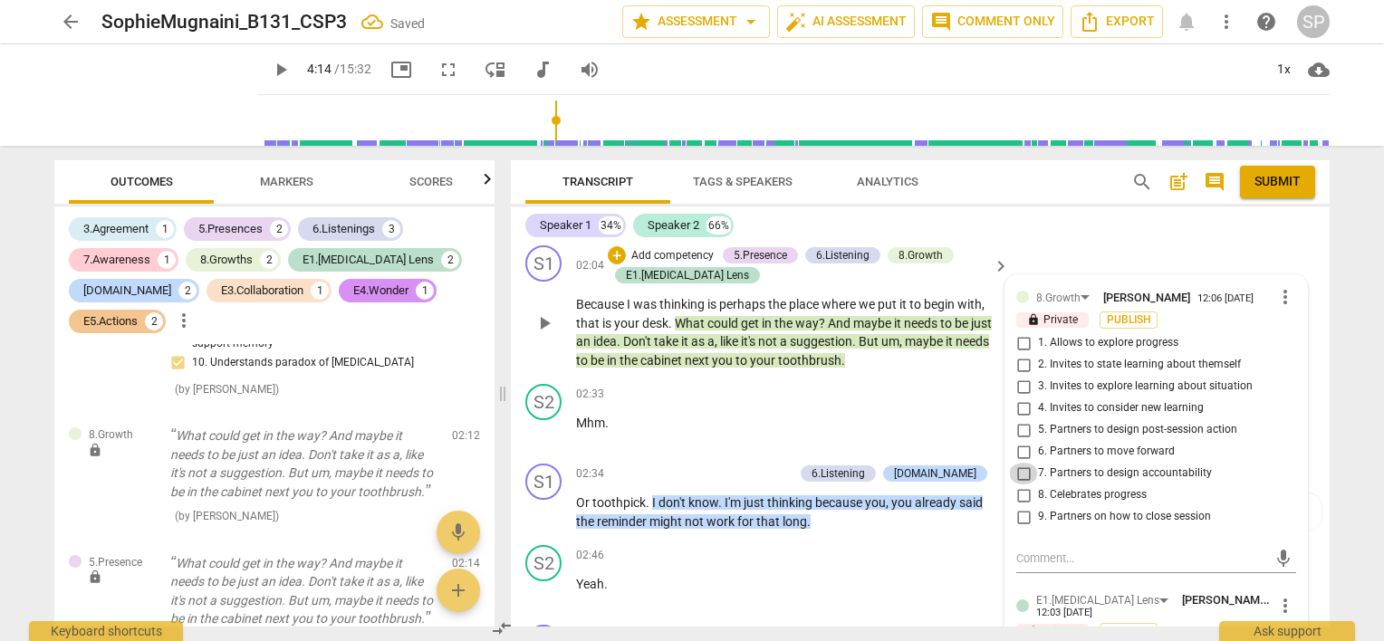
click at [1021, 469] on input "7. Partners to design accountability" at bounding box center [1023, 474] width 29 height 22
checkbox input "true"
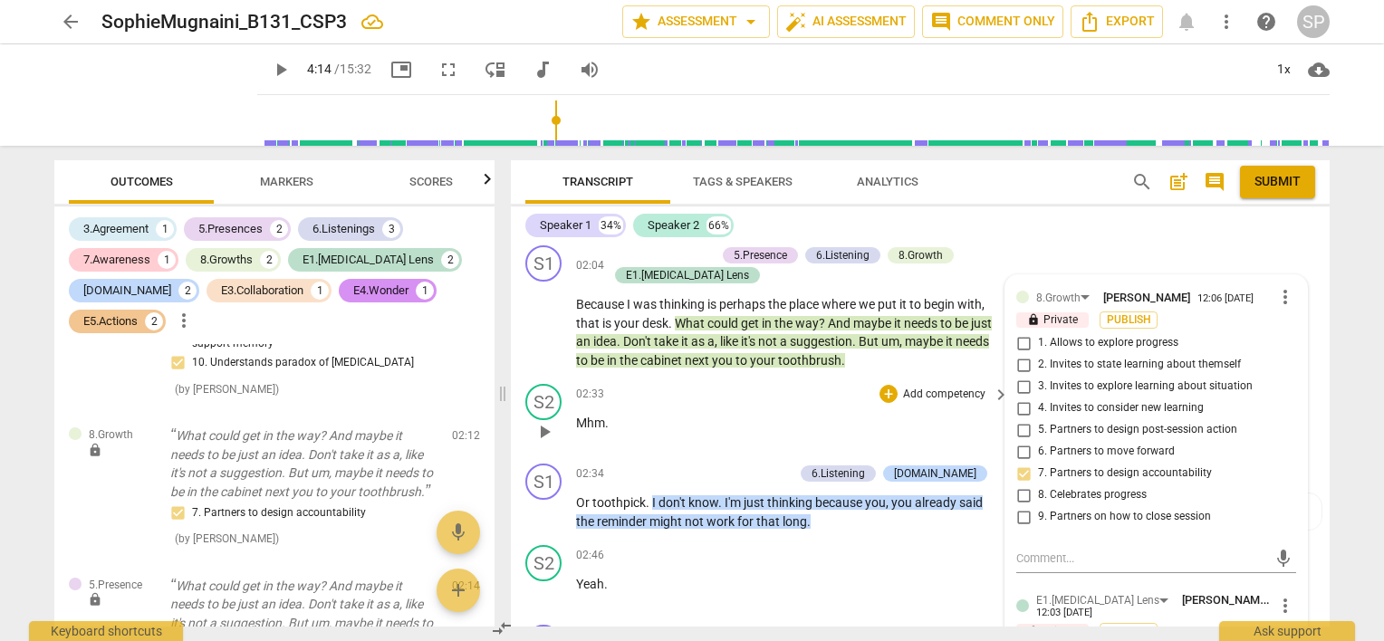
click at [678, 384] on div "02:33 + Add competency keyboard_arrow_right" at bounding box center [793, 394] width 435 height 20
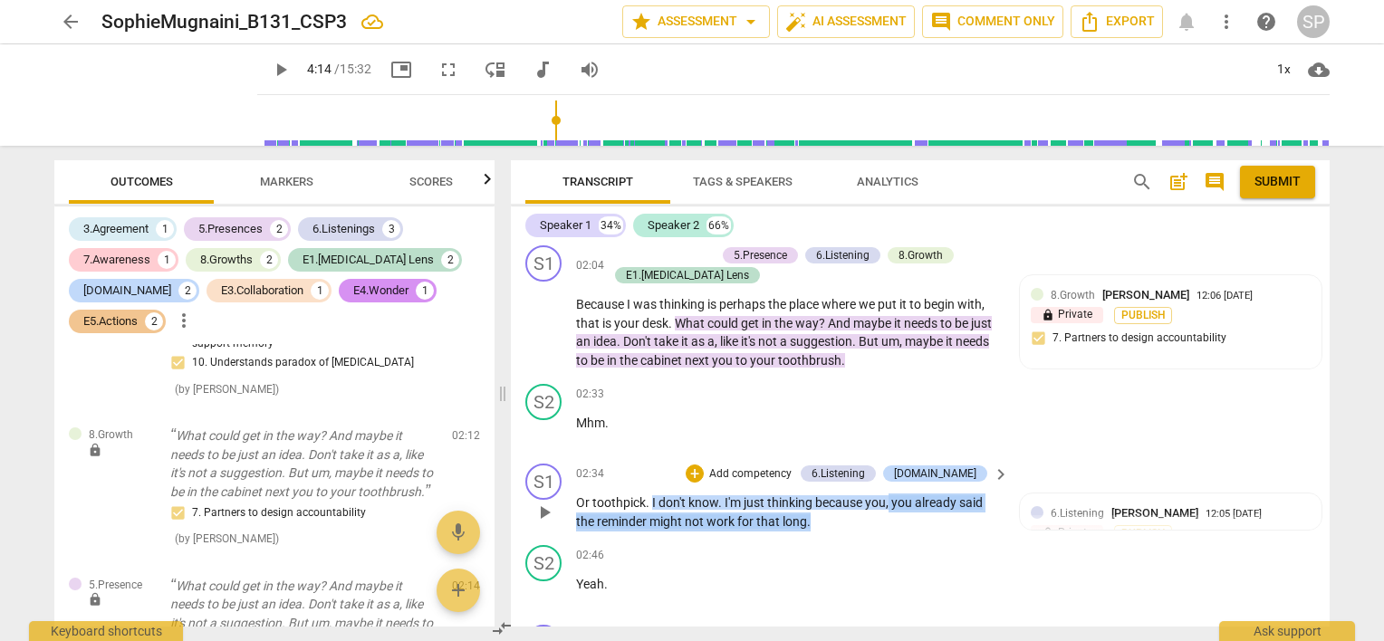
drag, startPoint x: 889, startPoint y: 494, endPoint x: 897, endPoint y: 516, distance: 24.1
click at [897, 516] on p "Or toothpick . I don't know . I'm just thinking because you , you already said …" at bounding box center [788, 512] width 424 height 37
click at [704, 467] on div "+" at bounding box center [694, 474] width 18 height 18
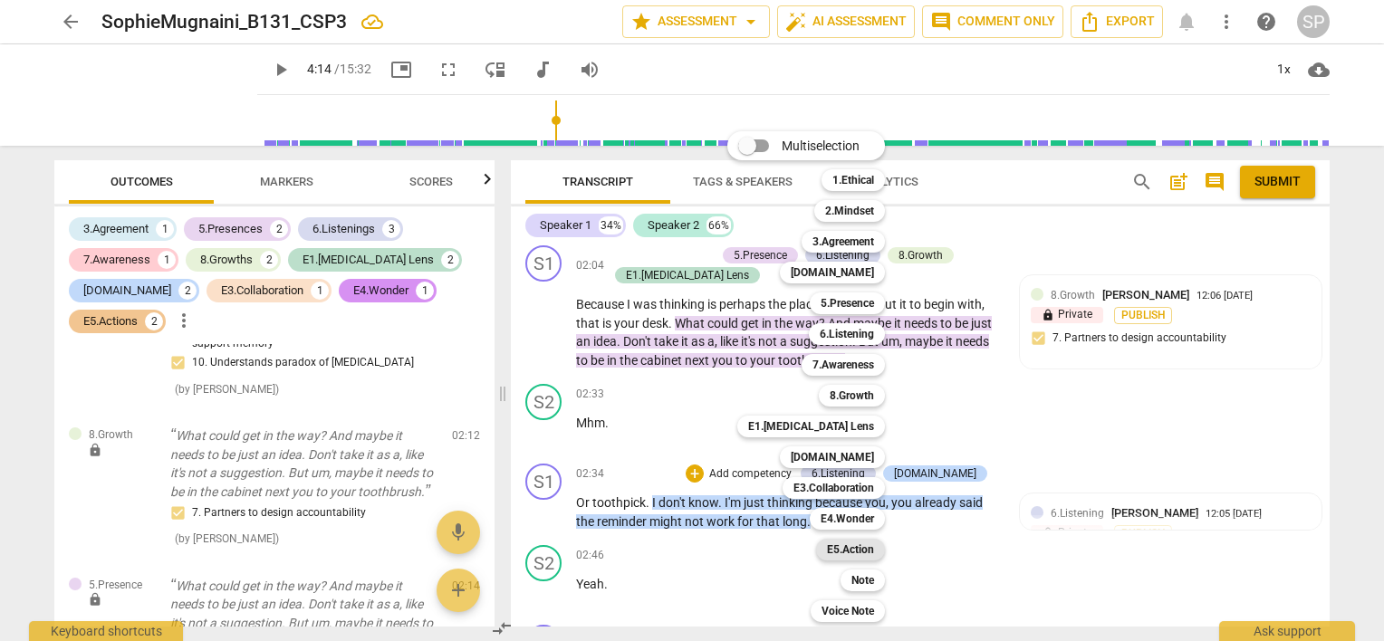
click at [858, 548] on b "E5.Action" at bounding box center [850, 550] width 47 height 22
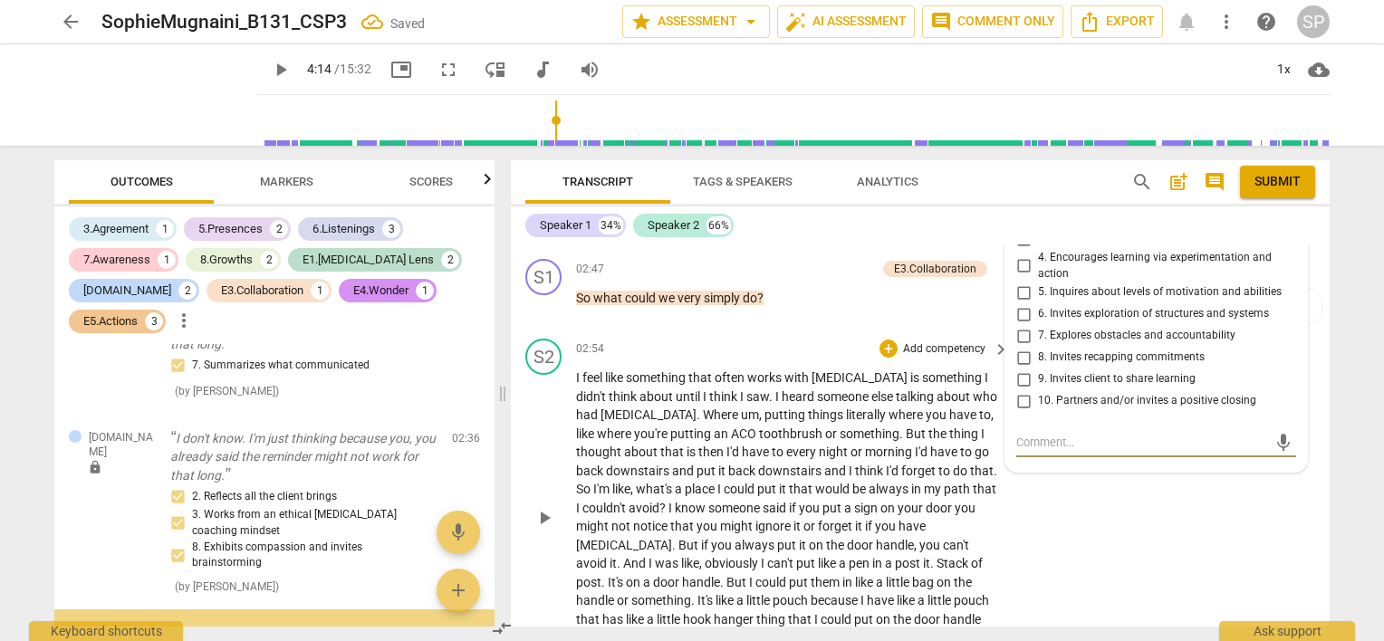
scroll to position [2279, 0]
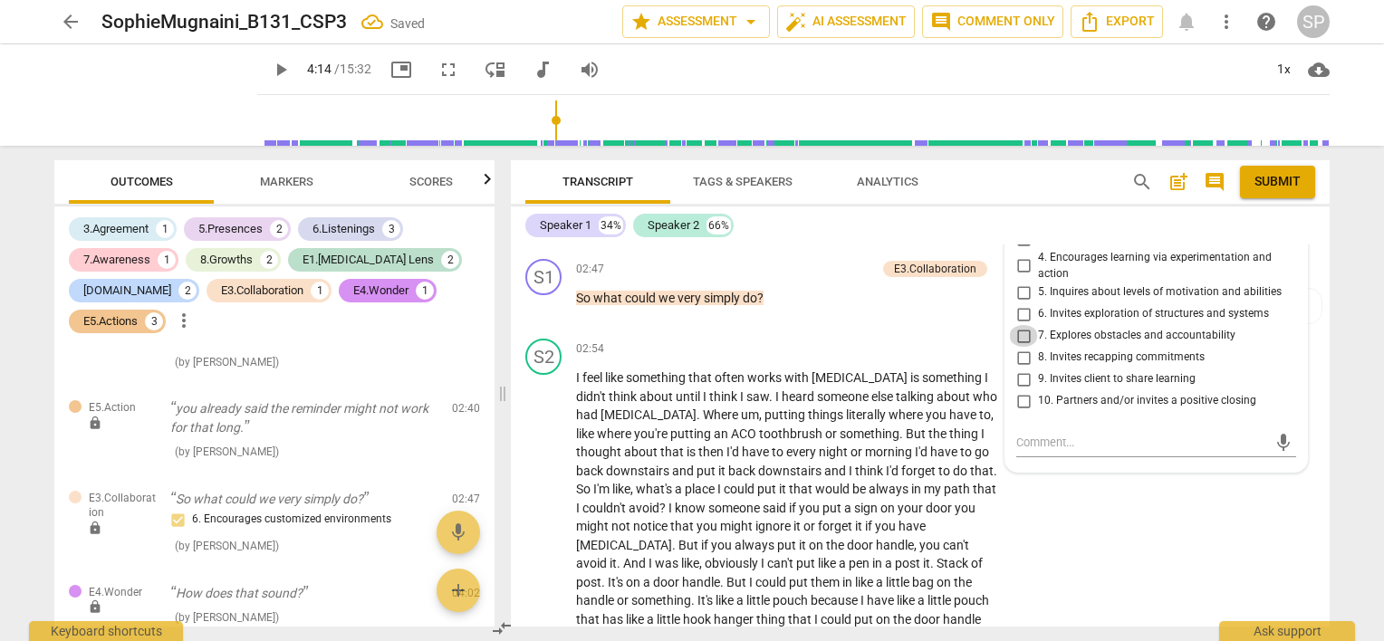
click at [1023, 330] on input "7. Explores obstacles and accountability" at bounding box center [1023, 336] width 29 height 22
checkbox input "true"
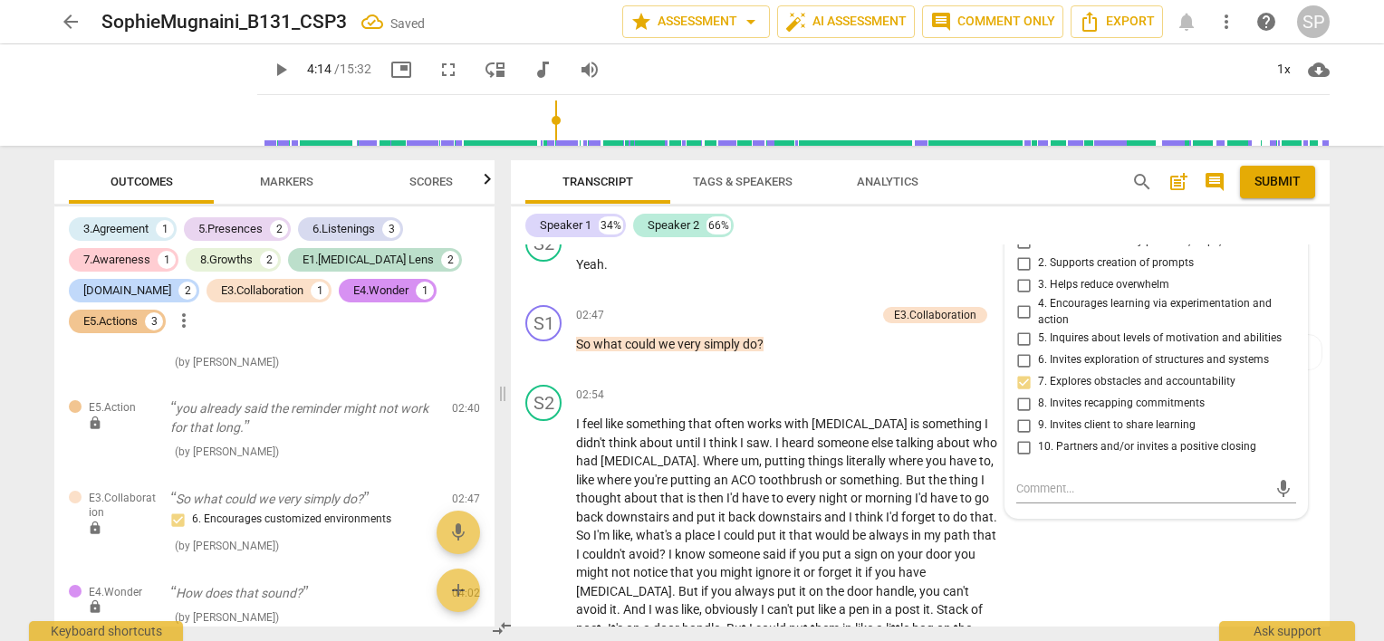
scroll to position [1474, 0]
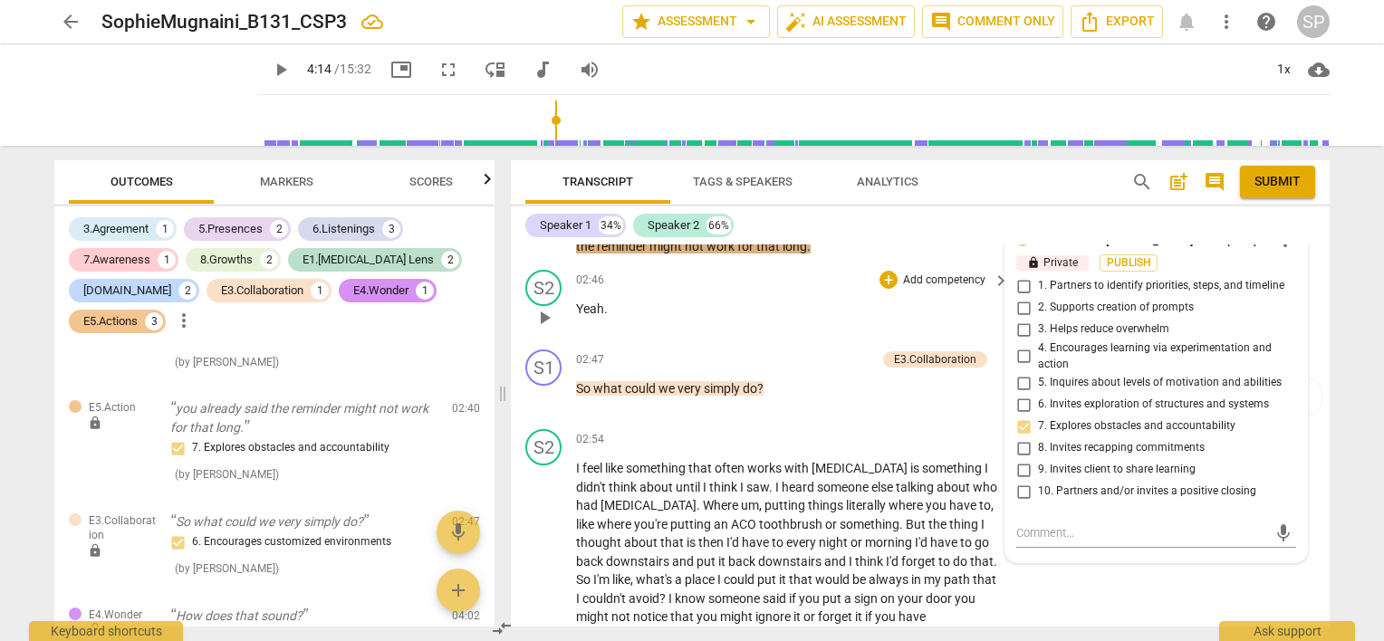
click at [780, 320] on div "02:46 + Add competency keyboard_arrow_right Yeah ." at bounding box center [793, 302] width 435 height 65
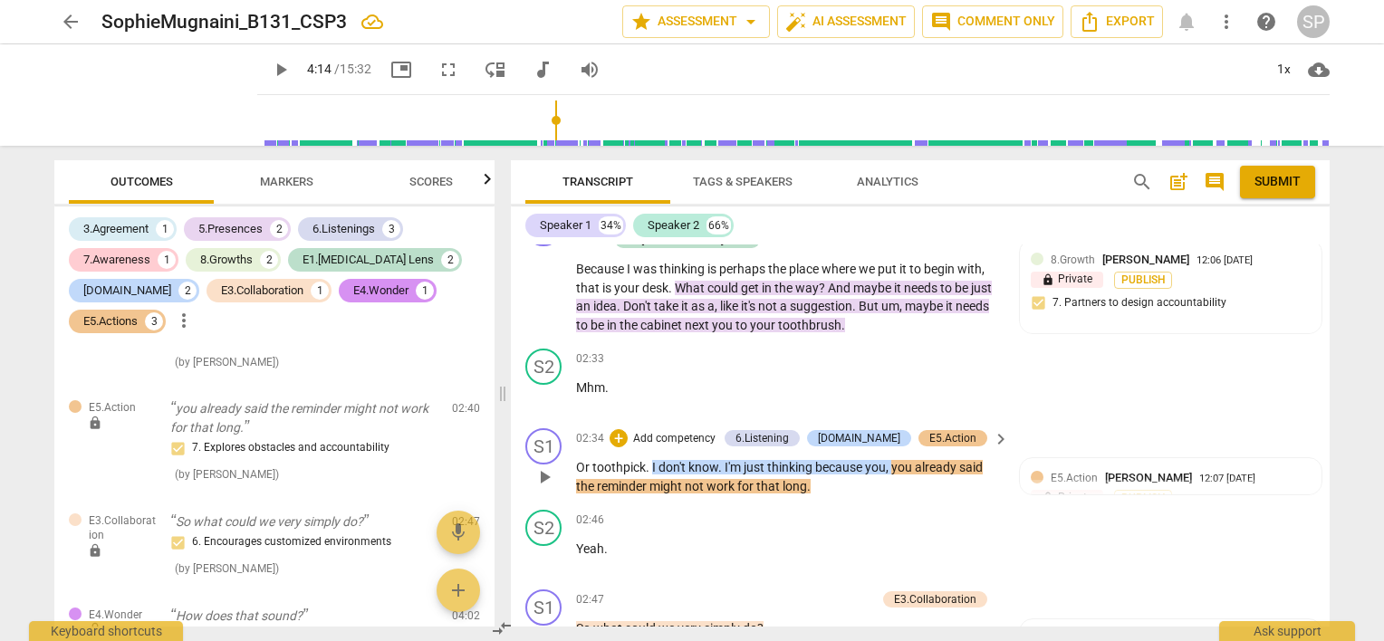
scroll to position [1203, 0]
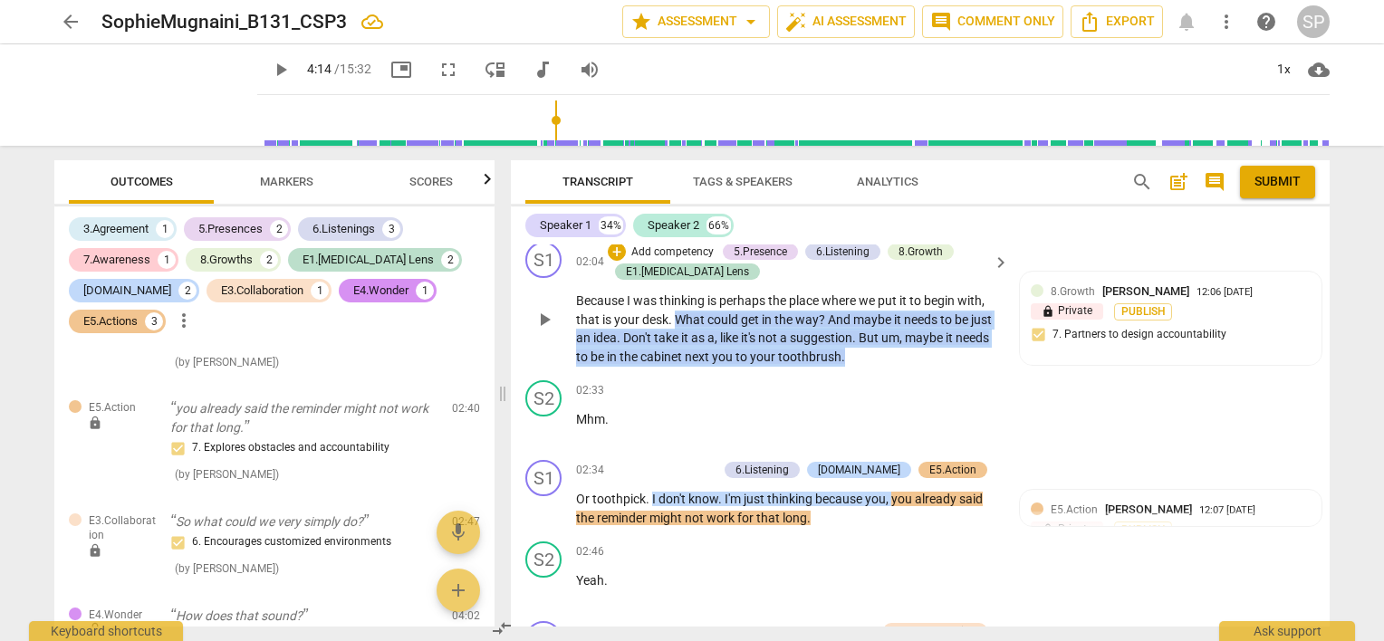
drag, startPoint x: 677, startPoint y: 310, endPoint x: 867, endPoint y: 347, distance: 193.7
click at [867, 347] on p "Because I was thinking is perhaps the place where we put it to begin with , tha…" at bounding box center [788, 329] width 424 height 74
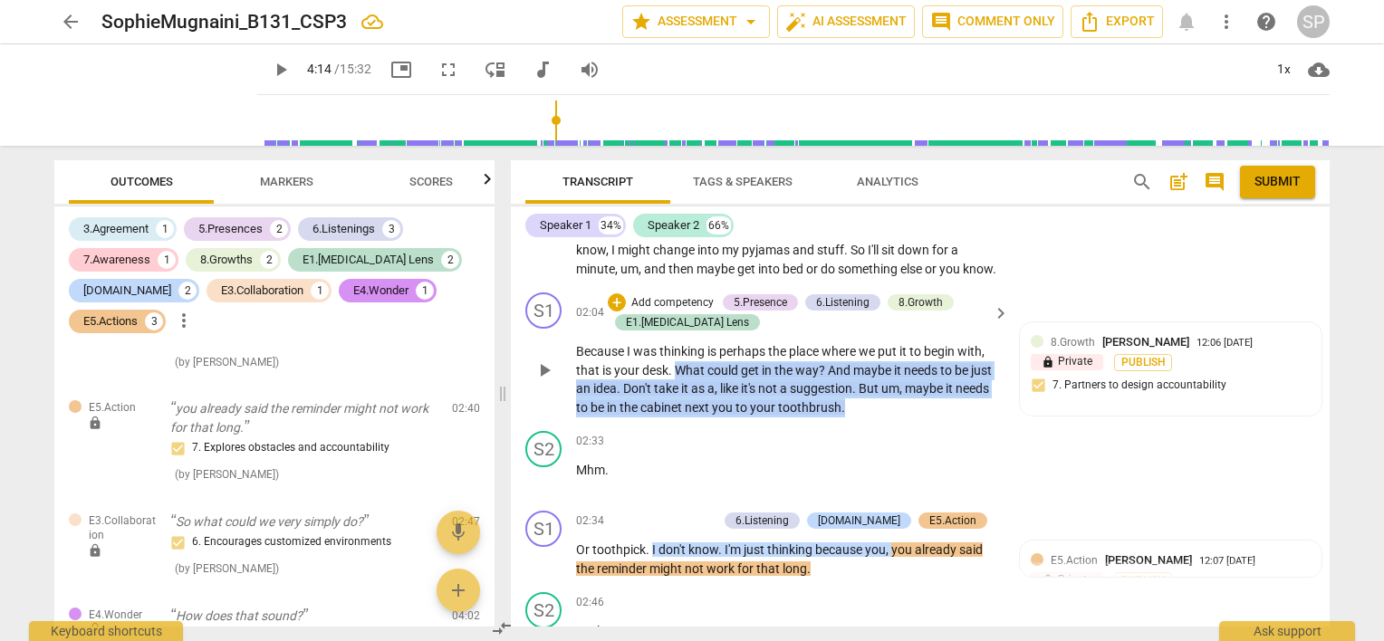
scroll to position [1112, 0]
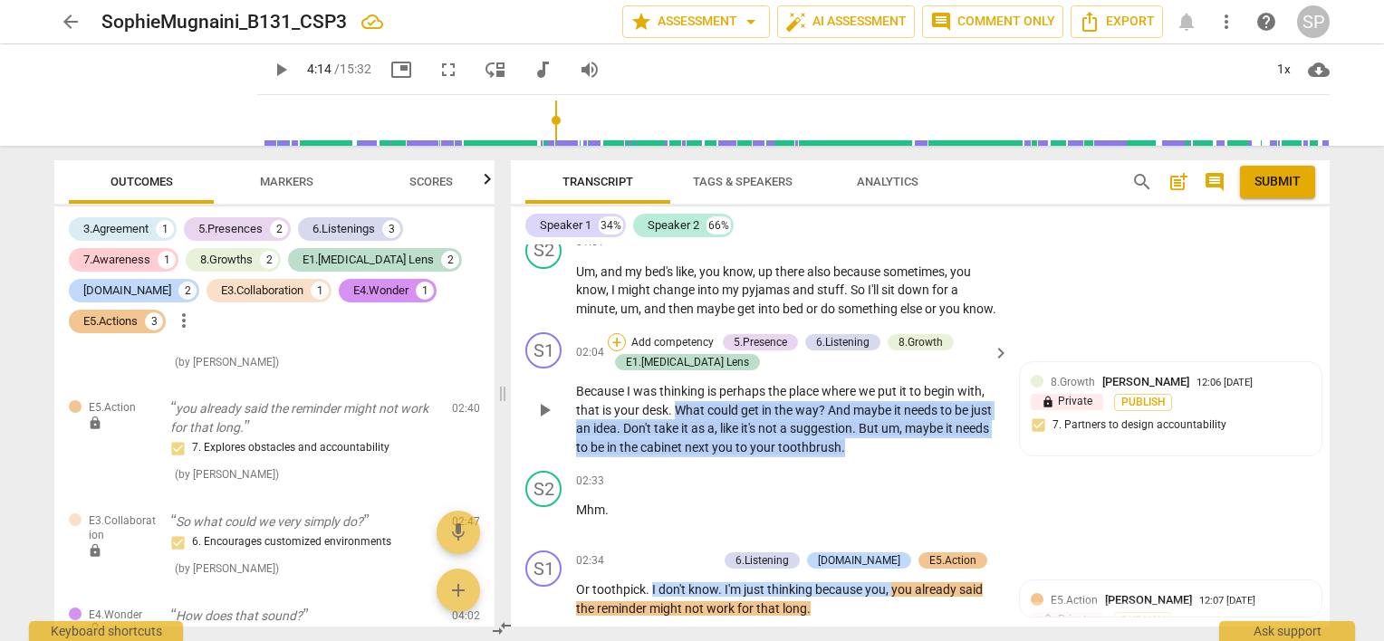
click at [619, 334] on div "+" at bounding box center [617, 342] width 18 height 18
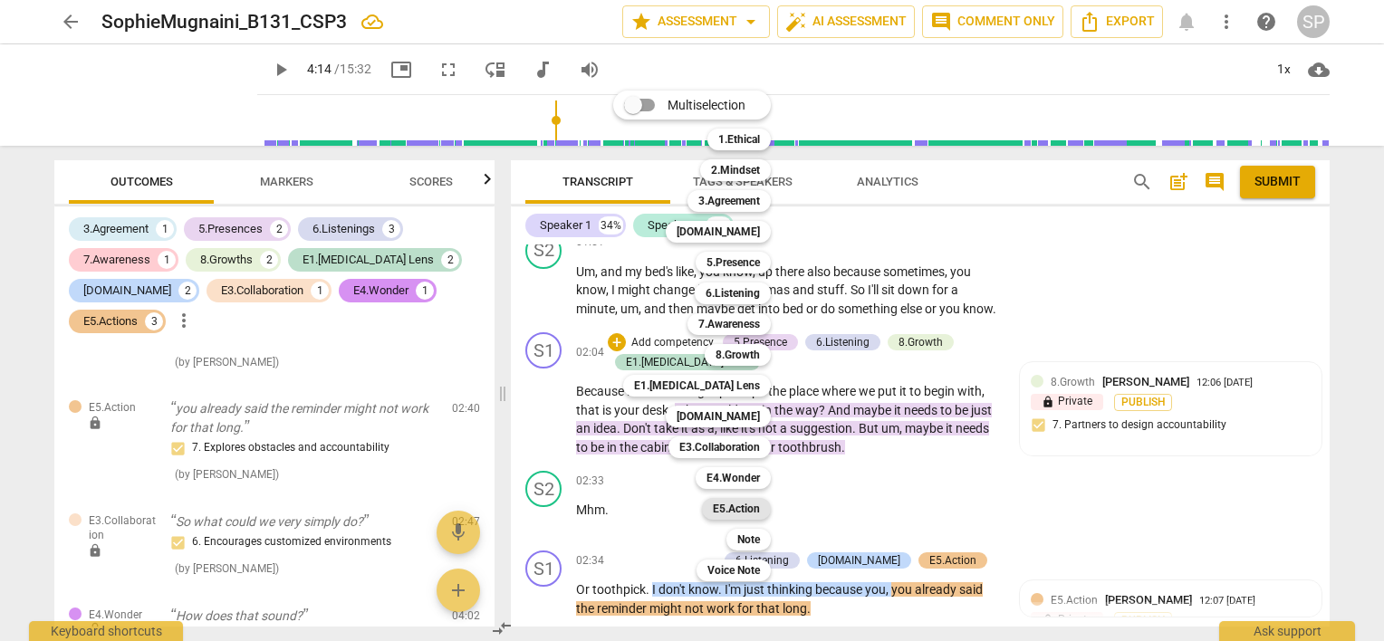
click at [754, 508] on b "E5.Action" at bounding box center [736, 509] width 47 height 22
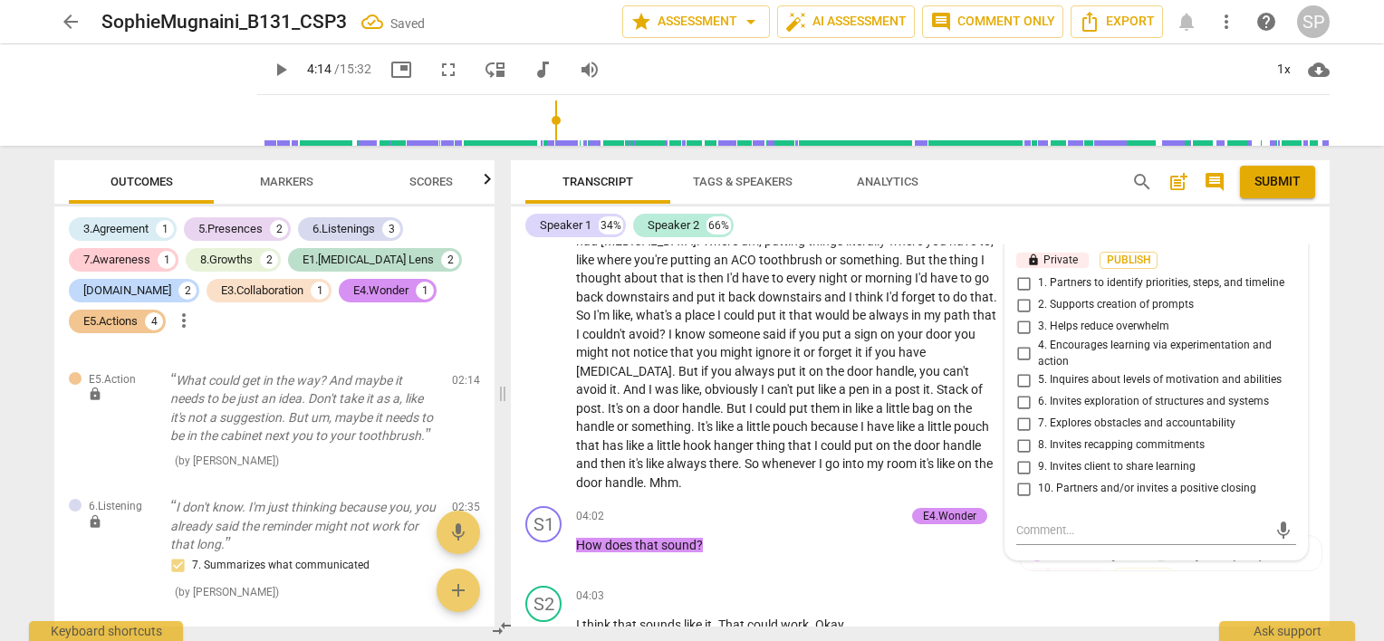
scroll to position [1746, 0]
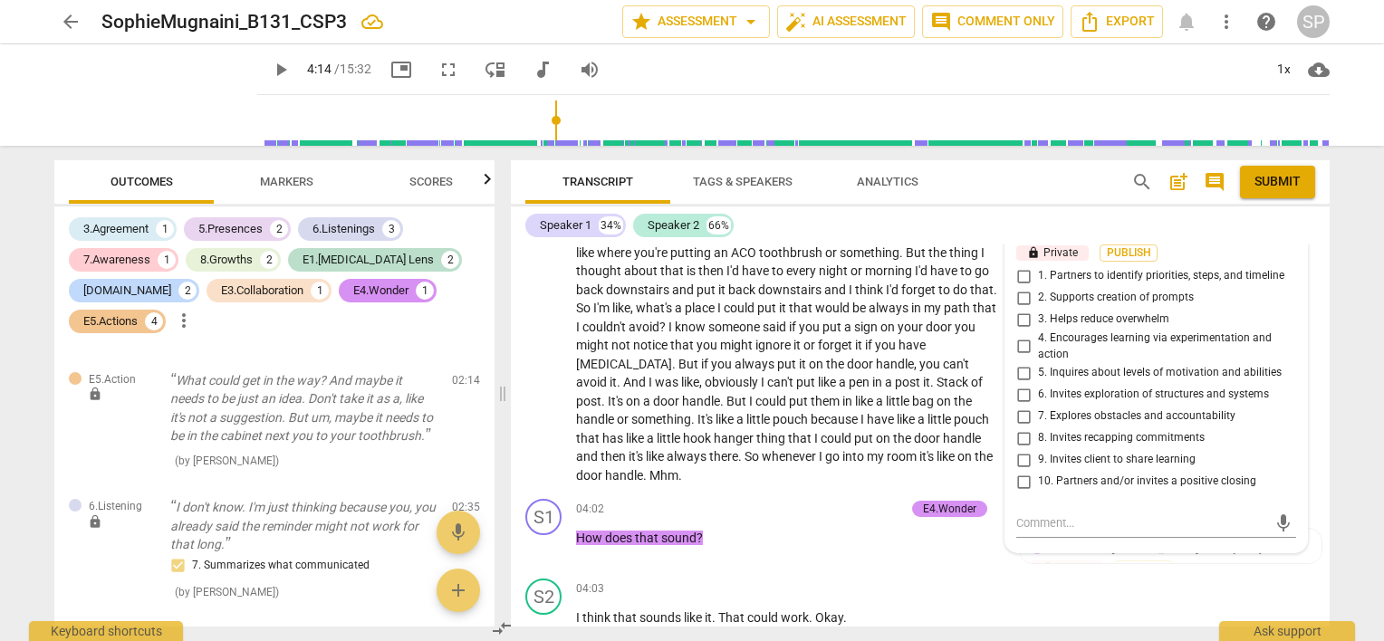
click at [1019, 409] on input "7. Explores obstacles and accountability" at bounding box center [1023, 417] width 29 height 22
checkbox input "true"
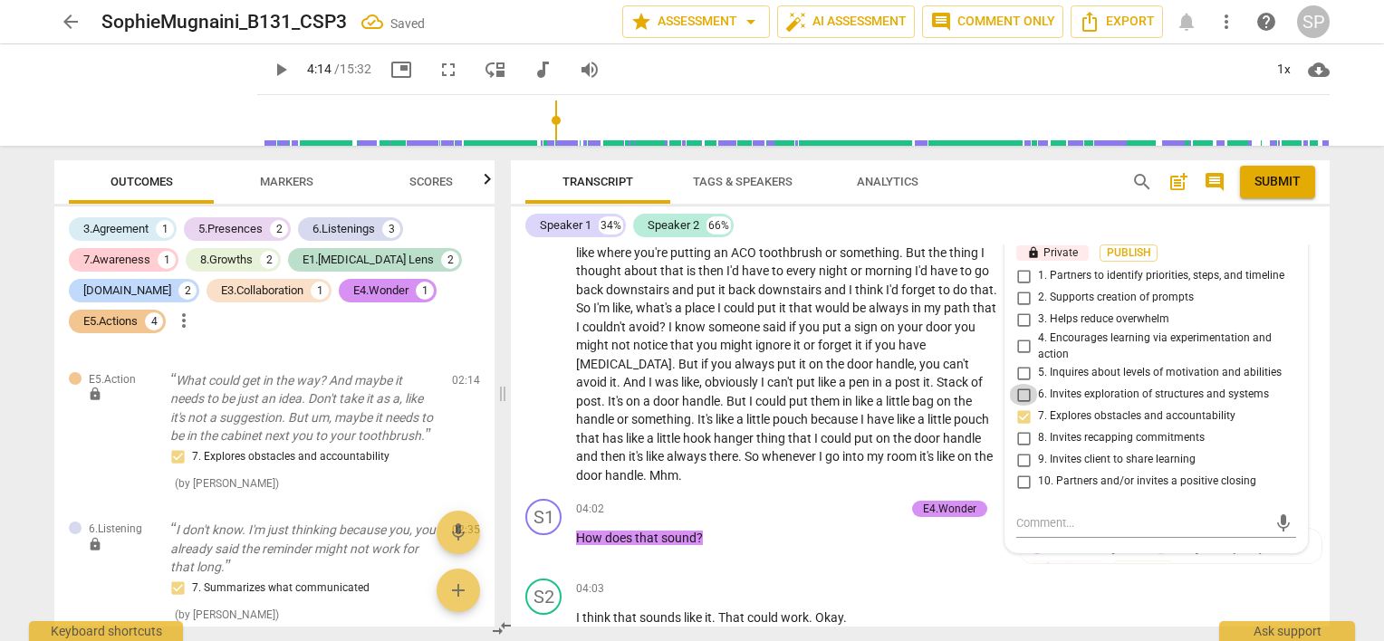
click at [1020, 388] on input "6. Invites exploration of structures and systems" at bounding box center [1023, 395] width 29 height 22
checkbox input "false"
click at [1019, 291] on input "2. Supports creation of prompts" at bounding box center [1023, 298] width 29 height 22
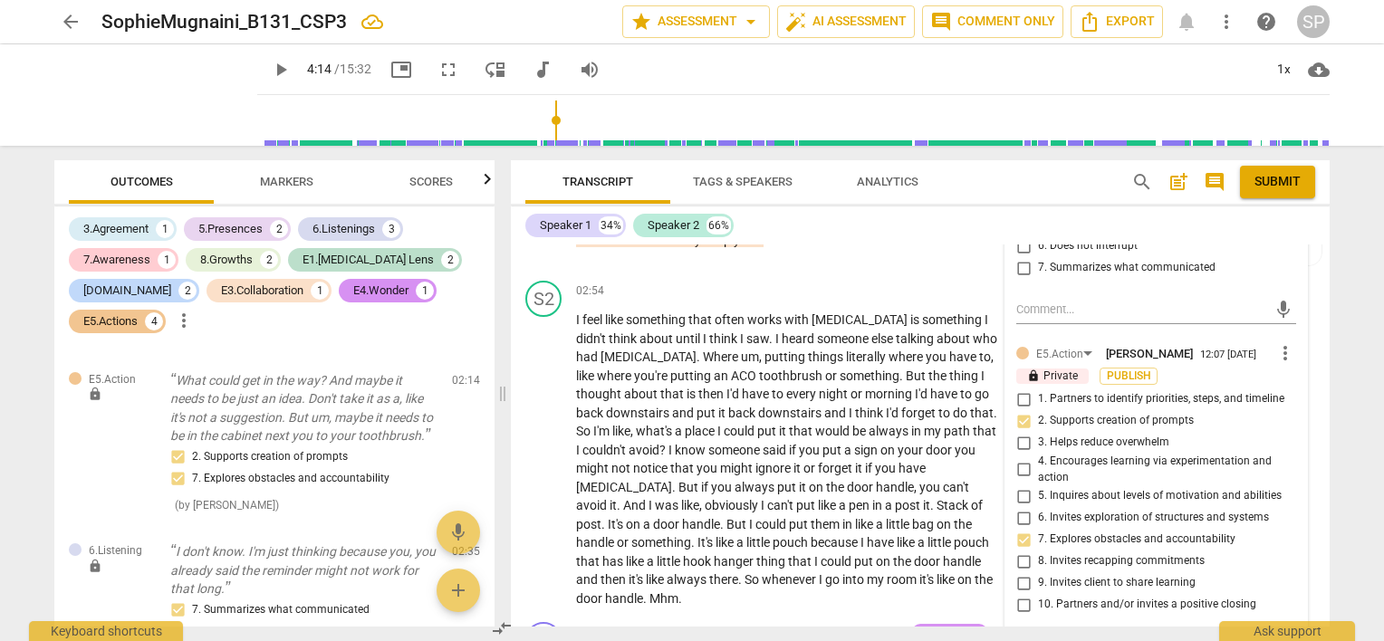
scroll to position [1655, 0]
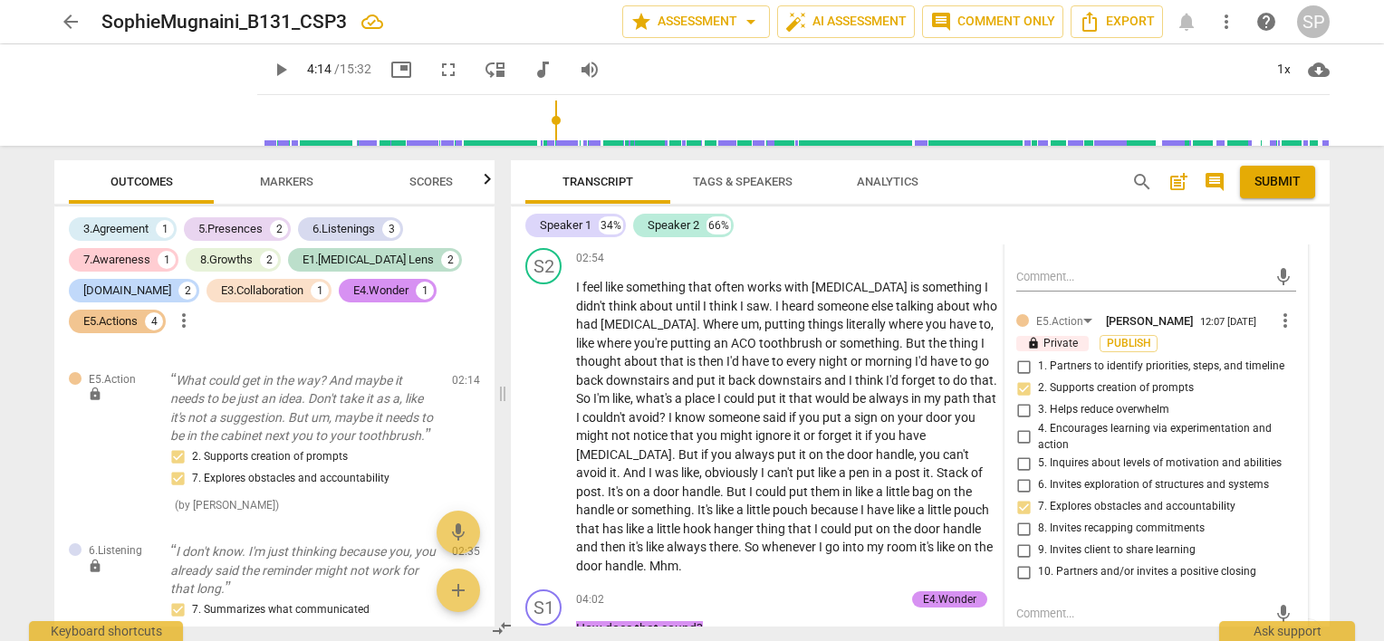
click at [1018, 383] on input "2. Supports creation of prompts" at bounding box center [1023, 389] width 29 height 22
checkbox input "false"
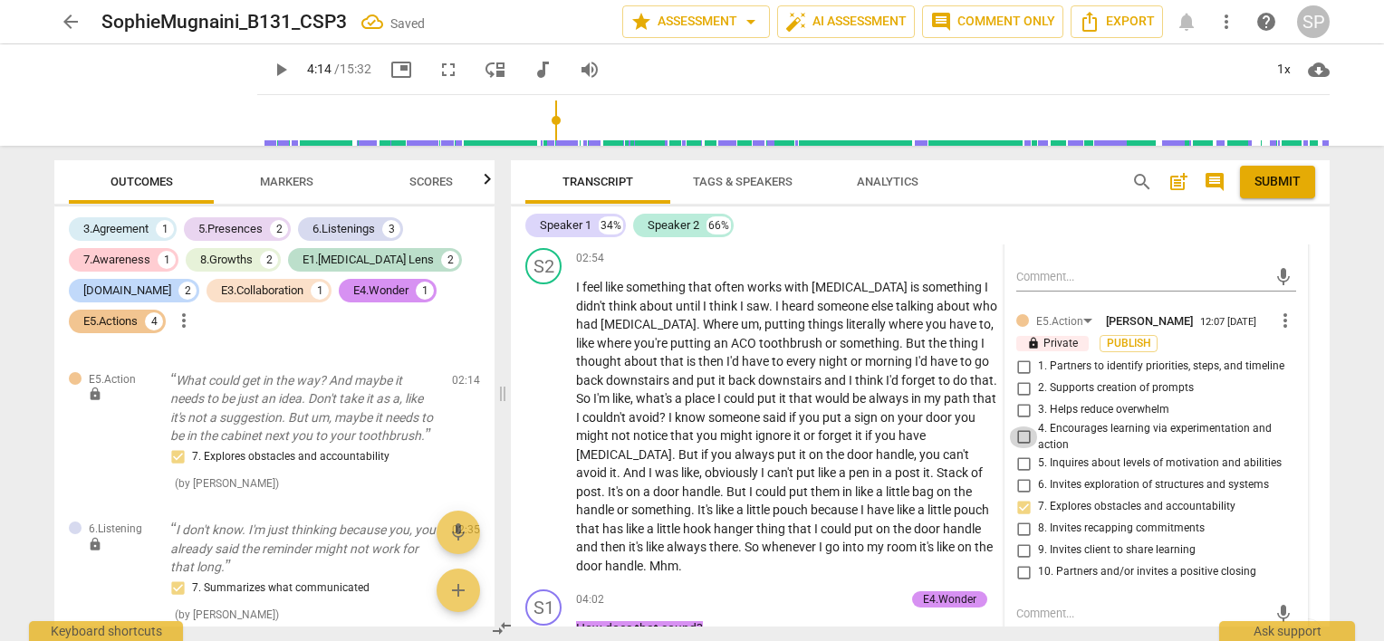
click at [1021, 428] on input "4. Encourages learning via experimentation and action" at bounding box center [1023, 437] width 29 height 22
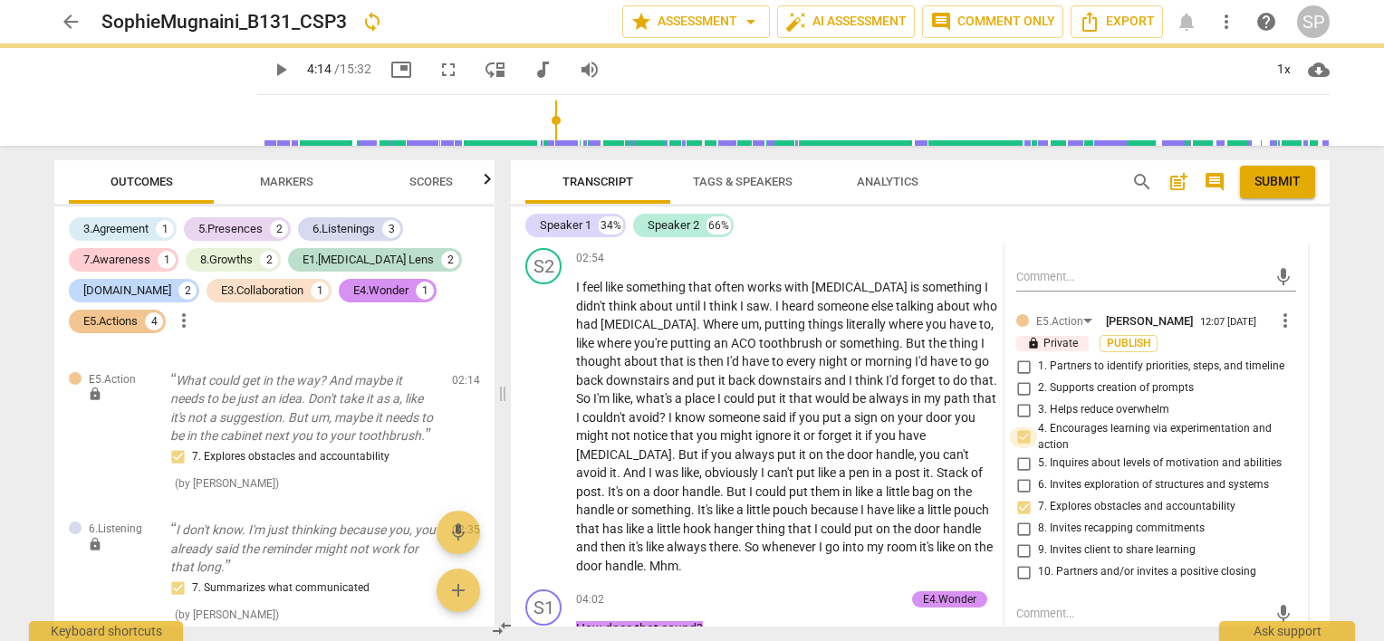
click at [1021, 428] on input "4. Encourages learning via experimentation and action" at bounding box center [1023, 437] width 29 height 22
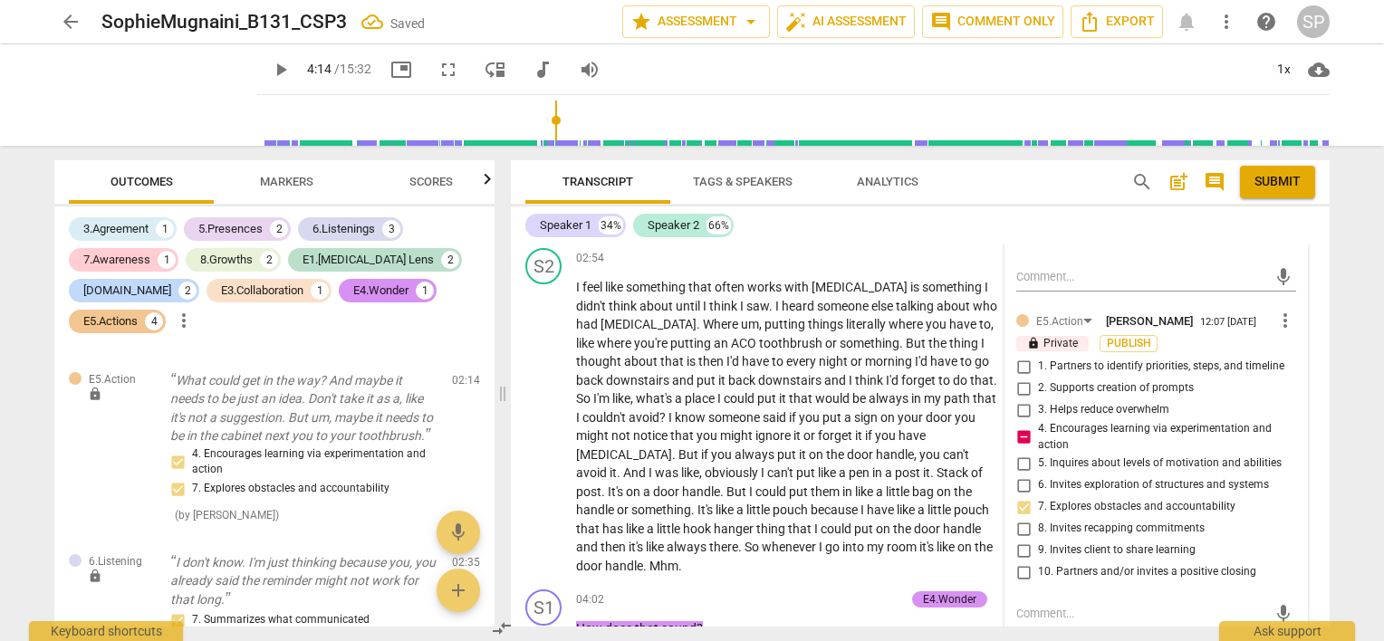
click at [1021, 428] on input "4. Encourages learning via experimentation and action" at bounding box center [1023, 437] width 29 height 22
checkbox input "false"
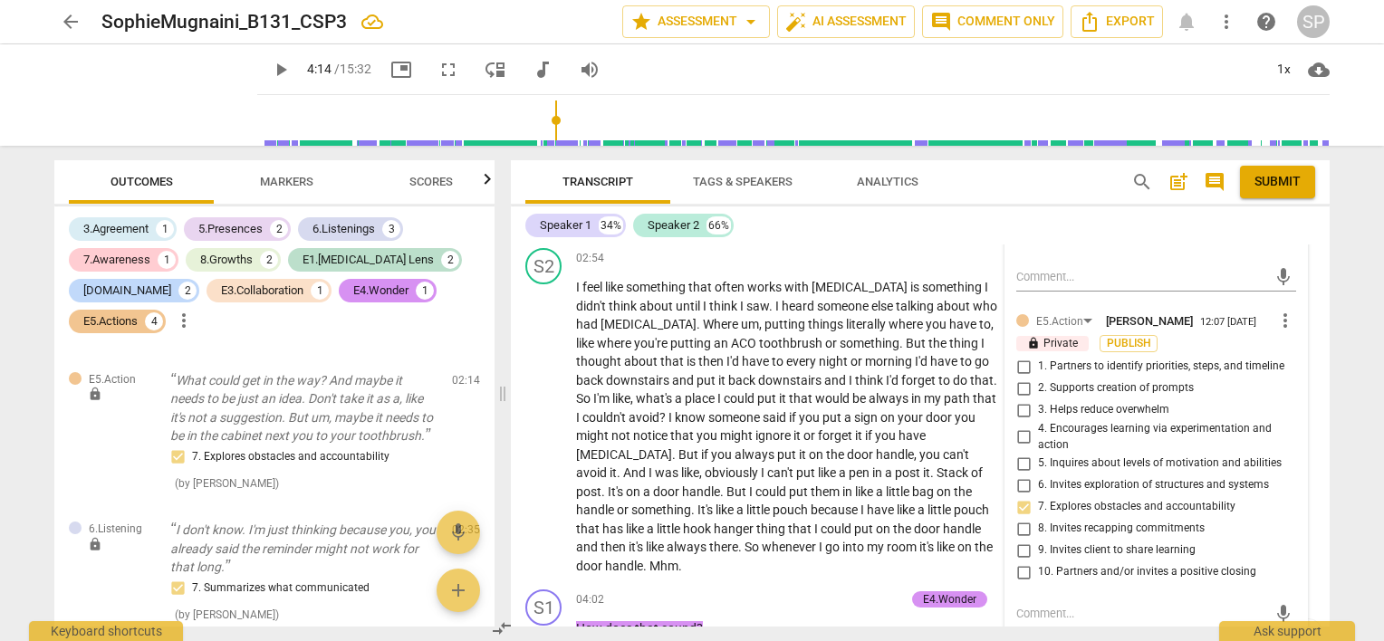
click at [1018, 359] on input "1. Partners to identify priorities, steps, and timeline" at bounding box center [1023, 367] width 29 height 22
checkbox input "true"
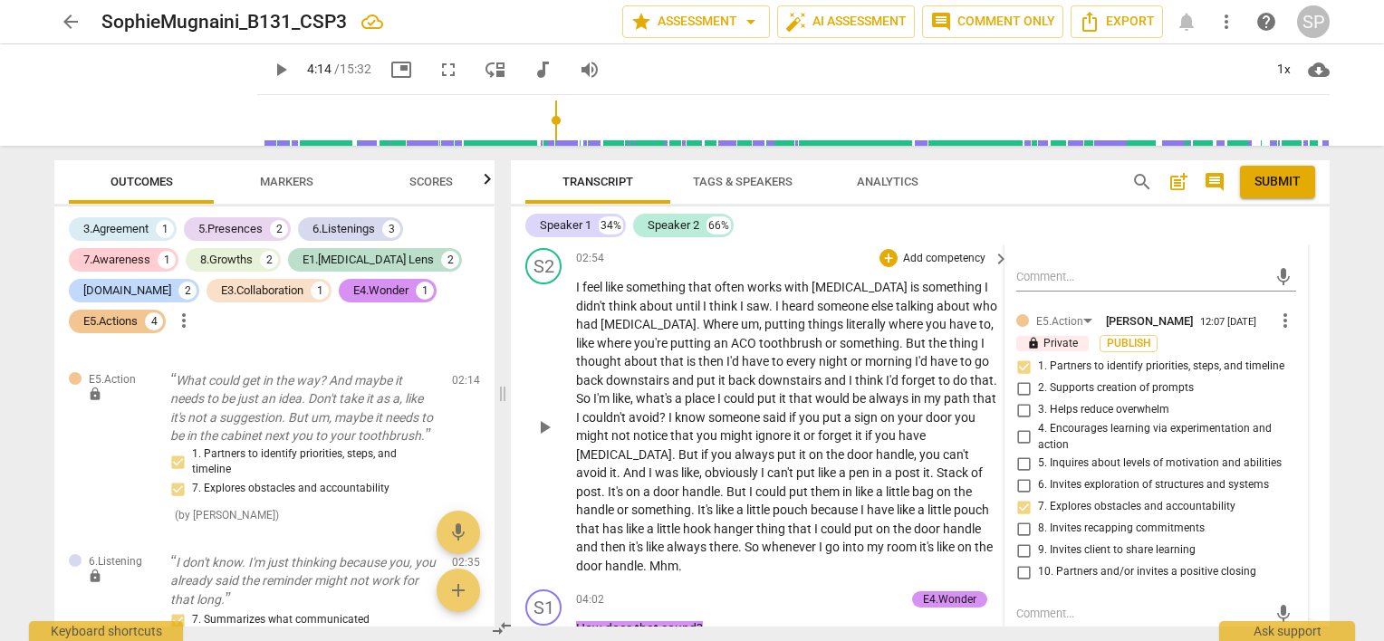
click at [833, 570] on div "S2 play_arrow pause 02:54 + Add competency keyboard_arrow_right I feel like som…" at bounding box center [920, 411] width 819 height 341
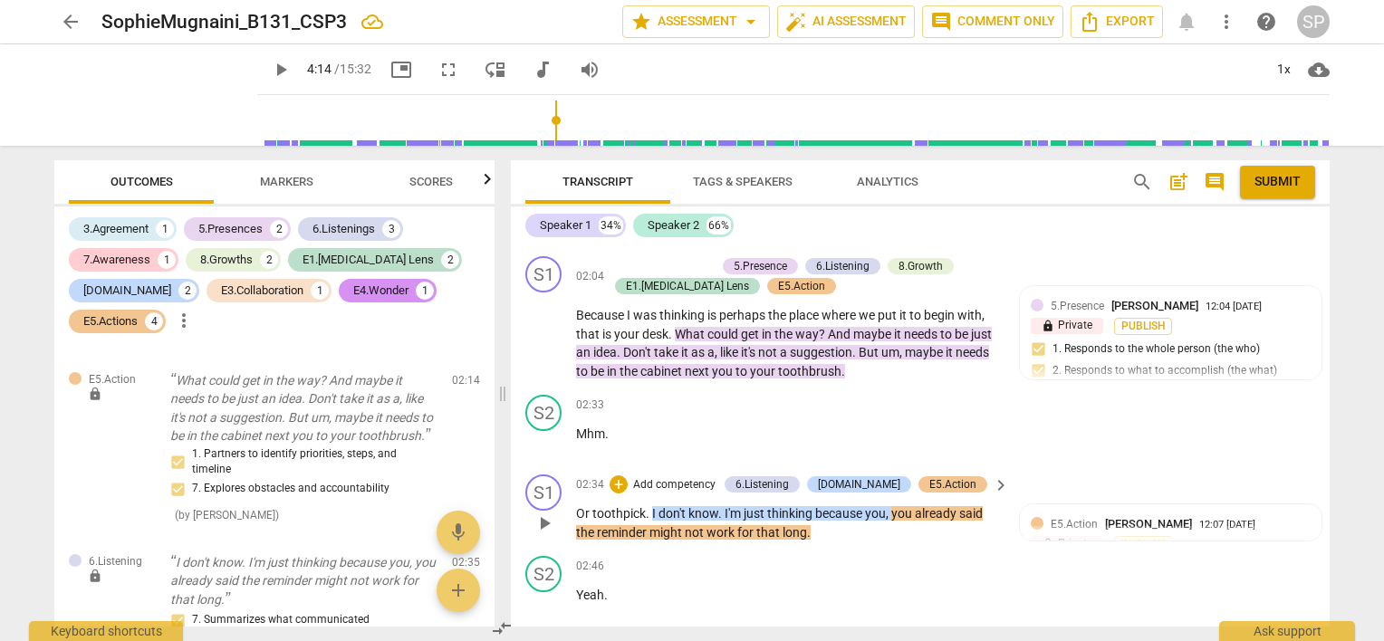
scroll to position [1203, 0]
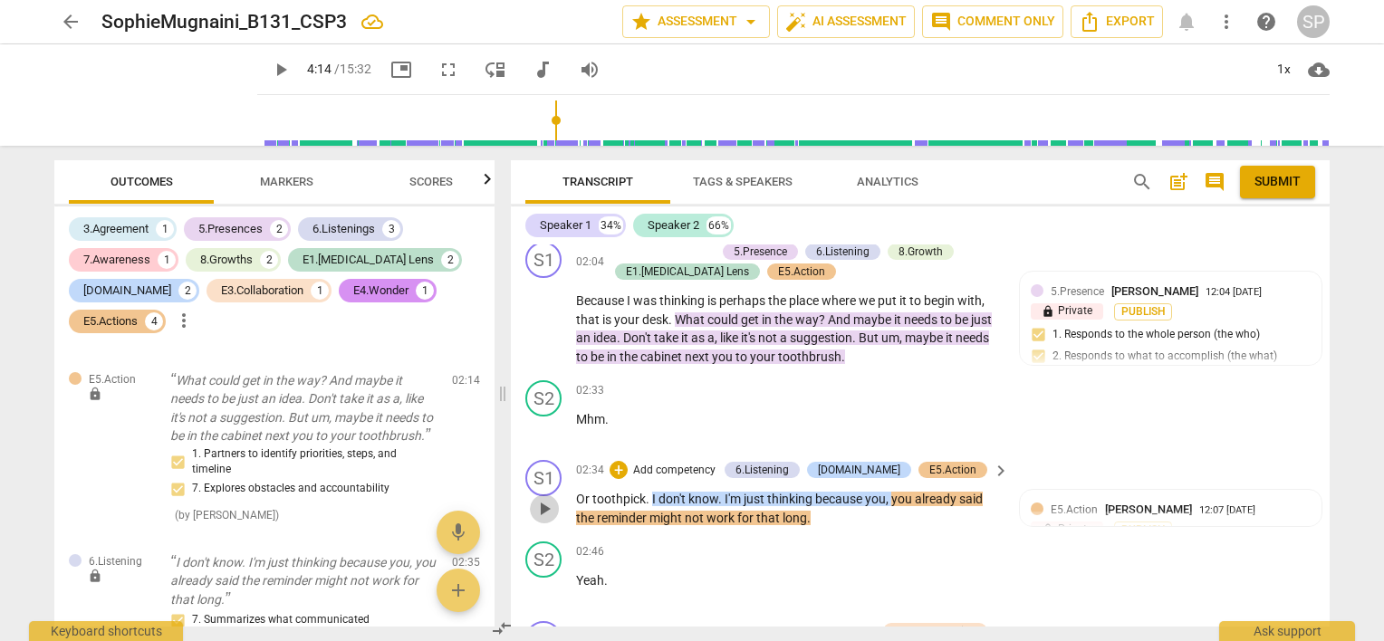
click at [546, 502] on span "play_arrow" at bounding box center [544, 509] width 22 height 22
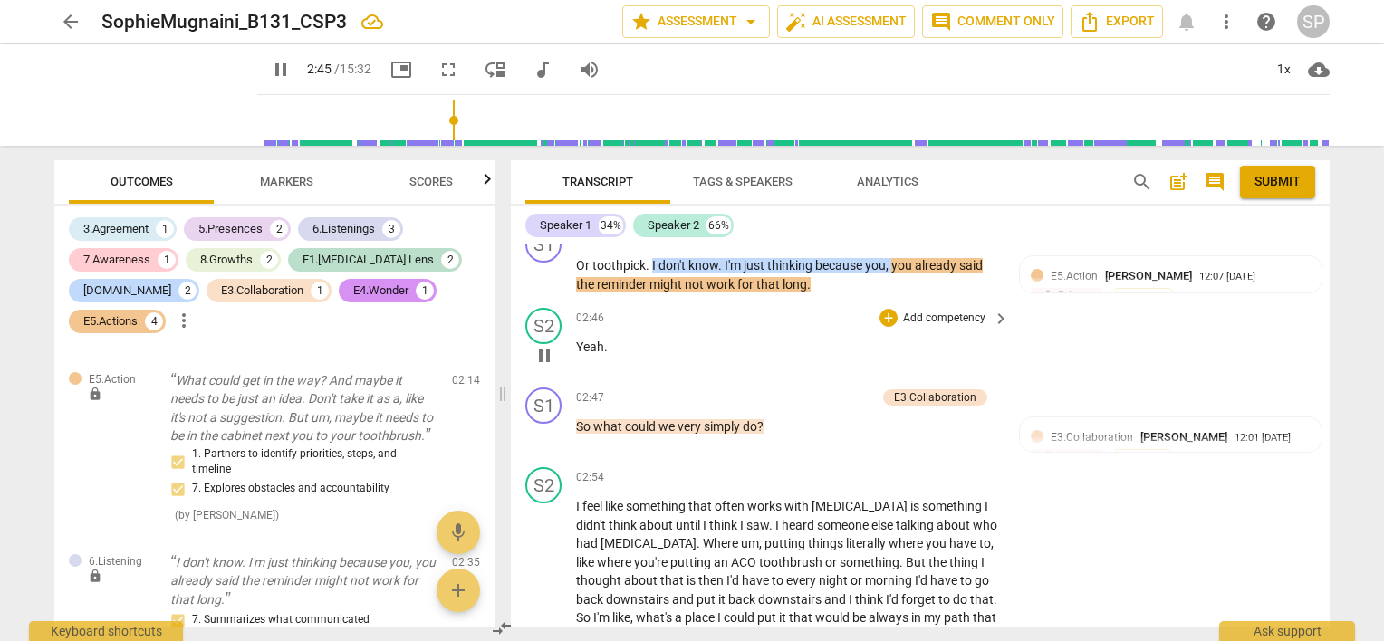
scroll to position [1474, 0]
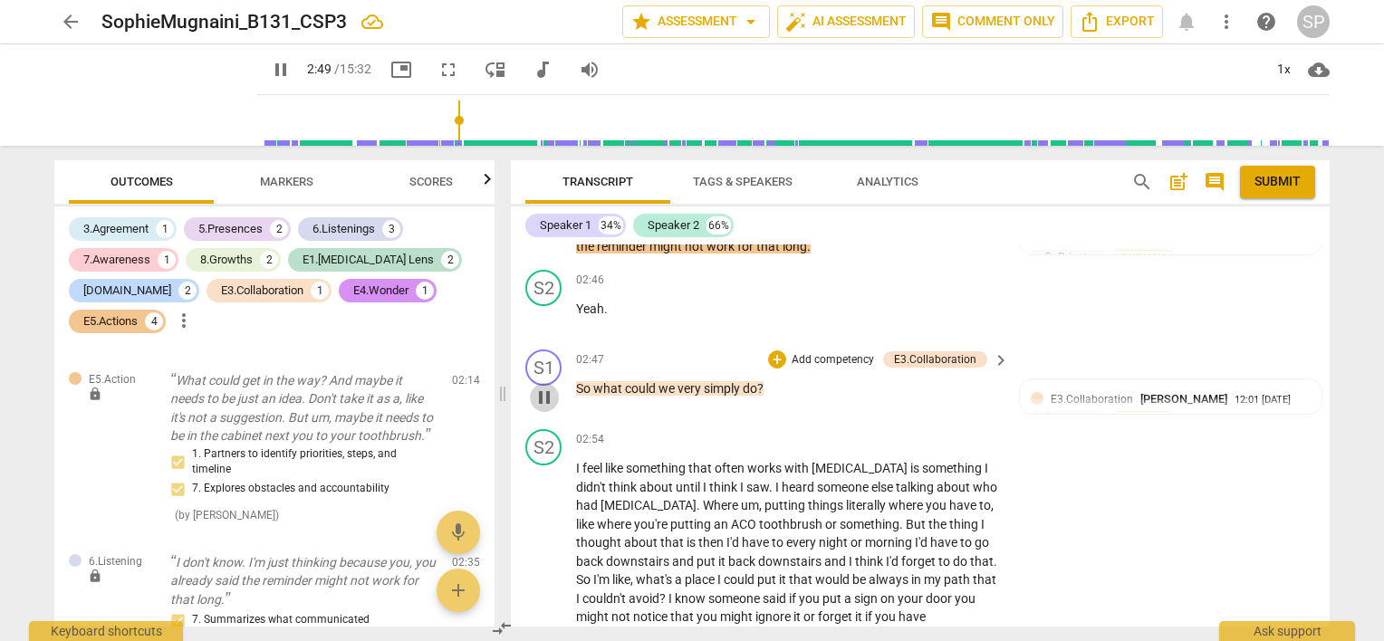
click at [547, 388] on span "pause" at bounding box center [544, 398] width 22 height 22
type input "170"
drag, startPoint x: 574, startPoint y: 375, endPoint x: 785, endPoint y: 374, distance: 211.0
click at [785, 374] on div "S1 play_arrow pause 02:47 + Add competency E3.Collaboration keyboard_arrow_righ…" at bounding box center [920, 382] width 819 height 80
click at [771, 350] on div "+" at bounding box center [777, 359] width 18 height 18
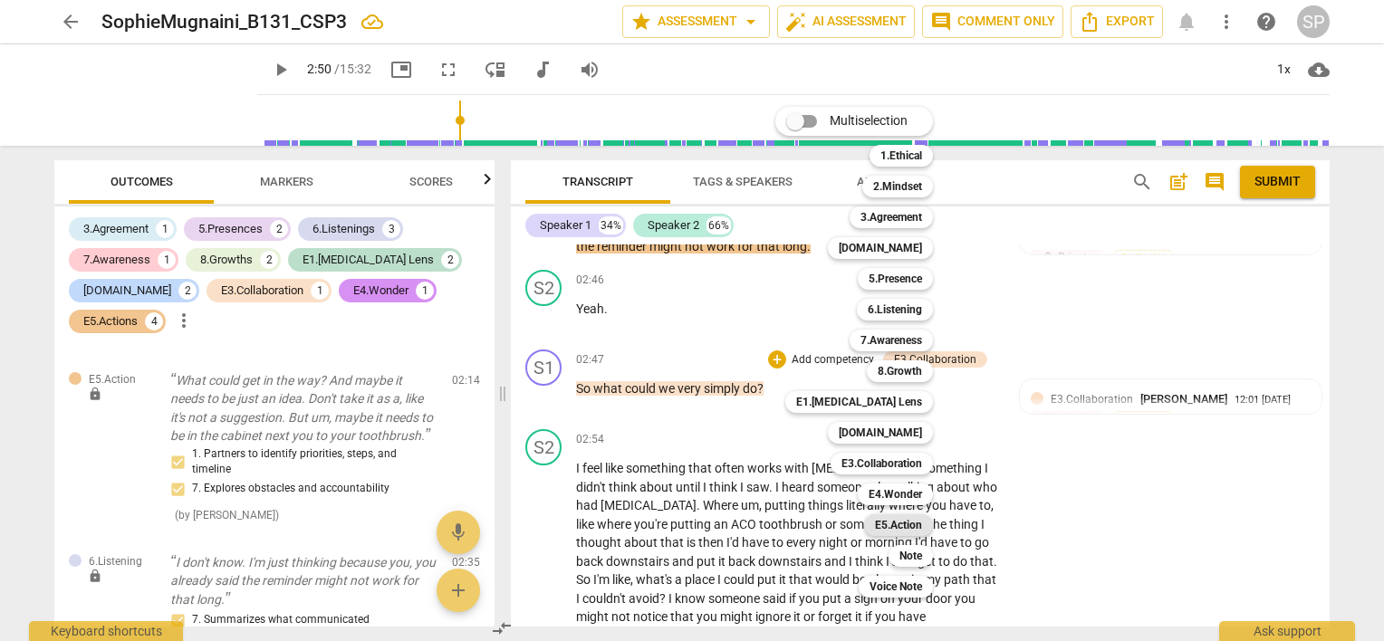
click at [909, 523] on b "E5.Action" at bounding box center [898, 525] width 47 height 22
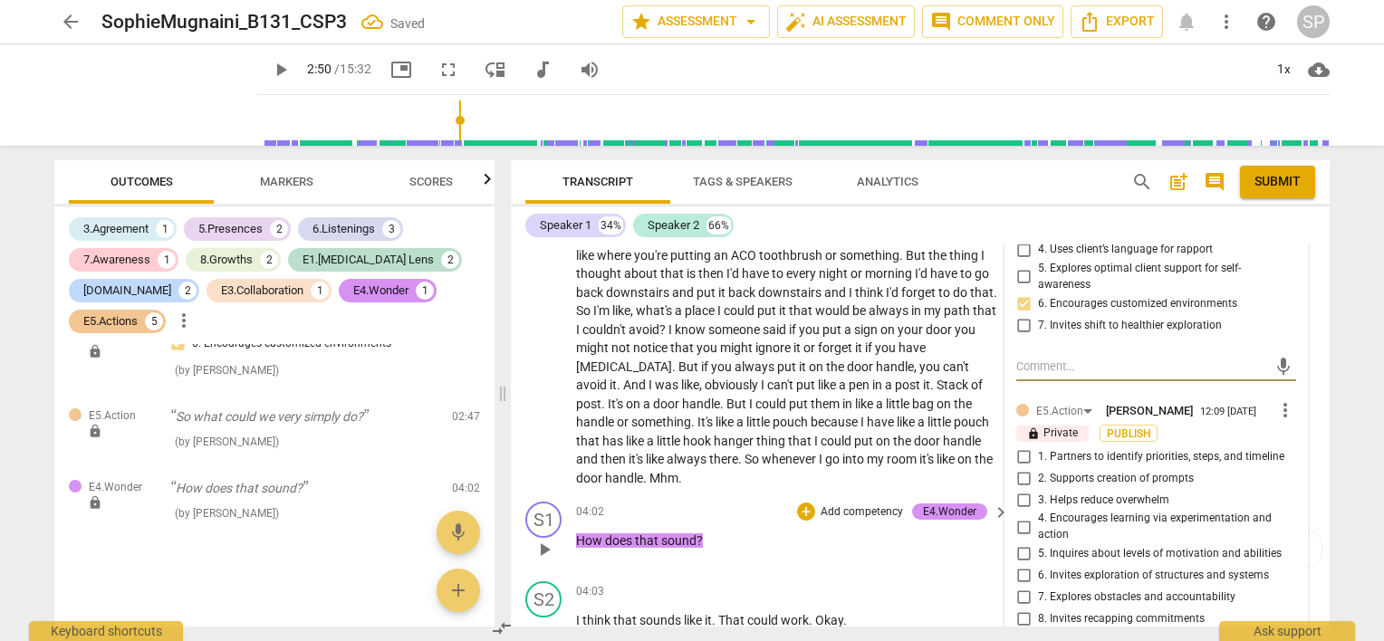
scroll to position [1755, 0]
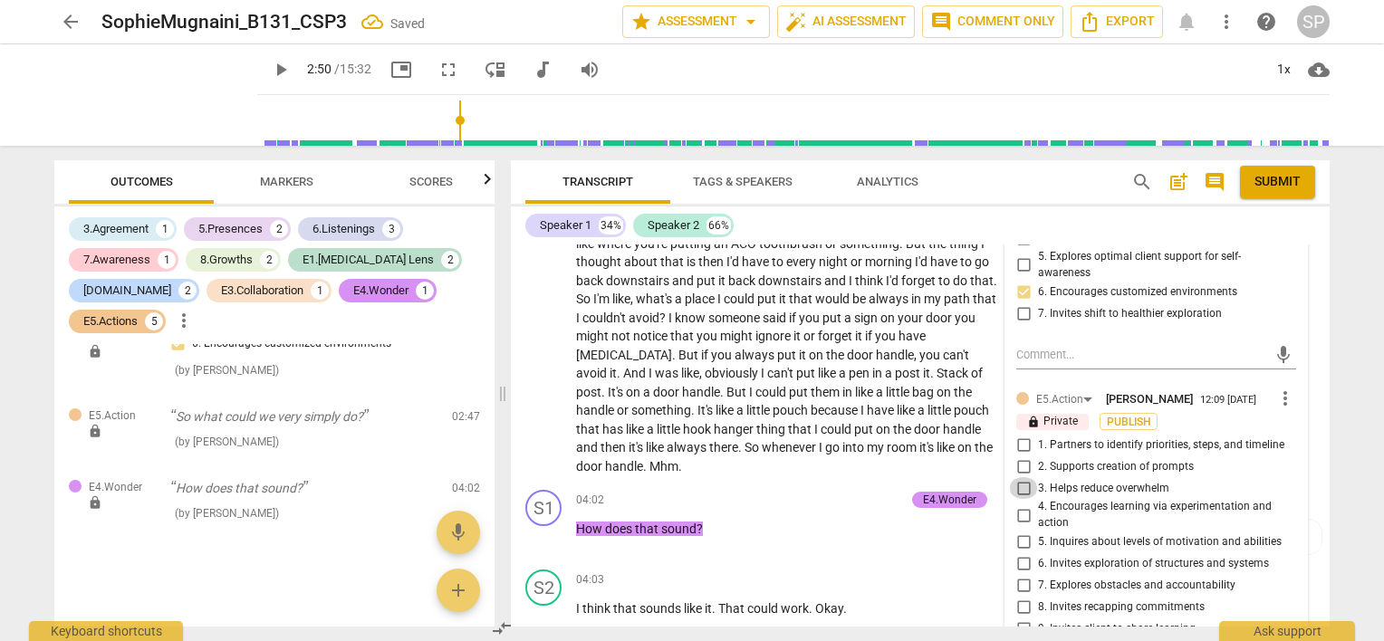
click at [1014, 480] on input "3. Helps reduce overwhelm" at bounding box center [1023, 488] width 29 height 22
checkbox input "true"
click at [1015, 436] on input "1. Partners to identify priorities, steps, and timeline" at bounding box center [1023, 445] width 29 height 22
checkbox input "true"
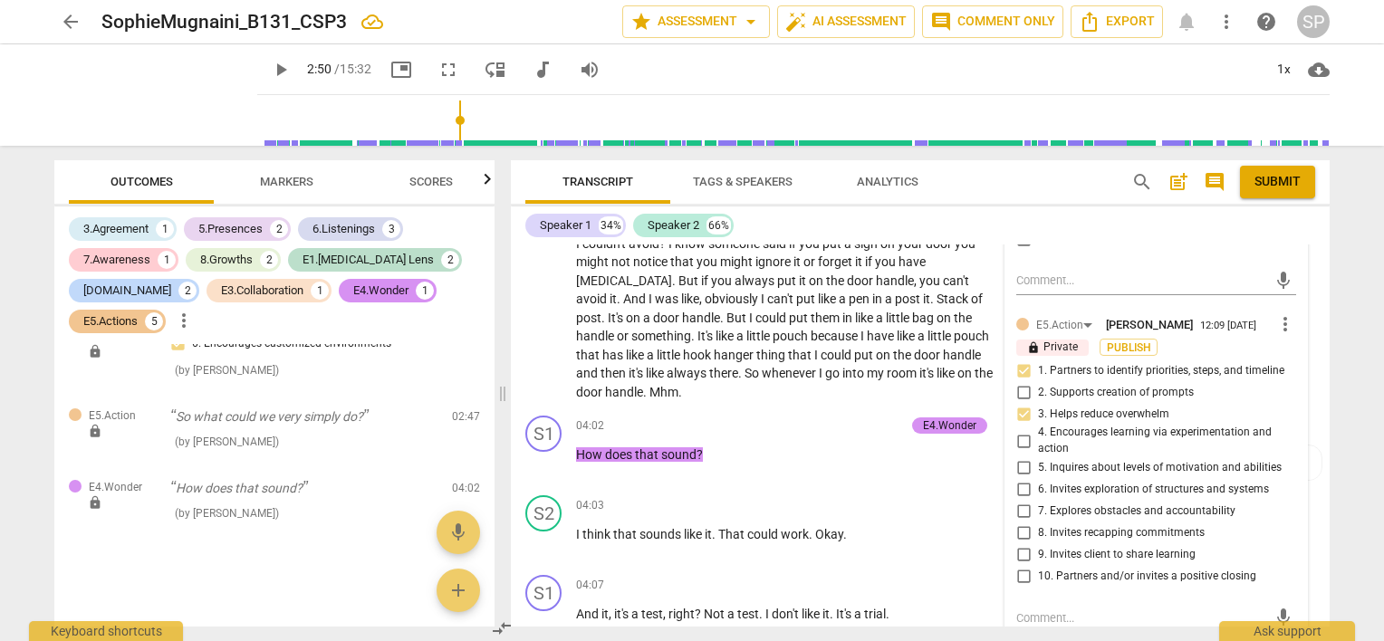
scroll to position [1936, 0]
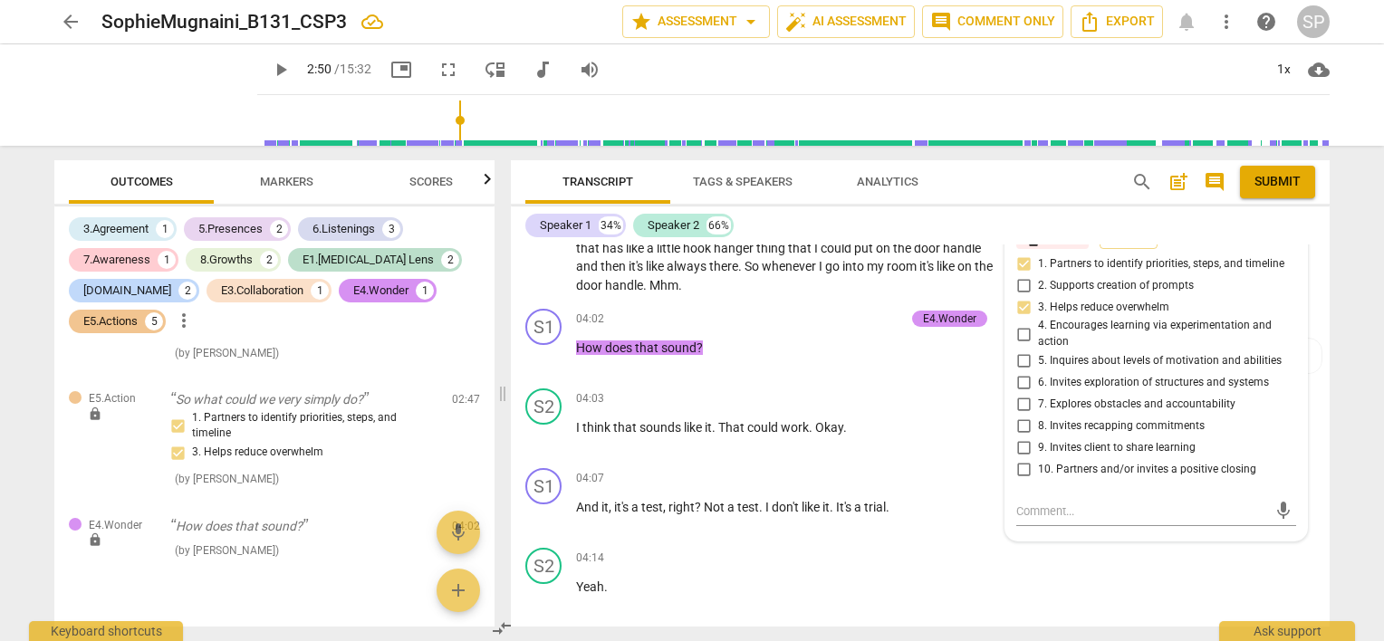
click at [1025, 326] on input "4. Encourages learning via experimentation and action" at bounding box center [1023, 334] width 29 height 22
click at [1017, 331] on input "4. Encourages learning via experimentation and action" at bounding box center [1023, 334] width 29 height 22
checkbox input "false"
click at [1018, 373] on input "6. Invites exploration of structures and systems" at bounding box center [1023, 383] width 29 height 22
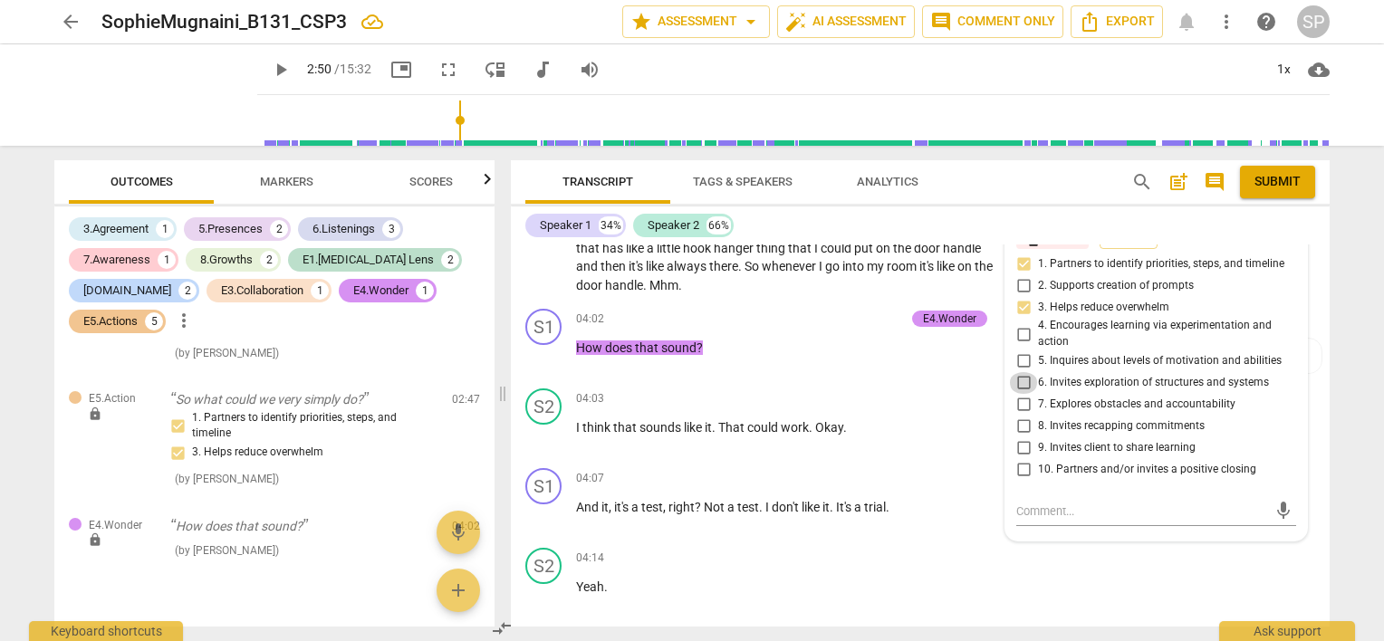
checkbox input "true"
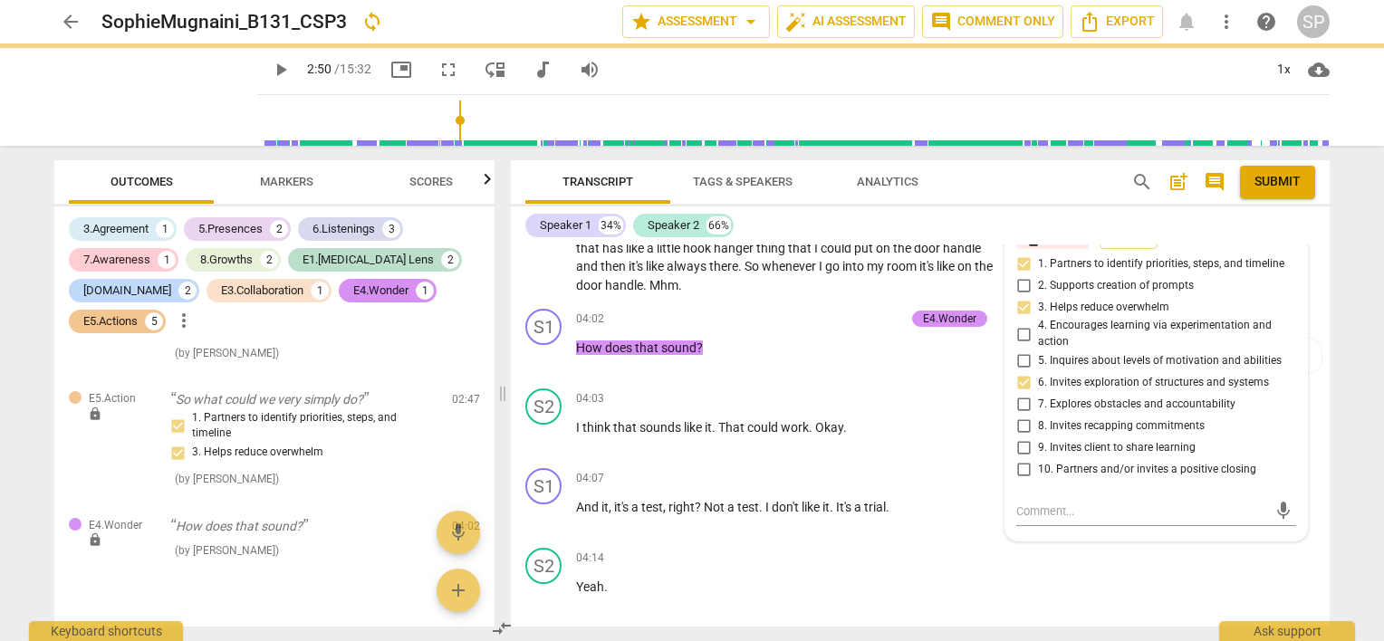
scroll to position [1845, 0]
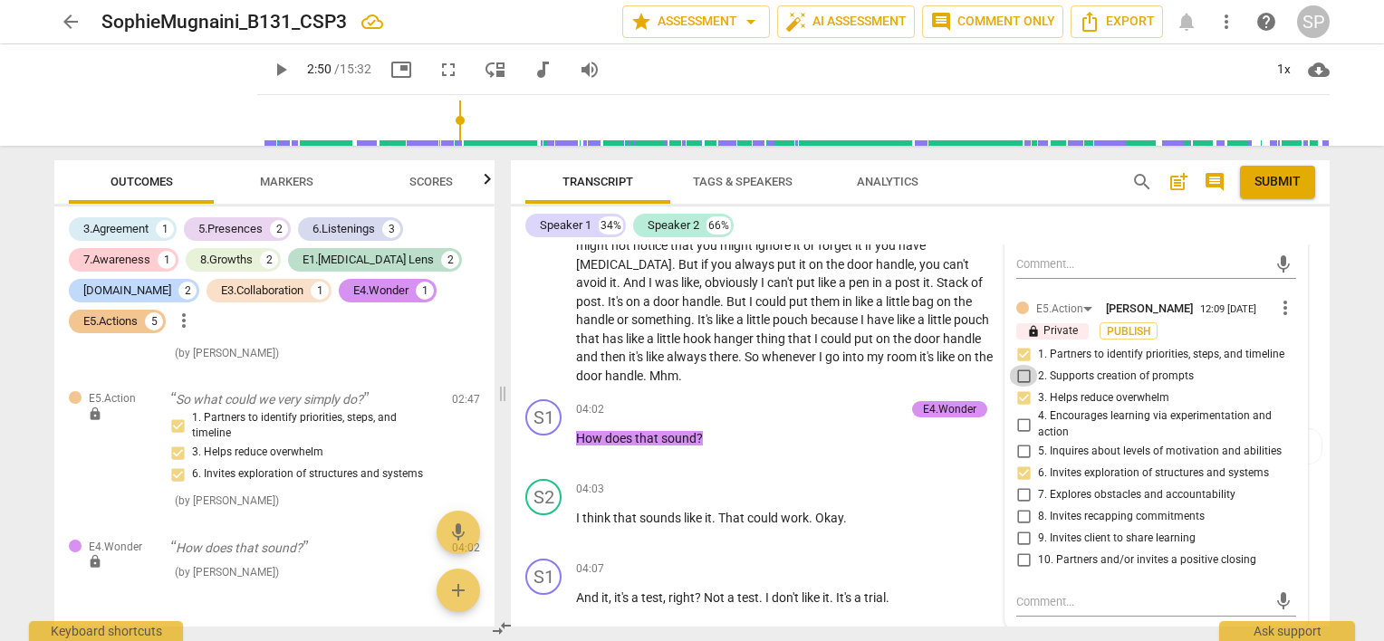
click at [1017, 370] on input "2. Supports creation of prompts" at bounding box center [1023, 376] width 29 height 22
checkbox input "true"
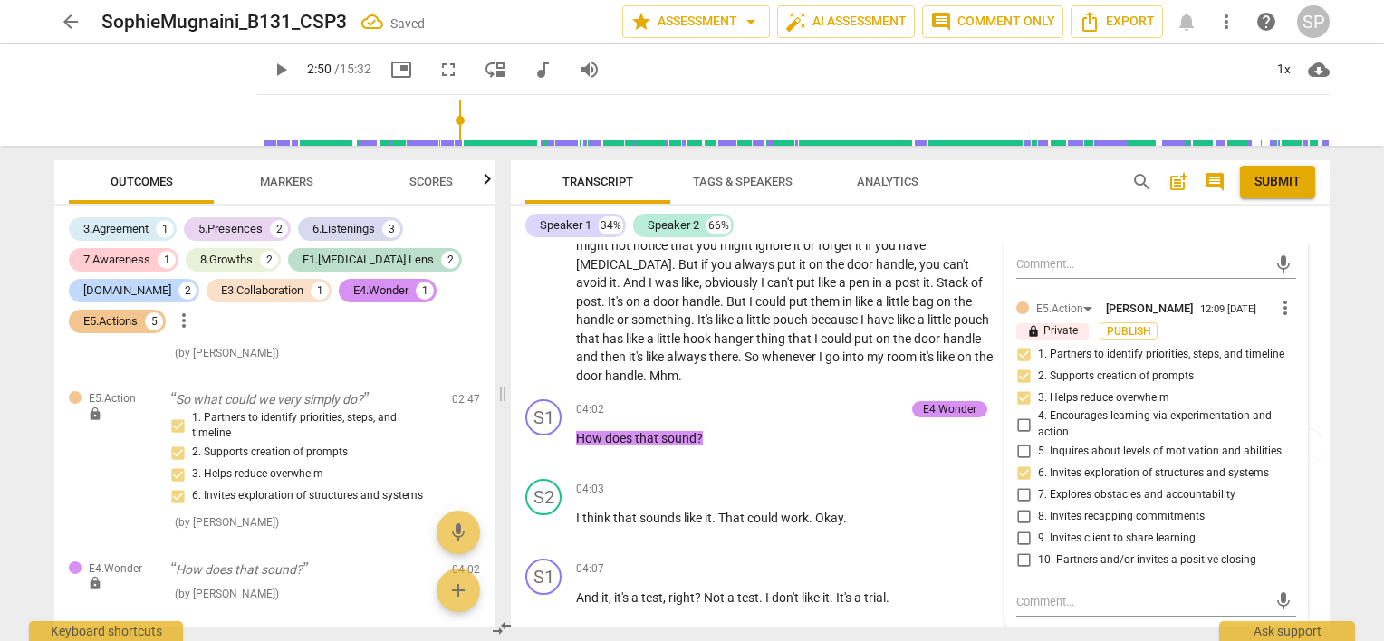
click at [1021, 344] on input "1. Partners to identify priorities, steps, and timeline" at bounding box center [1023, 354] width 29 height 22
checkbox input "false"
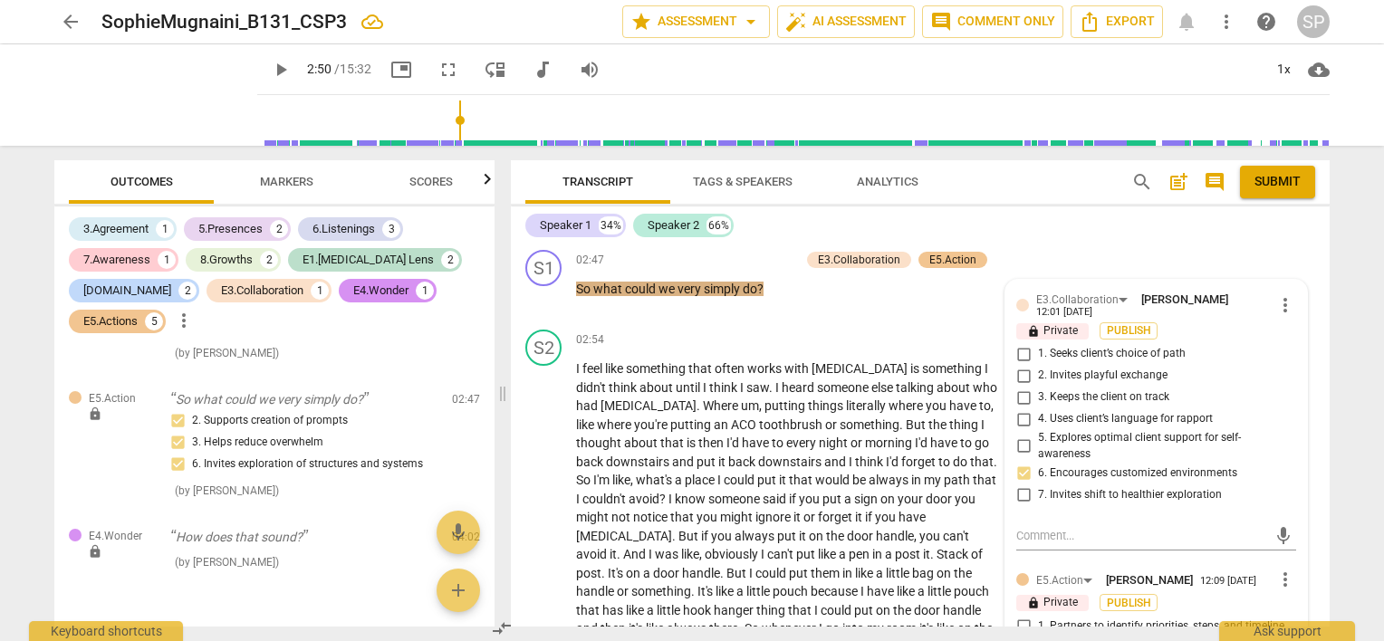
scroll to position [1483, 0]
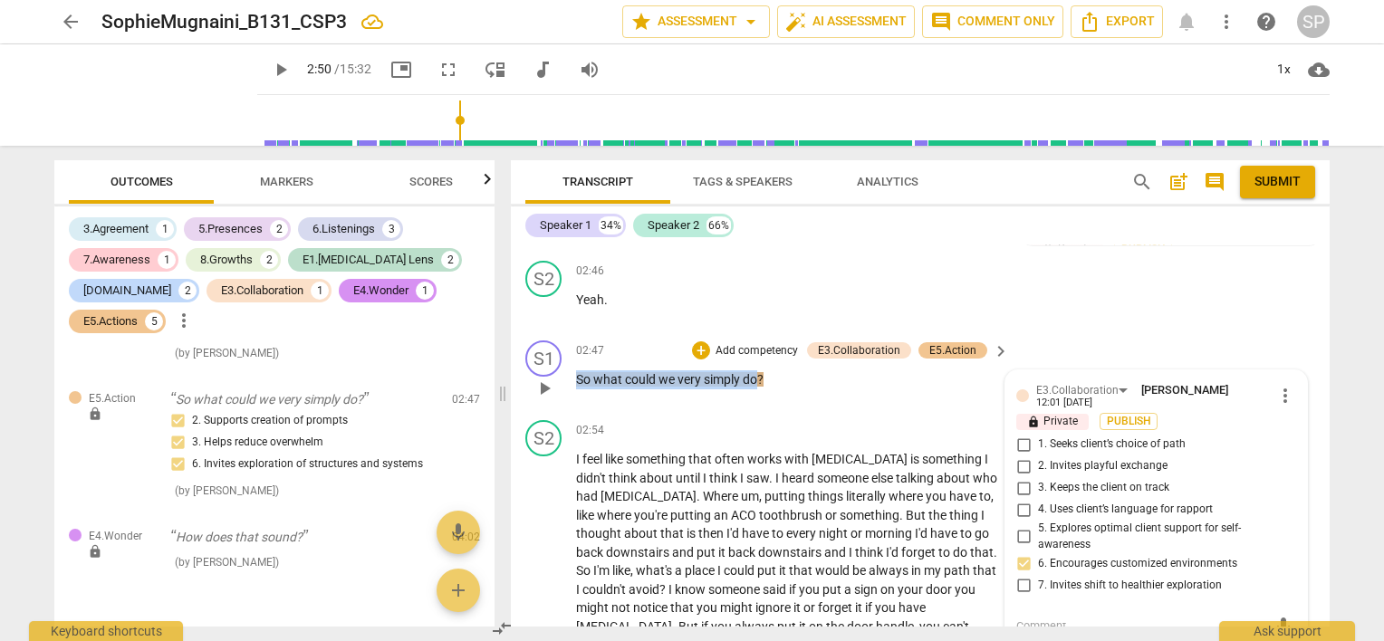
drag, startPoint x: 761, startPoint y: 373, endPoint x: 570, endPoint y: 386, distance: 190.6
click at [570, 386] on div "S1 play_arrow pause 02:47 + Add competency E3.Collaboration E5.Action keyboard_…" at bounding box center [920, 373] width 819 height 80
click at [696, 344] on div "+" at bounding box center [701, 350] width 18 height 18
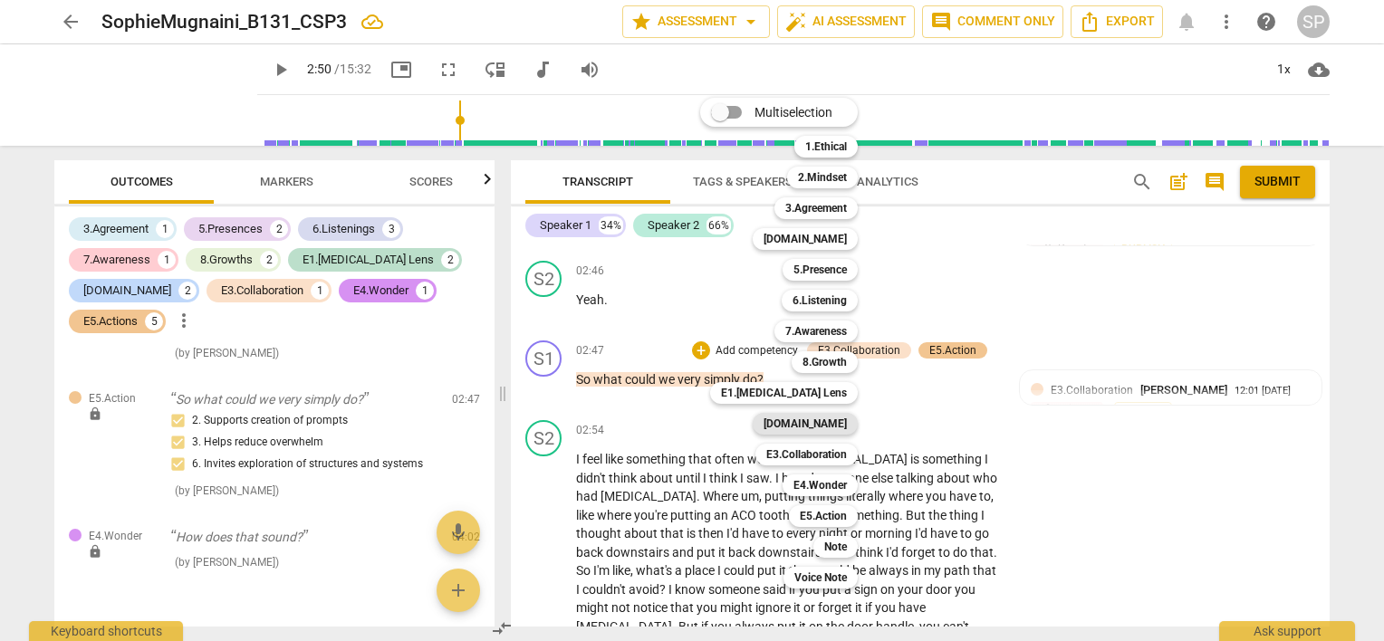
click at [824, 424] on b "[DOMAIN_NAME]" at bounding box center [804, 424] width 83 height 22
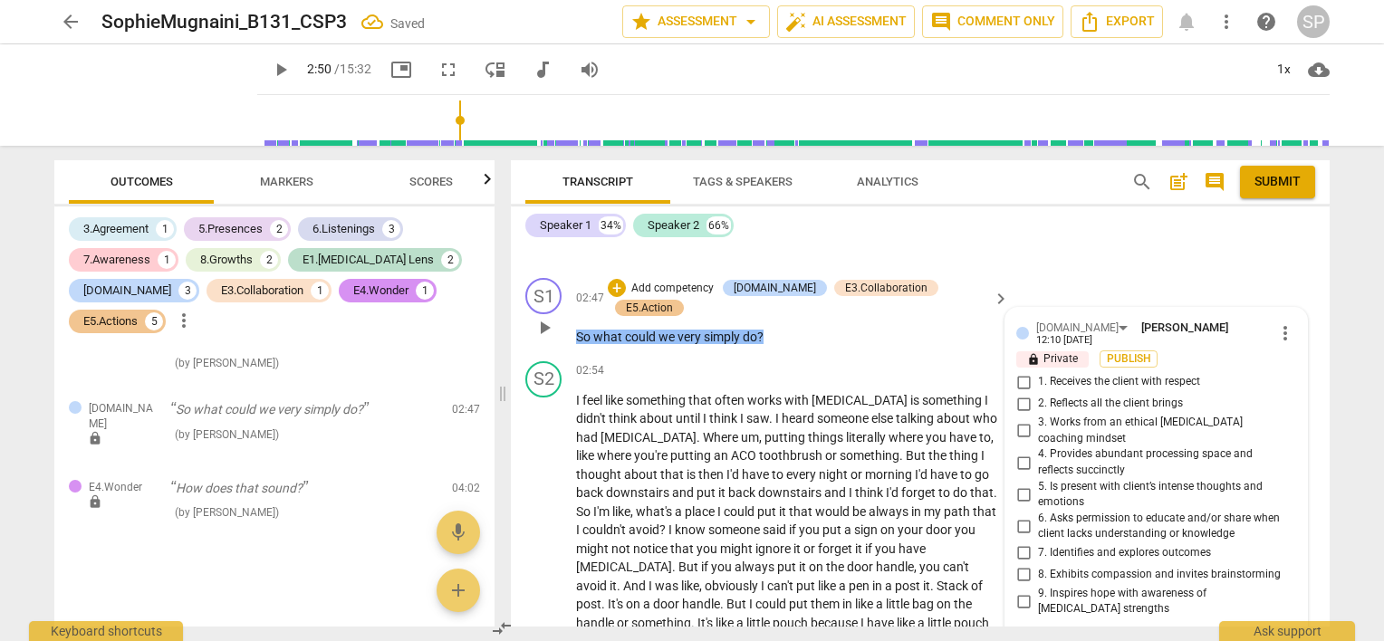
scroll to position [1543, 0]
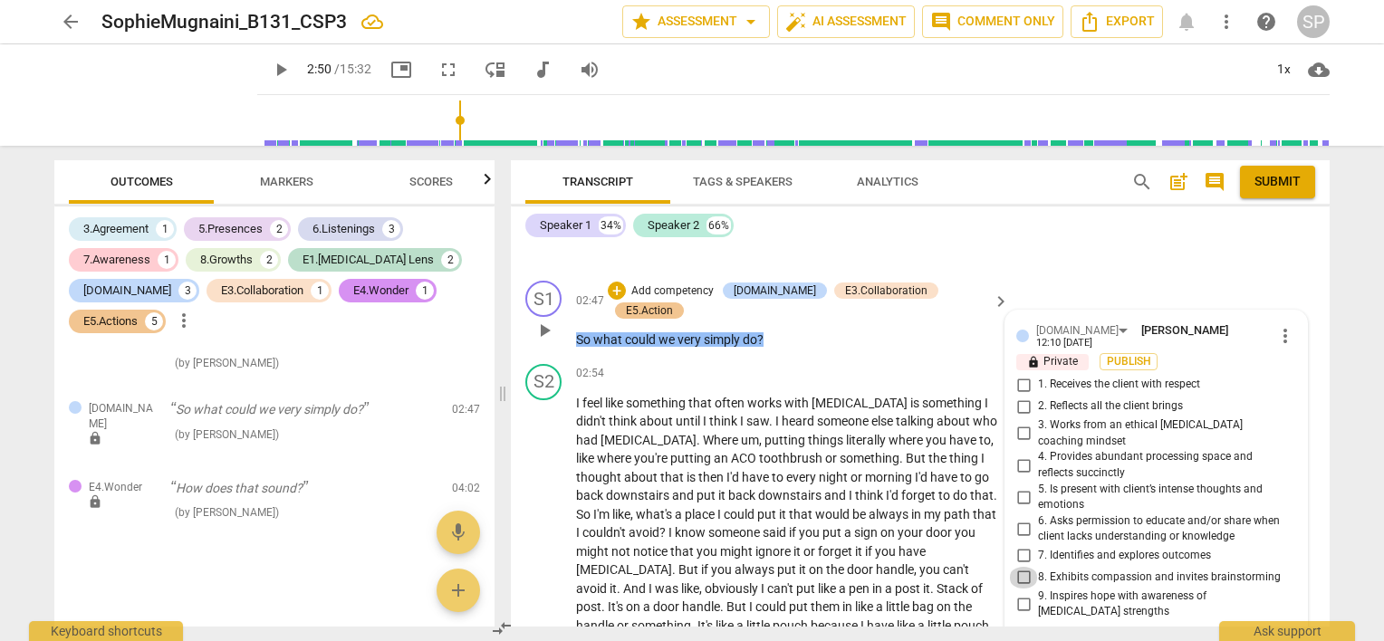
click at [1020, 567] on input "8. Exhibits compassion and invites brainstorming" at bounding box center [1023, 578] width 29 height 22
checkbox input "true"
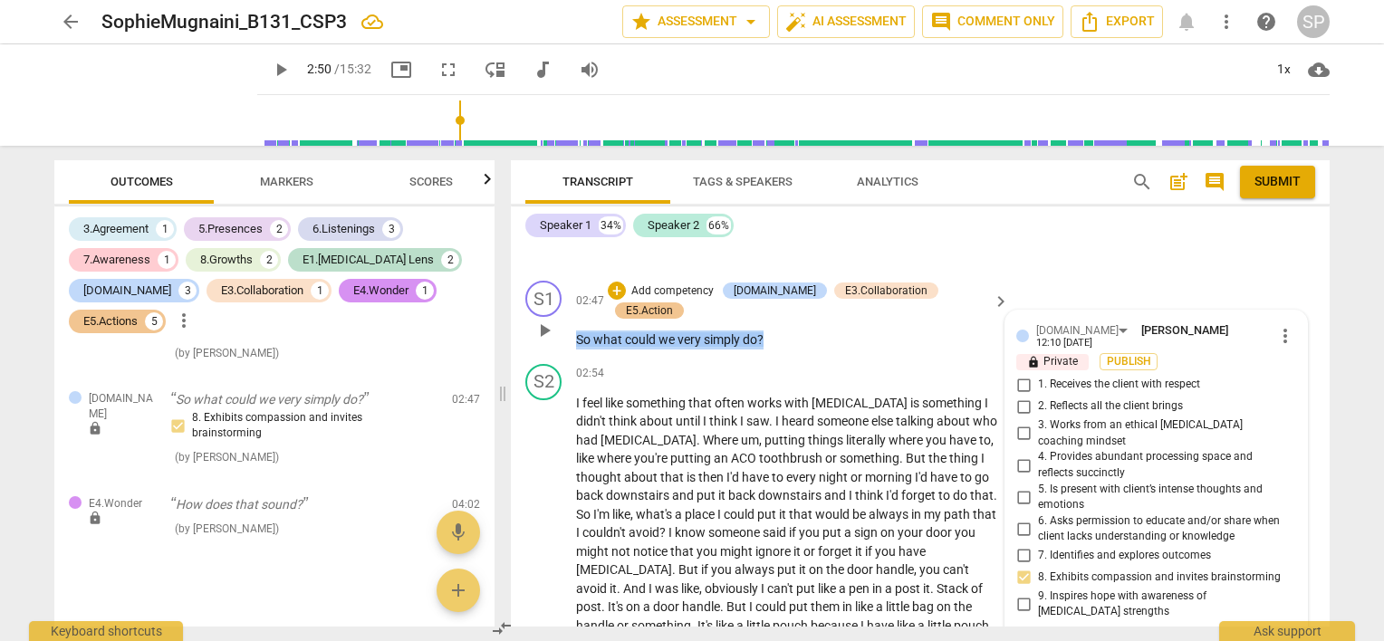
drag, startPoint x: 762, startPoint y: 310, endPoint x: 561, endPoint y: 308, distance: 201.0
click at [561, 308] on div "S1 play_arrow pause 02:47 + Add competency [DOMAIN_NAME] E3.Collaboration E5.Ac…" at bounding box center [920, 314] width 819 height 83
click at [626, 282] on div "+" at bounding box center [617, 291] width 18 height 18
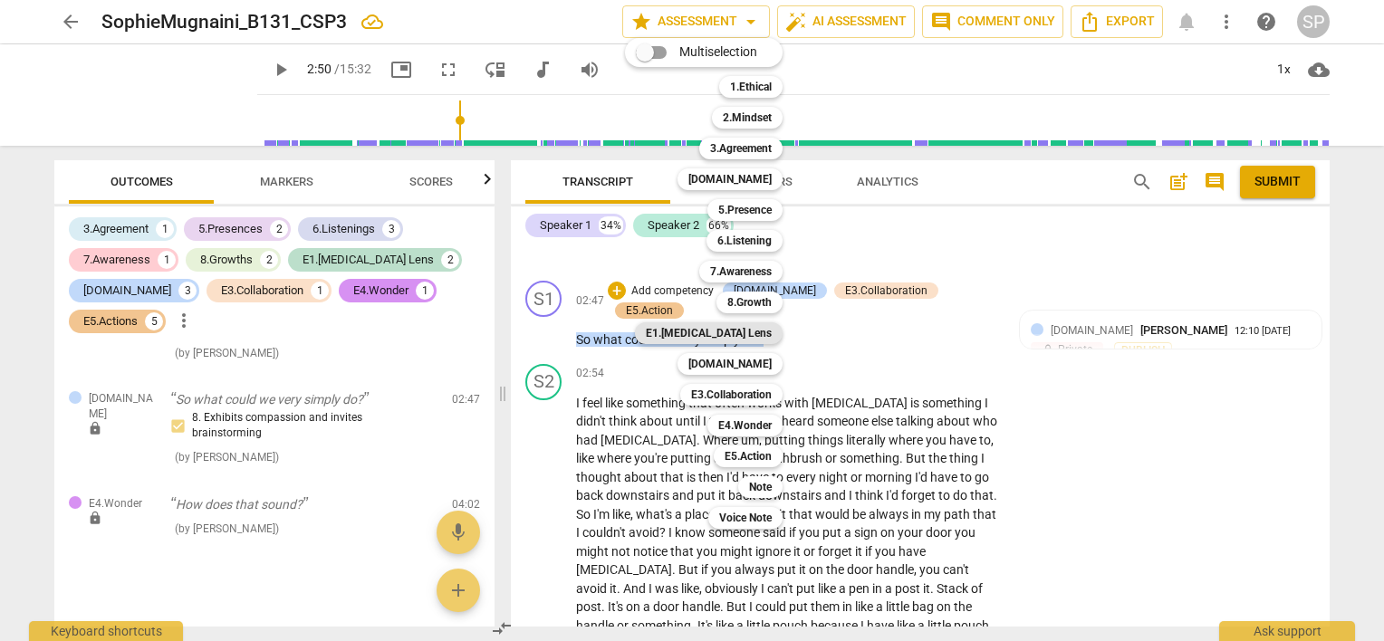
click at [761, 333] on b "E1.[MEDICAL_DATA] Lens" at bounding box center [709, 333] width 126 height 22
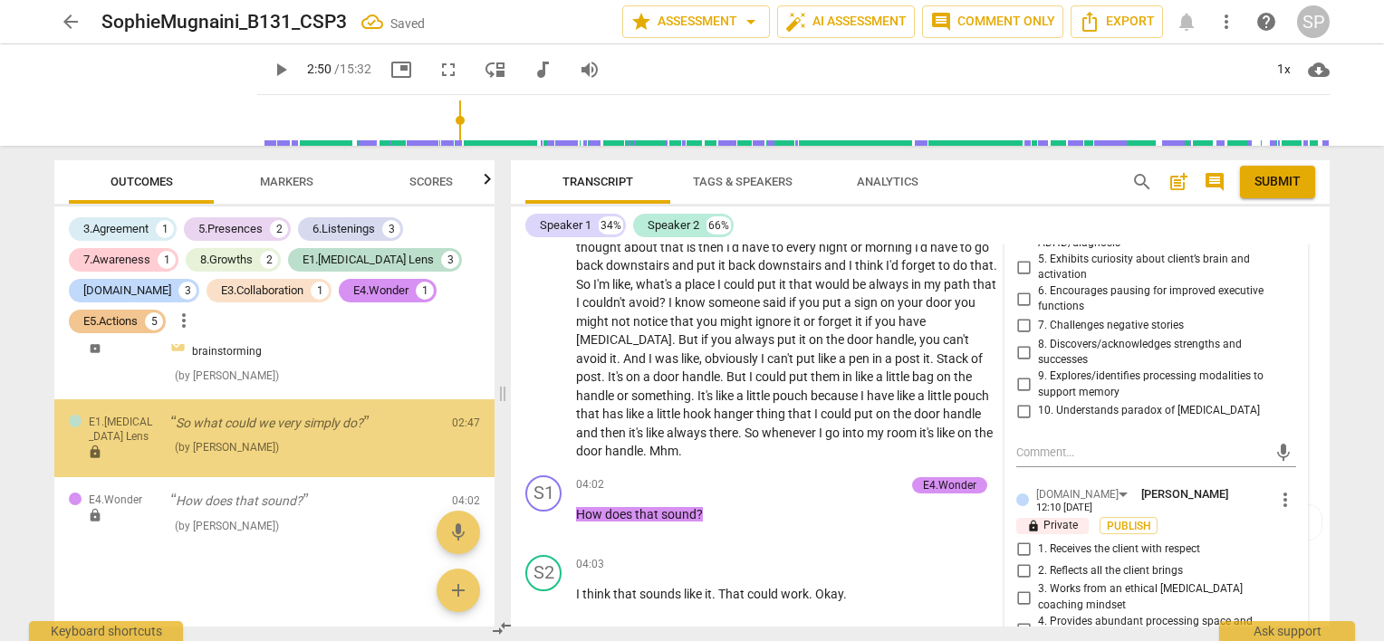
scroll to position [2923, 0]
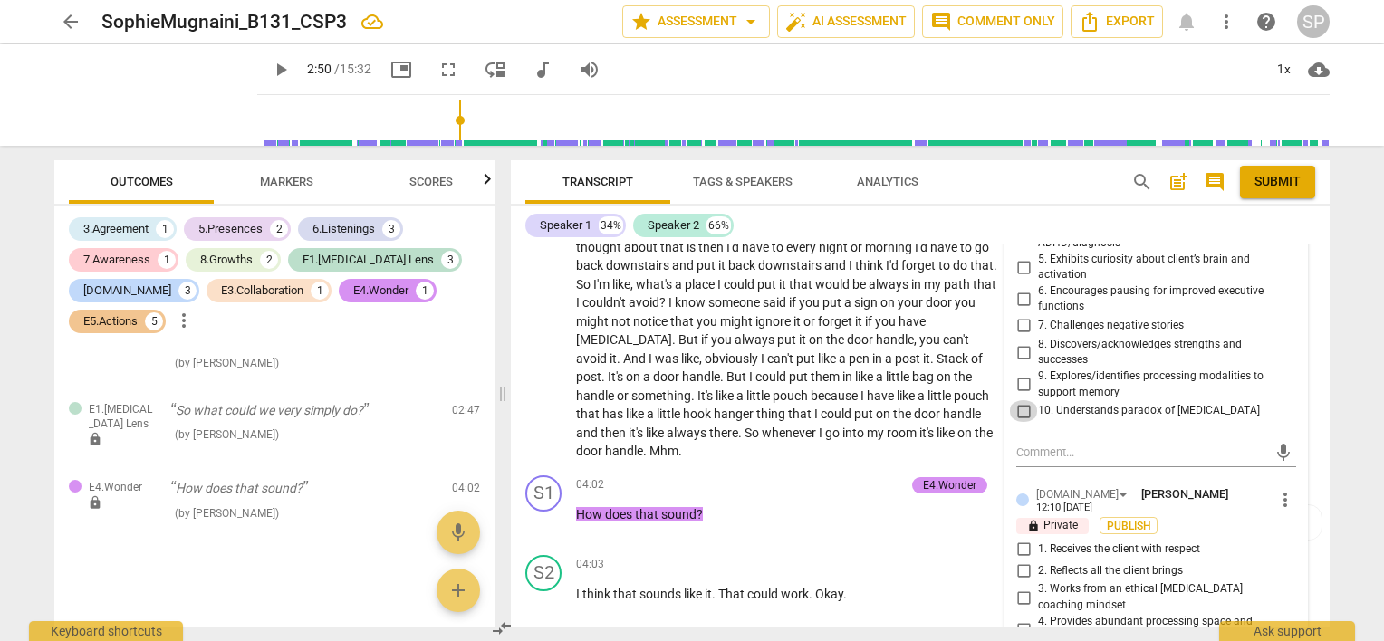
click at [1021, 400] on input "10. Understands paradox of [MEDICAL_DATA]" at bounding box center [1023, 411] width 29 height 22
checkbox input "true"
click at [1022, 374] on input "9. Explores/identifies processing modalities to support memory" at bounding box center [1023, 385] width 29 height 22
checkbox input "true"
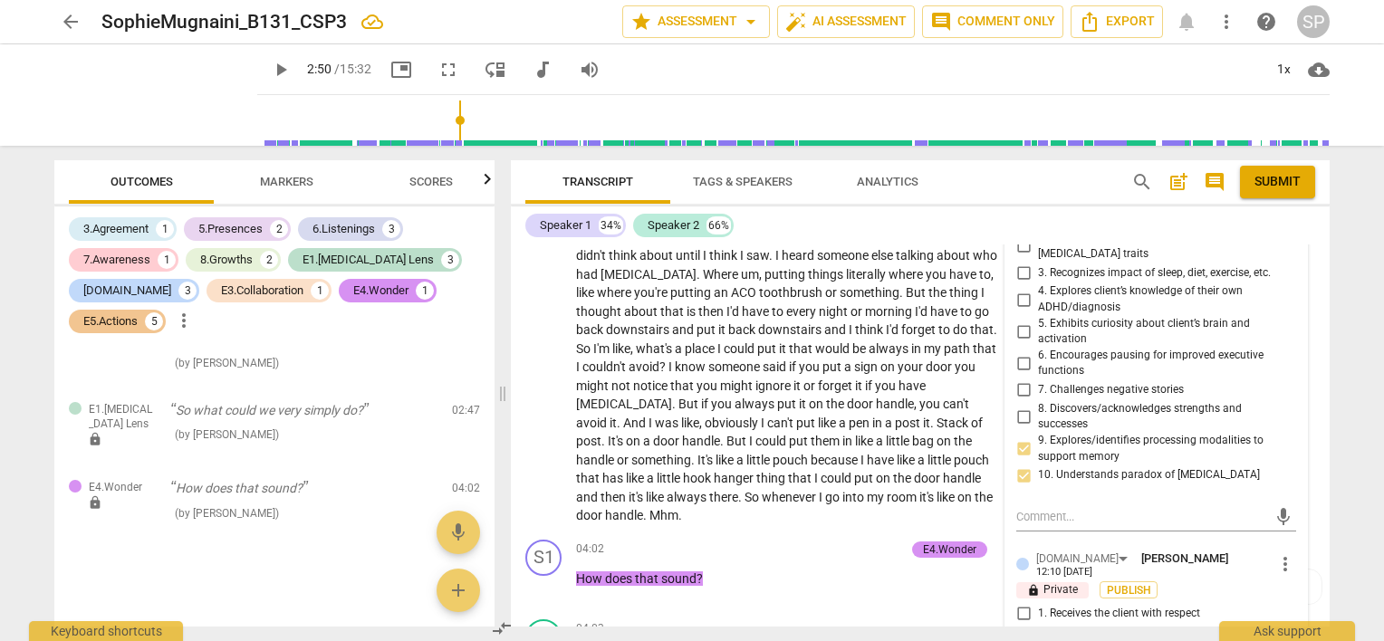
scroll to position [1682, 0]
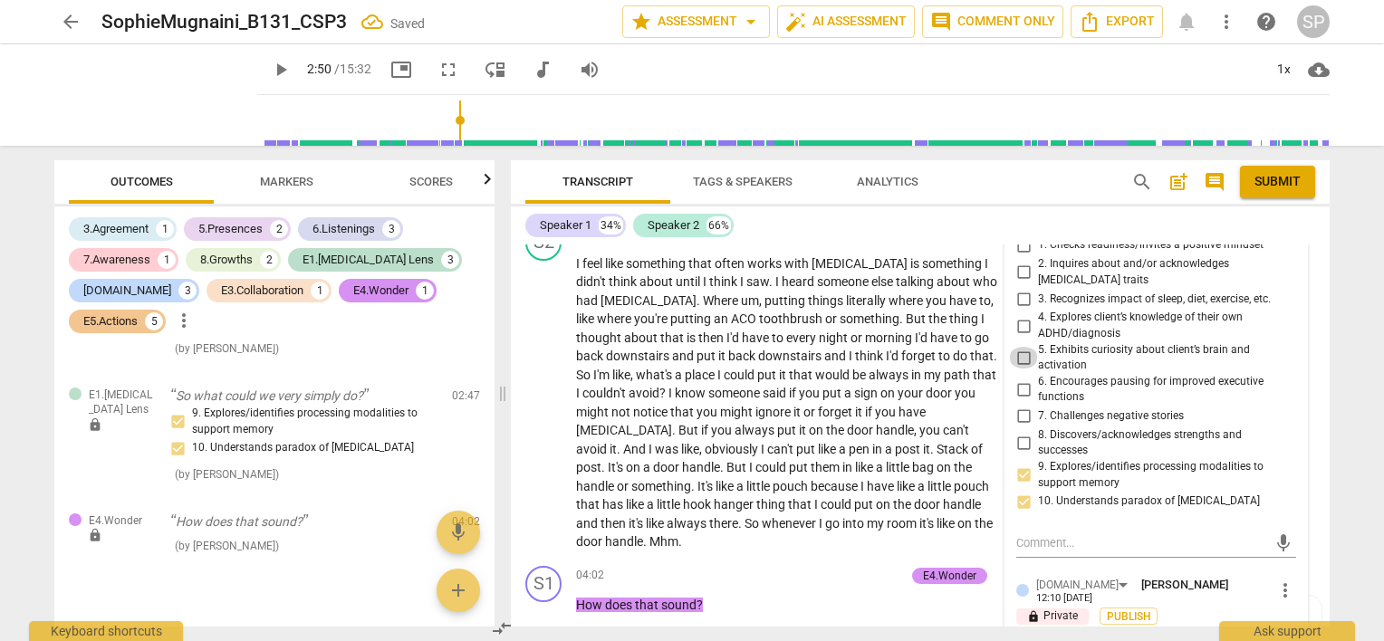
click at [1021, 347] on input "5. Exhibits curiosity about client’s brain and activation" at bounding box center [1023, 358] width 29 height 22
checkbox input "true"
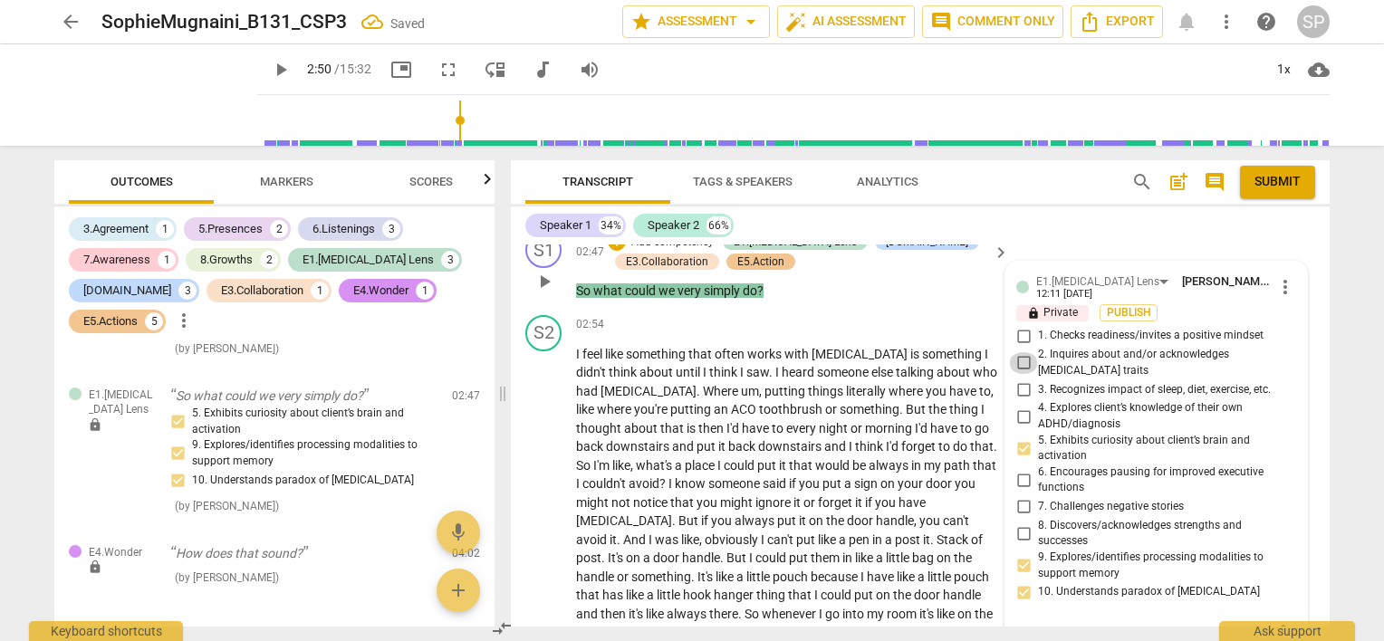
click at [1020, 352] on input "2. Inquires about and/or acknowledges [MEDICAL_DATA] traits" at bounding box center [1023, 363] width 29 height 22
checkbox input "true"
click at [813, 308] on div "S2 play_arrow pause 02:54 + Add competency keyboard_arrow_right I feel like som…" at bounding box center [920, 478] width 819 height 341
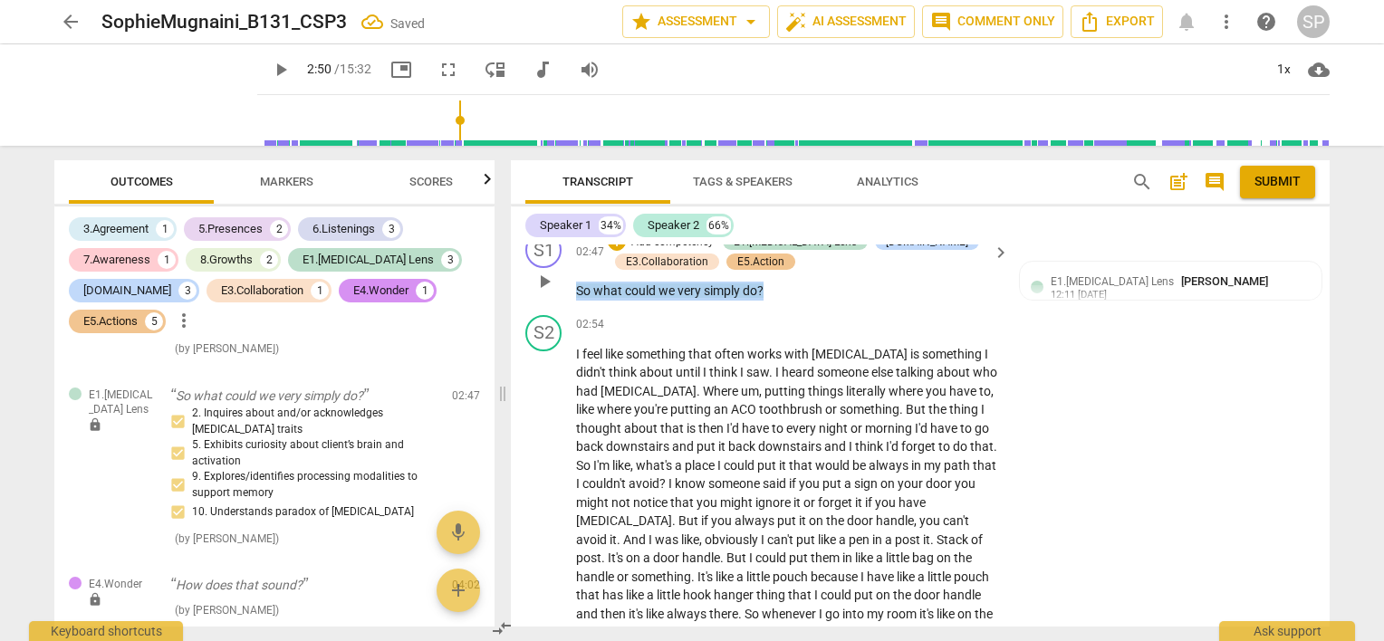
drag, startPoint x: 767, startPoint y: 283, endPoint x: 570, endPoint y: 278, distance: 196.6
click at [570, 278] on div "S1 play_arrow pause 02:47 + Add competency E1.[MEDICAL_DATA] Lens [DOMAIN_NAME]…" at bounding box center [920, 266] width 819 height 83
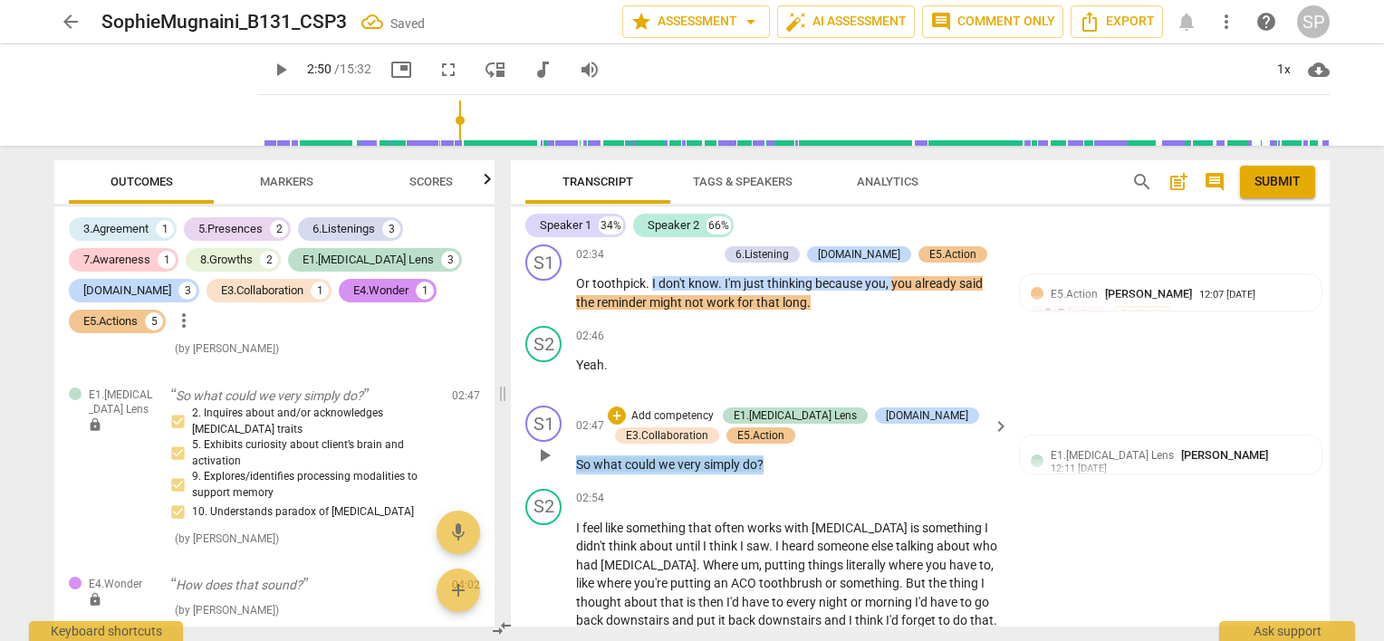
scroll to position [1411, 0]
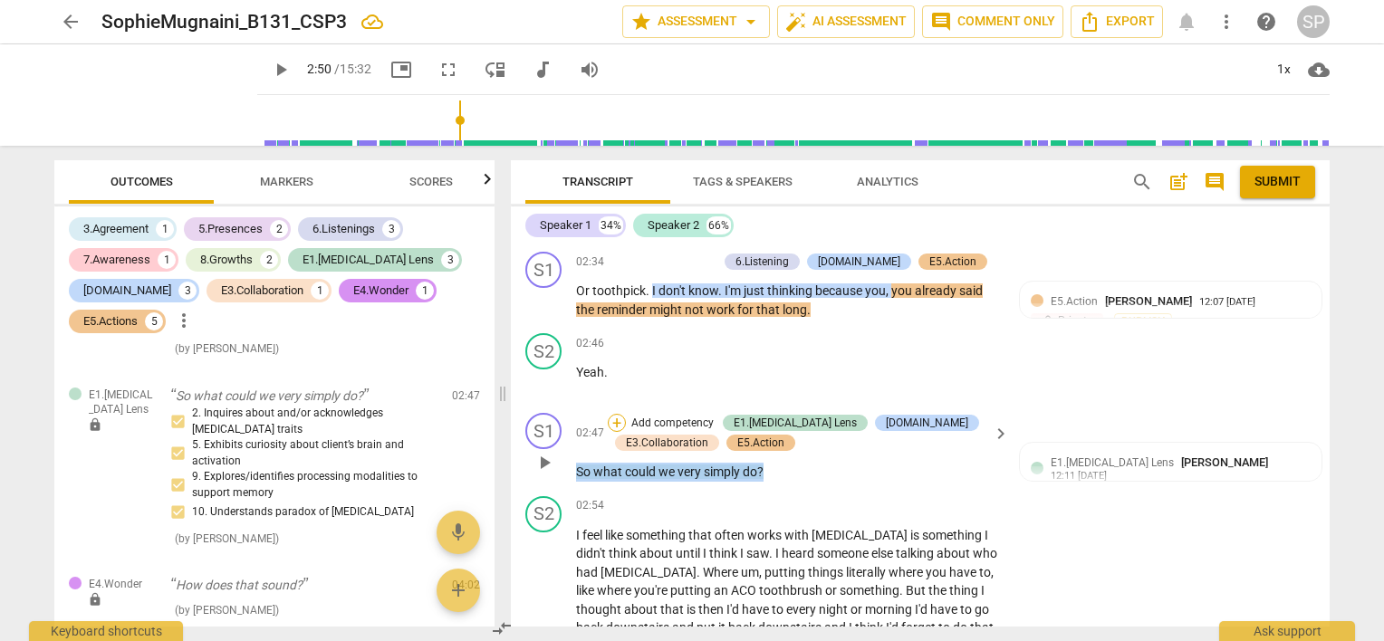
click at [609, 414] on div "+" at bounding box center [617, 423] width 18 height 18
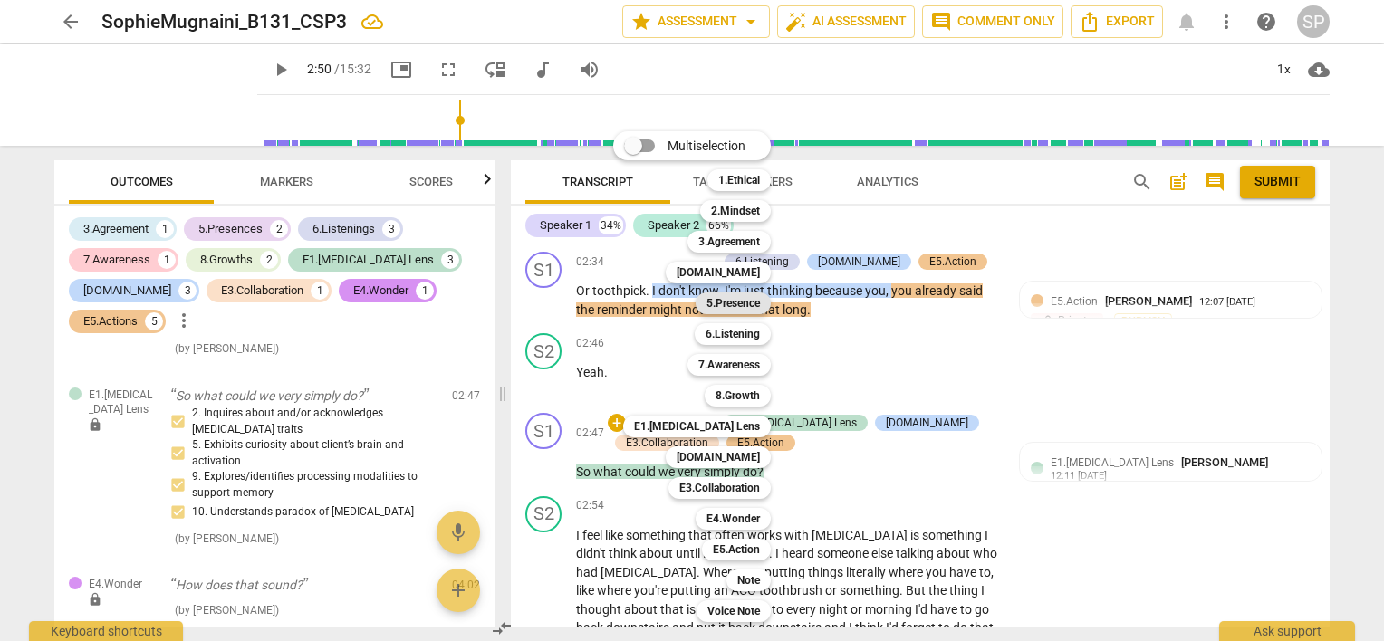
click at [724, 303] on b "5.Presence" at bounding box center [732, 303] width 53 height 22
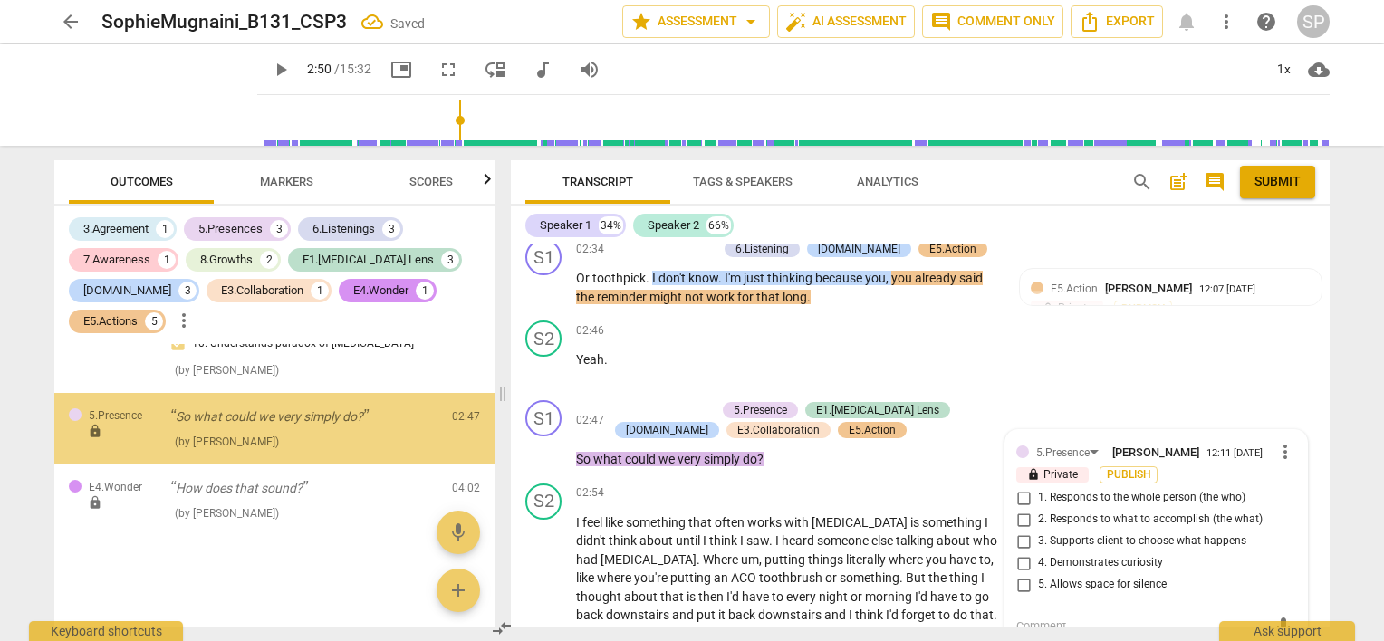
scroll to position [3109, 0]
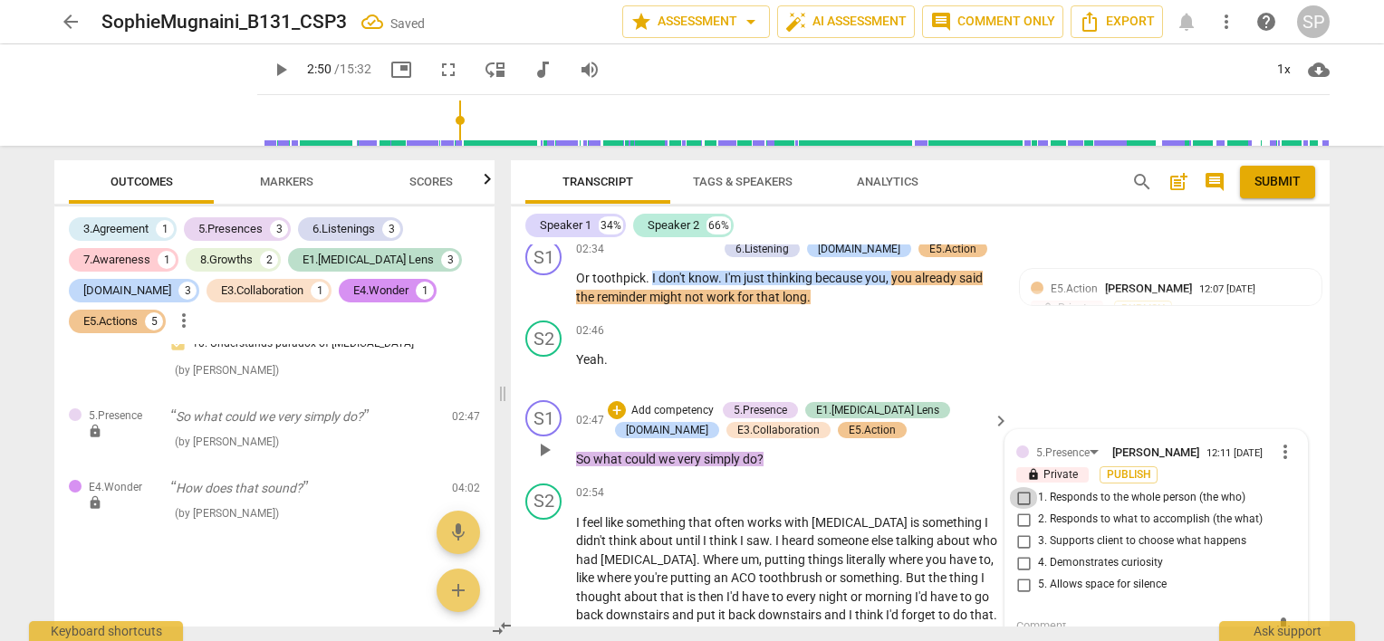
click at [1020, 493] on input "1. Responds to the whole person (the who)" at bounding box center [1023, 498] width 29 height 22
checkbox input "true"
click at [1018, 513] on input "2. Responds to what to accomplish (the what)" at bounding box center [1023, 520] width 29 height 22
checkbox input "true"
click at [1019, 558] on input "4. Demonstrates curiosity" at bounding box center [1023, 563] width 29 height 22
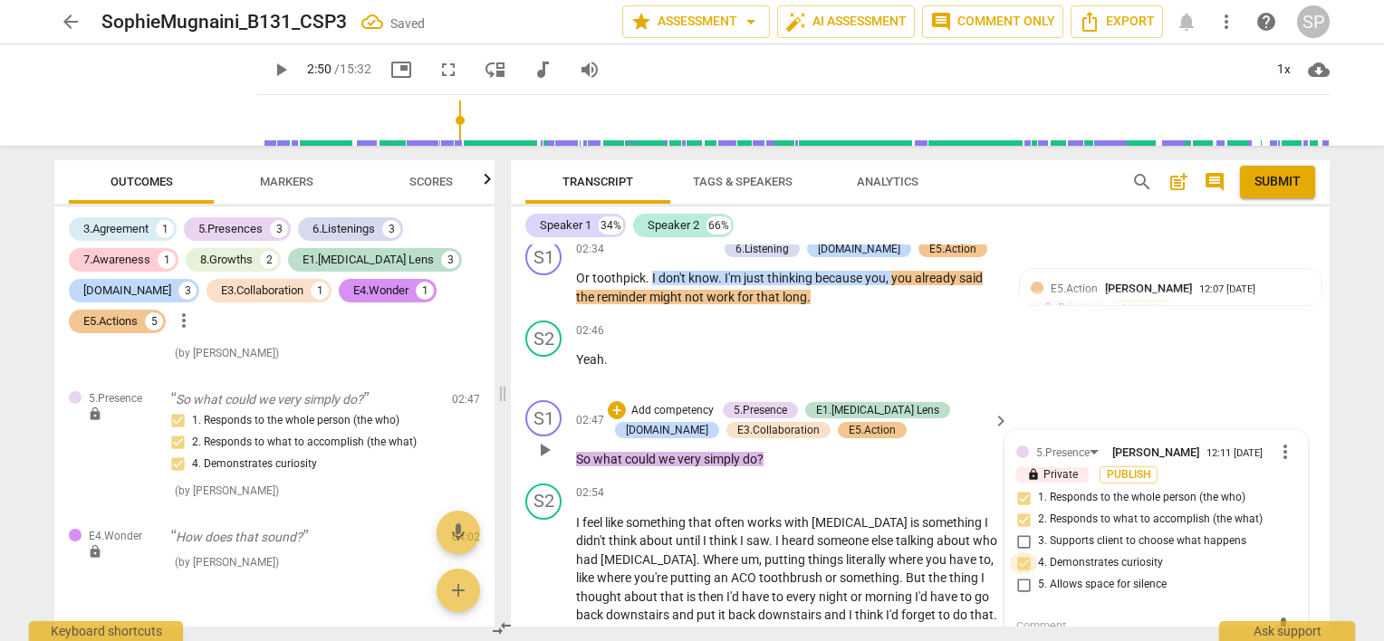
click at [1025, 556] on input "4. Demonstrates curiosity" at bounding box center [1023, 563] width 29 height 22
checkbox input "false"
click at [1021, 576] on input "5. Allows space for silence" at bounding box center [1023, 585] width 29 height 22
checkbox input "true"
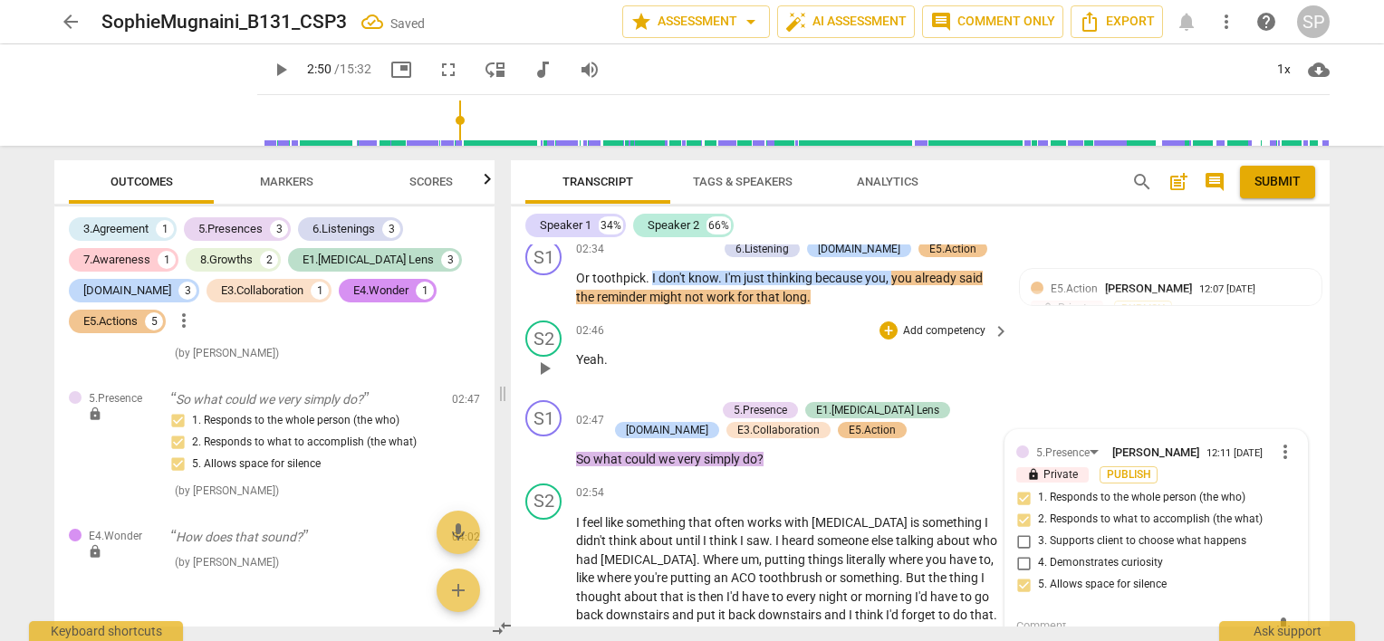
click at [781, 369] on div "02:46 + Add competency keyboard_arrow_right Yeah ." at bounding box center [793, 353] width 435 height 65
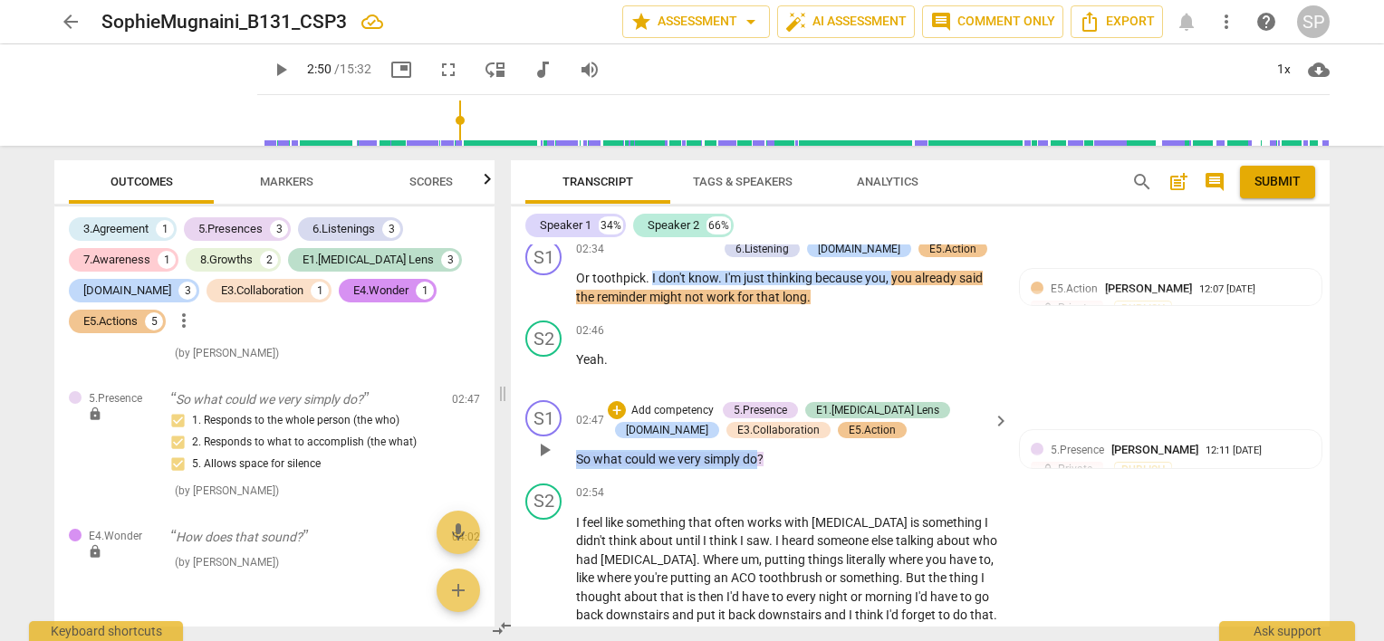
drag, startPoint x: 761, startPoint y: 454, endPoint x: 572, endPoint y: 453, distance: 188.3
click at [572, 453] on div "S1 play_arrow pause 02:47 + Add competency 5.Presence E1.[MEDICAL_DATA] Lens [D…" at bounding box center [920, 434] width 819 height 83
click at [612, 406] on div "+" at bounding box center [617, 410] width 18 height 18
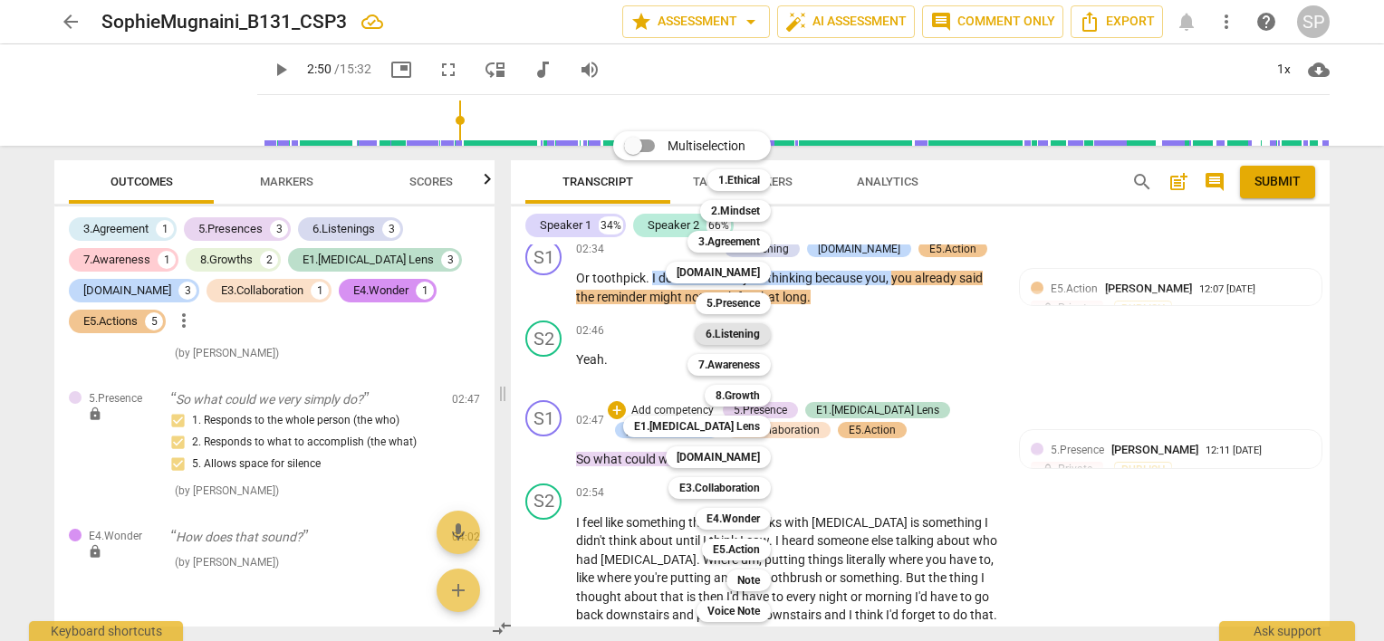
click at [716, 335] on b "6.Listening" at bounding box center [732, 334] width 54 height 22
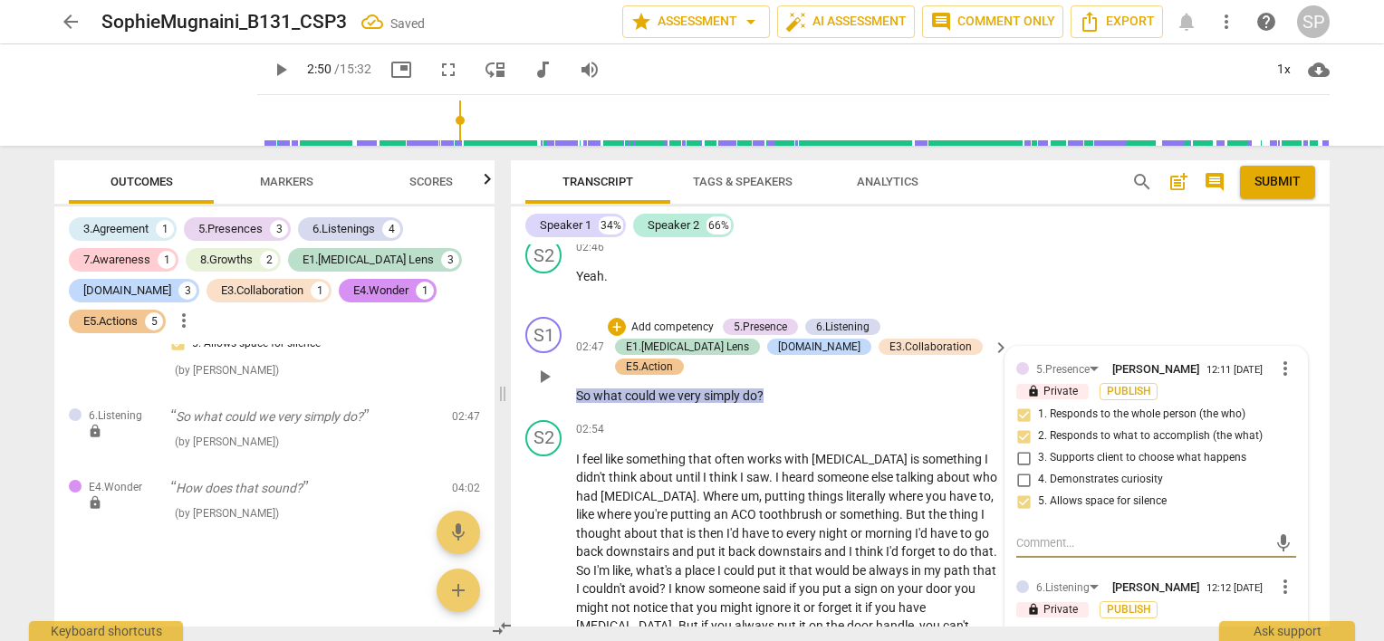
scroll to position [1695, 0]
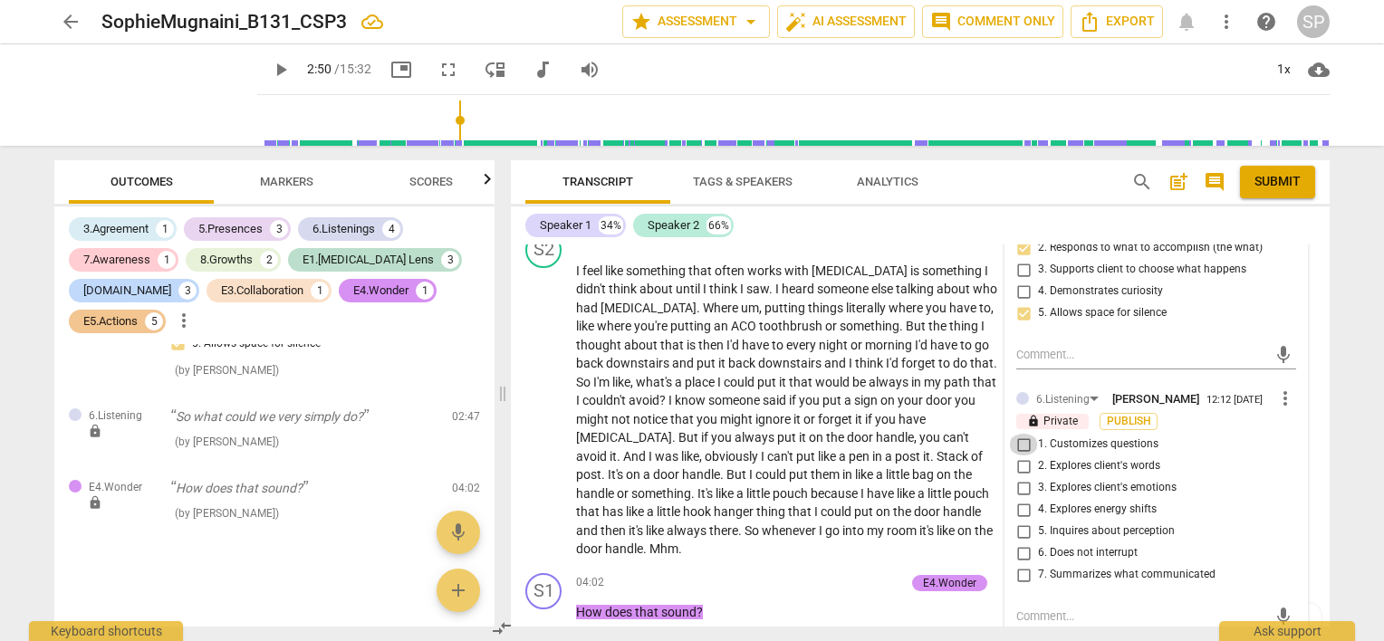
click at [1021, 435] on input "1. Customizes questions" at bounding box center [1023, 445] width 29 height 22
checkbox input "true"
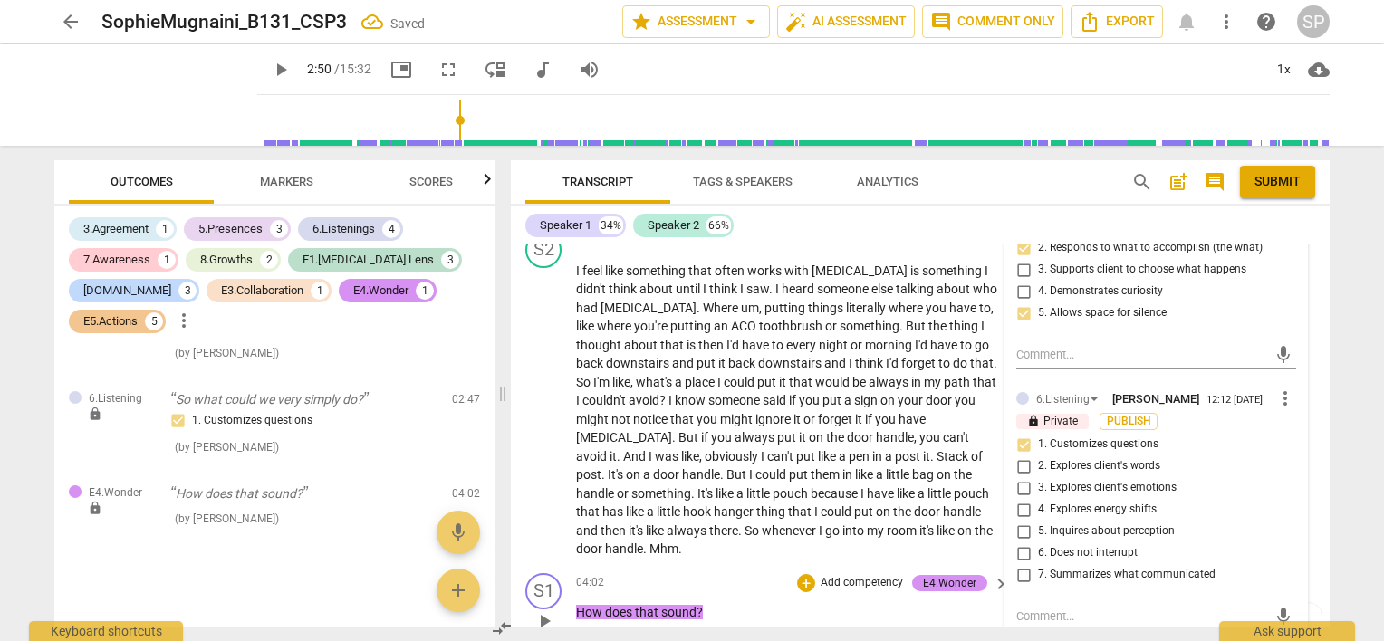
click at [898, 603] on p "How does that sound ?" at bounding box center [788, 612] width 424 height 19
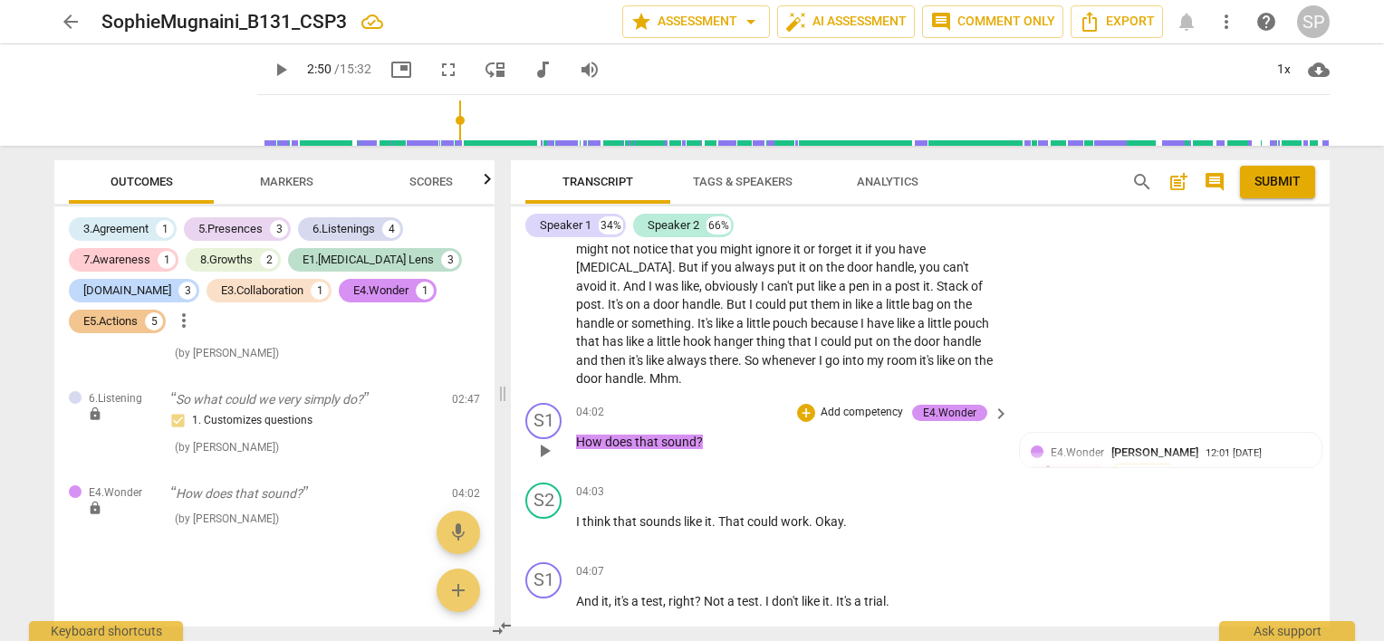
scroll to position [1876, 0]
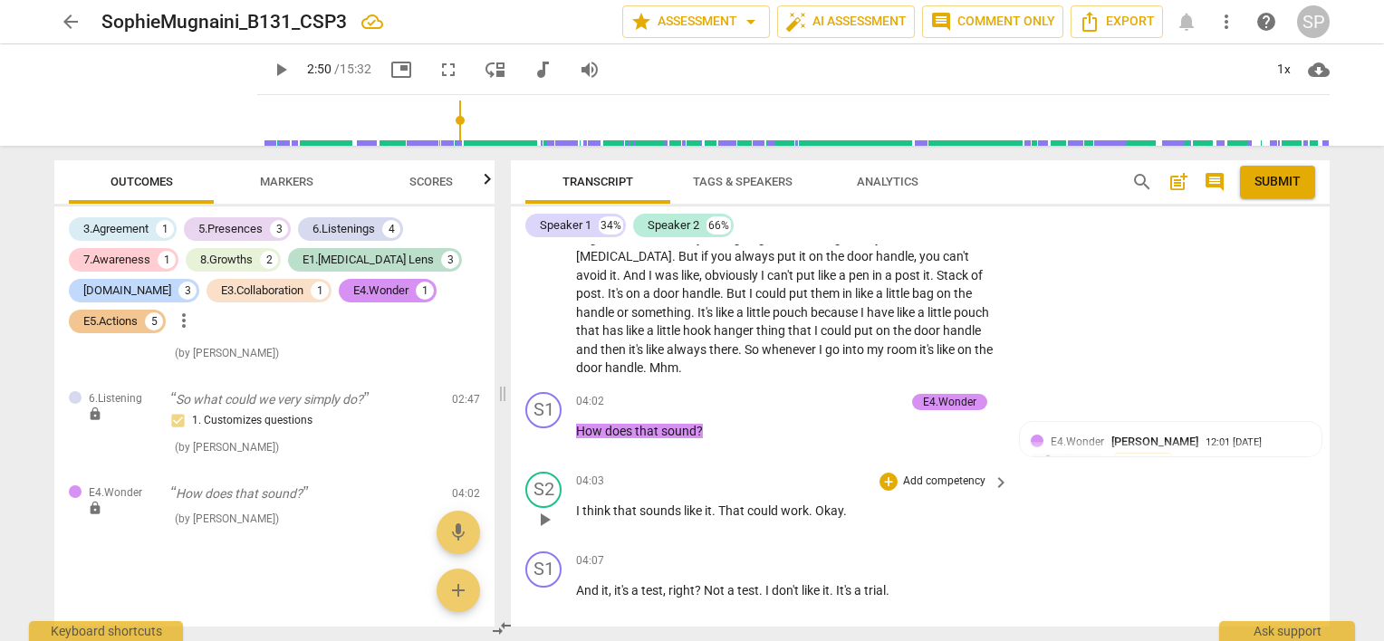
click at [543, 509] on span "play_arrow" at bounding box center [544, 520] width 22 height 22
click at [547, 509] on span "pause" at bounding box center [544, 520] width 22 height 22
type input "248"
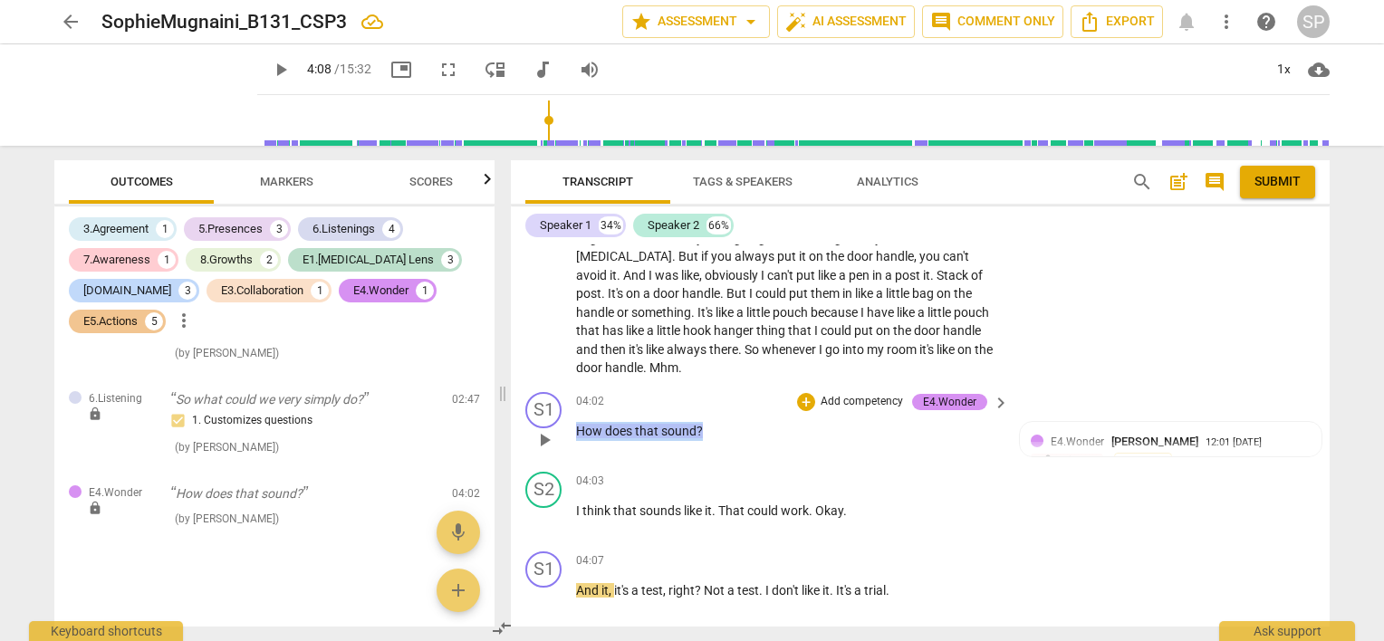
drag, startPoint x: 703, startPoint y: 409, endPoint x: 562, endPoint y: 413, distance: 140.4
click at [562, 413] on div "S1 play_arrow pause 04:02 + Add competency E4.Wonder keyboard_arrow_right How d…" at bounding box center [920, 425] width 819 height 80
click at [800, 393] on div "+" at bounding box center [806, 402] width 18 height 18
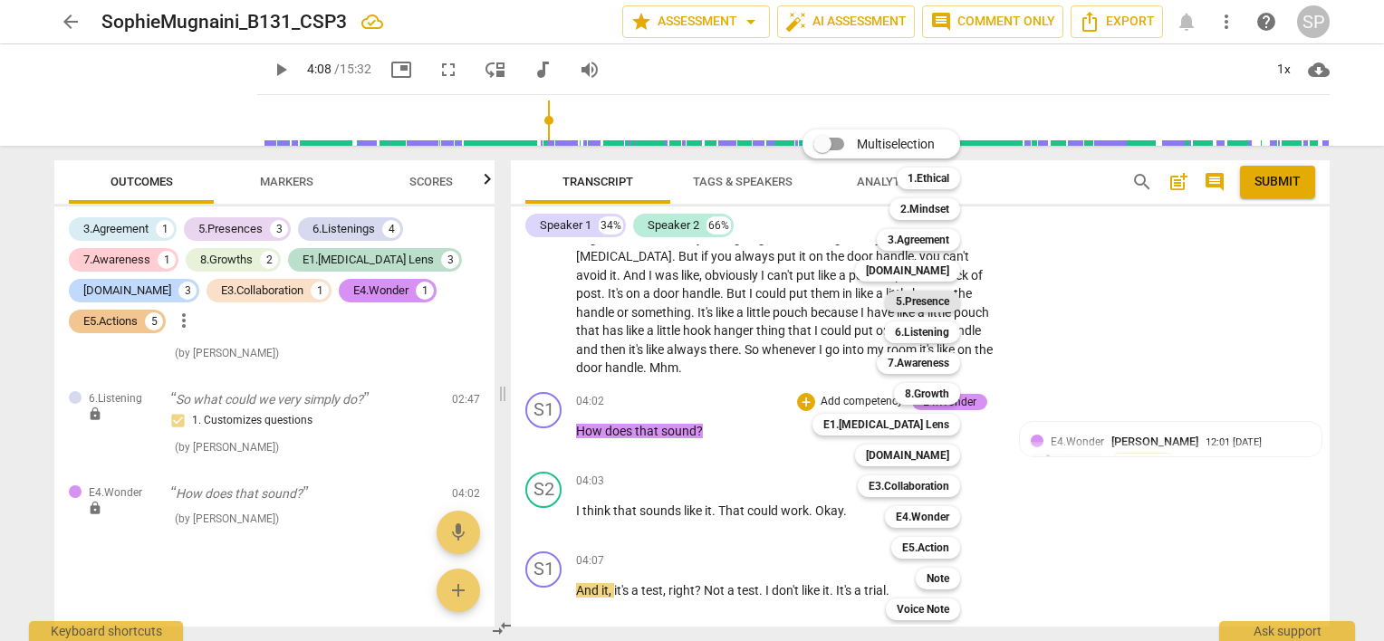
click at [918, 302] on b "5.Presence" at bounding box center [922, 302] width 53 height 22
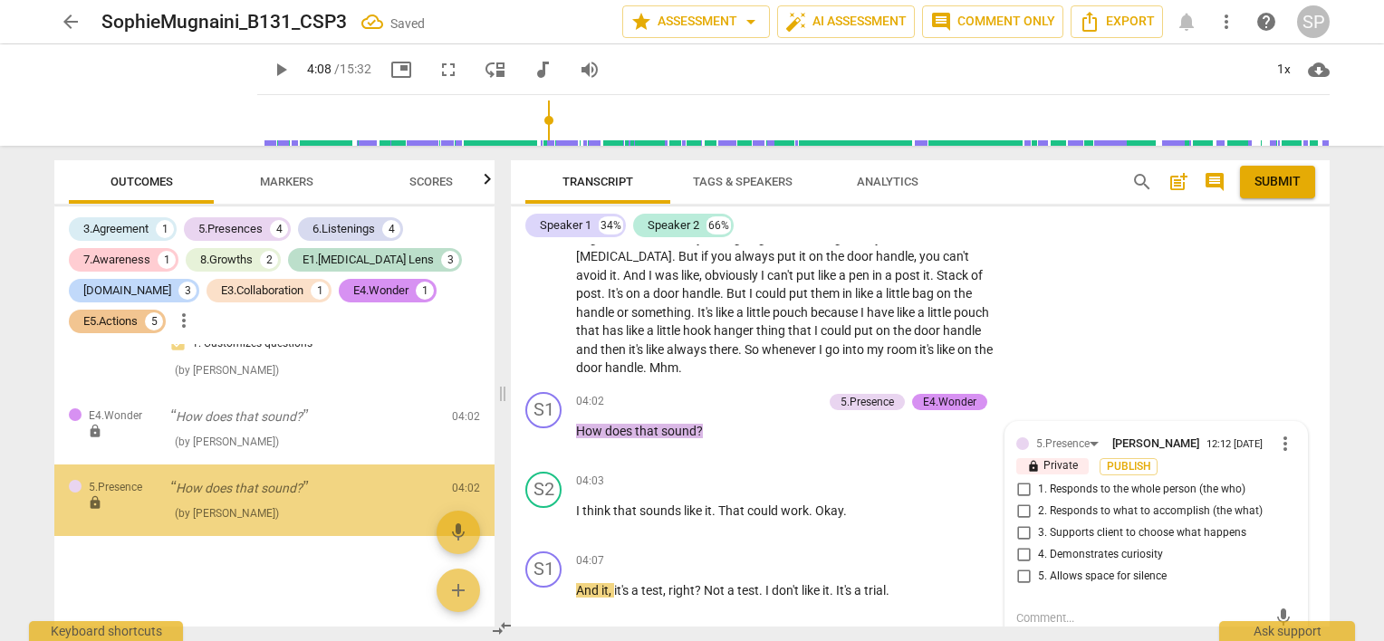
scroll to position [3397, 0]
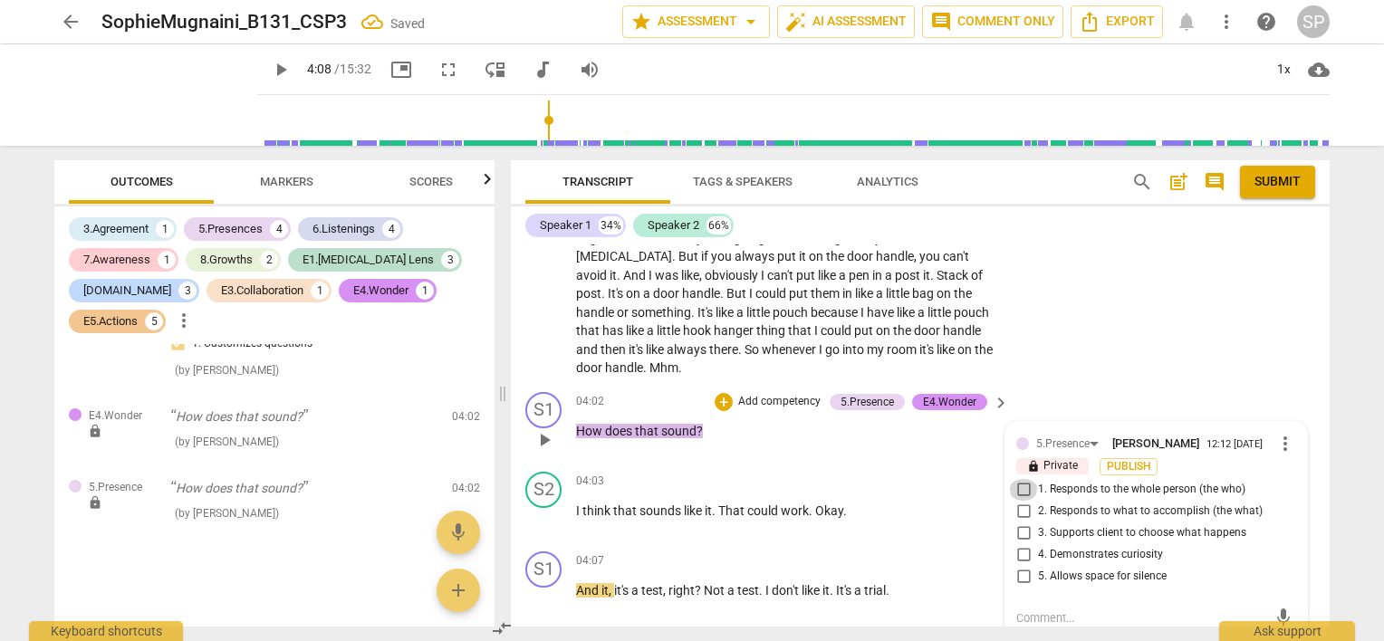
click at [1021, 479] on input "1. Responds to the whole person (the who)" at bounding box center [1023, 490] width 29 height 22
checkbox input "true"
click at [629, 392] on div "04:02 + Add competency 5.Presence E4.Wonder keyboard_arrow_right" at bounding box center [793, 402] width 435 height 20
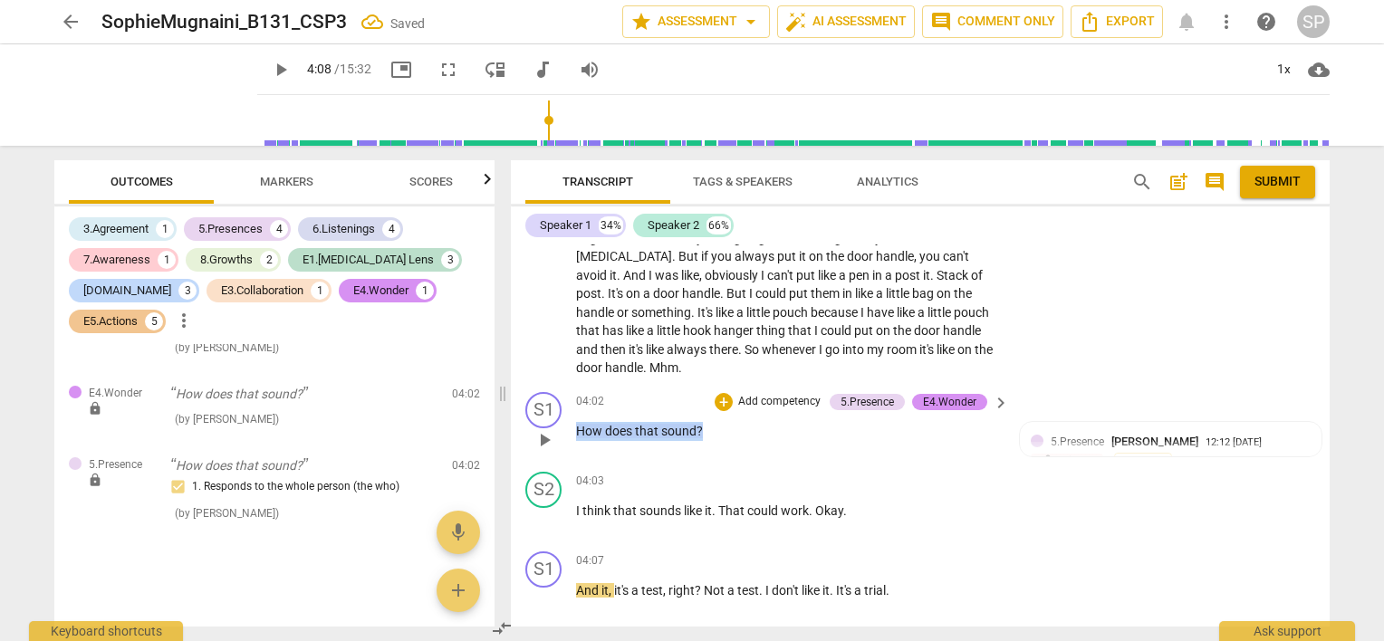
drag, startPoint x: 700, startPoint y: 406, endPoint x: 552, endPoint y: 408, distance: 147.6
click at [552, 408] on div "S1 play_arrow pause 04:02 + Add competency 5.Presence E4.Wonder keyboard_arrow_…" at bounding box center [920, 425] width 819 height 80
click at [724, 393] on div "+" at bounding box center [723, 402] width 18 height 18
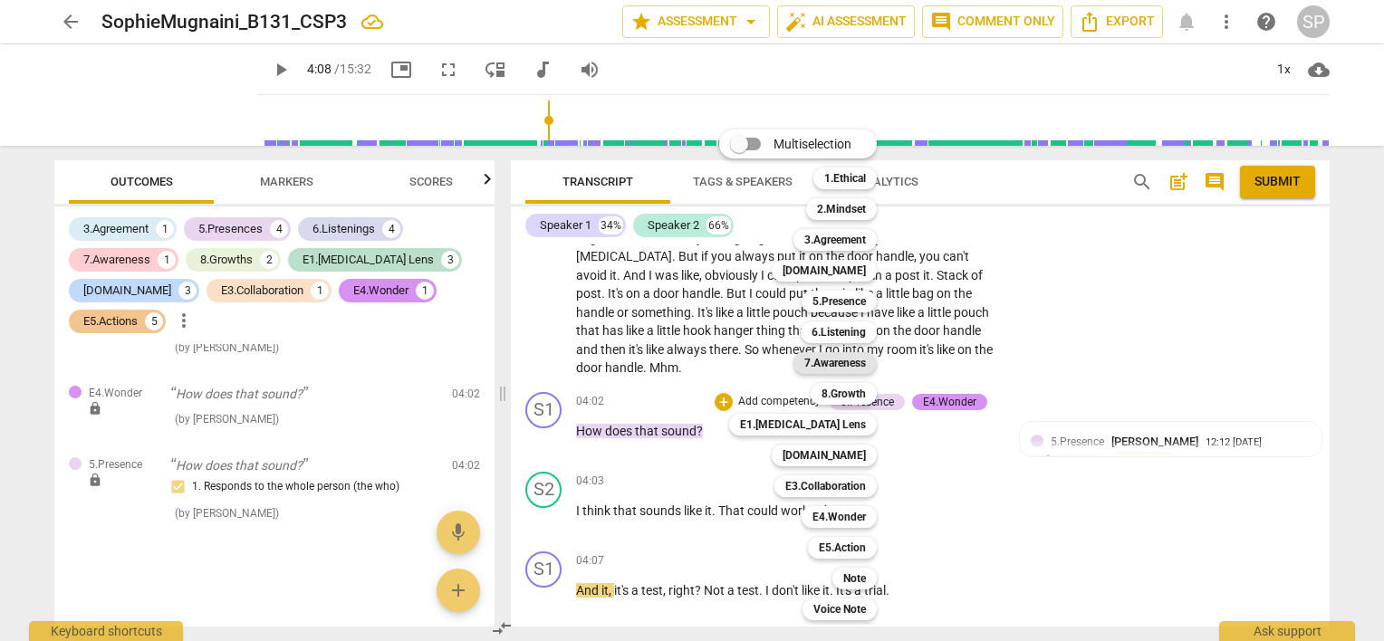
click at [857, 365] on b "7.Awareness" at bounding box center [835, 363] width 62 height 22
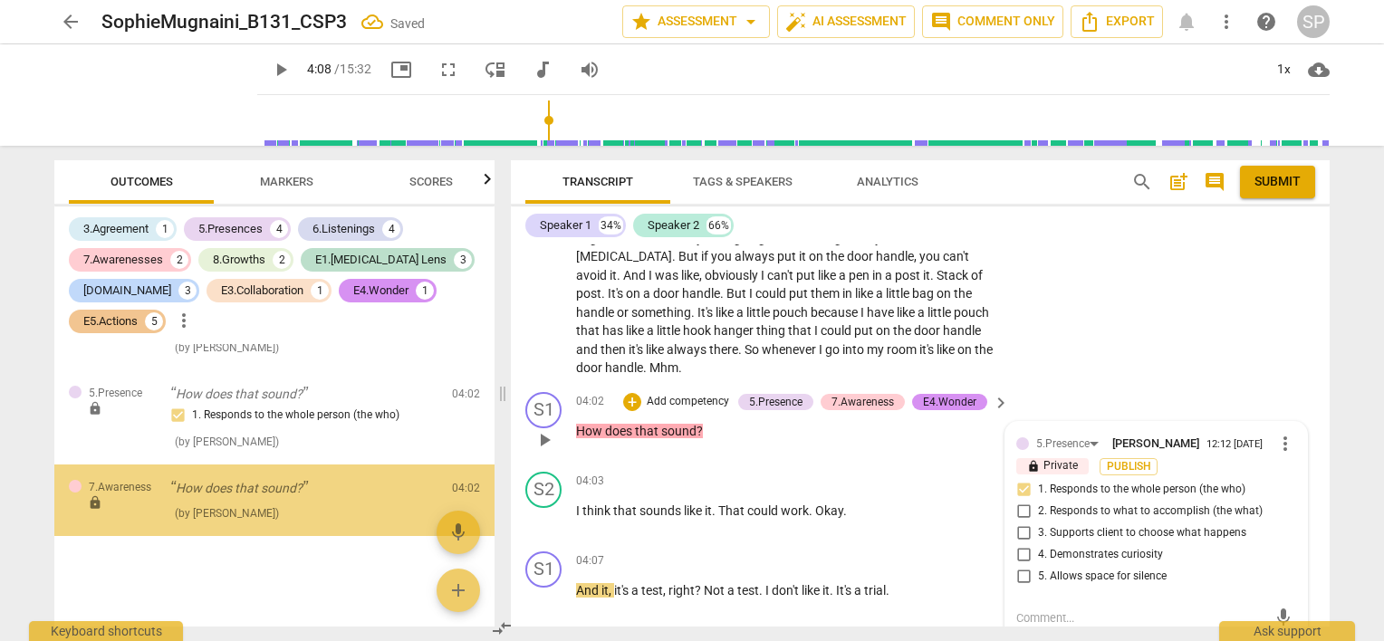
scroll to position [2238, 0]
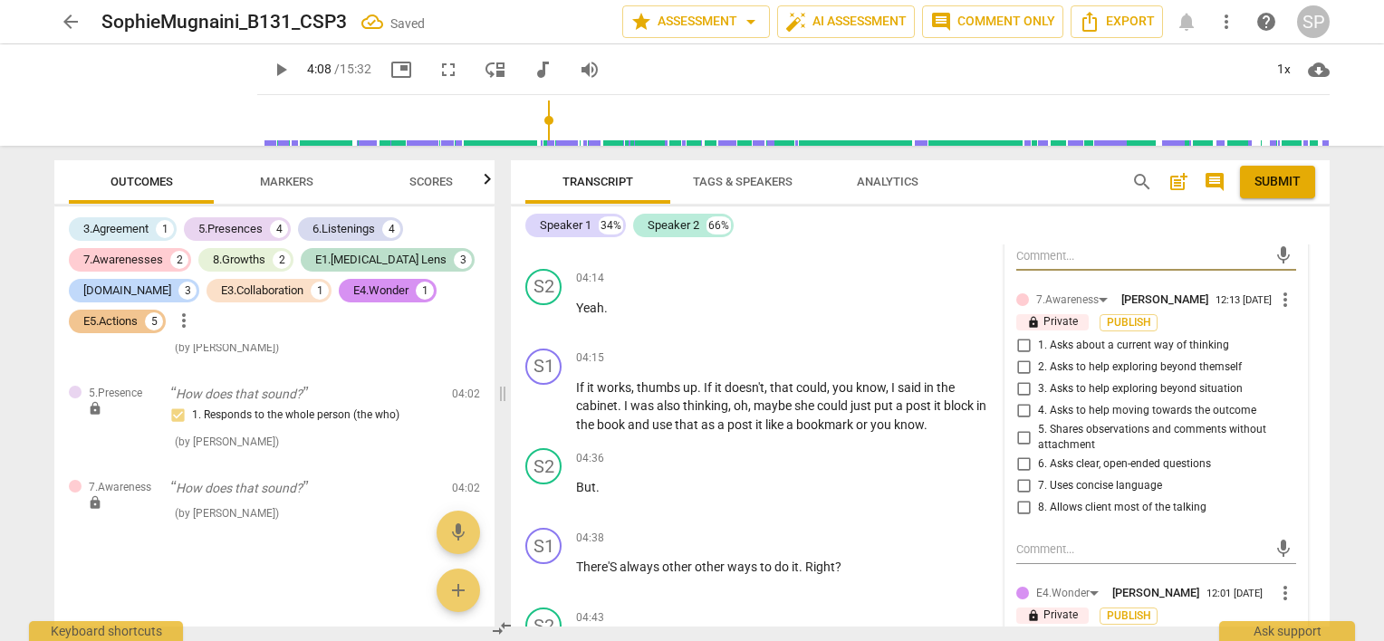
click at [1025, 475] on input "7. Uses concise language" at bounding box center [1023, 486] width 29 height 22
checkbox input "true"
click at [1025, 454] on input "6. Asks clear, open-ended questions" at bounding box center [1023, 465] width 29 height 22
checkbox input "true"
click at [1015, 497] on input "8. Allows client most of the talking" at bounding box center [1023, 508] width 29 height 22
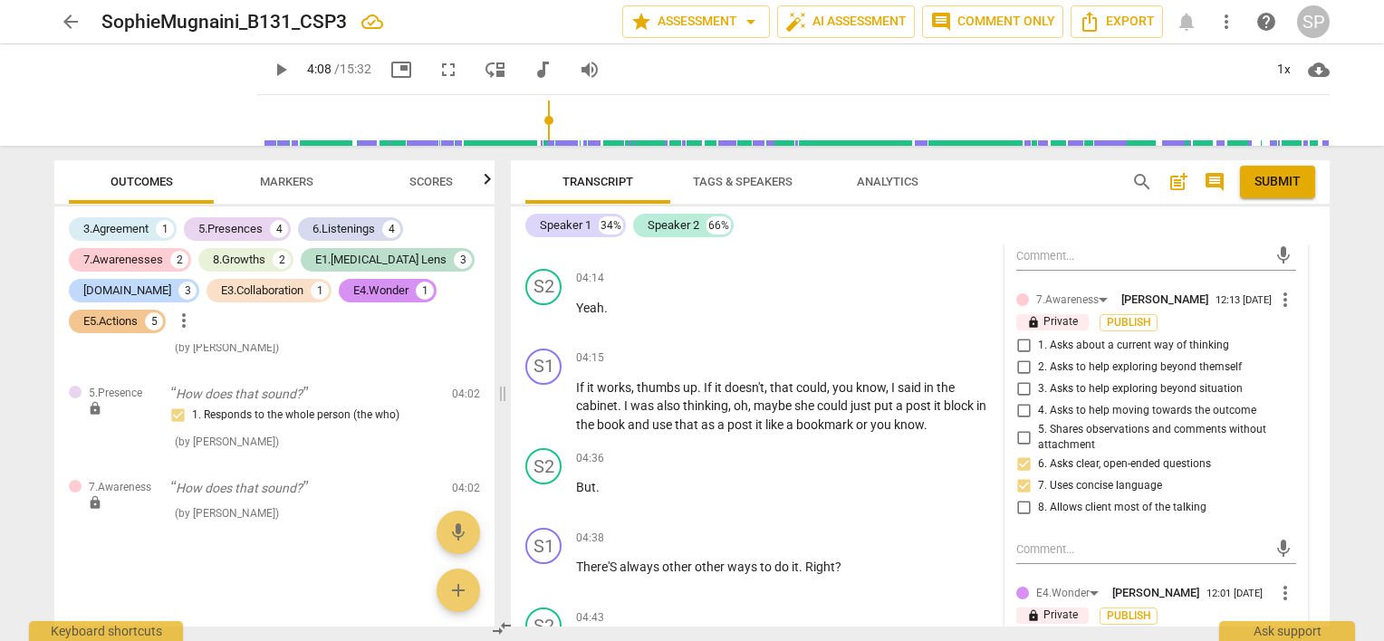
checkbox input "true"
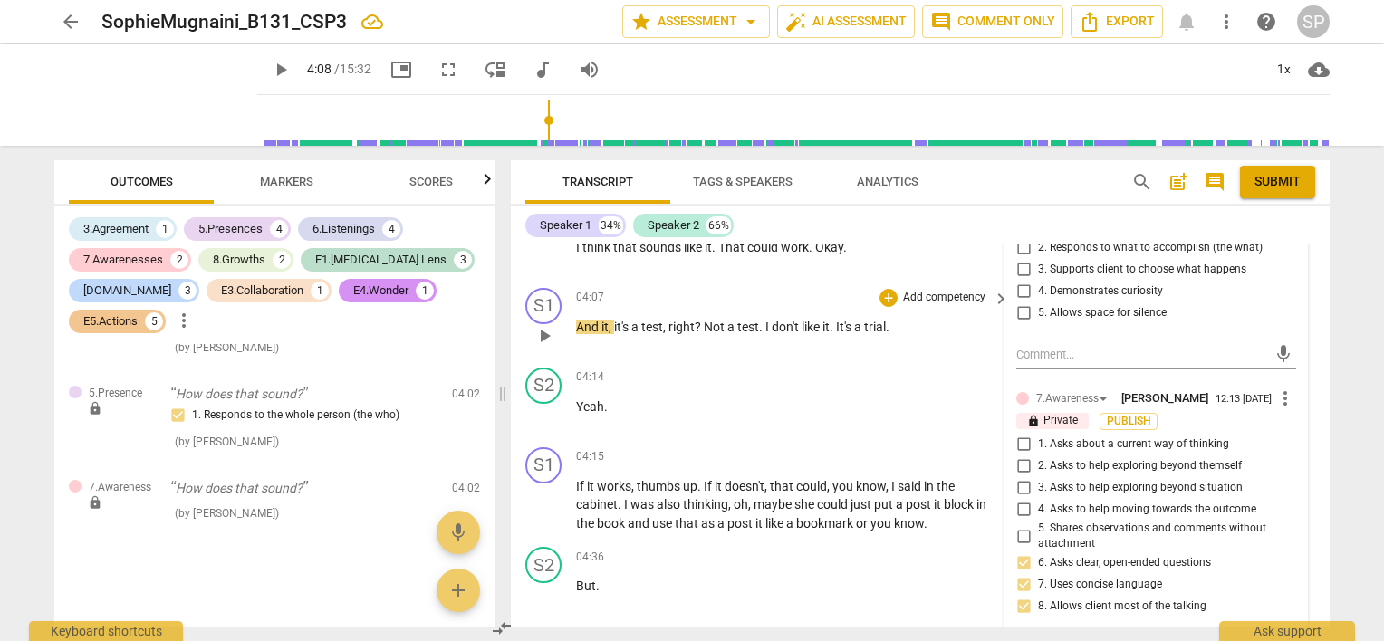
scroll to position [1967, 0]
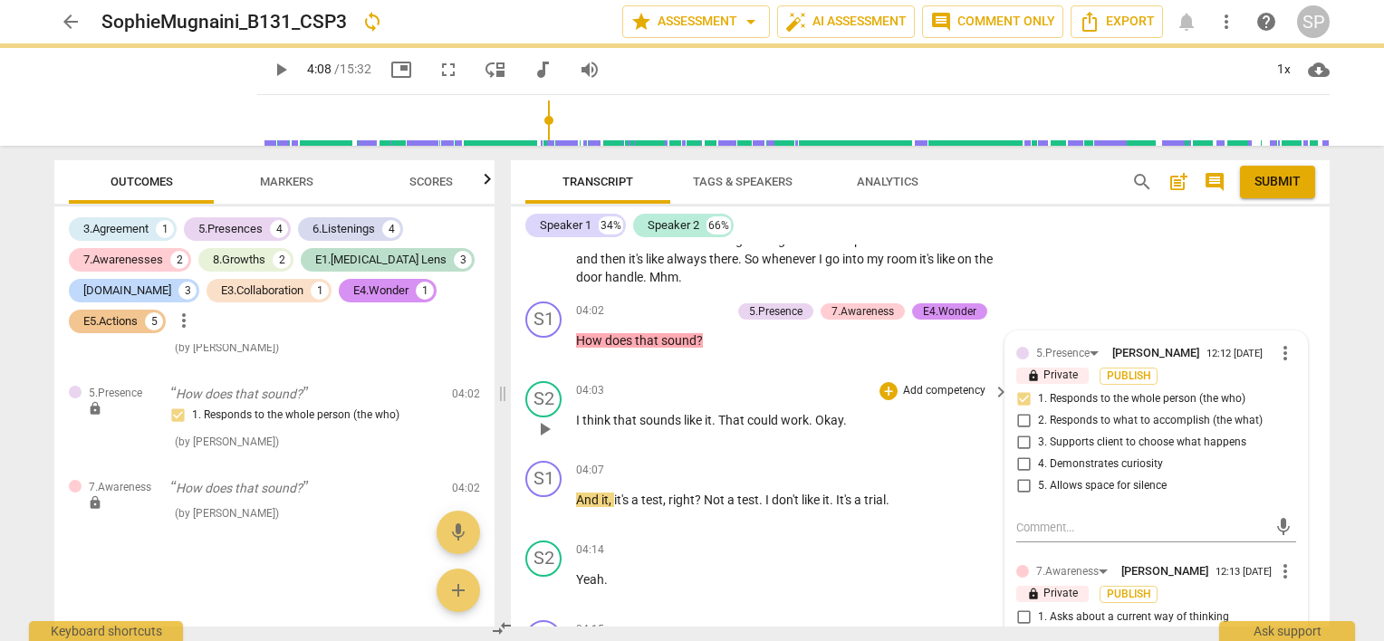
click at [782, 381] on div "04:03 + Add competency keyboard_arrow_right" at bounding box center [793, 391] width 435 height 20
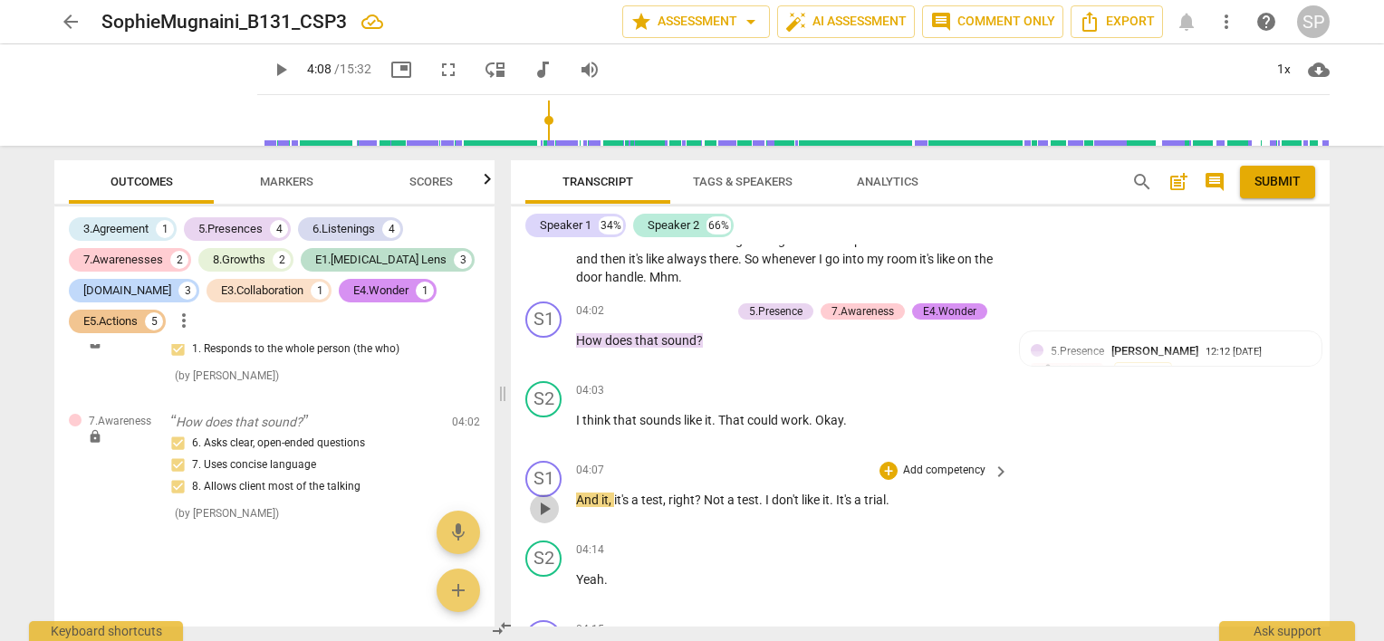
click at [542, 498] on span "play_arrow" at bounding box center [544, 509] width 22 height 22
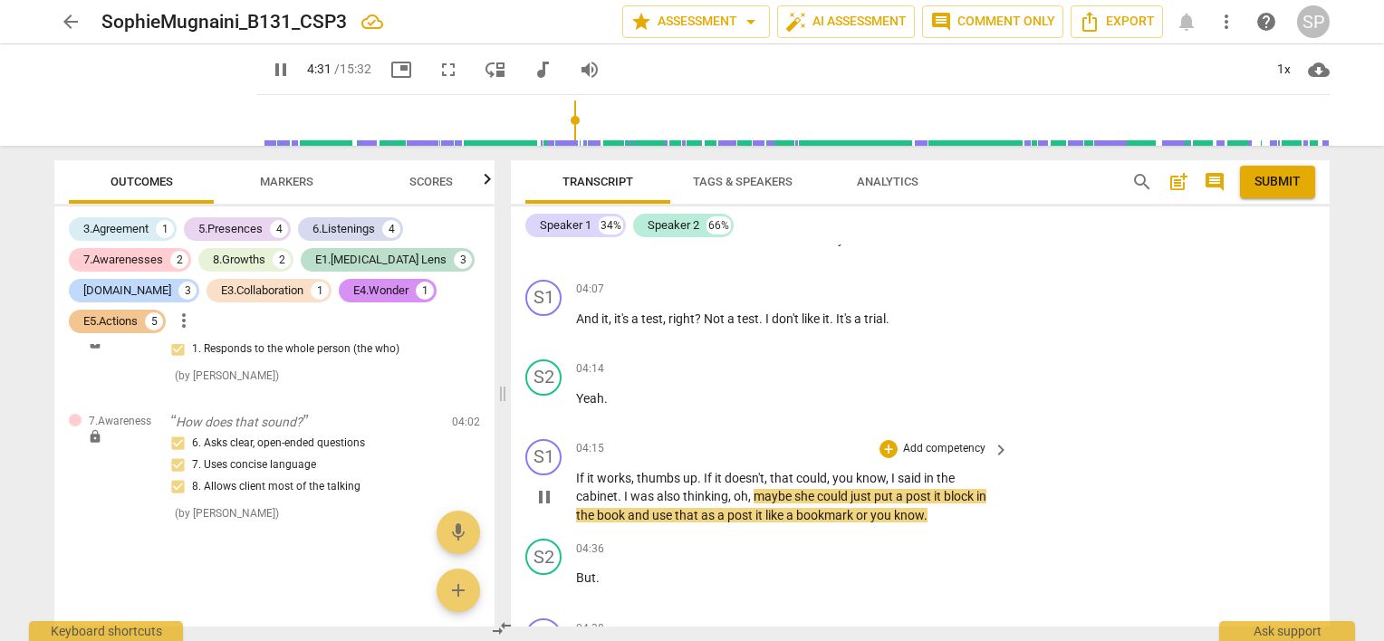
scroll to position [2238, 0]
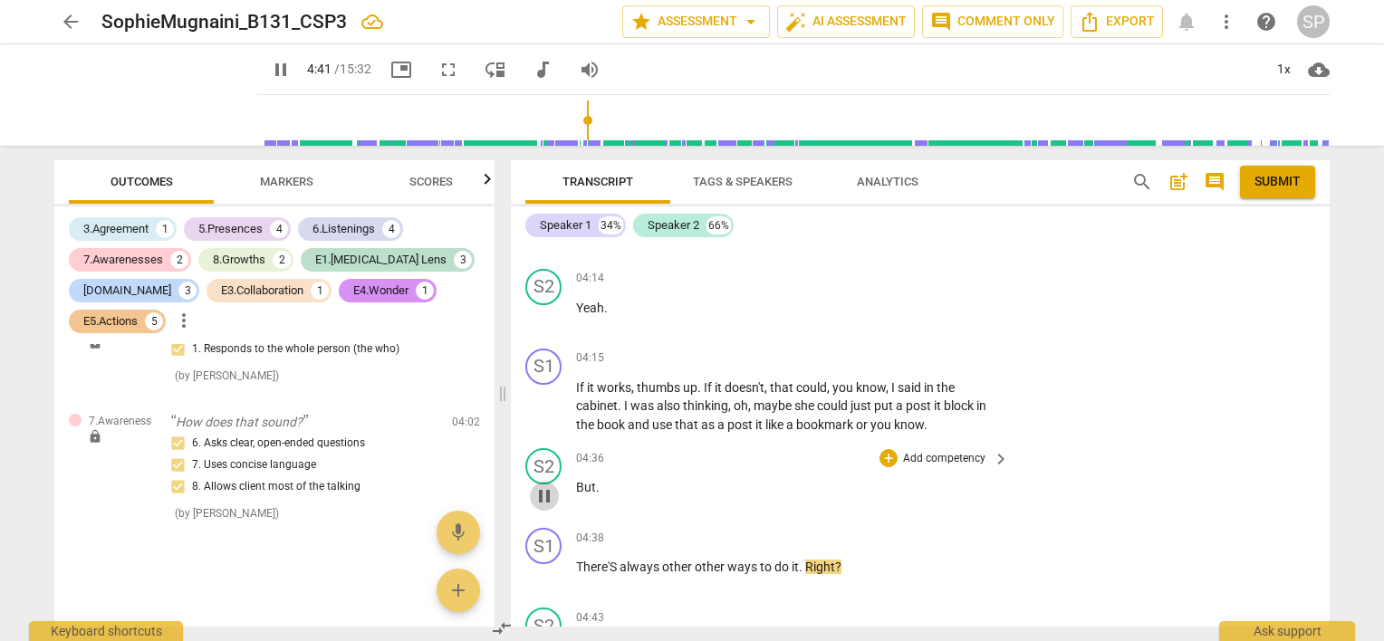
click at [542, 485] on span "pause" at bounding box center [544, 496] width 22 height 22
type input "282"
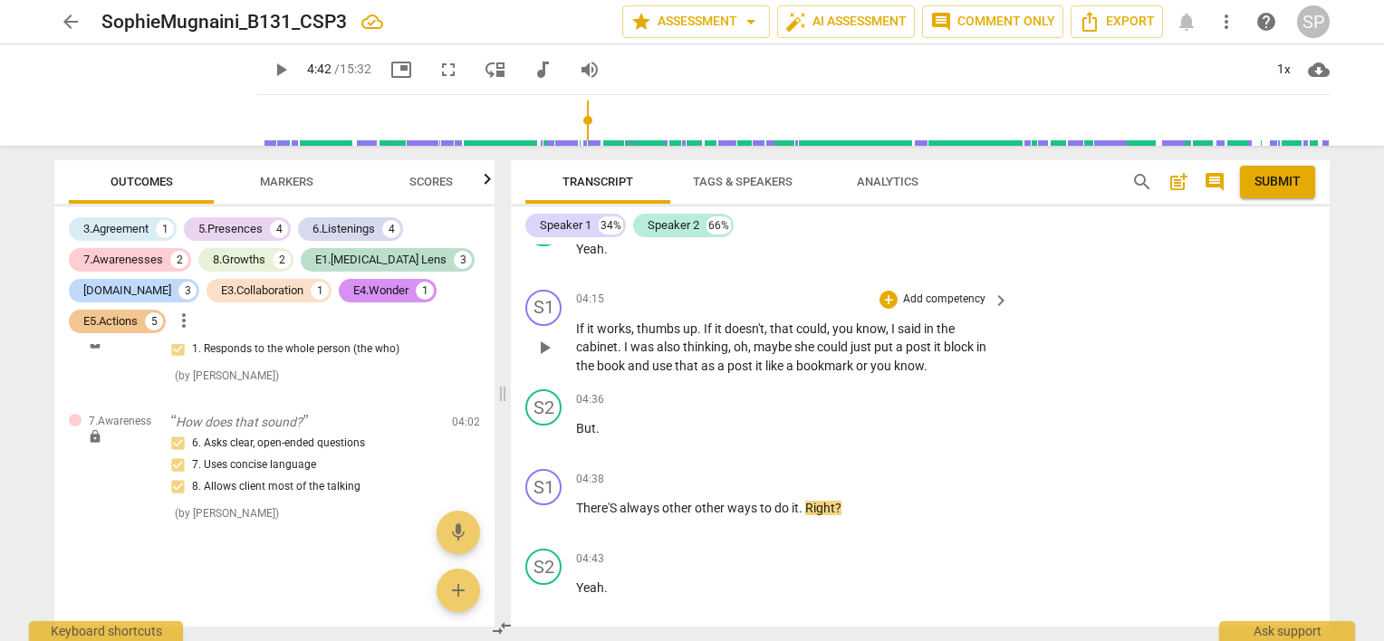
scroll to position [2329, 0]
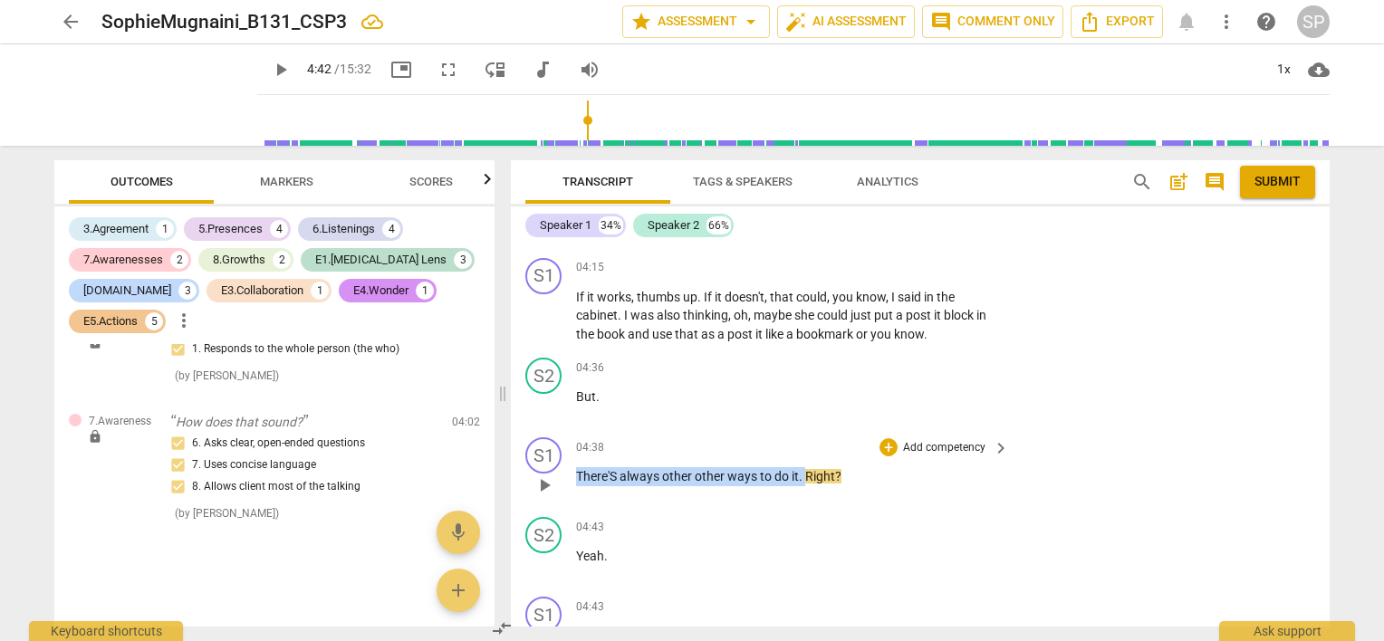
drag, startPoint x: 578, startPoint y: 442, endPoint x: 807, endPoint y: 448, distance: 229.2
click at [807, 467] on p "There'S always other other ways to do it . Right ?" at bounding box center [788, 476] width 424 height 19
click at [883, 438] on div "+" at bounding box center [888, 447] width 18 height 18
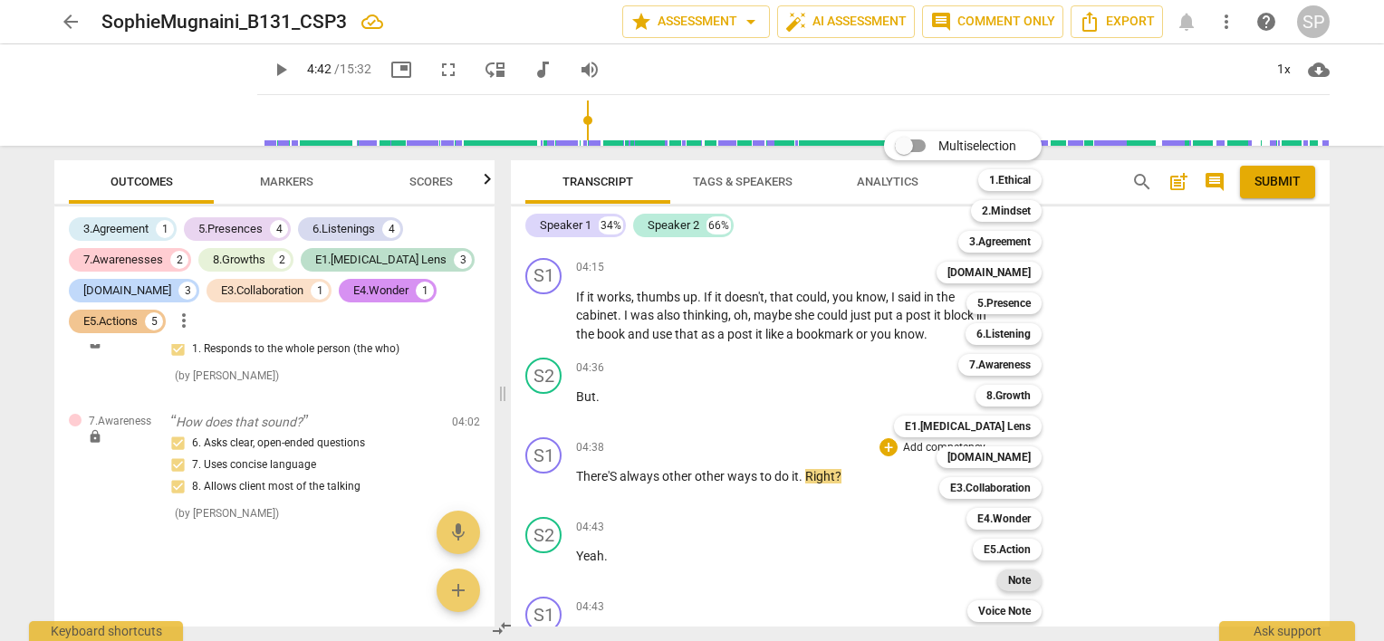
click at [1025, 581] on b "Note" at bounding box center [1019, 581] width 23 height 22
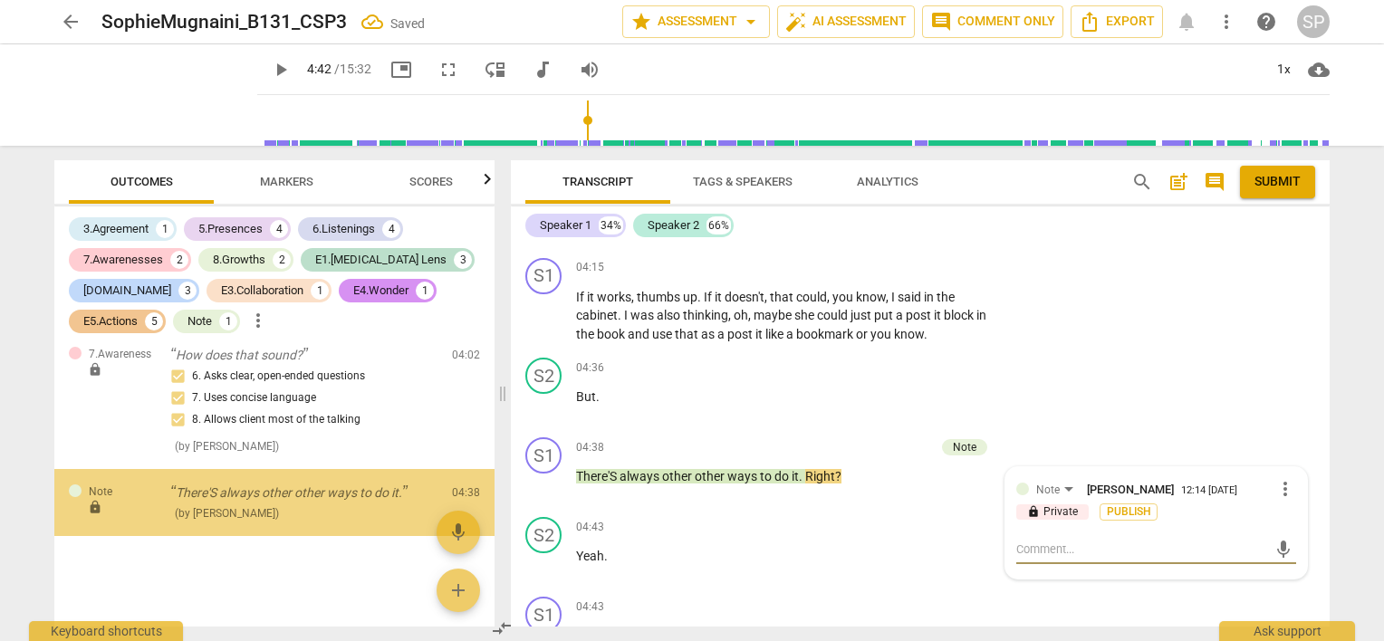
scroll to position [3625, 0]
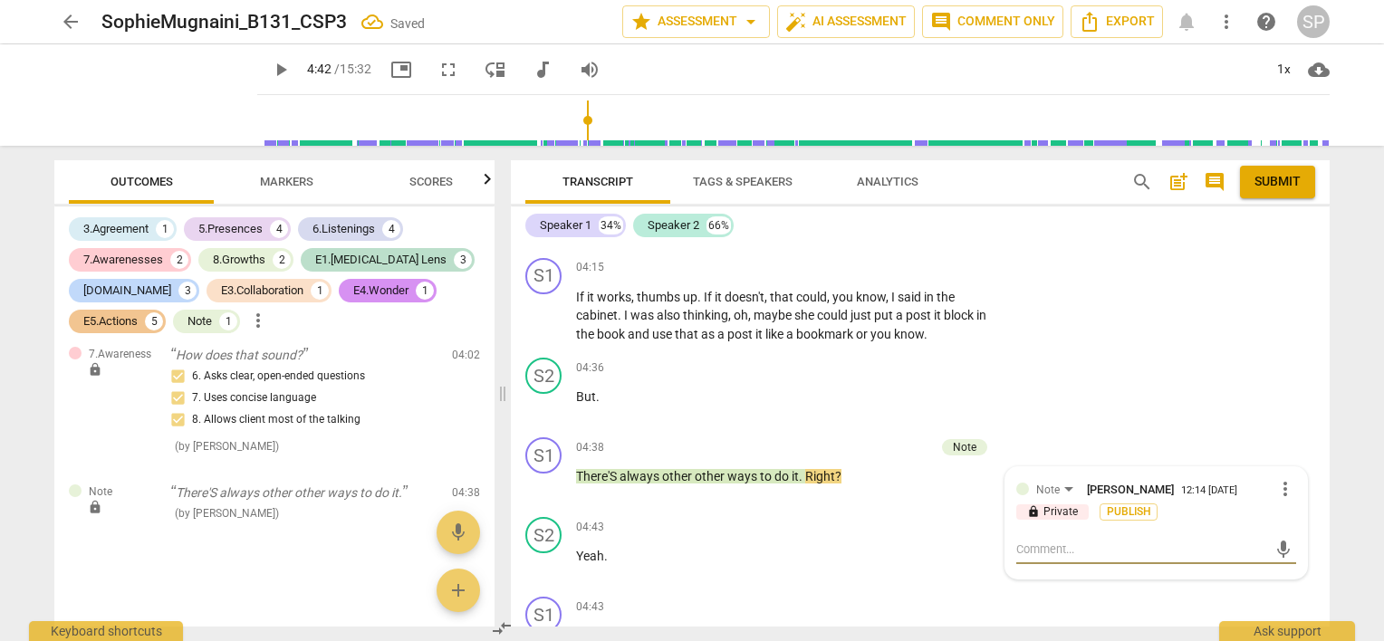
type textarea "A"
type textarea "L"
type textarea "A"
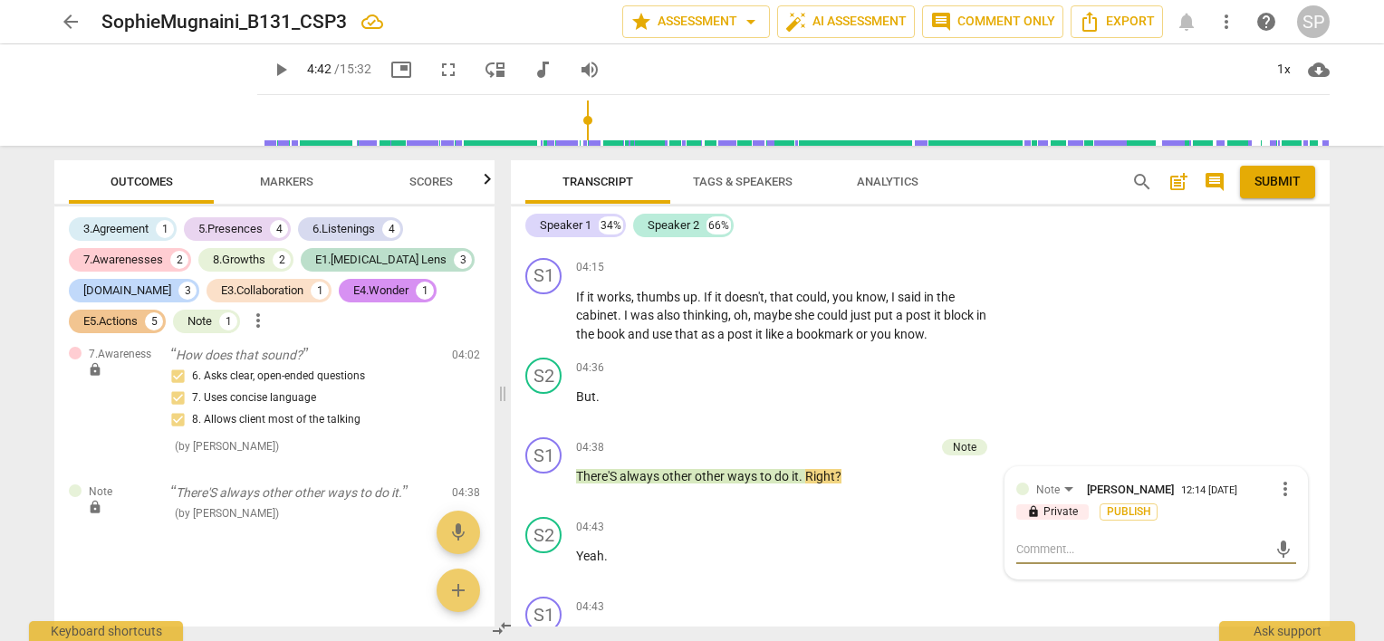
type textarea "A"
type textarea "Al"
type textarea "All"
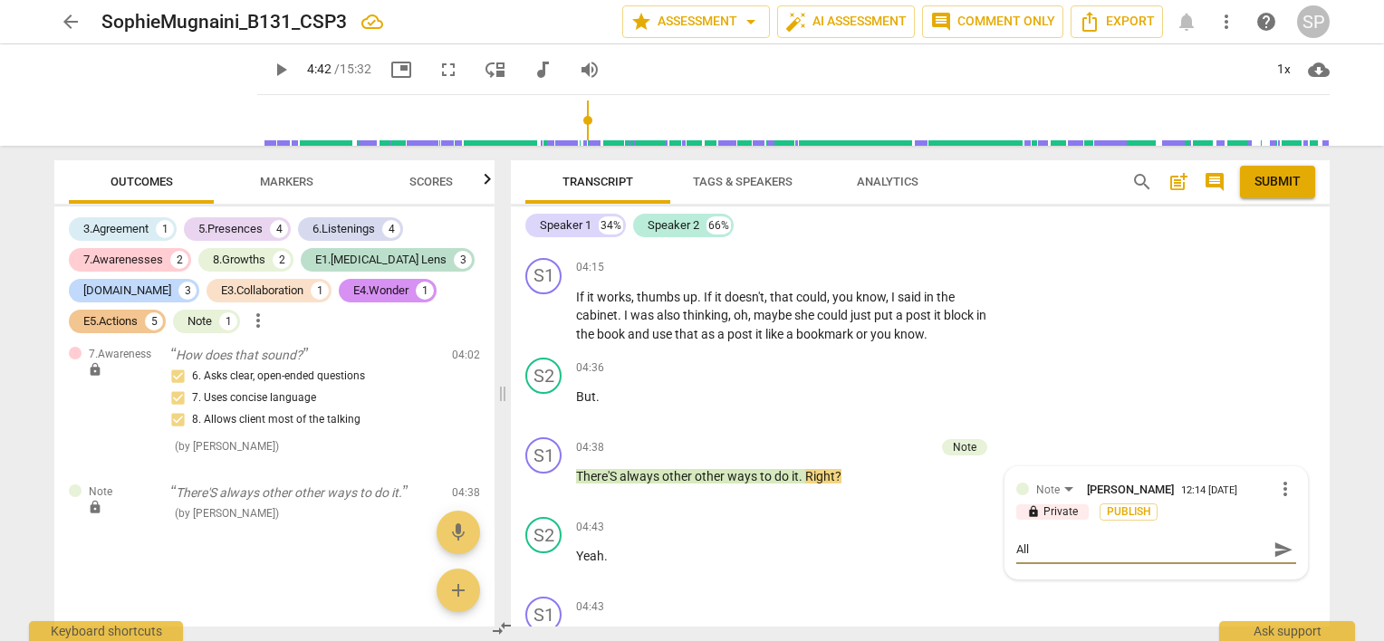
type textarea "All"
type textarea "All o"
type textarea "All of"
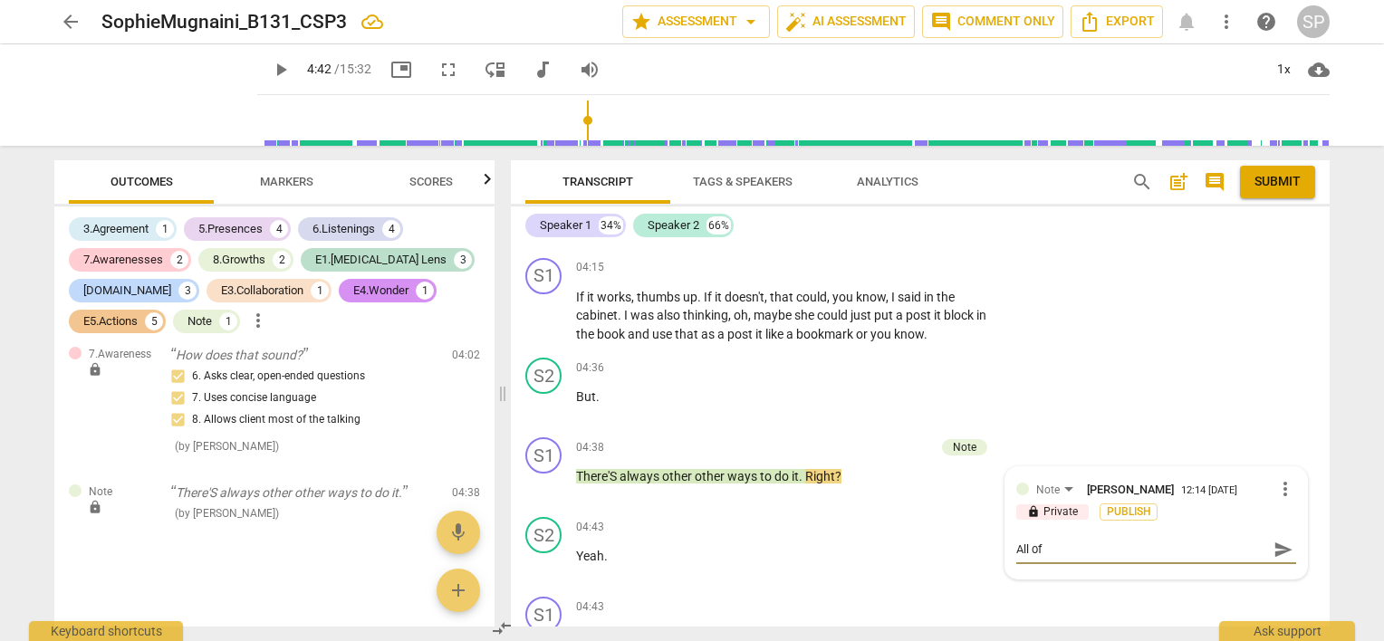
type textarea "All of"
type textarea "All of t"
type textarea "All of th"
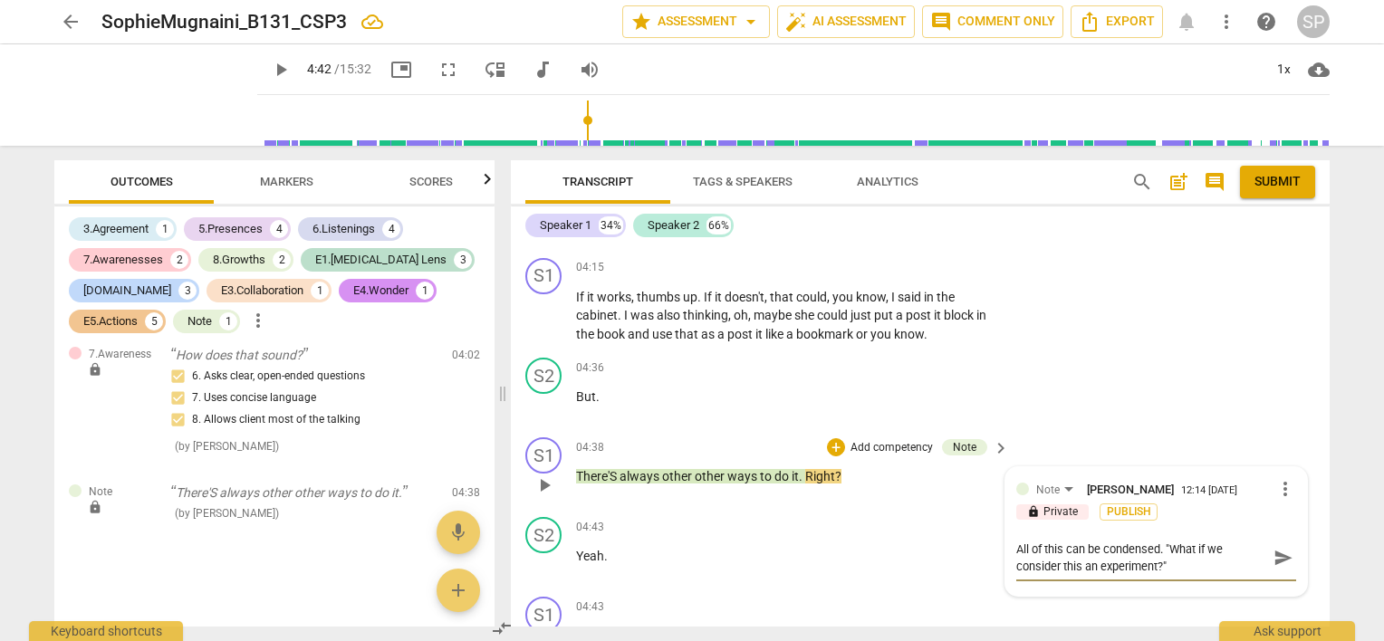
click at [1221, 541] on textarea "All of this can be condensed. "What if we consider this an experiment?"" at bounding box center [1141, 558] width 251 height 34
click at [1159, 541] on textarea "All of this can be condensed. "Can we consider this an experiment?"" at bounding box center [1141, 558] width 251 height 34
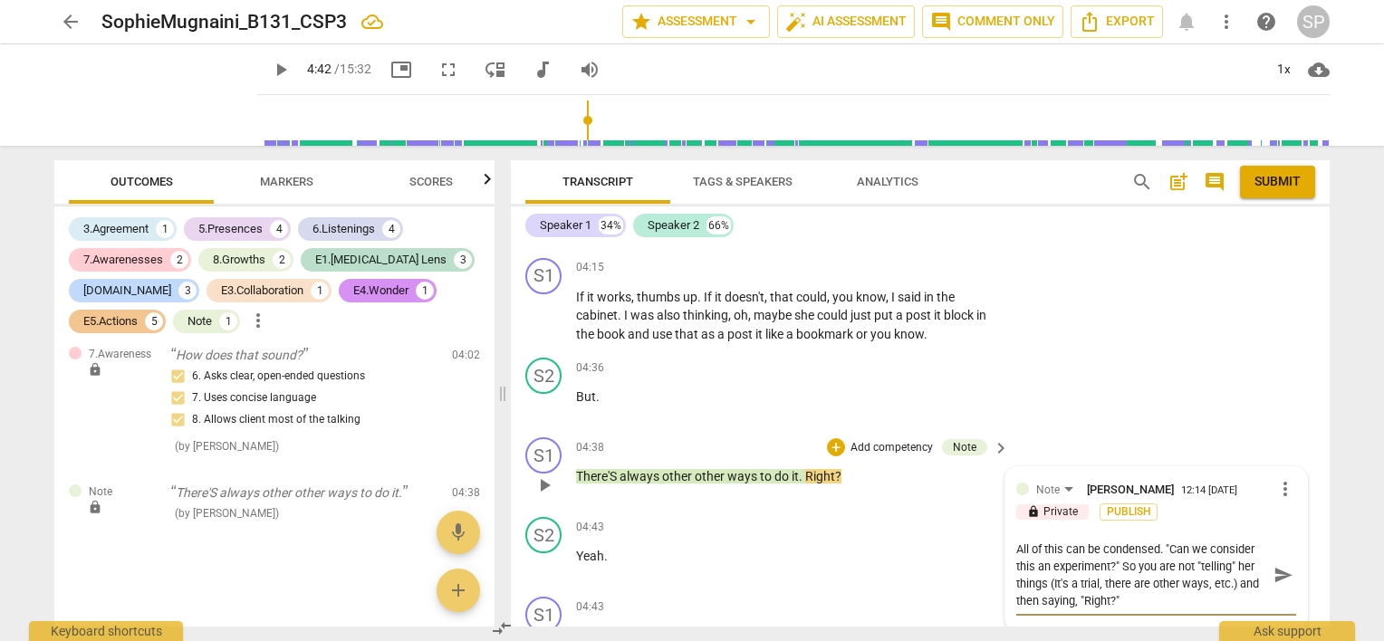
click at [1162, 541] on textarea "All of this can be condensed. "Can we consider this an experiment?" So you are …" at bounding box center [1141, 575] width 251 height 69
click at [1242, 541] on textarea "All of this can be condensed. Example: "Can we consider this an experiment?" So…" at bounding box center [1141, 575] width 251 height 69
click at [1071, 552] on textarea "All of this can be condensed. Example: "Can we consider this an experiment?" Tr…" at bounding box center [1141, 575] width 251 height 69
click at [1145, 552] on textarea "All of this can be condensed. Example: "Can we consider this an experiment?" Tr…" at bounding box center [1141, 575] width 251 height 69
click at [1249, 569] on textarea "All of this can be condensed. Example: "Can we consider this an experiment?" Tr…" at bounding box center [1141, 575] width 251 height 69
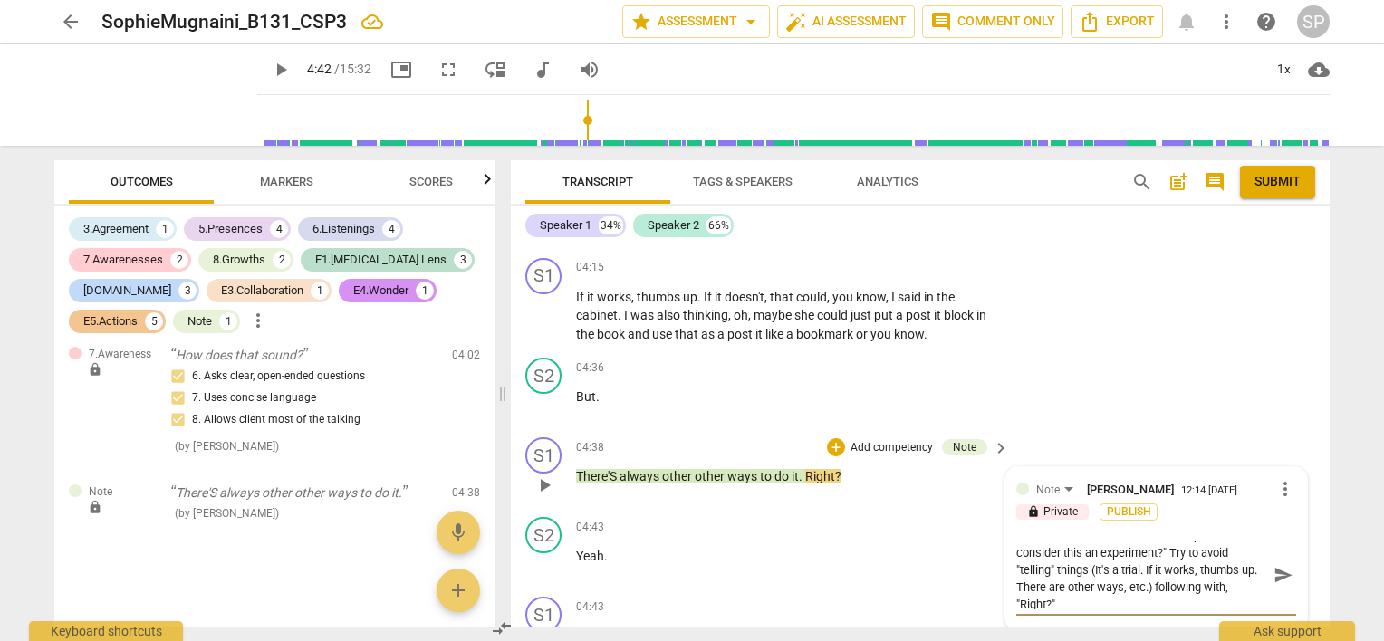
scroll to position [17, 0]
click at [1055, 567] on textarea "All of this can be condensed. Example: "Can we consider this an experiment?" Tr…" at bounding box center [1141, 575] width 251 height 69
click at [1169, 553] on textarea "All of this can be condensed. Example: "Can we consider this an experiment?" Tr…" at bounding box center [1141, 575] width 251 height 69
click at [1164, 573] on textarea "All of this can be condensed. Example: "Can we consider this an experiment?" Tr…" at bounding box center [1141, 575] width 251 height 69
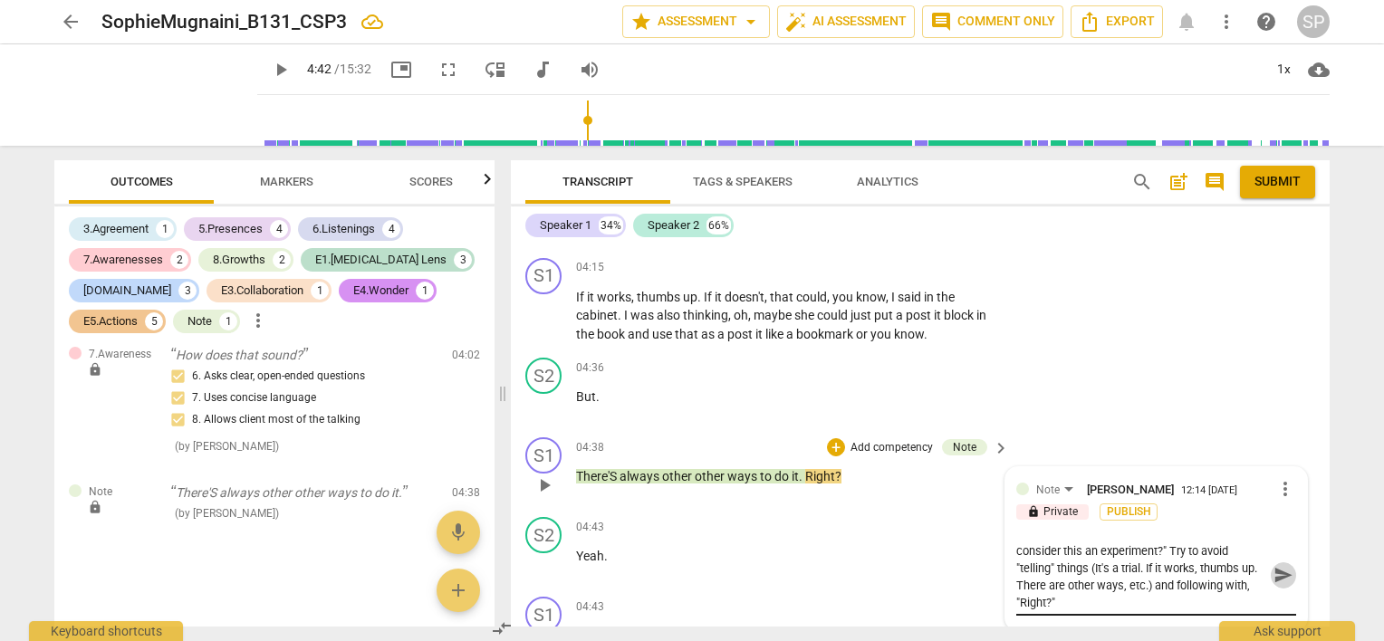
click at [1273, 565] on span "send" at bounding box center [1283, 575] width 20 height 20
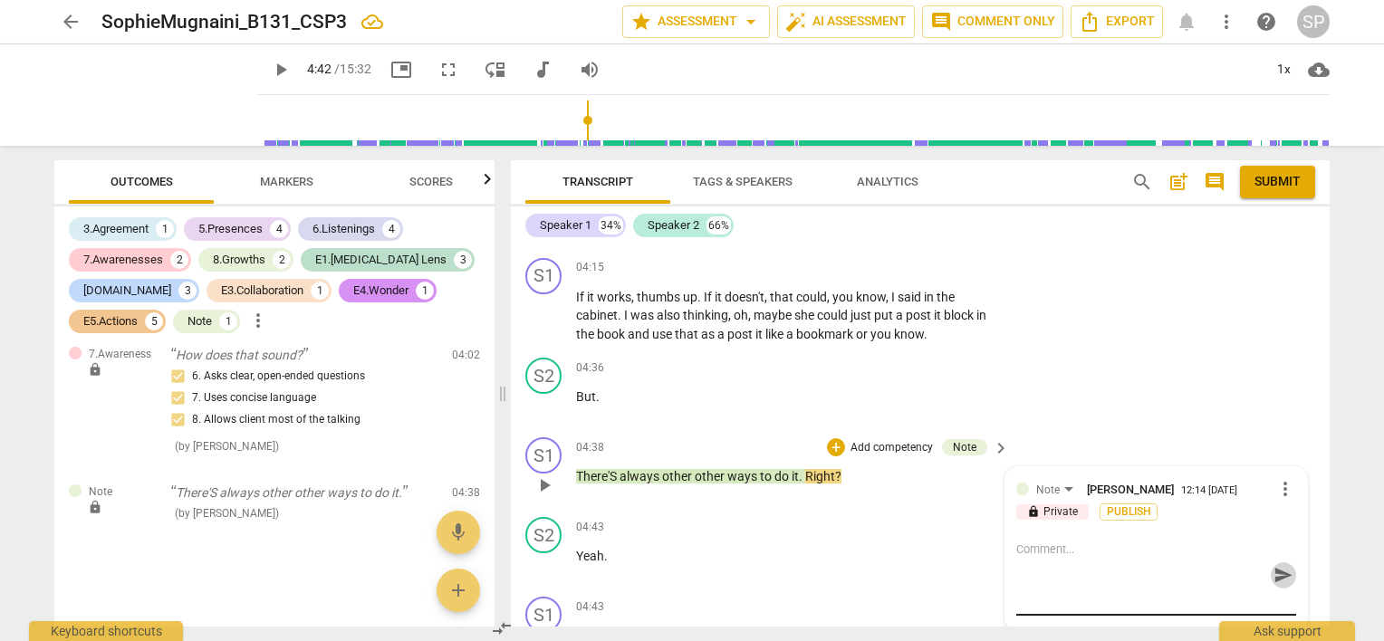
scroll to position [0, 0]
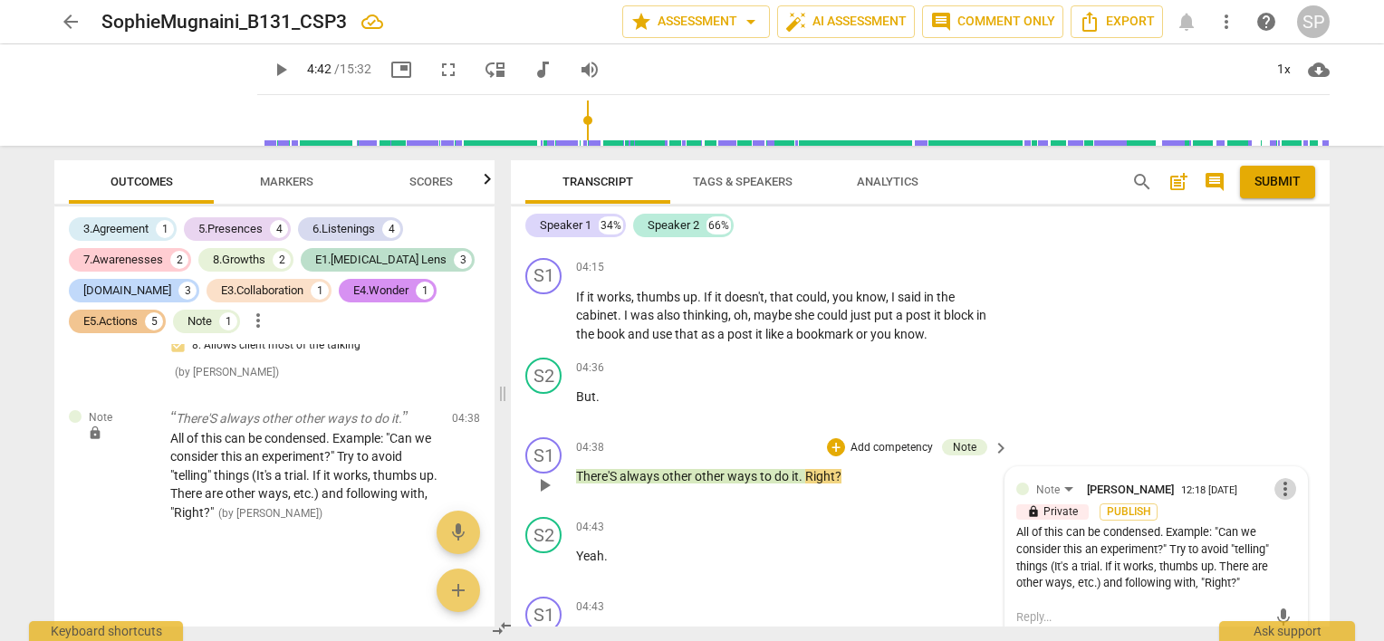
click at [1279, 478] on span "more_vert" at bounding box center [1285, 489] width 22 height 22
click at [1286, 460] on li "Edit" at bounding box center [1300, 458] width 62 height 34
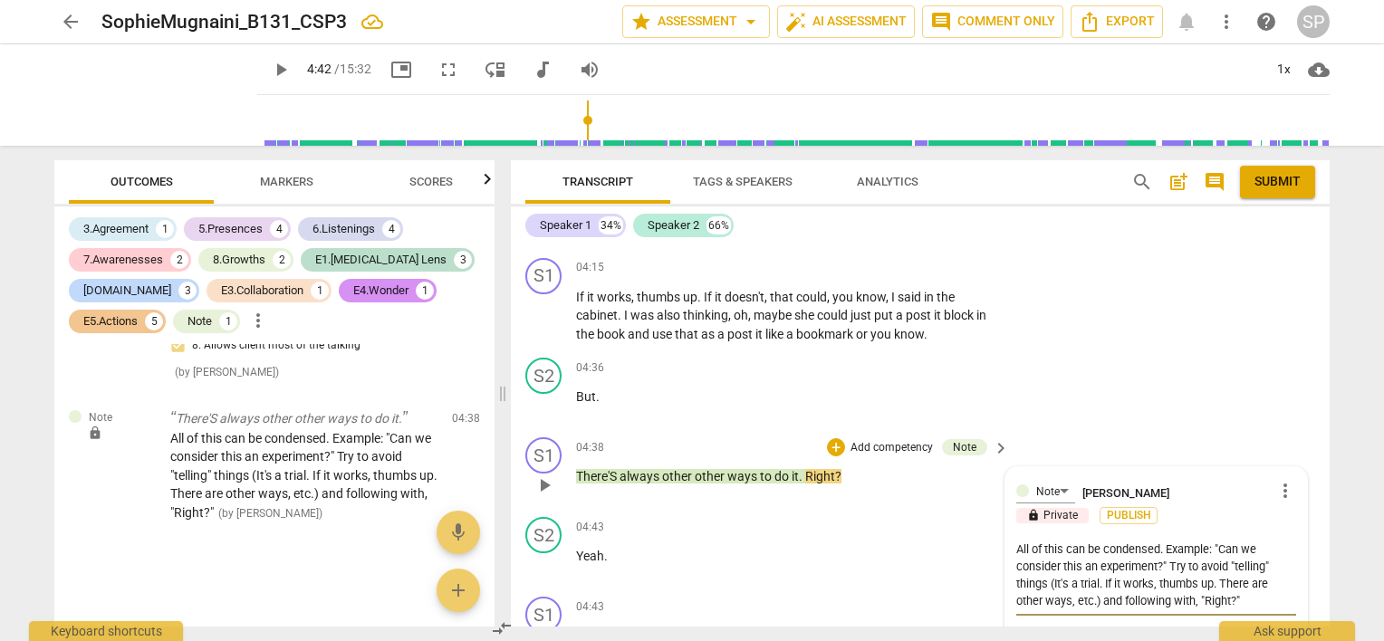
click at [1253, 541] on textarea "All of this can be condensed. Example: "Can we consider this an experiment?" Tr…" at bounding box center [1156, 575] width 280 height 69
click at [1282, 480] on span "more_vert" at bounding box center [1285, 491] width 22 height 22
click at [1282, 463] on li "Edit" at bounding box center [1300, 460] width 62 height 34
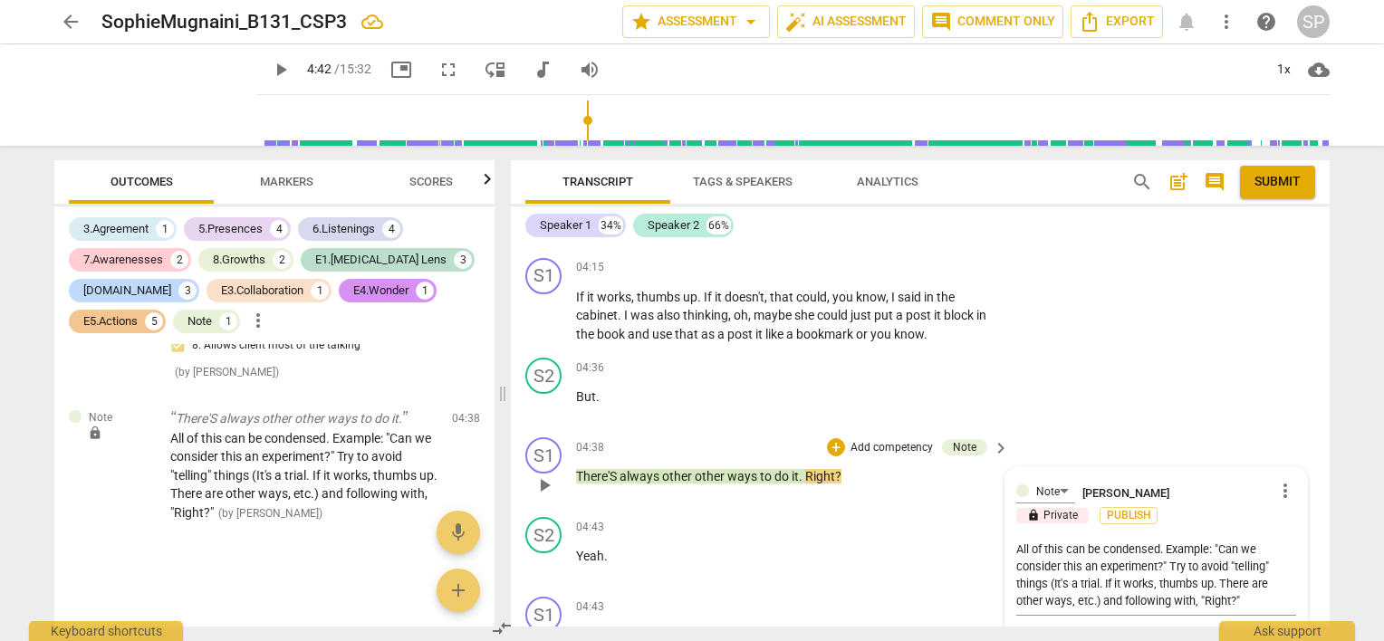
click at [1275, 480] on span "more_vert" at bounding box center [1285, 491] width 22 height 22
click at [1289, 458] on li "Edit" at bounding box center [1300, 460] width 62 height 34
click at [1256, 541] on textarea "All of this can be condensed. Example: "Can we consider this an experiment?" Tr…" at bounding box center [1156, 575] width 280 height 69
click at [1134, 541] on textarea "All of this can be condensed. Example: "What's different if you consider this a…" at bounding box center [1156, 584] width 280 height 86
click at [1250, 541] on textarea "All of this can be condensed. Example: "What's different if you considering thi…" at bounding box center [1156, 584] width 280 height 86
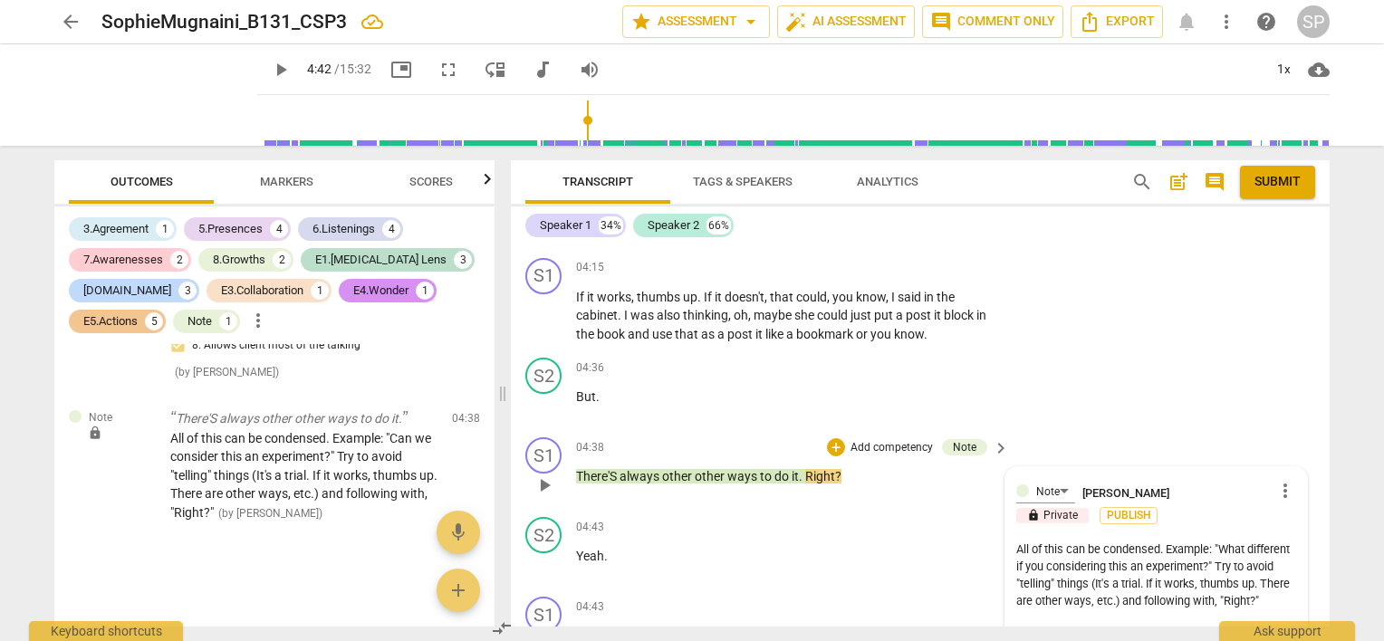
click at [1089, 541] on textarea "All of this can be condensed. Example: "What different if you considering this …" at bounding box center [1156, 584] width 280 height 86
click at [1194, 541] on textarea "All of this can be condensed. Example: "What might be useful about approaching …" at bounding box center [1156, 584] width 280 height 86
click at [1282, 541] on textarea "All of this can be condensed. Example: "What might be useful about approaching …" at bounding box center [1156, 584] width 280 height 86
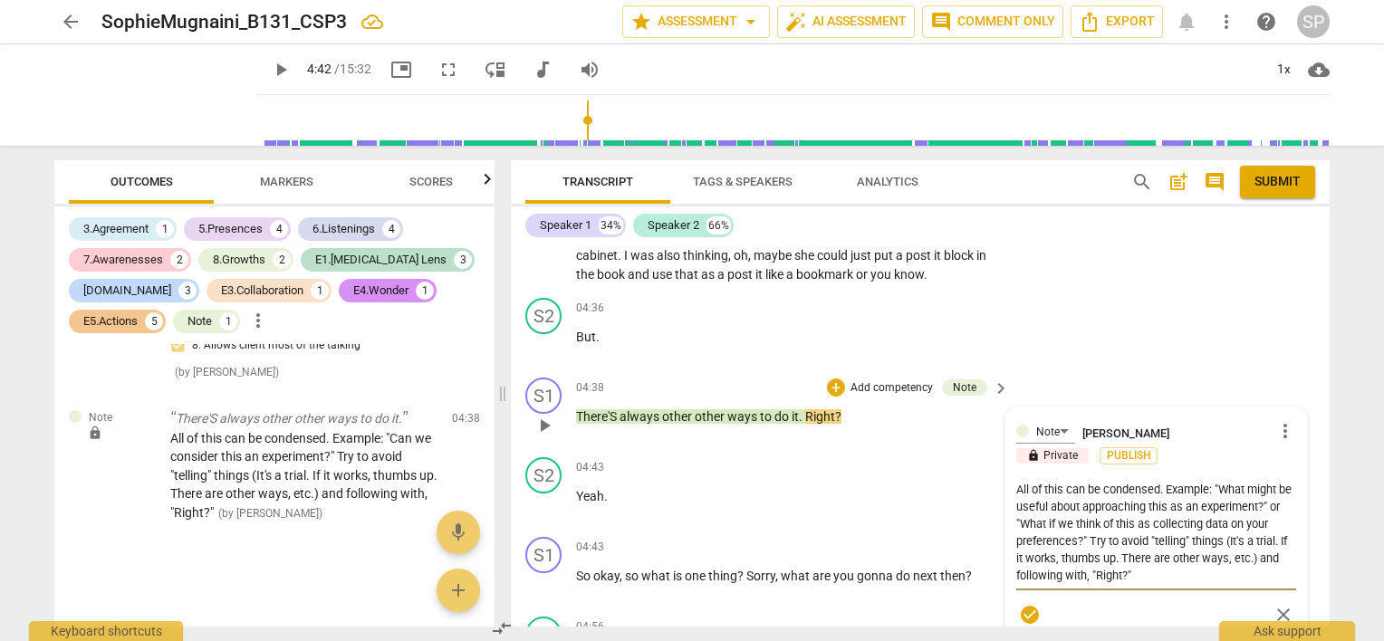
scroll to position [2420, 0]
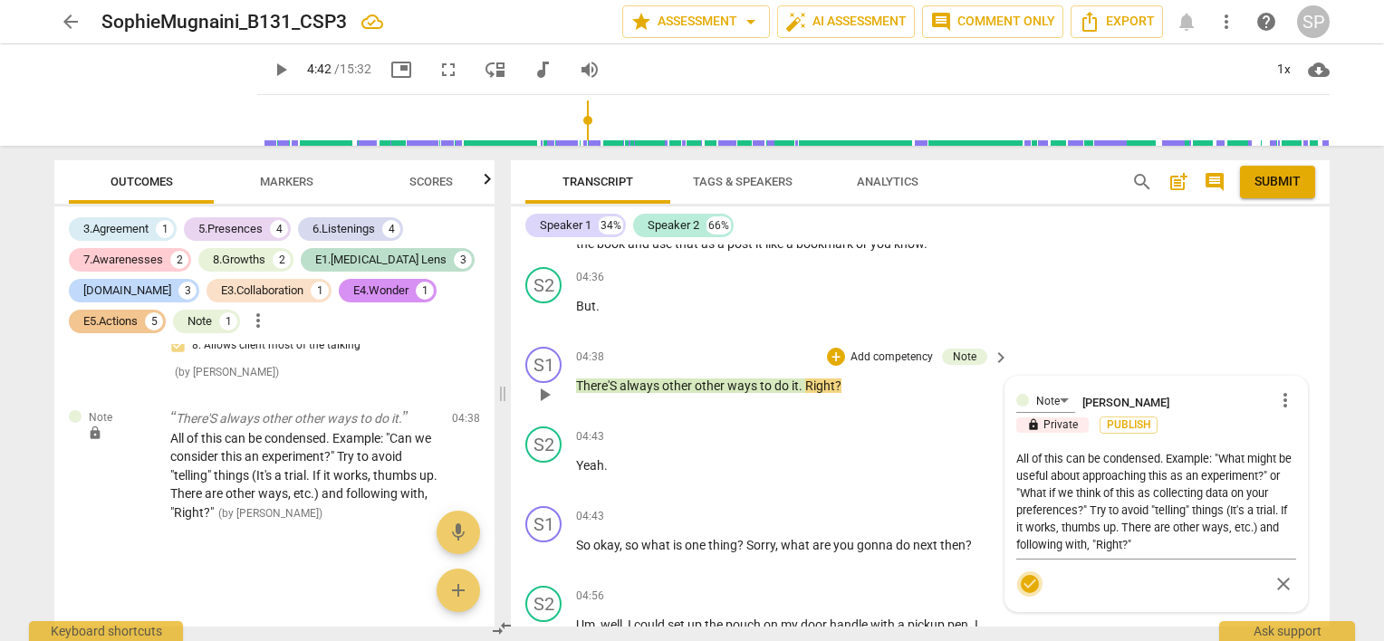
click at [1027, 573] on span "check_circle" at bounding box center [1030, 584] width 22 height 22
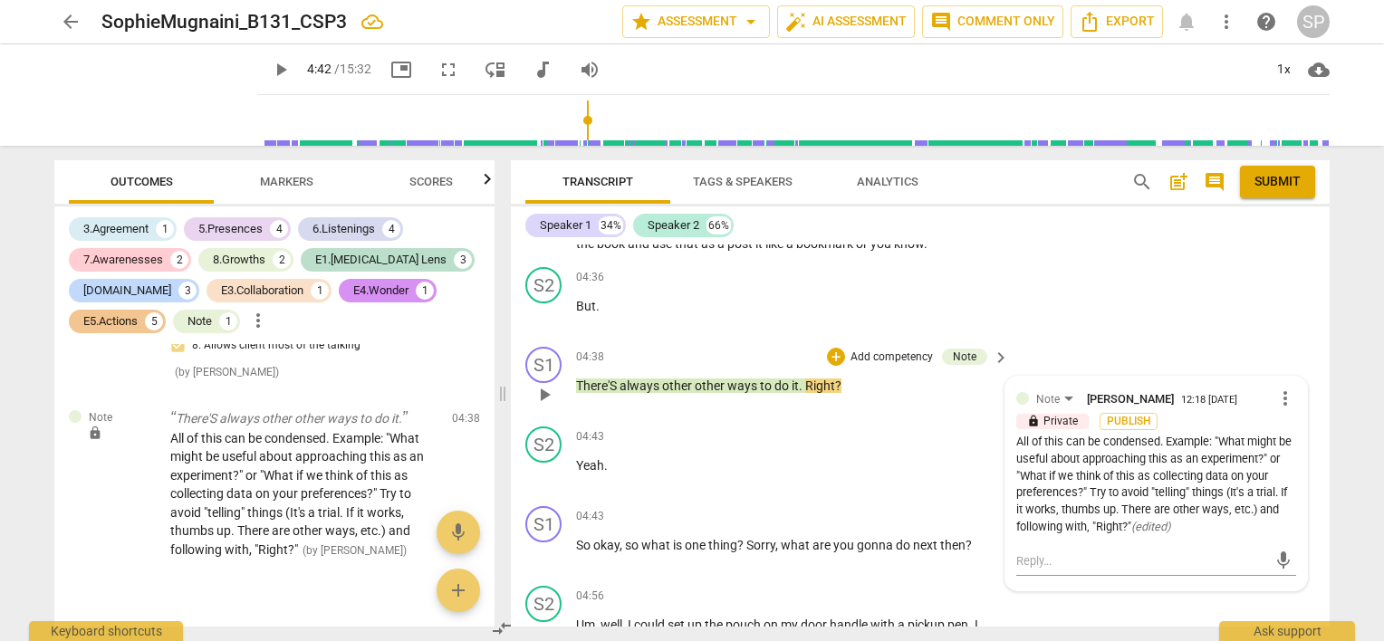
click at [1073, 462] on div "All of this can be condensed. Example: "What might be useful about approaching …" at bounding box center [1156, 485] width 280 height 102
click at [540, 464] on span "play_arrow" at bounding box center [544, 475] width 22 height 22
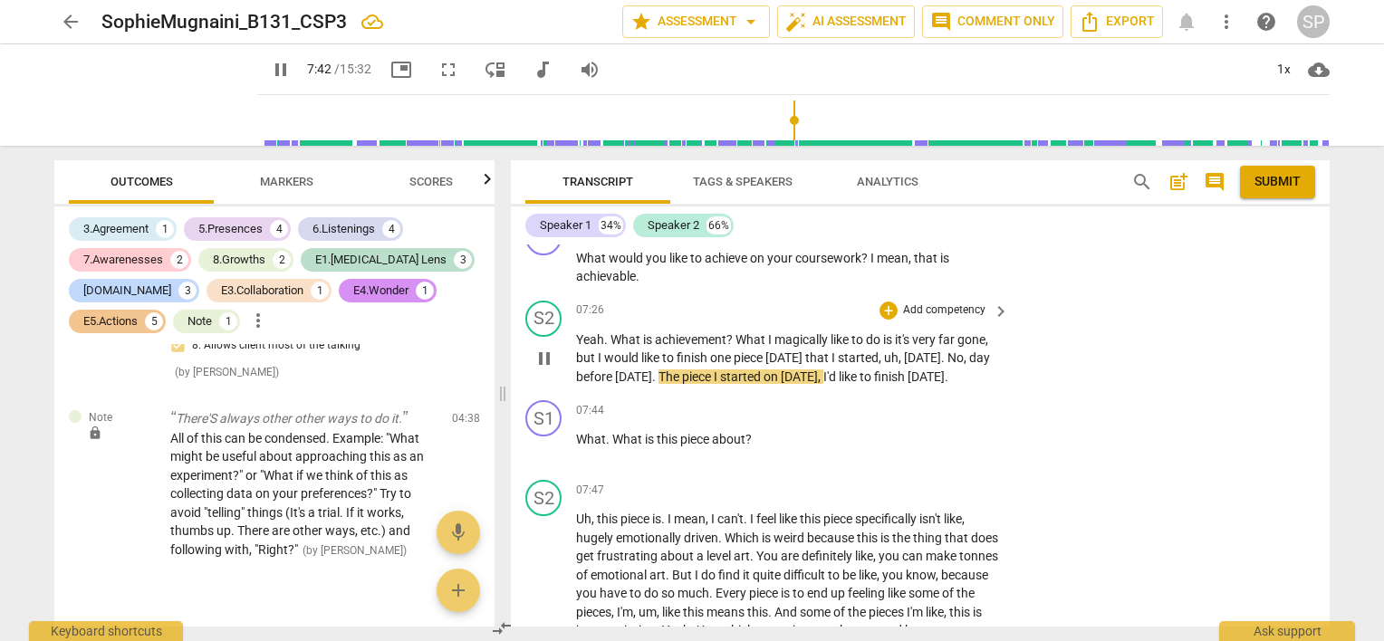
scroll to position [4412, 0]
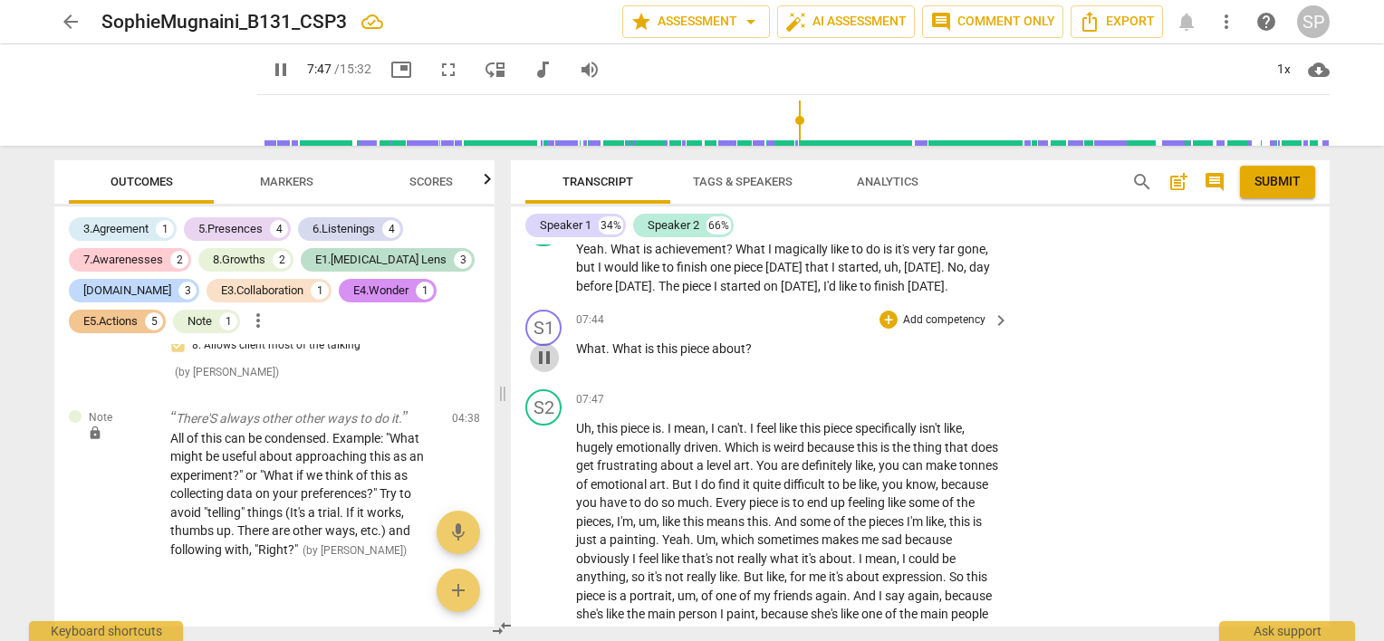
click at [549, 347] on span "pause" at bounding box center [544, 358] width 22 height 22
drag, startPoint x: 623, startPoint y: 325, endPoint x: 753, endPoint y: 328, distance: 130.4
click at [753, 340] on p "What . What is this piece about ?" at bounding box center [788, 349] width 424 height 19
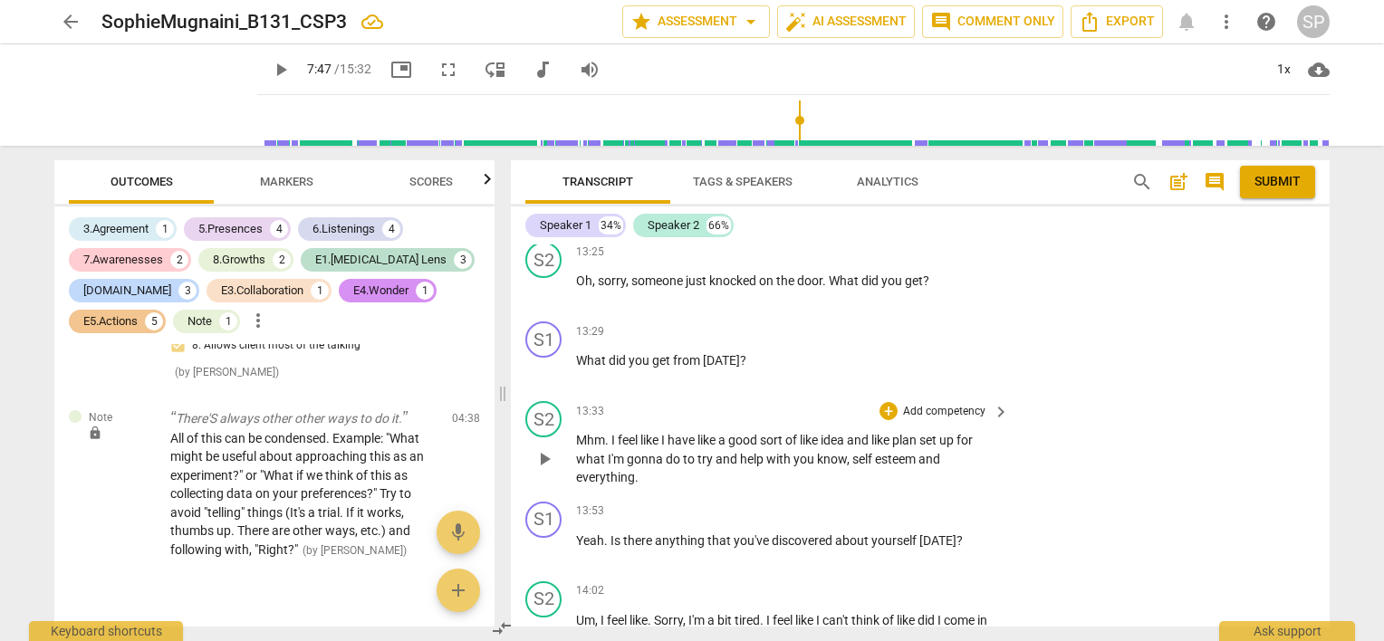
scroll to position [6404, 0]
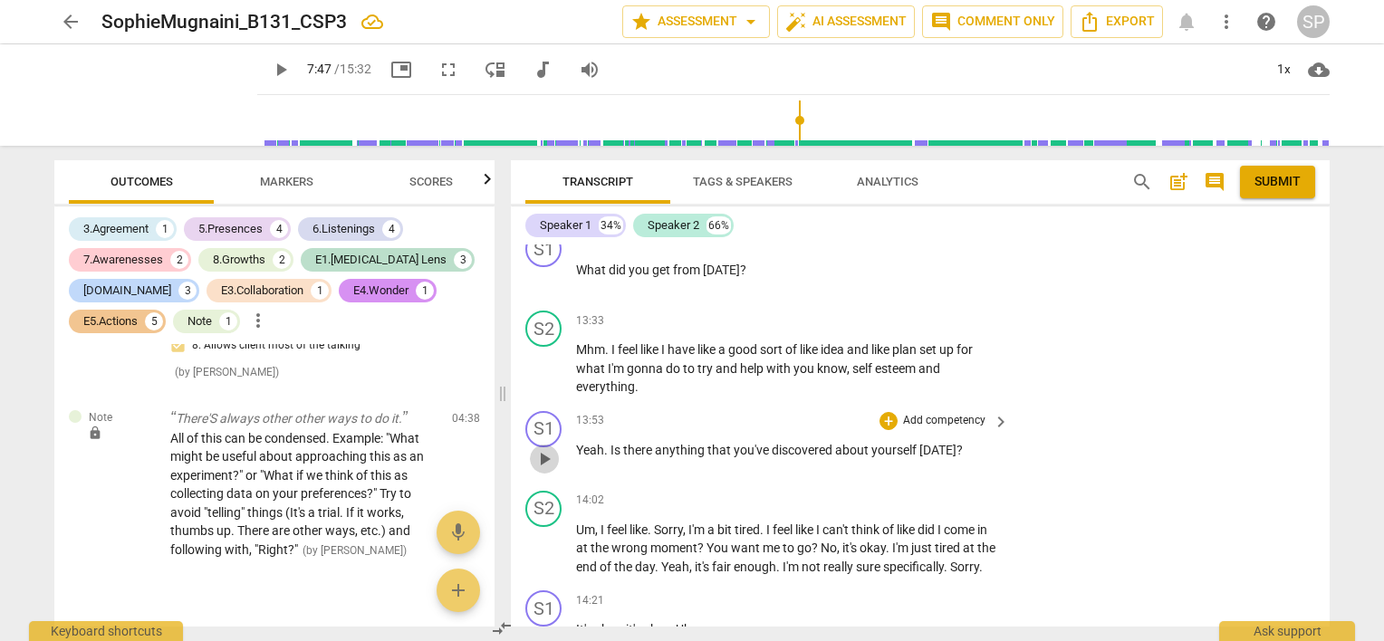
click at [543, 470] on span "play_arrow" at bounding box center [544, 459] width 22 height 22
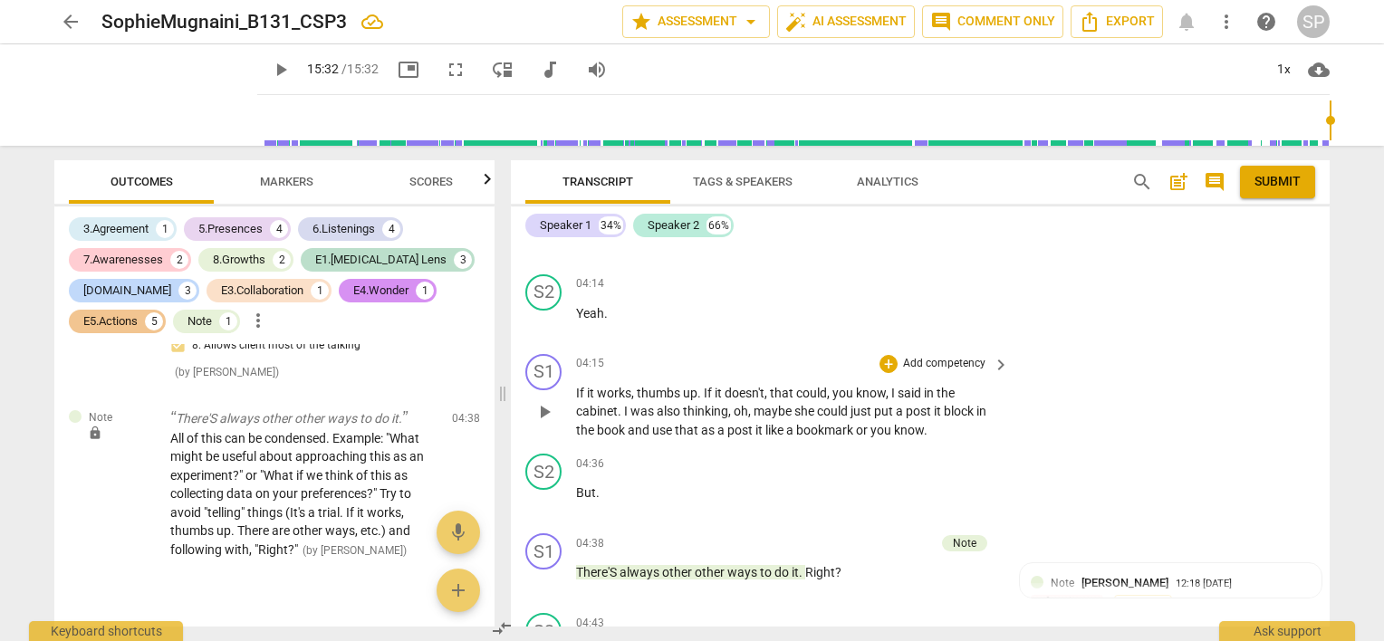
scroll to position [2264, 0]
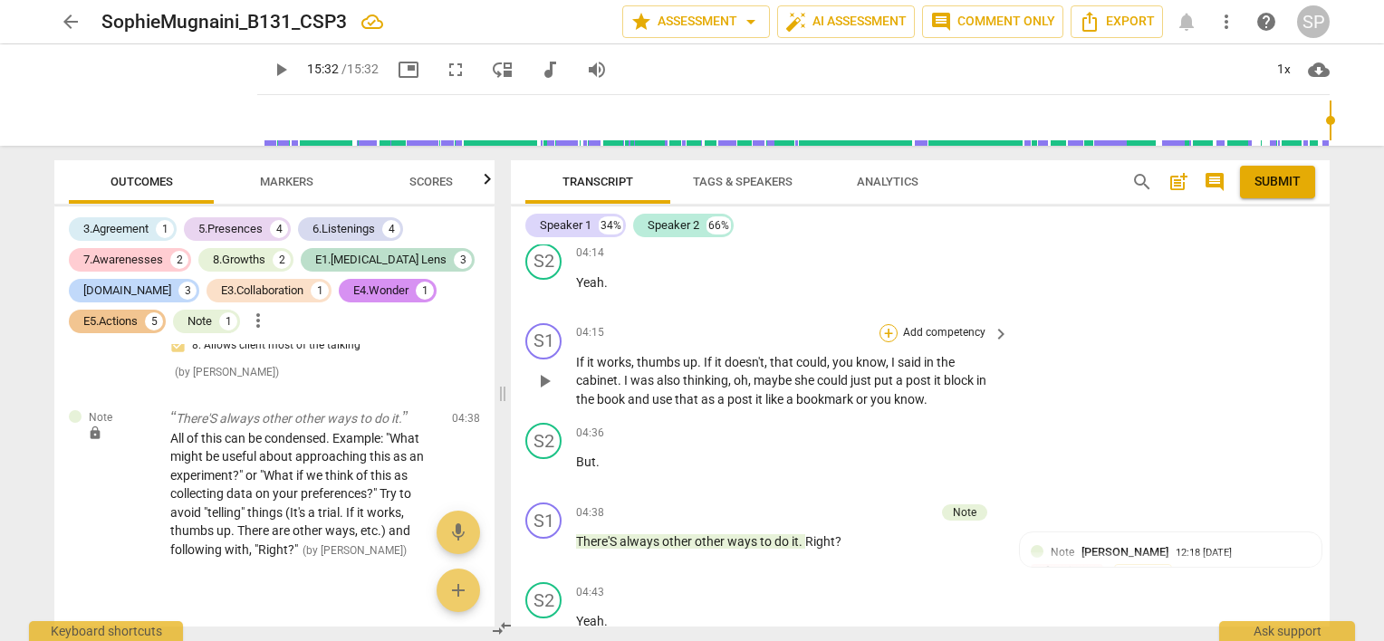
click at [884, 324] on div "+" at bounding box center [888, 333] width 18 height 18
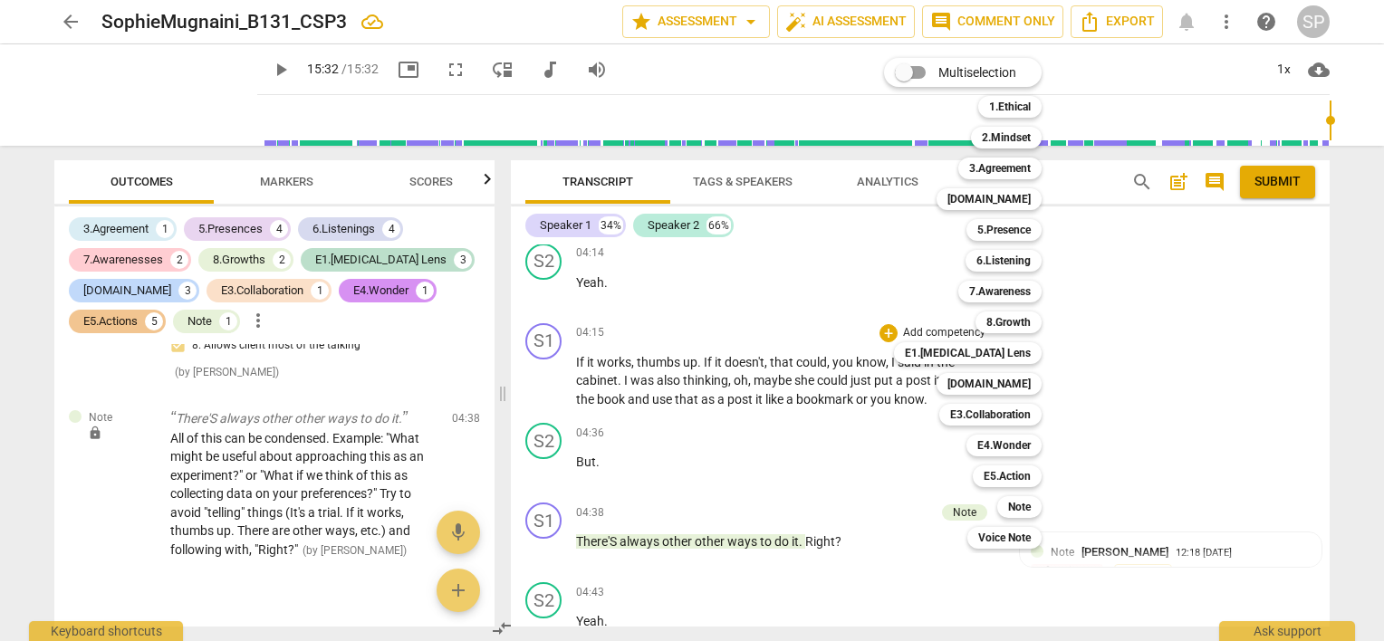
drag, startPoint x: 703, startPoint y: 323, endPoint x: 767, endPoint y: 373, distance: 81.3
click at [767, 373] on div at bounding box center [692, 320] width 1384 height 641
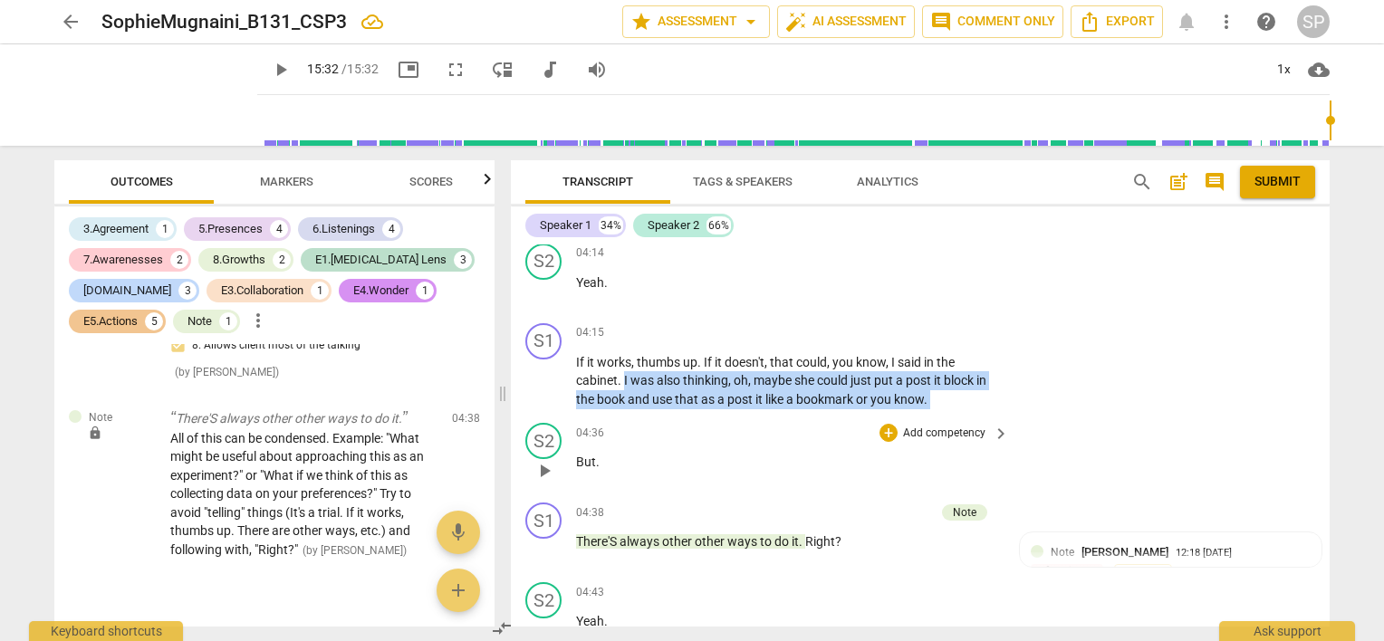
drag, startPoint x: 622, startPoint y: 350, endPoint x: 648, endPoint y: 400, distance: 56.3
click at [648, 400] on div "S1 play_arrow pause 00:00 + Add competency 3.Agreement [DOMAIN_NAME] E5.Action …" at bounding box center [920, 435] width 819 height 382
click at [886, 324] on div "+" at bounding box center [888, 333] width 18 height 18
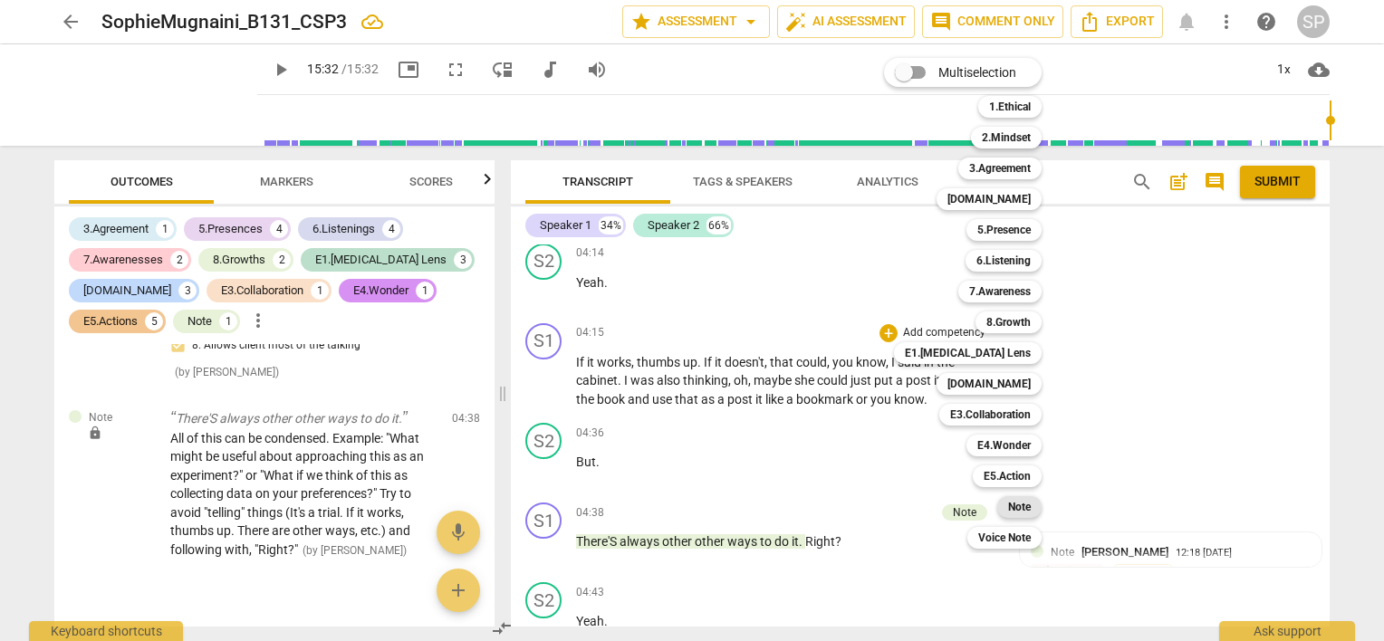
click at [1025, 506] on b "Note" at bounding box center [1019, 507] width 23 height 22
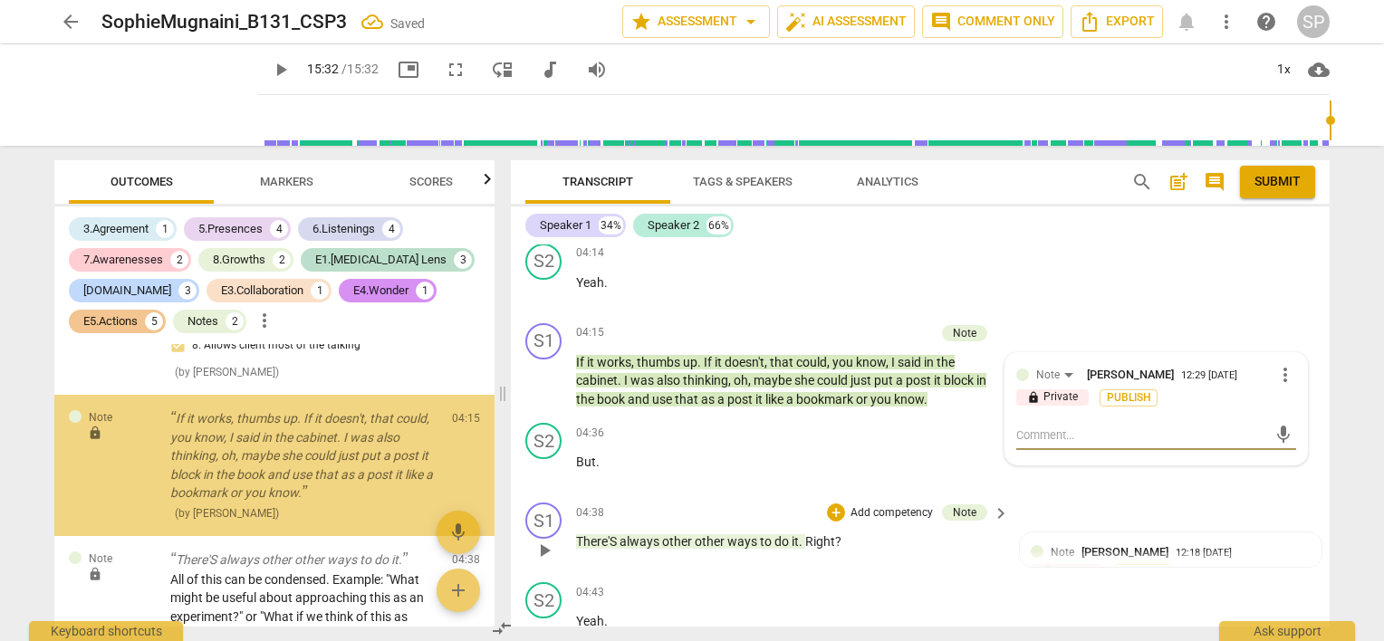
scroll to position [3679, 0]
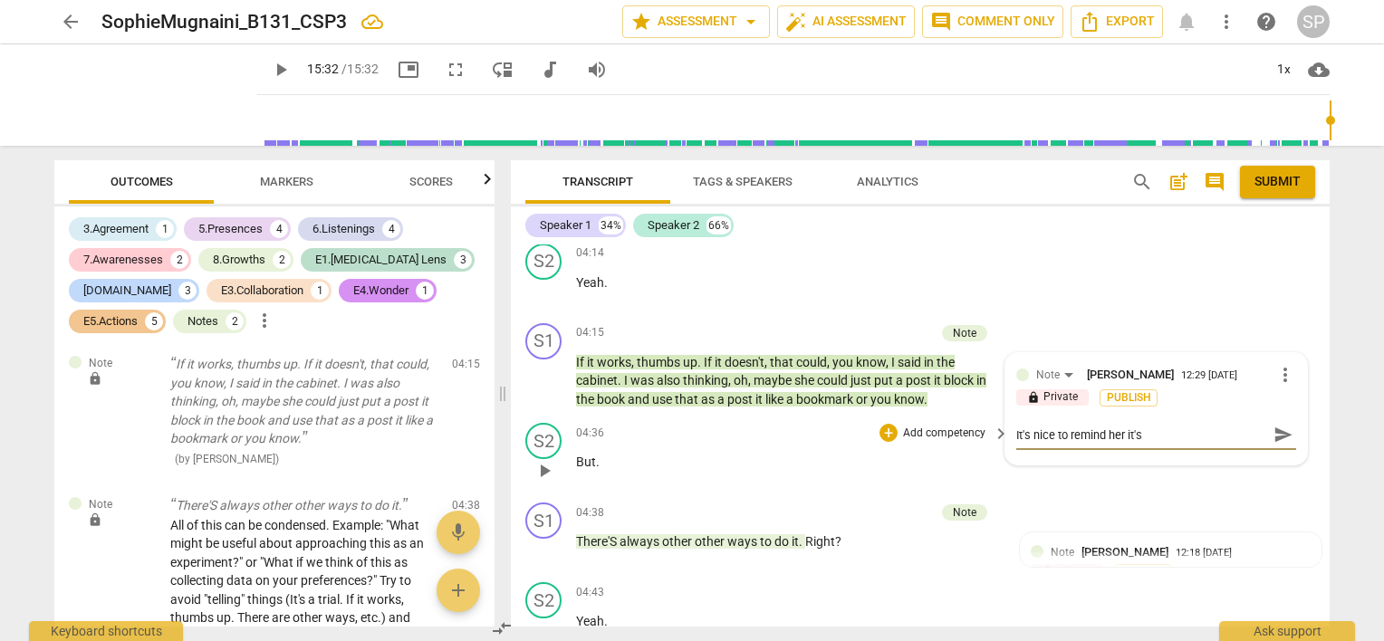
click at [810, 423] on div "04:36 + Add competency keyboard_arrow_right But ." at bounding box center [793, 455] width 435 height 65
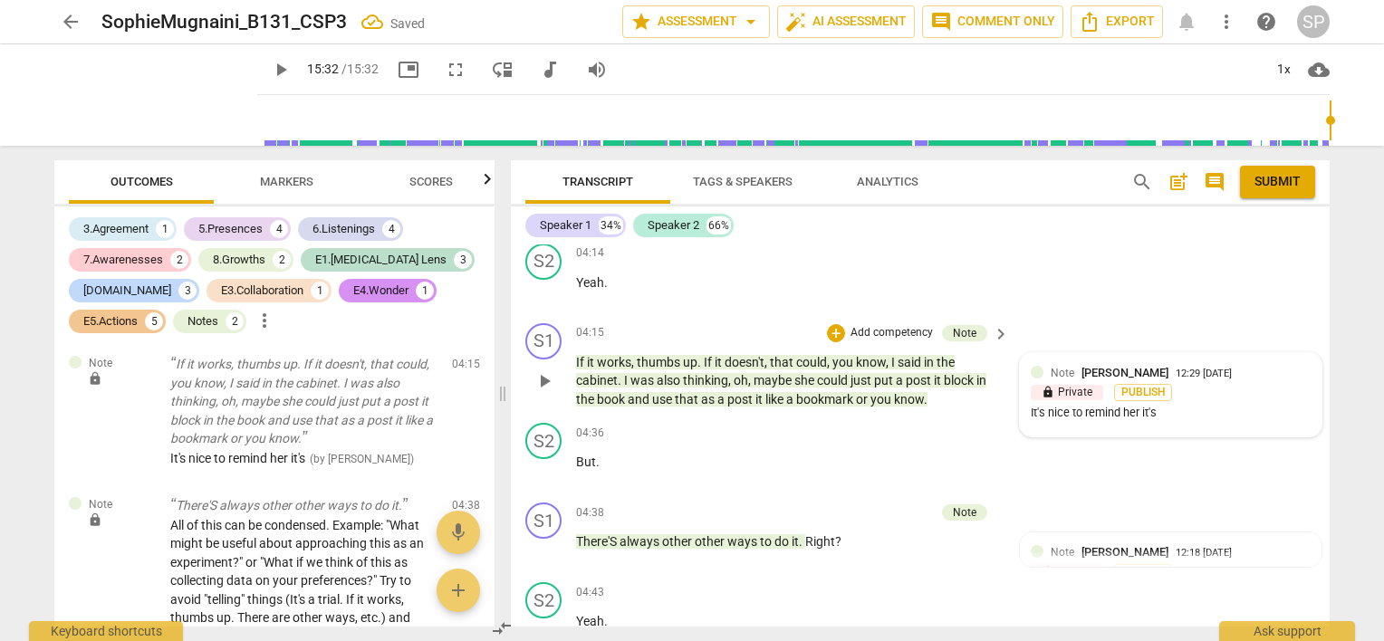
click at [1205, 405] on div "It's nice to remind her it's" at bounding box center [1170, 413] width 280 height 17
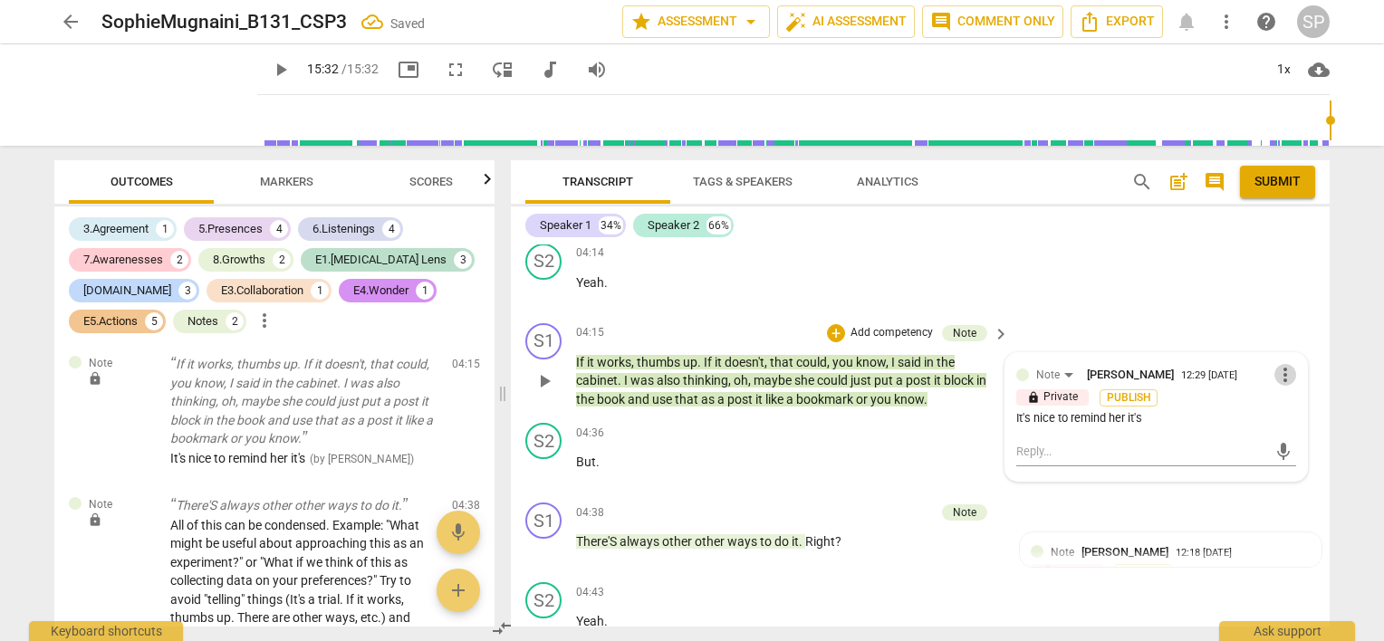
click at [1277, 364] on span "more_vert" at bounding box center [1285, 375] width 22 height 22
drag, startPoint x: 1297, startPoint y: 378, endPoint x: 792, endPoint y: 58, distance: 597.1
click at [1296, 378] on li "Delete" at bounding box center [1300, 378] width 62 height 34
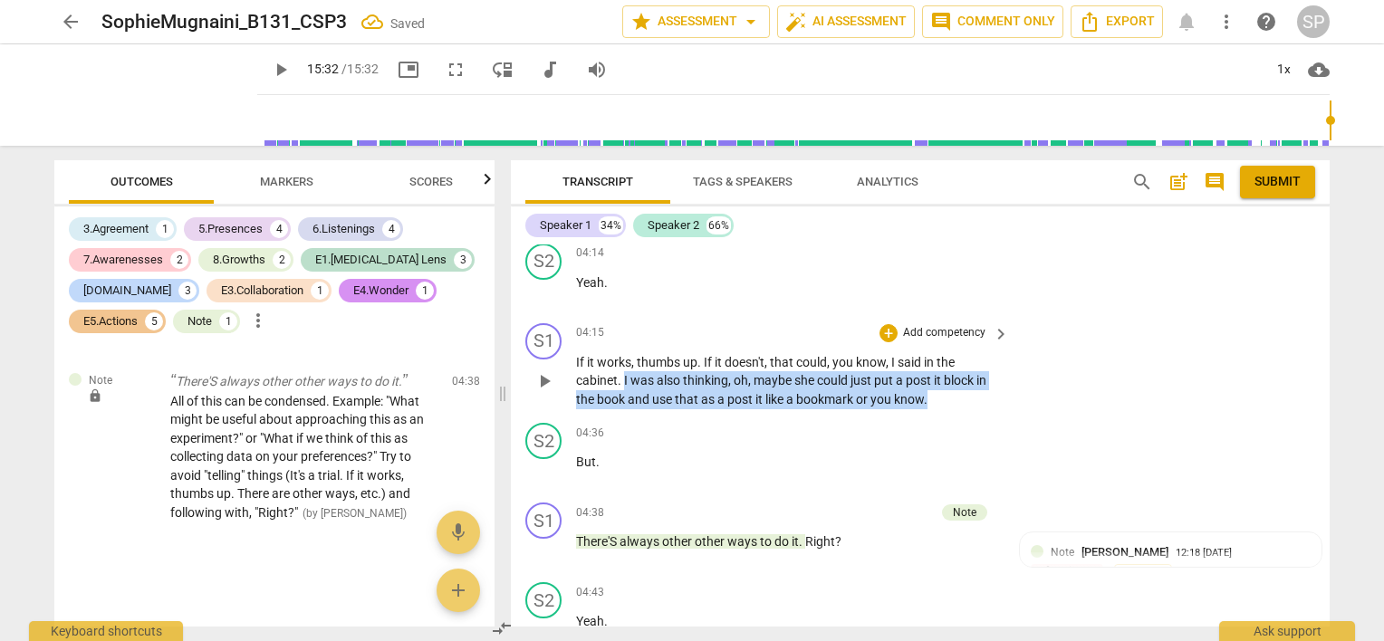
drag, startPoint x: 623, startPoint y: 351, endPoint x: 938, endPoint y: 371, distance: 315.7
click at [938, 371] on p "If it works , thumbs up . If it doesn't , that could , you know , I said in the…" at bounding box center [788, 381] width 424 height 56
click at [889, 324] on div "+" at bounding box center [888, 333] width 18 height 18
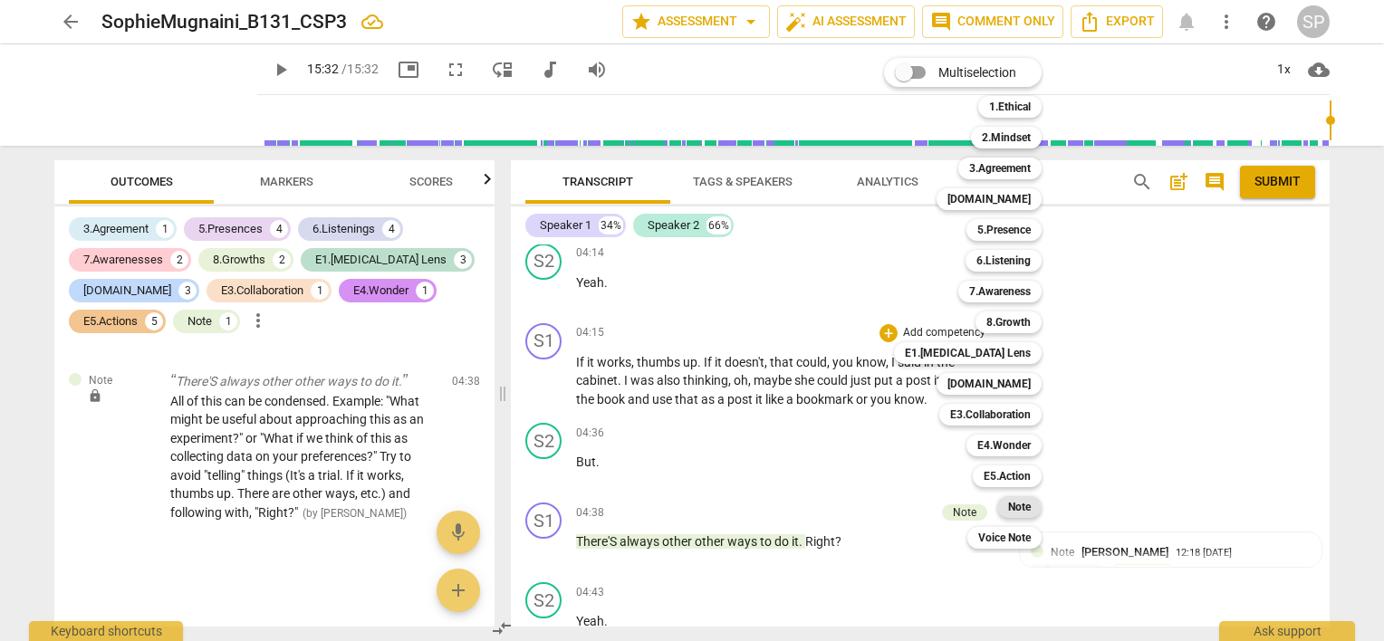
click at [1008, 498] on b "Note" at bounding box center [1019, 507] width 23 height 22
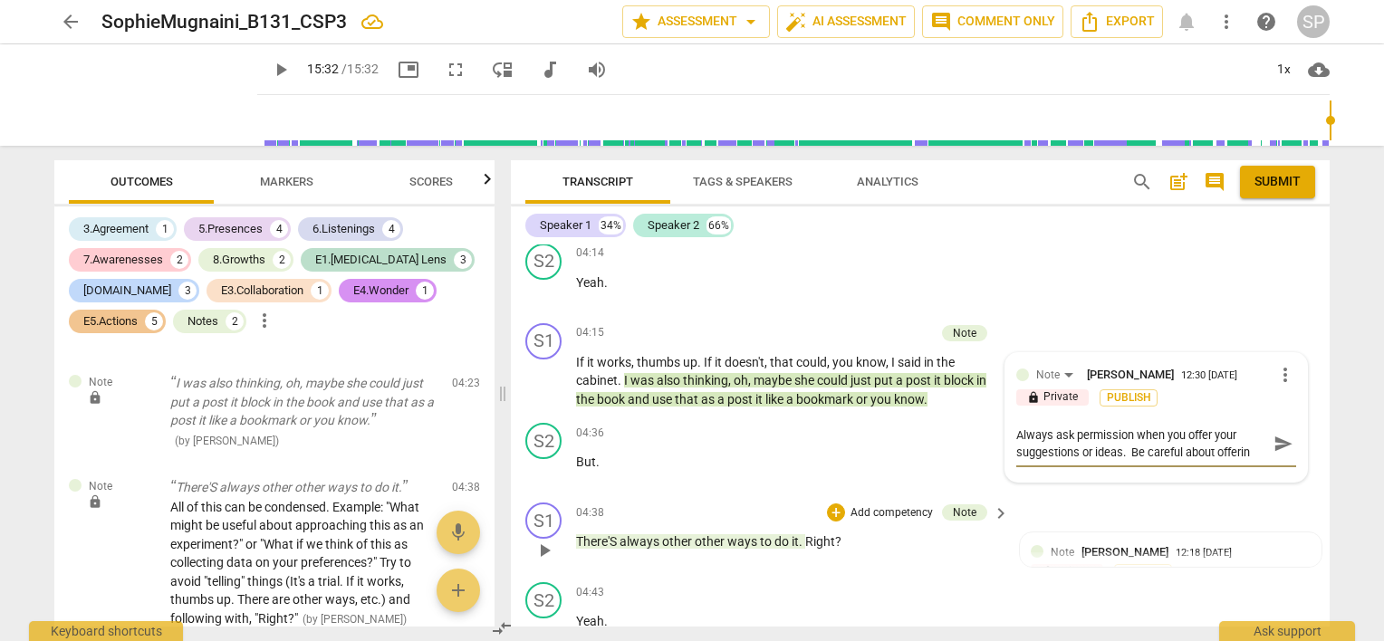
scroll to position [0, 0]
click at [1049, 426] on textarea "Always ask permission when you offer your suggestions or ideas. Lend them spari…" at bounding box center [1141, 443] width 251 height 34
click at [1119, 426] on textarea "Do ask permission when you offer your suggestions or ideas. Lend them sparingly." at bounding box center [1141, 443] width 251 height 34
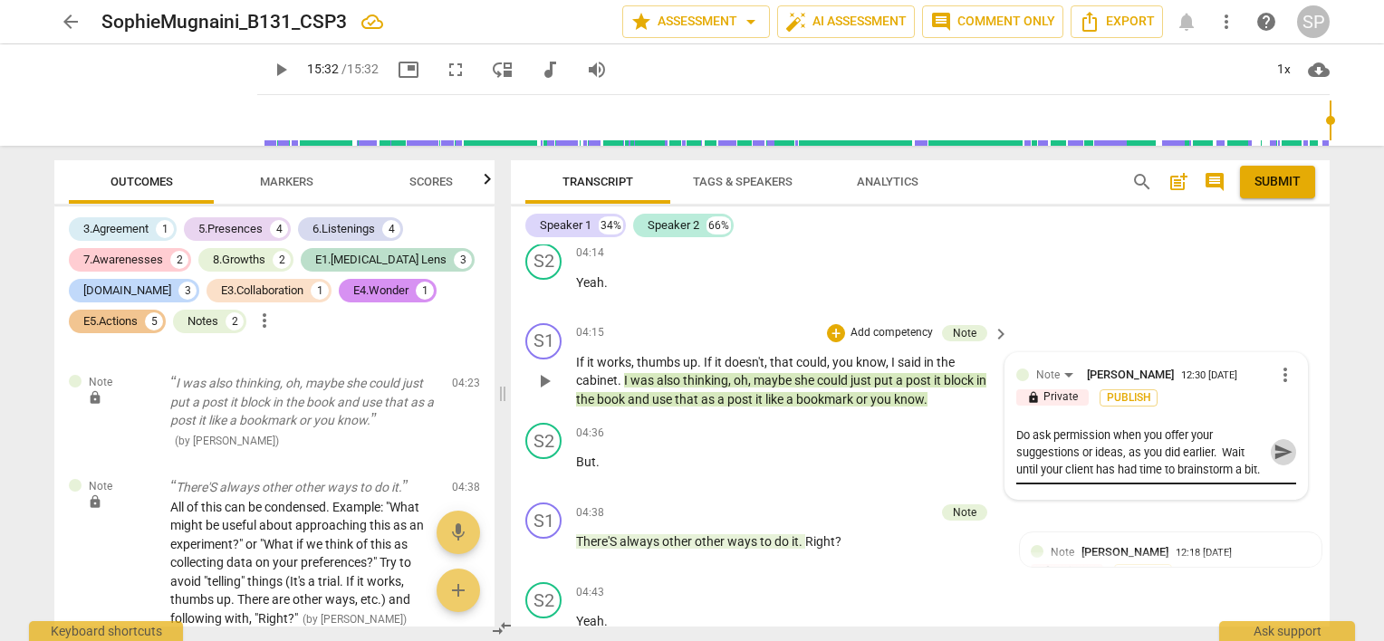
click at [1278, 442] on span "send" at bounding box center [1283, 452] width 20 height 20
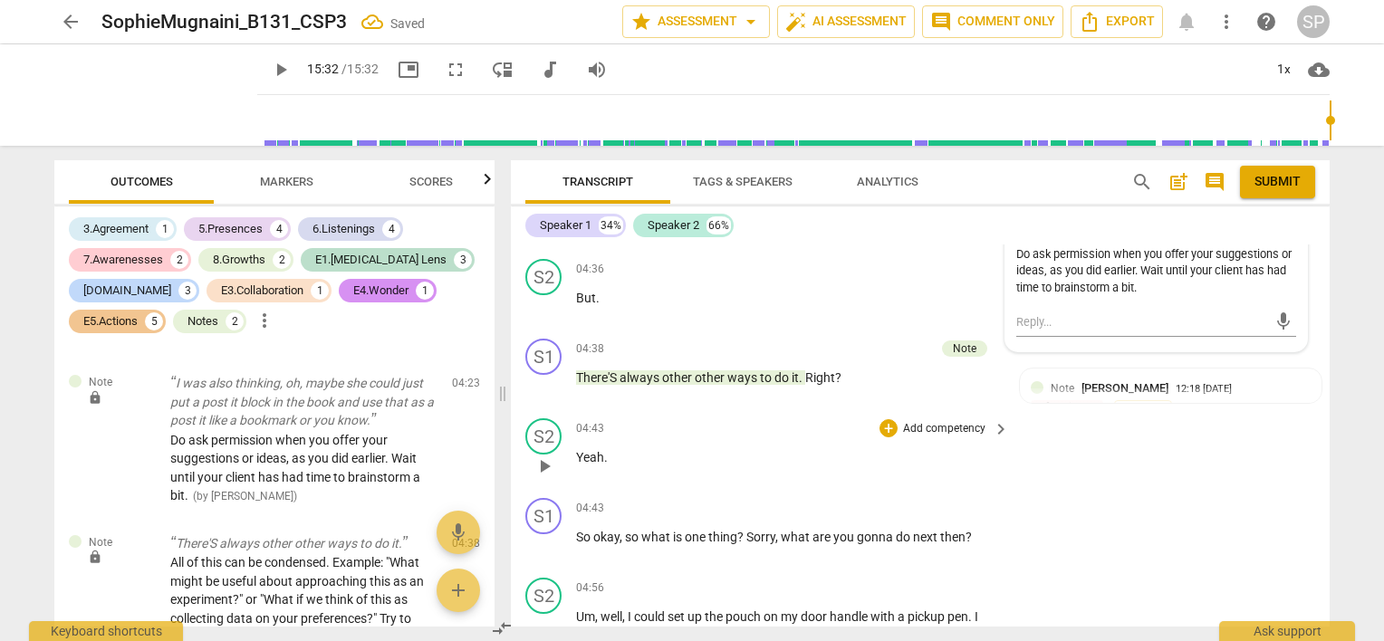
scroll to position [2445, 0]
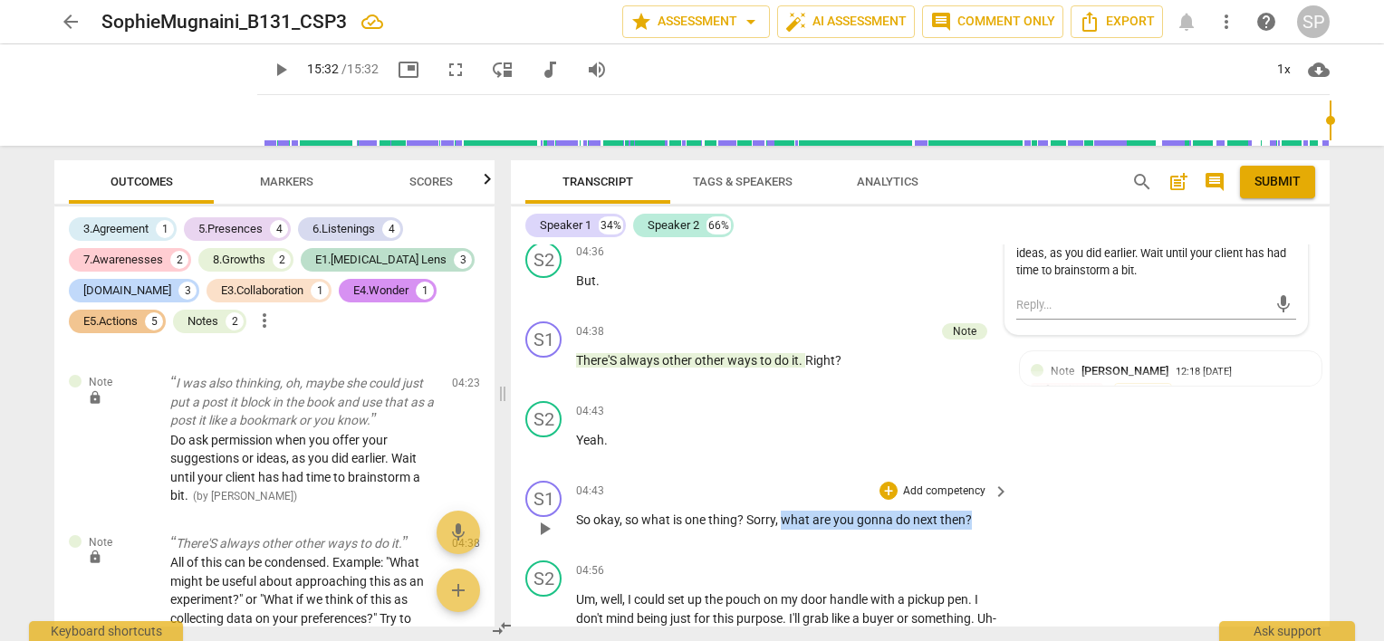
drag, startPoint x: 779, startPoint y: 485, endPoint x: 965, endPoint y: 484, distance: 186.5
click at [1040, 502] on div "S1 play_arrow pause 04:43 + Add competency keyboard_arrow_right So okay , so wh…" at bounding box center [920, 514] width 819 height 80
click at [879, 482] on div "+" at bounding box center [888, 491] width 18 height 18
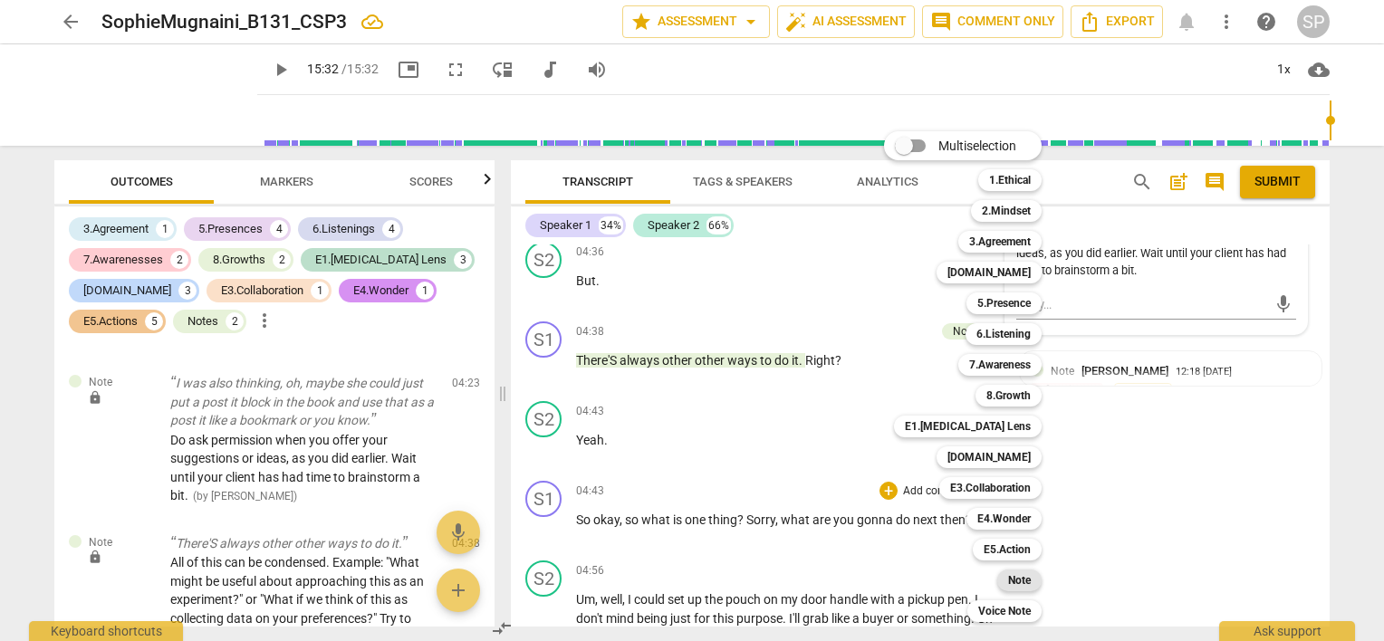
click at [1008, 573] on b "Note" at bounding box center [1019, 581] width 23 height 22
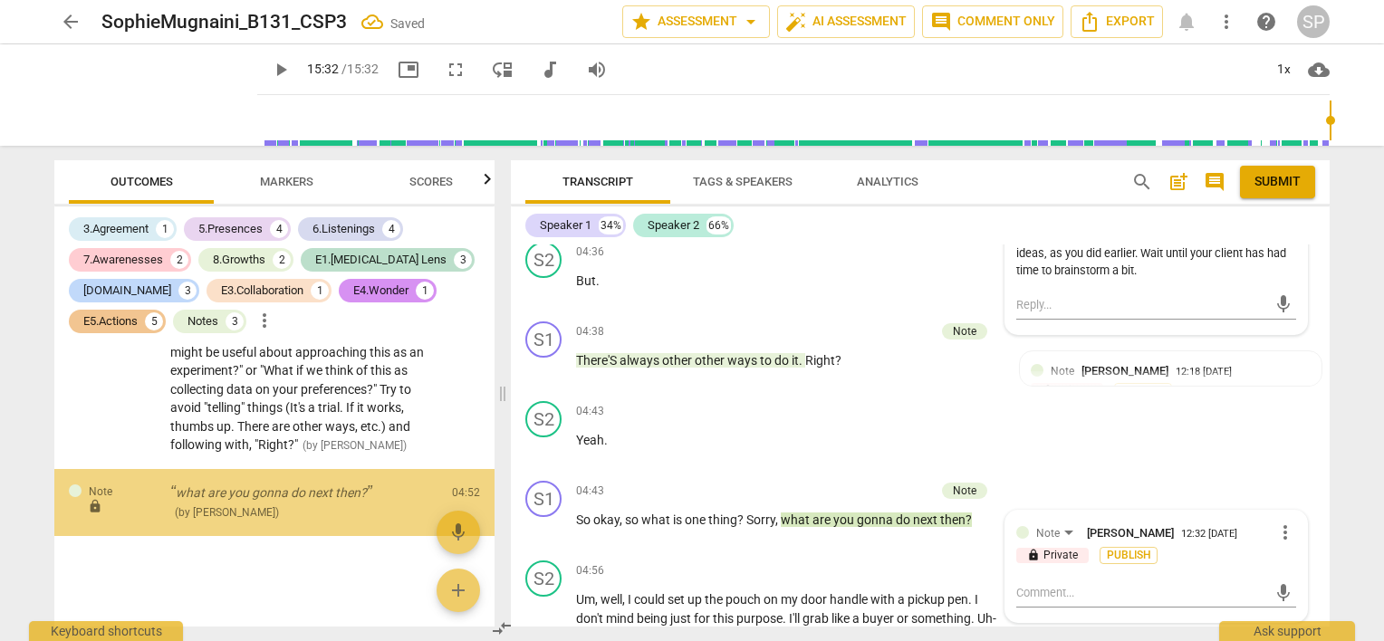
scroll to position [3963, 0]
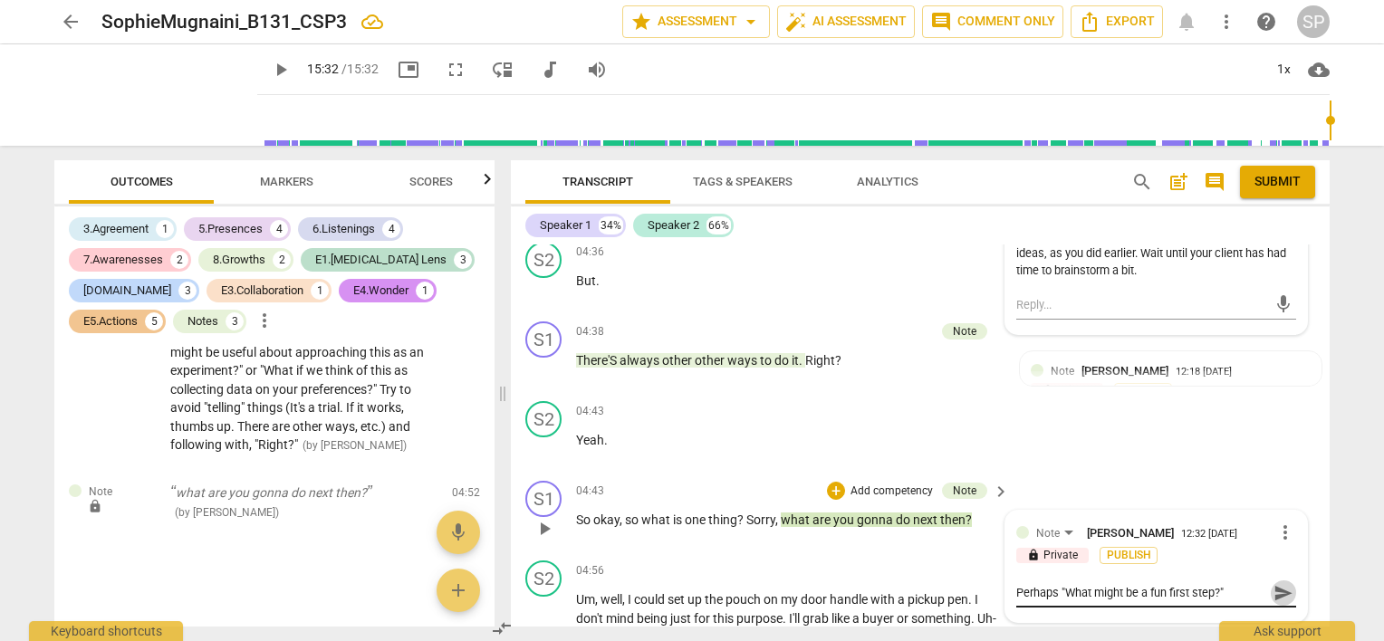
click at [1273, 583] on span "send" at bounding box center [1283, 593] width 20 height 20
